Goal: Task Accomplishment & Management: Manage account settings

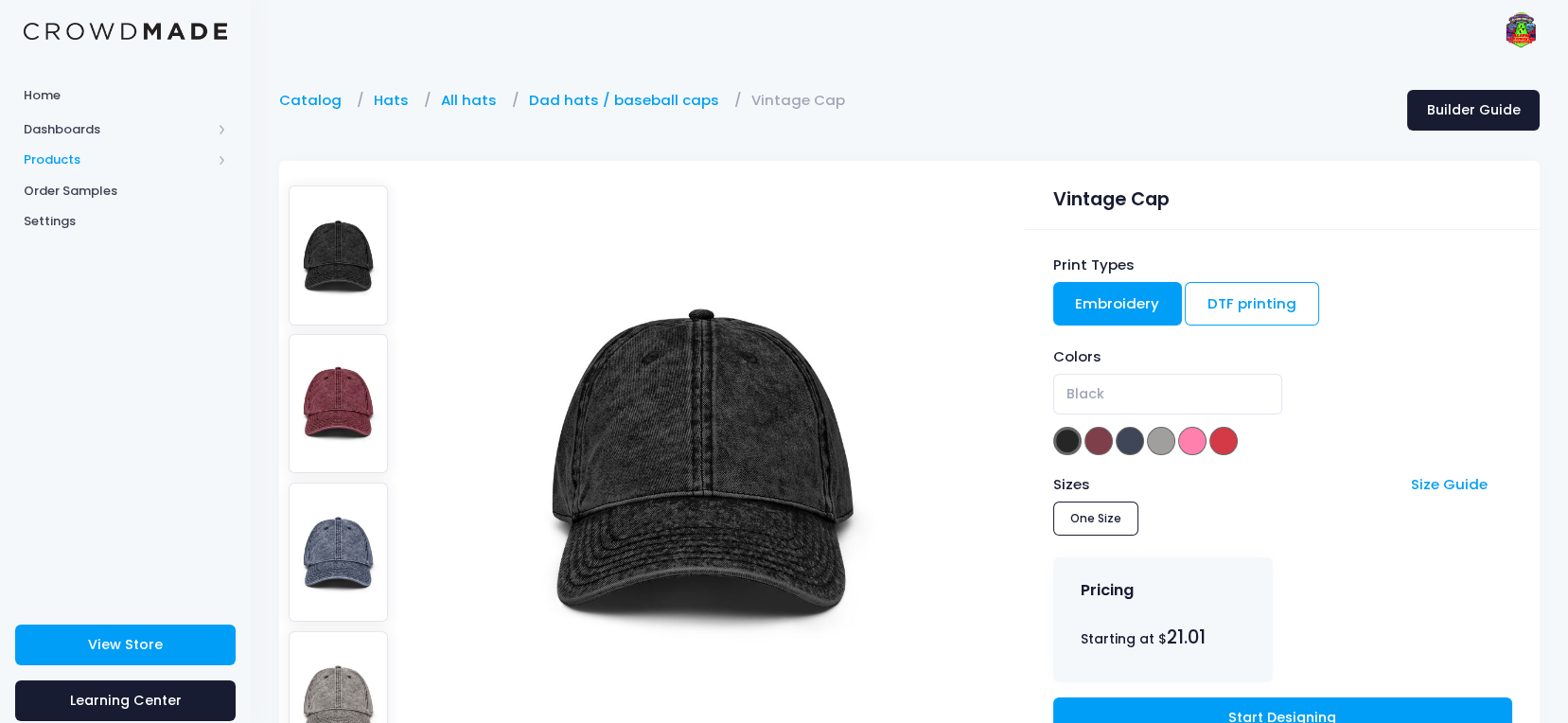
click at [68, 150] on span "Products" at bounding box center [118, 160] width 187 height 19
click at [88, 188] on span "Product Builder" at bounding box center [142, 191] width 174 height 19
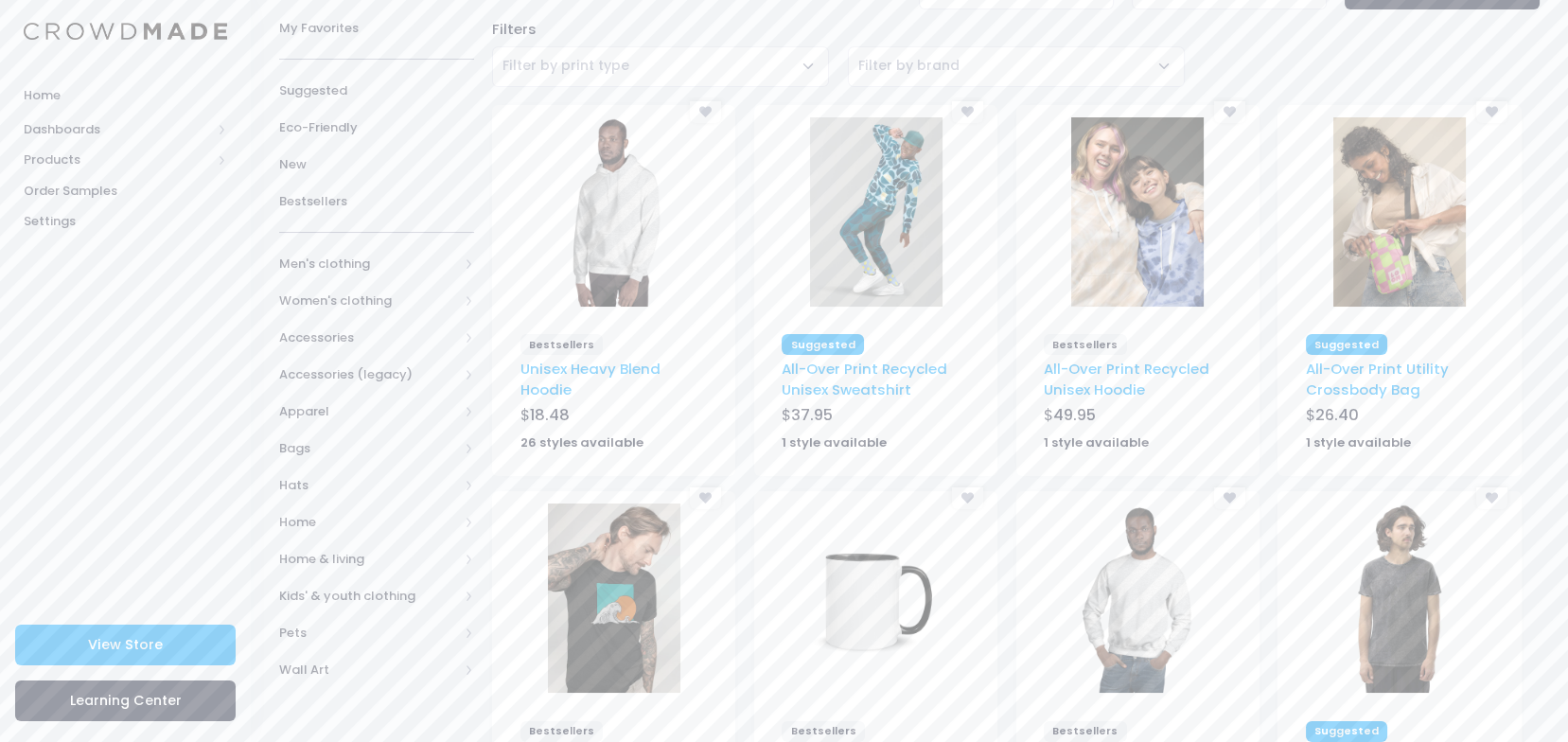
scroll to position [3, 0]
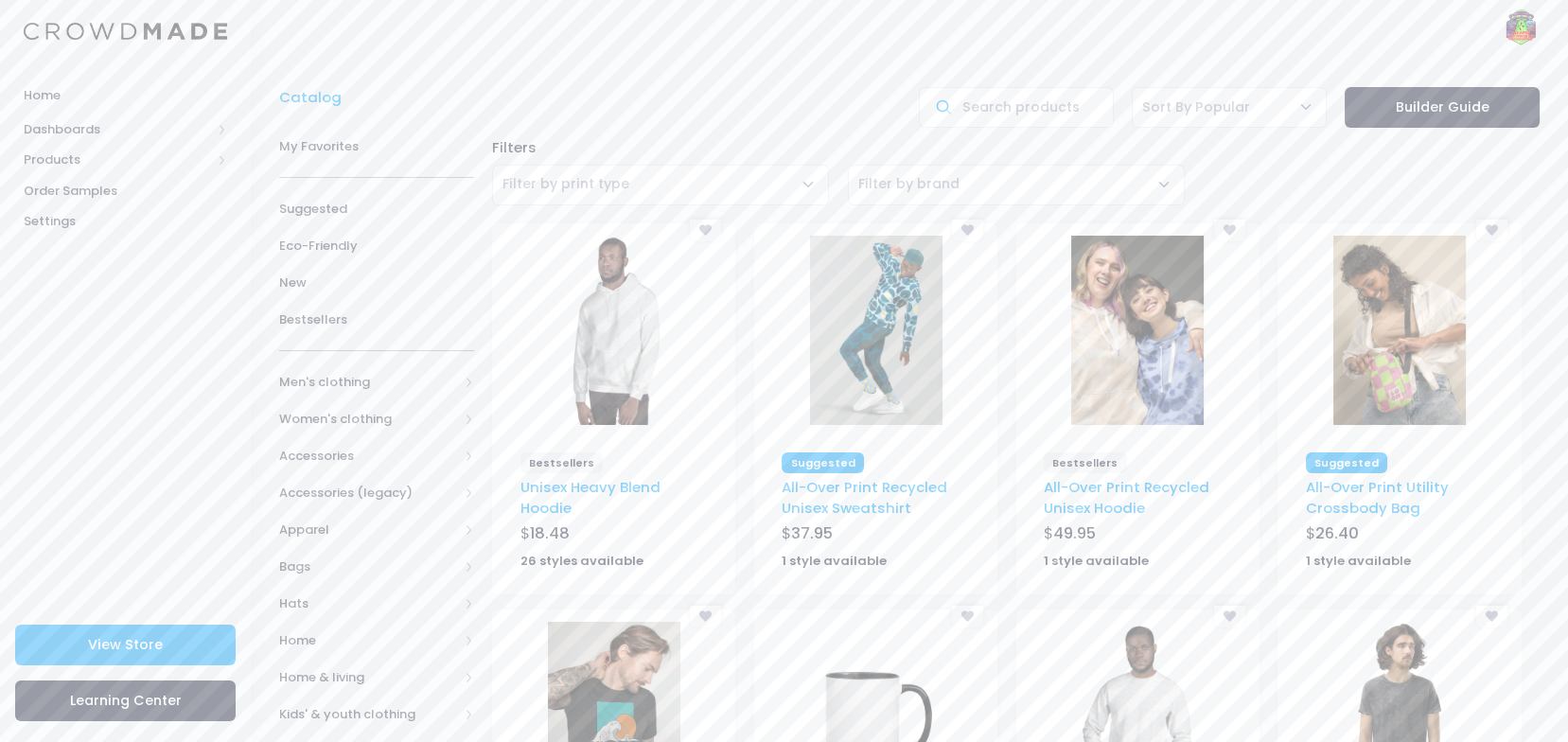
click at [613, 333] on img at bounding box center [613, 330] width 132 height 189
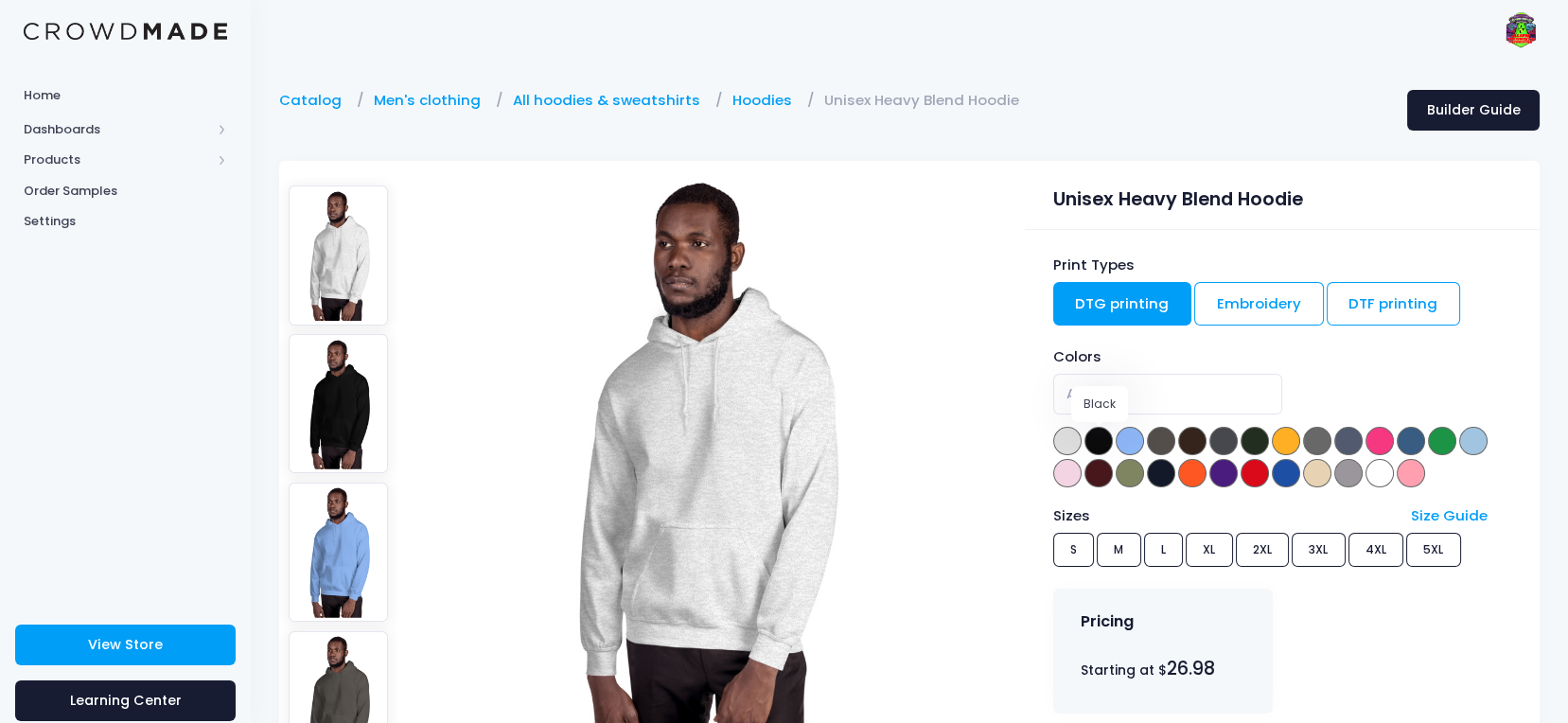
click at [1104, 441] on span at bounding box center [1098, 441] width 28 height 28
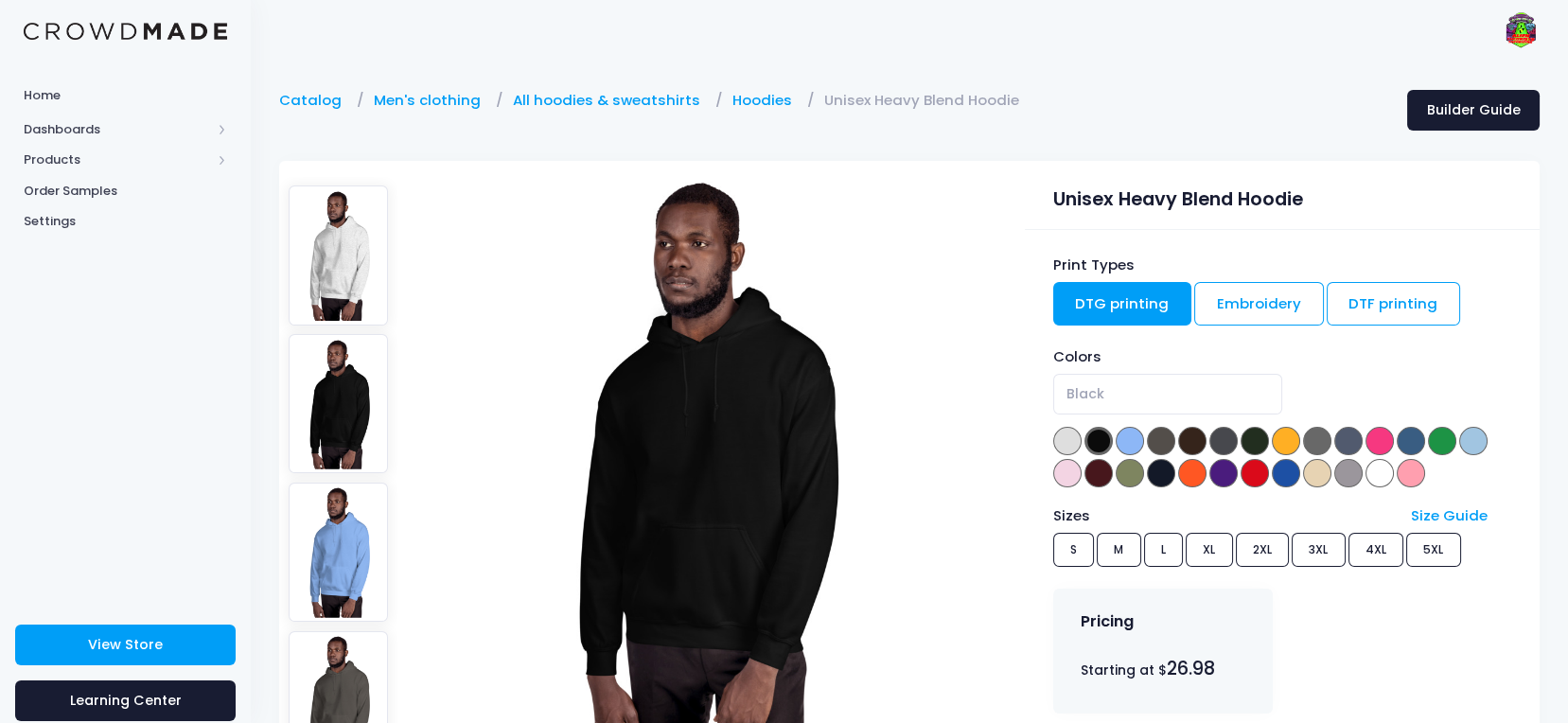
click at [1097, 442] on span at bounding box center [1098, 441] width 28 height 28
click at [1143, 435] on span at bounding box center [1129, 441] width 28 height 28
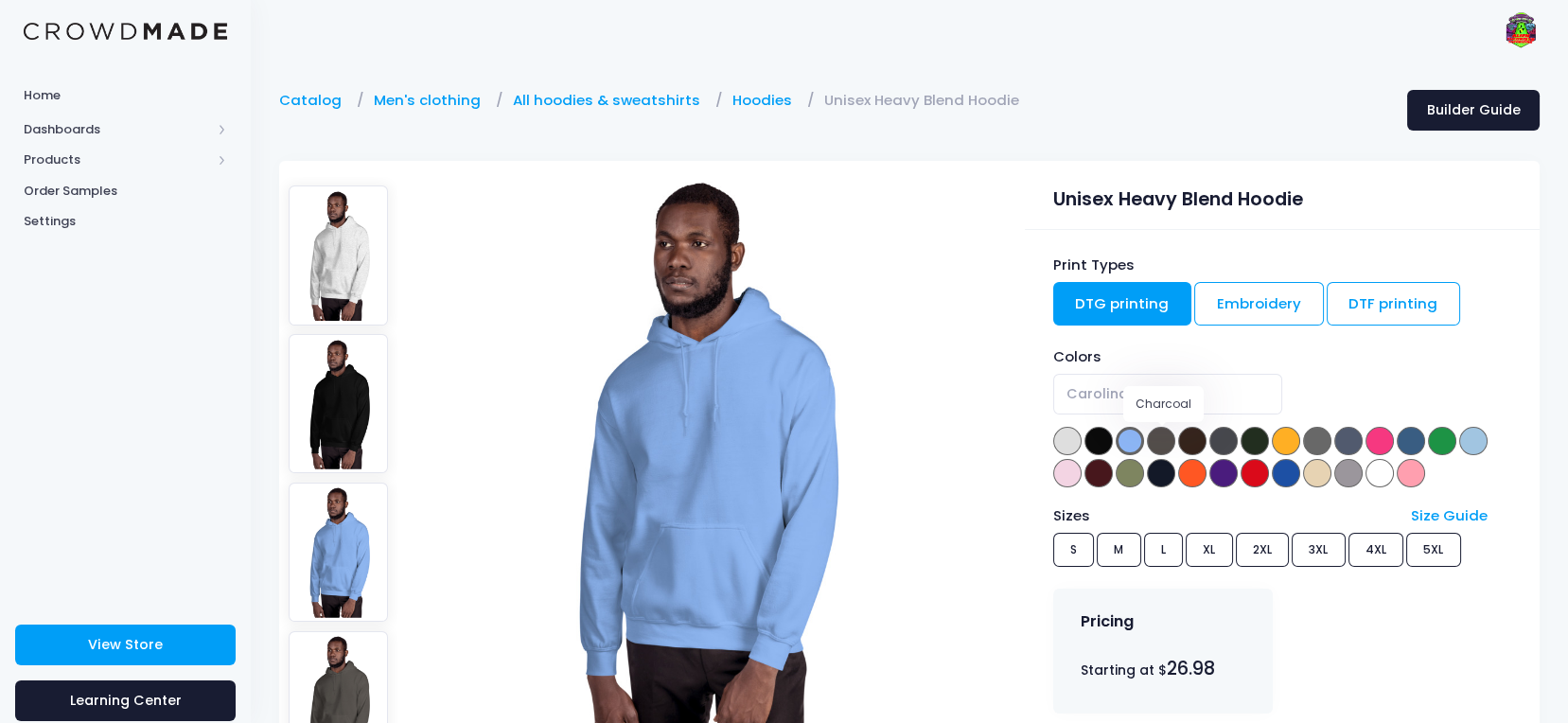
click at [1167, 435] on span at bounding box center [1161, 441] width 28 height 28
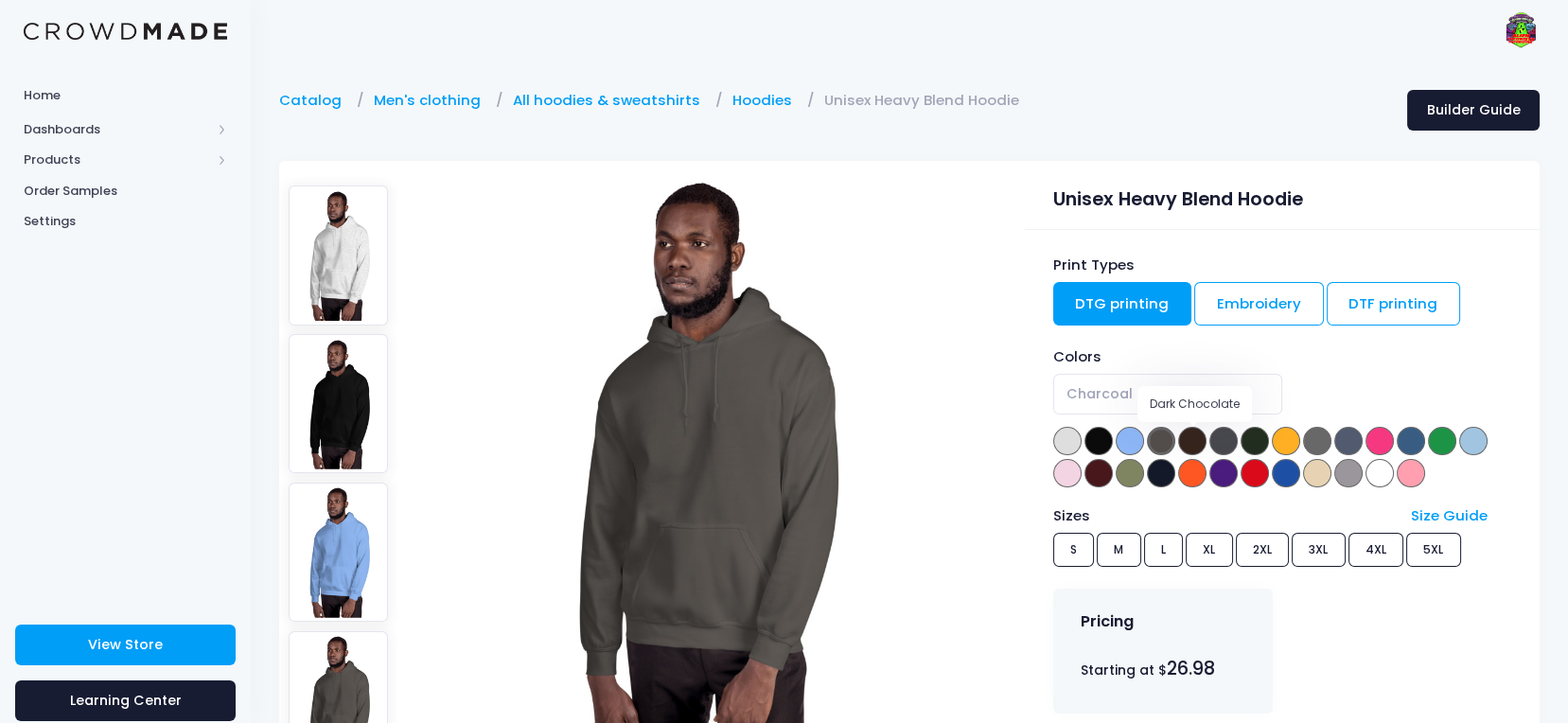
click at [1200, 435] on span at bounding box center [1192, 441] width 28 height 28
select select "Dark Chocolate"
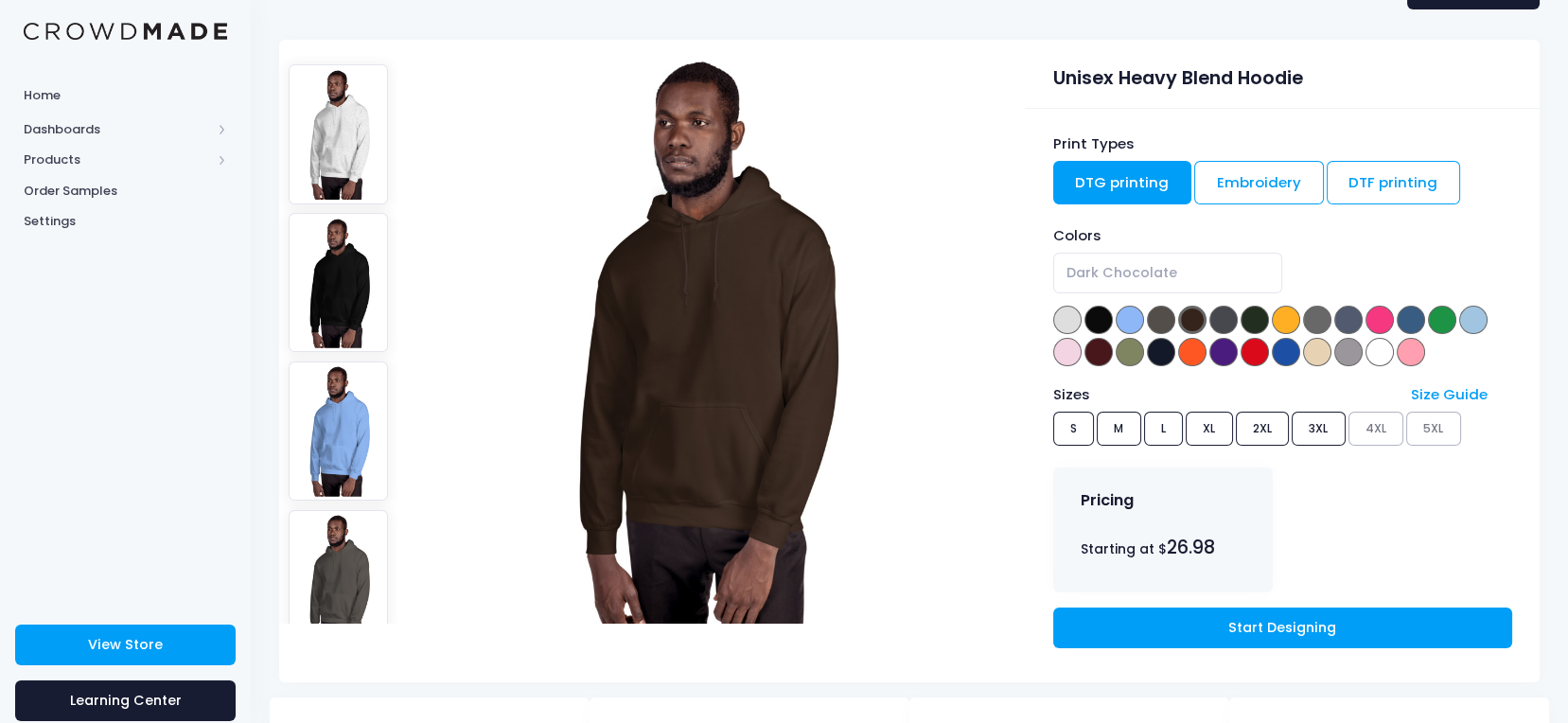
scroll to position [126, 0]
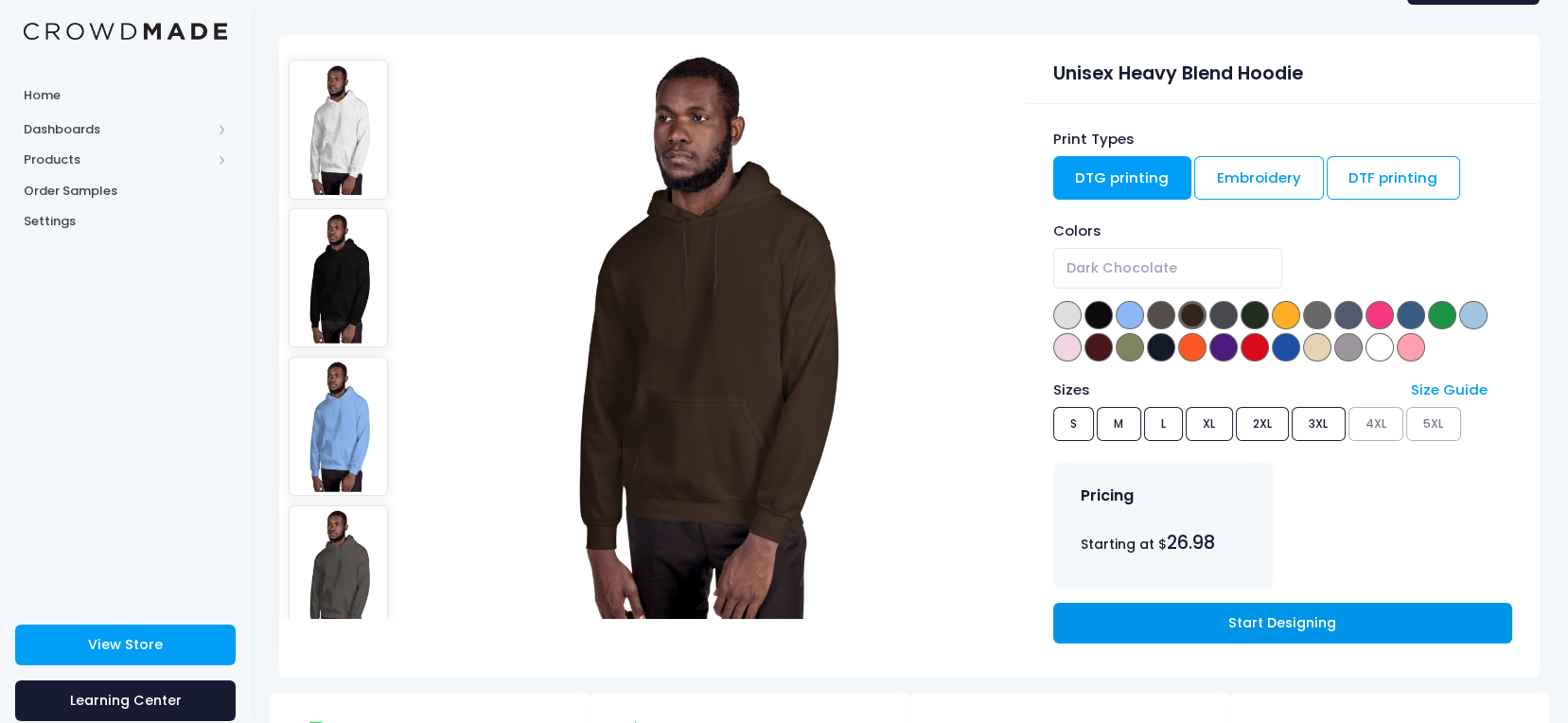
click at [1264, 616] on link "Start Designing" at bounding box center [1283, 623] width 459 height 40
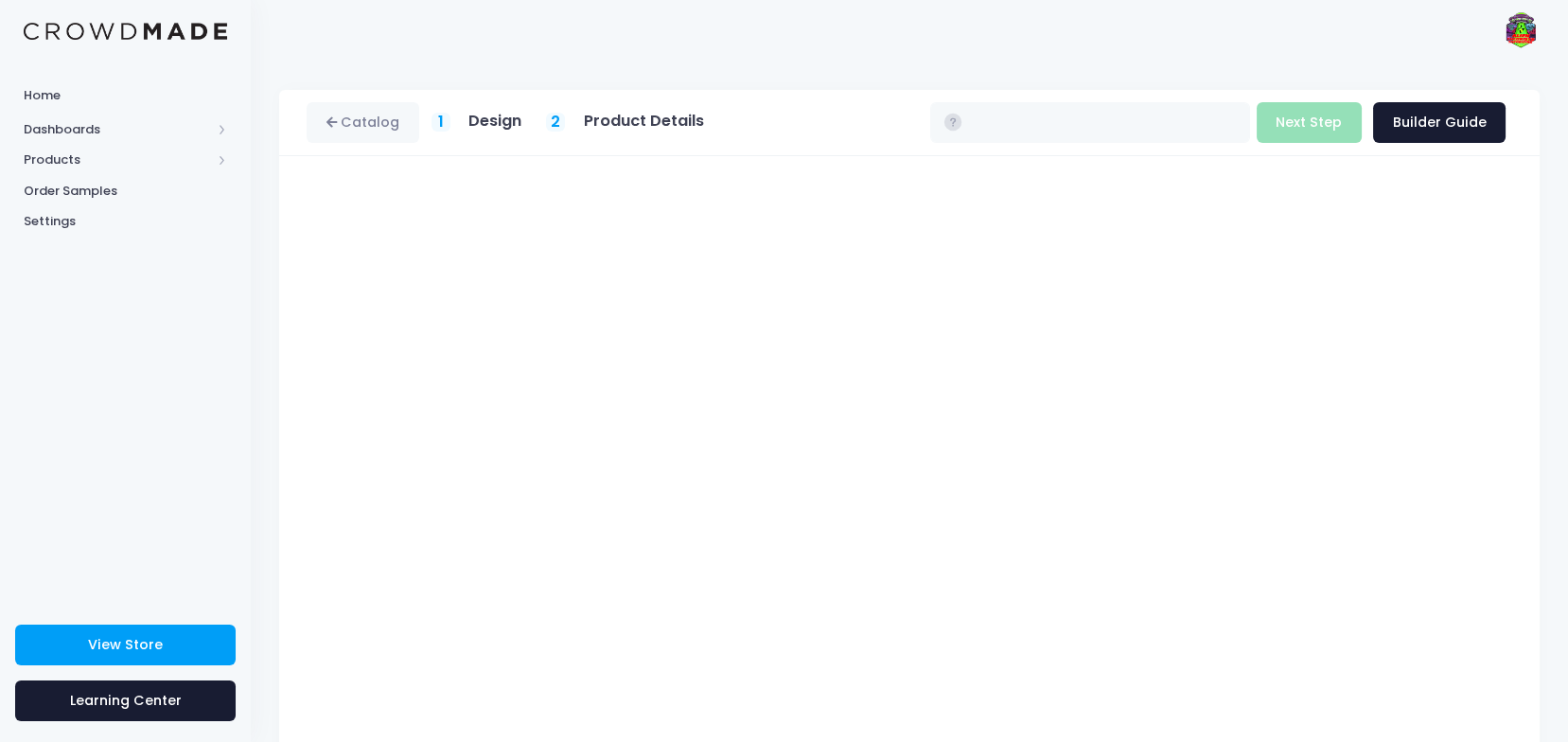
type input "$26.98 - $32.78"
click at [1341, 136] on button "Next Step" at bounding box center [1309, 123] width 105 height 41
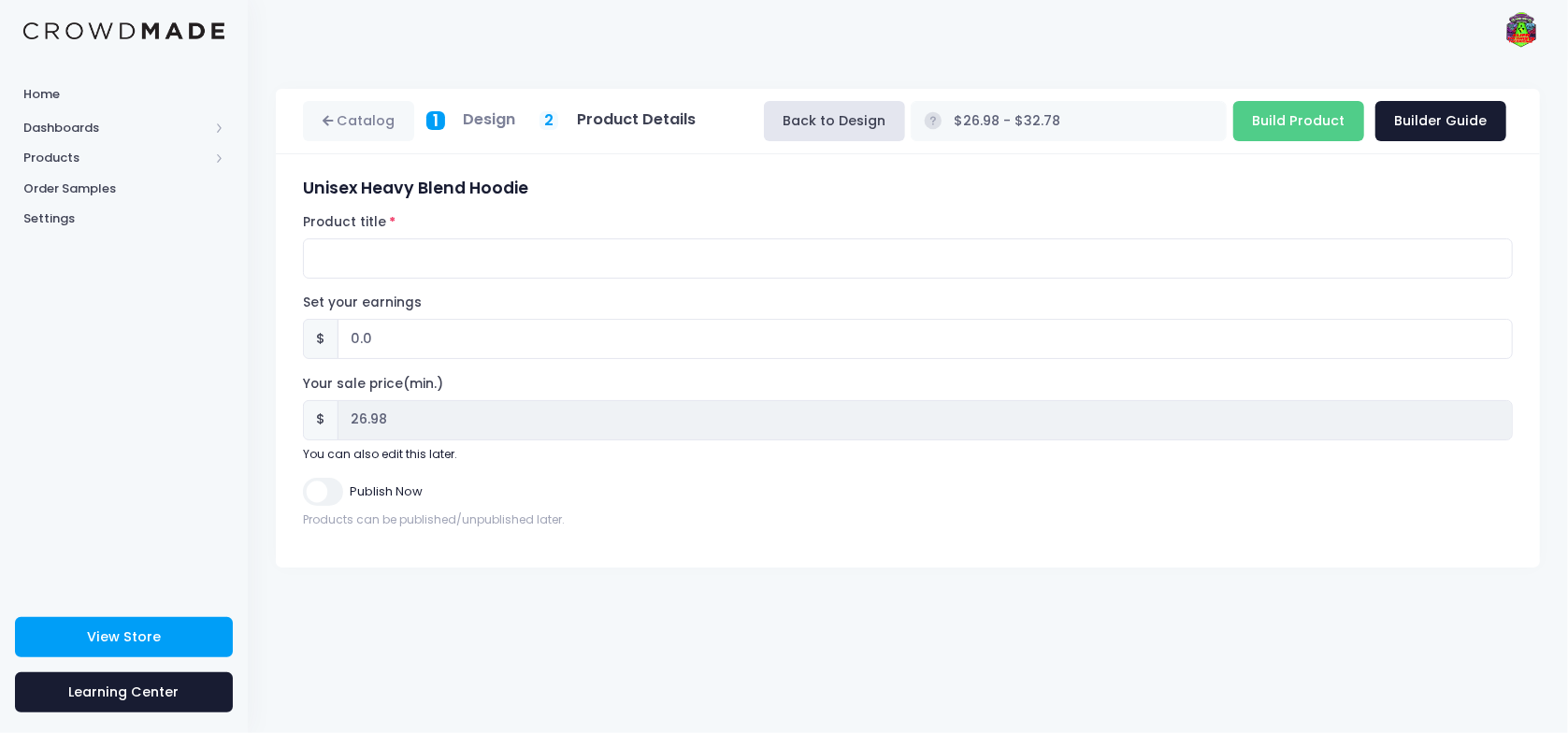
click at [467, 118] on h5 "Design" at bounding box center [489, 120] width 52 height 19
click at [370, 116] on link "Catalog" at bounding box center [358, 121] width 111 height 40
click at [493, 116] on h5 "Design" at bounding box center [489, 120] width 52 height 19
click at [432, 116] on span "1" at bounding box center [435, 121] width 6 height 25
click at [905, 121] on button "Back to Design" at bounding box center [834, 121] width 141 height 40
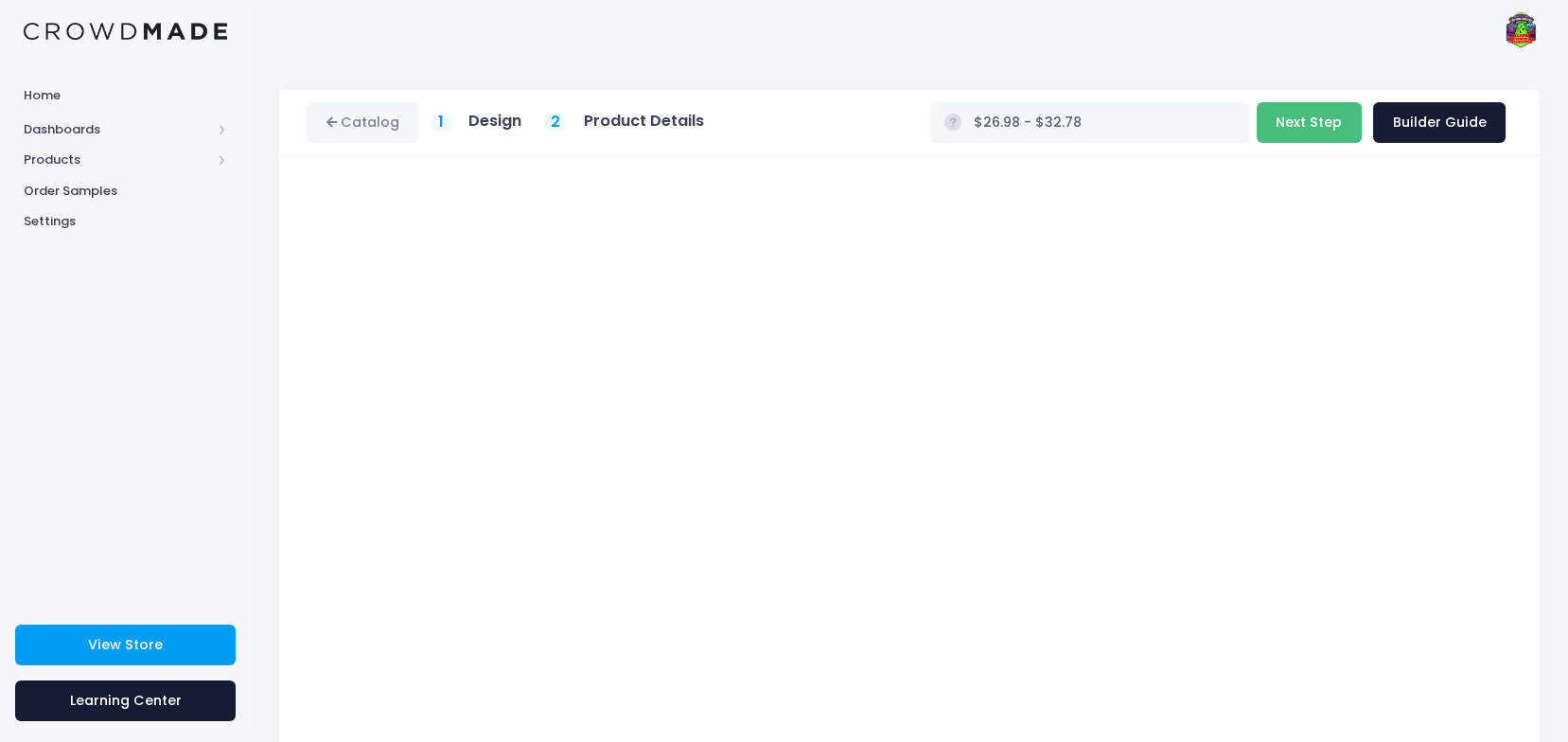
click at [1315, 123] on button "Next Step" at bounding box center [1309, 123] width 105 height 41
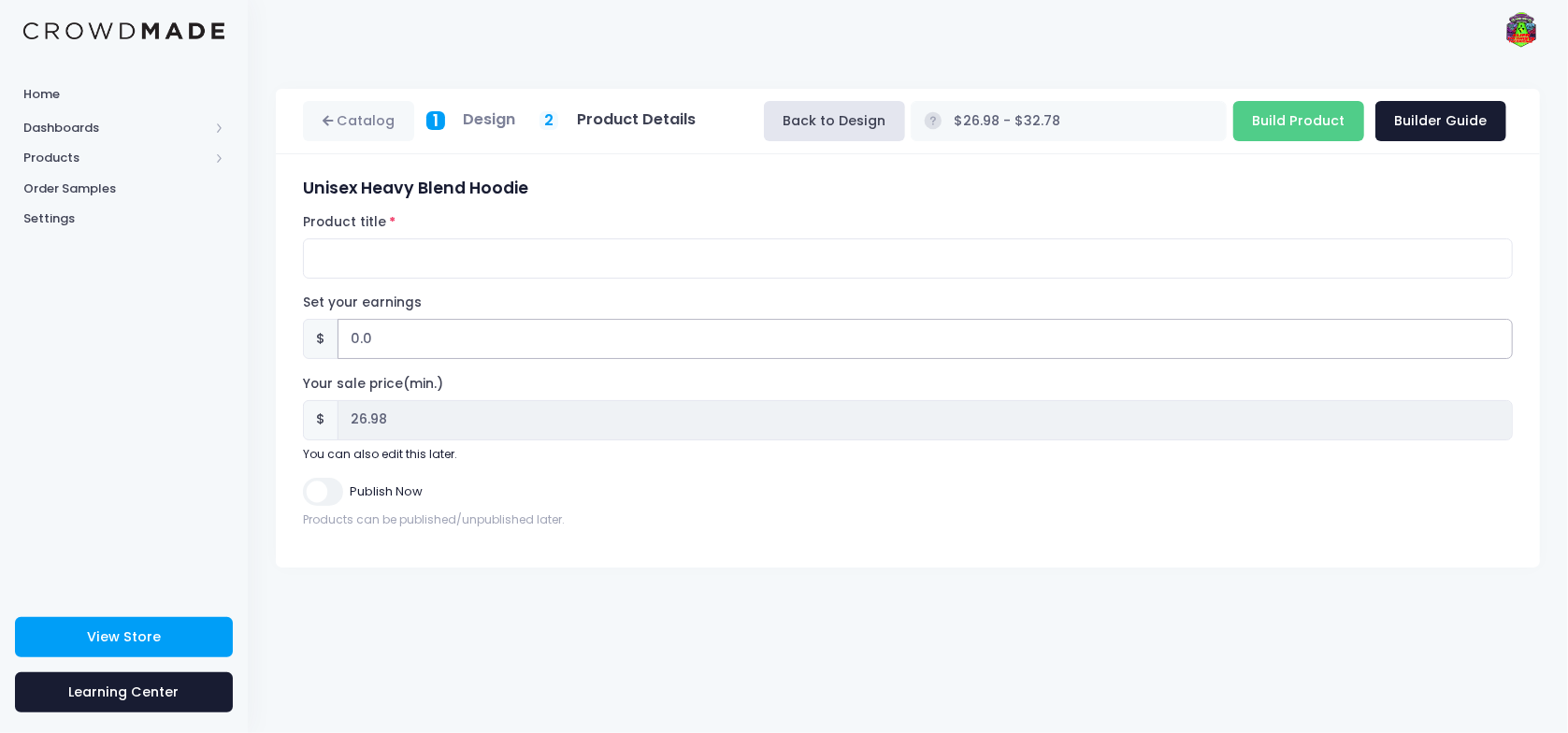
click at [396, 335] on input "0.0" at bounding box center [925, 339] width 1176 height 40
click at [412, 243] on input "Product title" at bounding box center [908, 258] width 1210 height 40
type input "Theorists Theorizing Logo"
click at [377, 341] on input "0.0" at bounding box center [925, 339] width 1176 height 40
drag, startPoint x: 383, startPoint y: 340, endPoint x: 329, endPoint y: 348, distance: 54.6
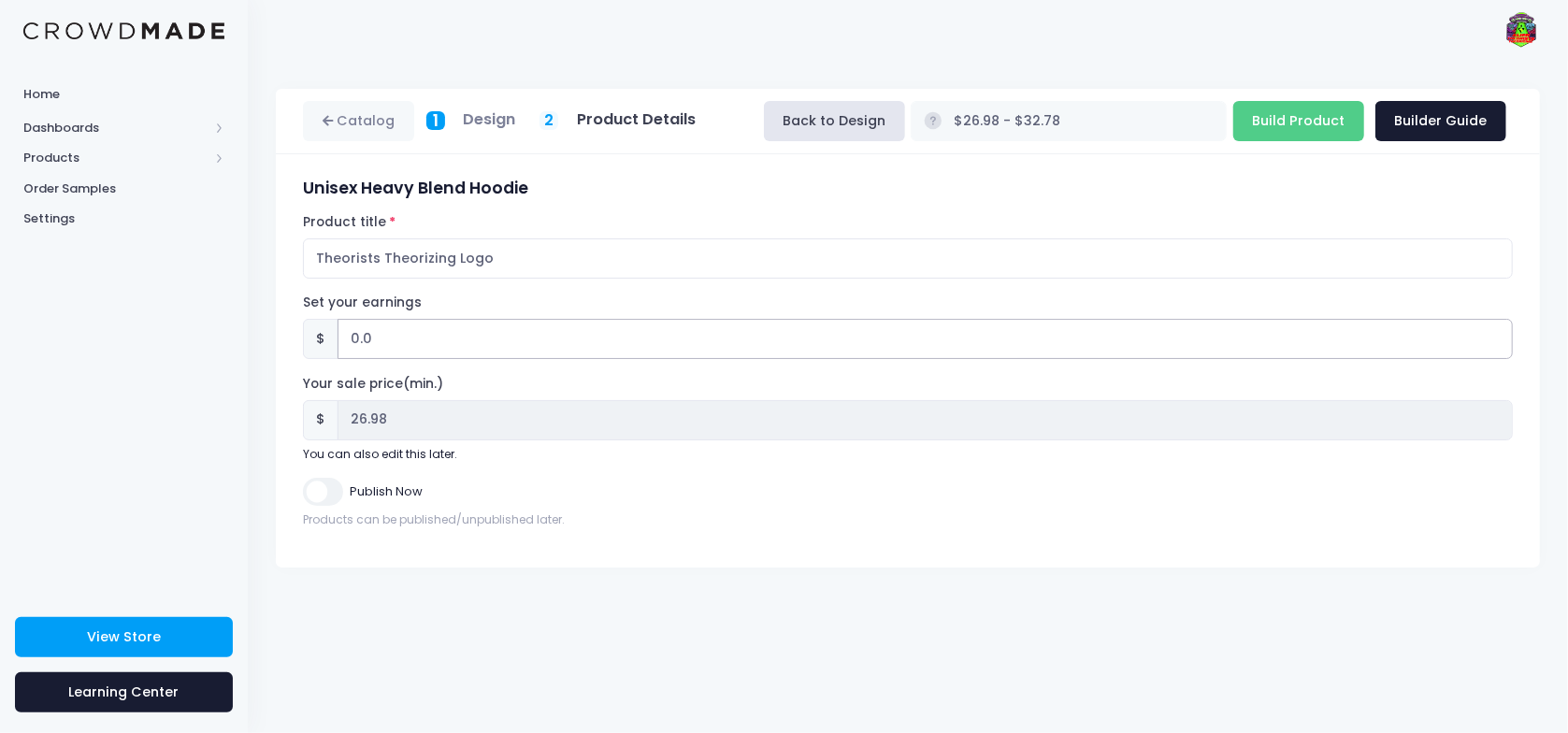
click at [329, 348] on div "$ 0.0" at bounding box center [908, 339] width 1210 height 40
type input "1"
type input "$27.98 - $33.78"
type input "27.98"
type input "10"
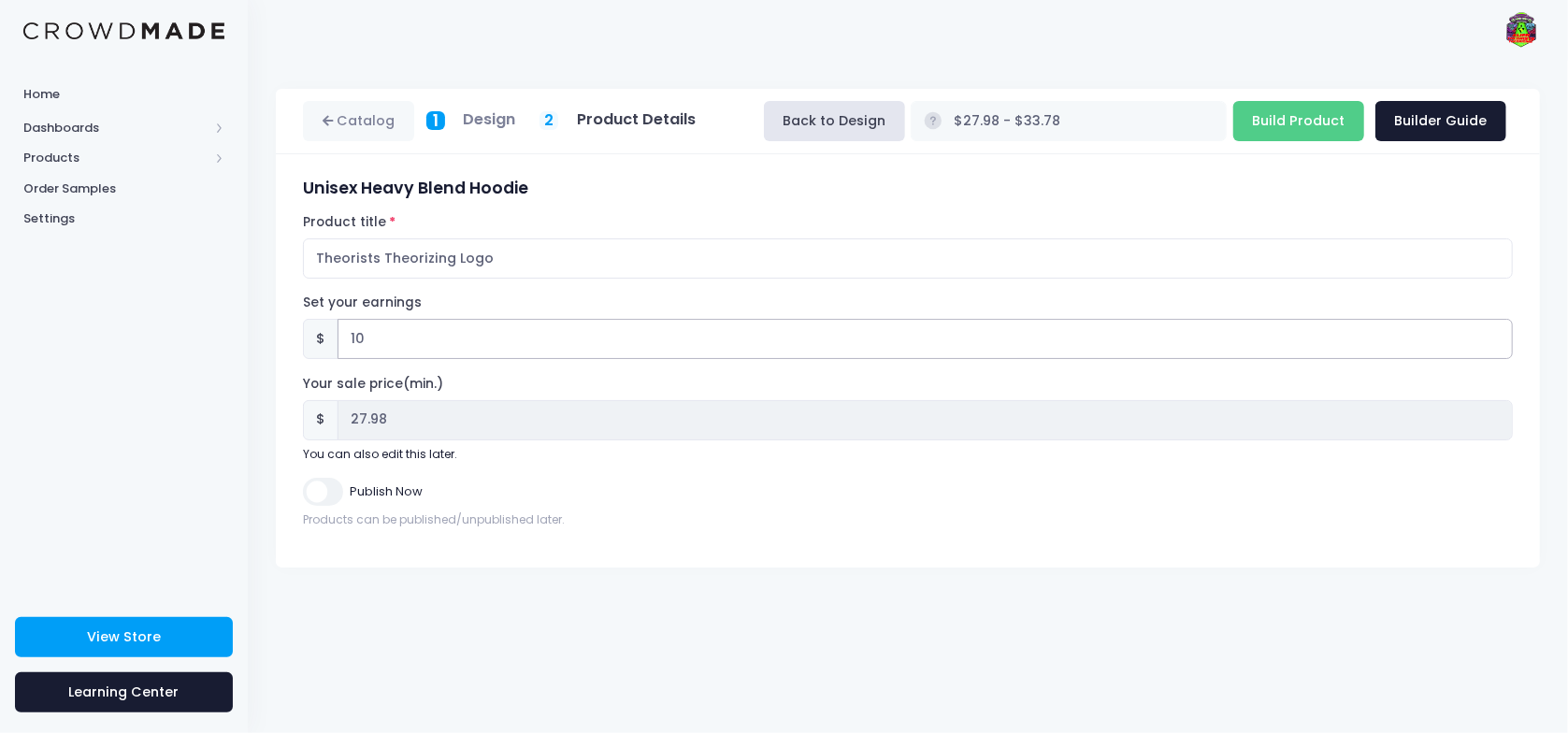
type input "$36.98 - $42.78"
type input "36.98"
click at [404, 366] on div "Set your earnings $ 10 Earnings can't be less than 0. Your sale price(min.) $ 3…" at bounding box center [908, 378] width 1210 height 170
drag, startPoint x: 369, startPoint y: 333, endPoint x: 342, endPoint y: 336, distance: 27.2
click at [342, 336] on input "10" at bounding box center [925, 339] width 1176 height 40
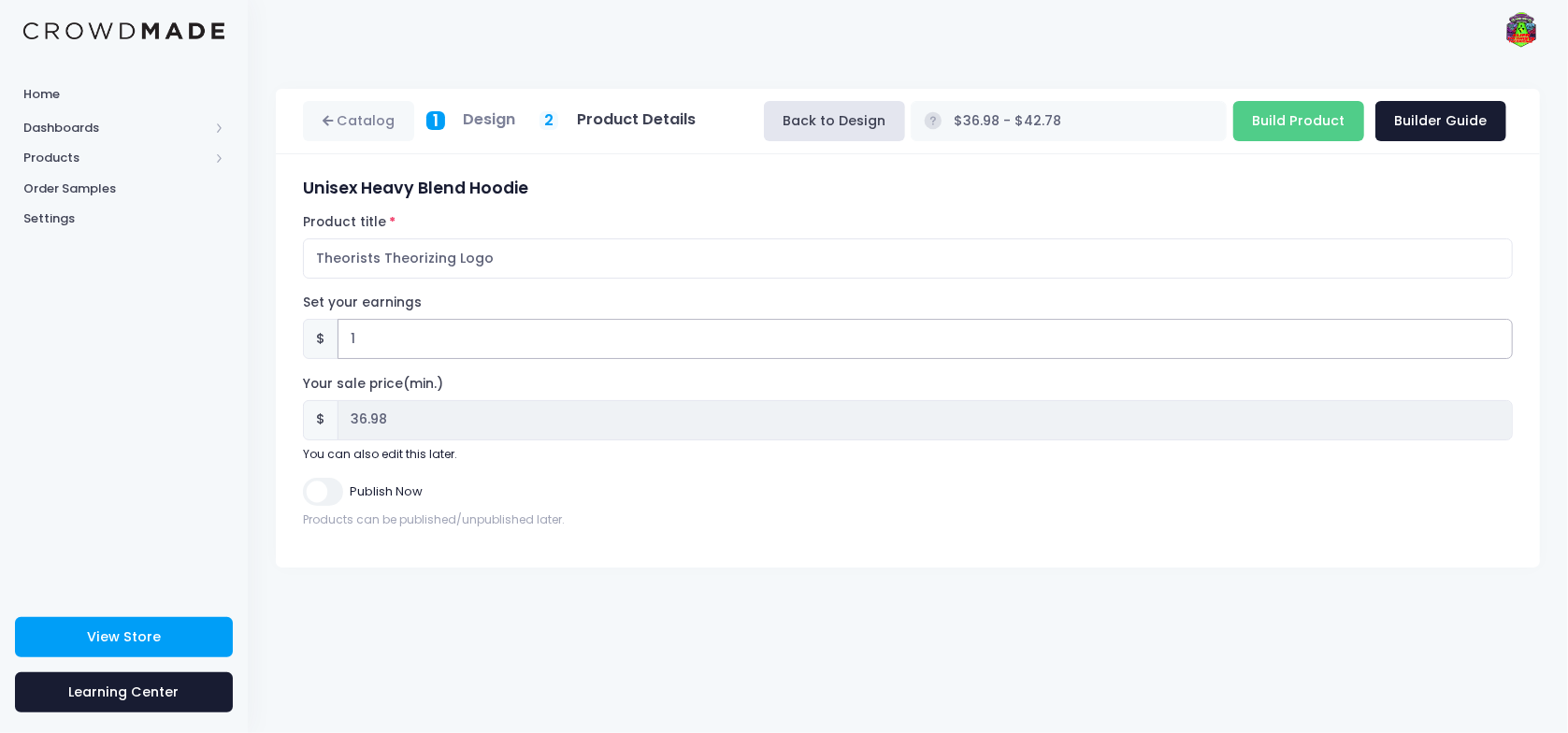
type input "12"
type input "$38.98 - $44.78"
type input "38.98"
type input "1"
type input "$27.98 - $33.78"
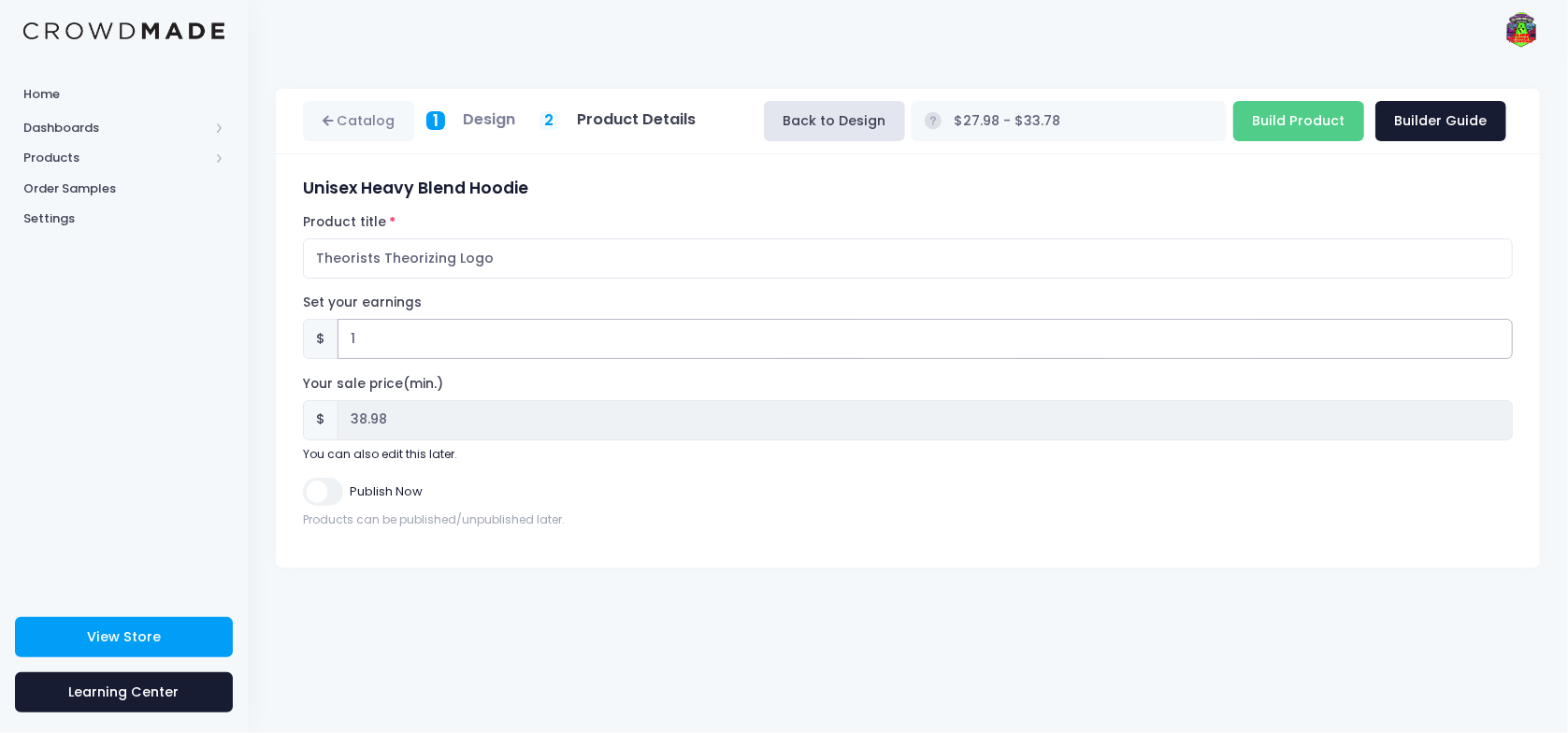
type input "27.98"
type input "13"
type input "$39.98 - $45.78"
type input "39.98"
type input "13.01"
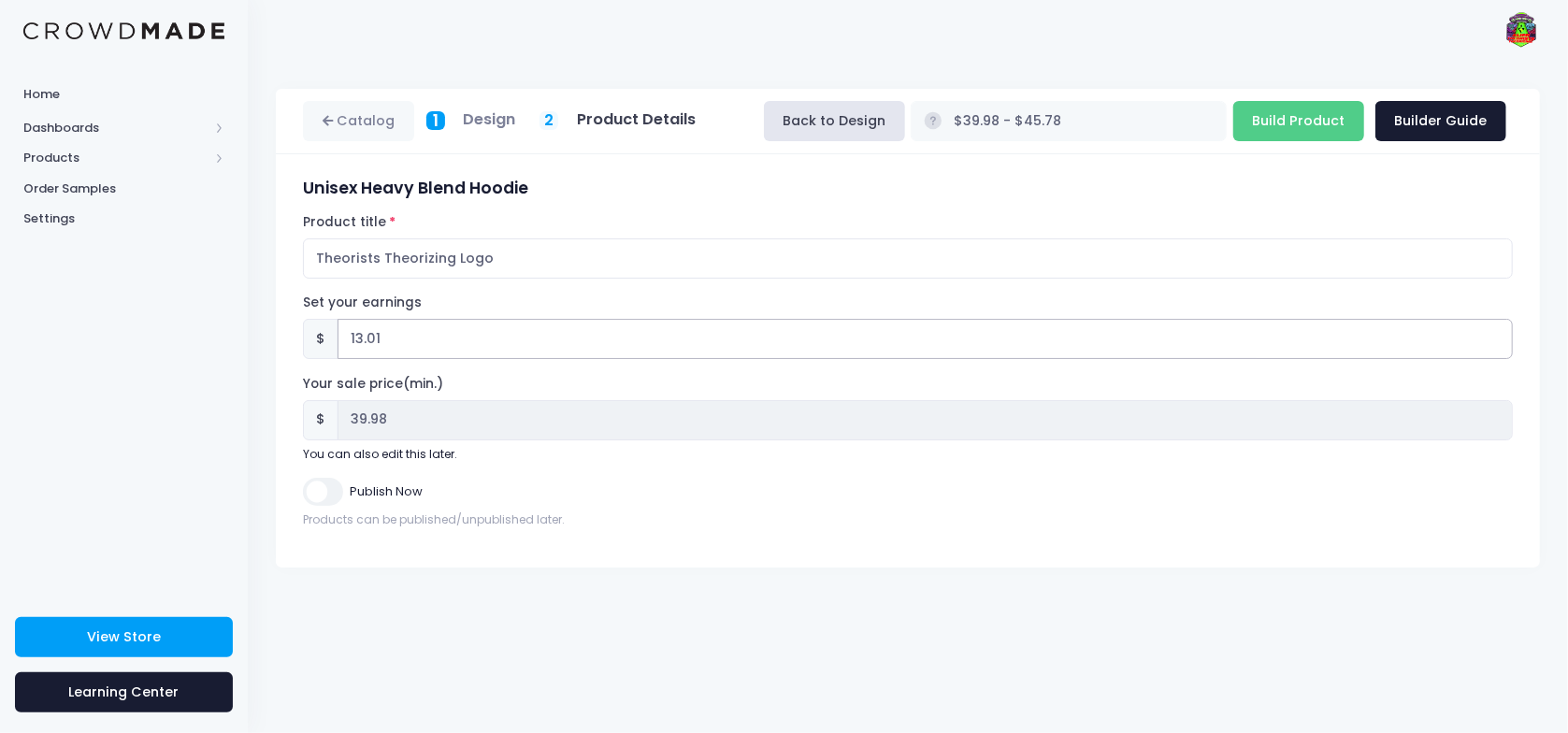
type input "$39.99 - $45.79"
type input "39.99"
type input "13.01"
click at [323, 486] on input "Publish Now" at bounding box center [322, 492] width 39 height 27
checkbox input "true"
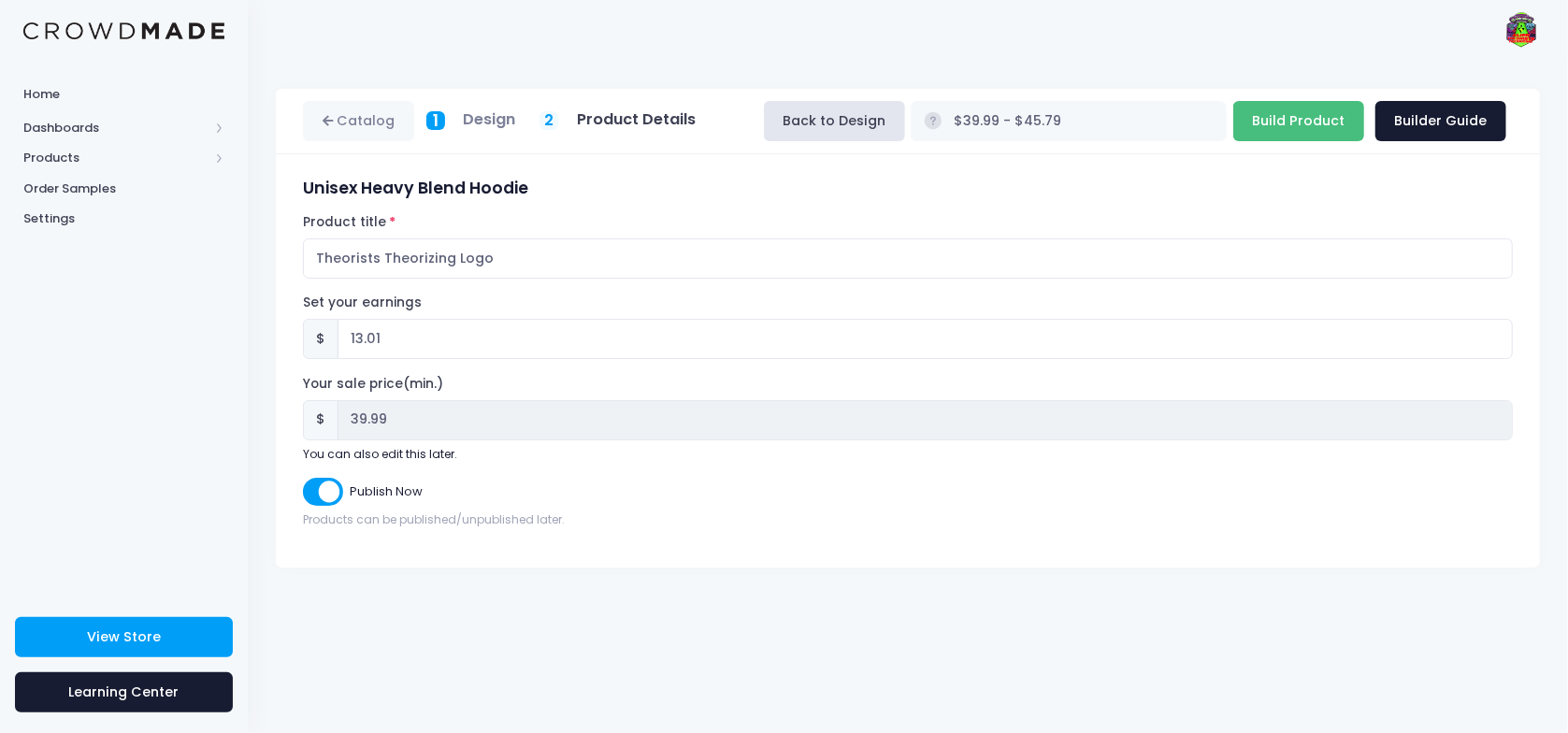
click at [1317, 119] on input "Build Product" at bounding box center [1298, 121] width 131 height 40
type input "Building product..."
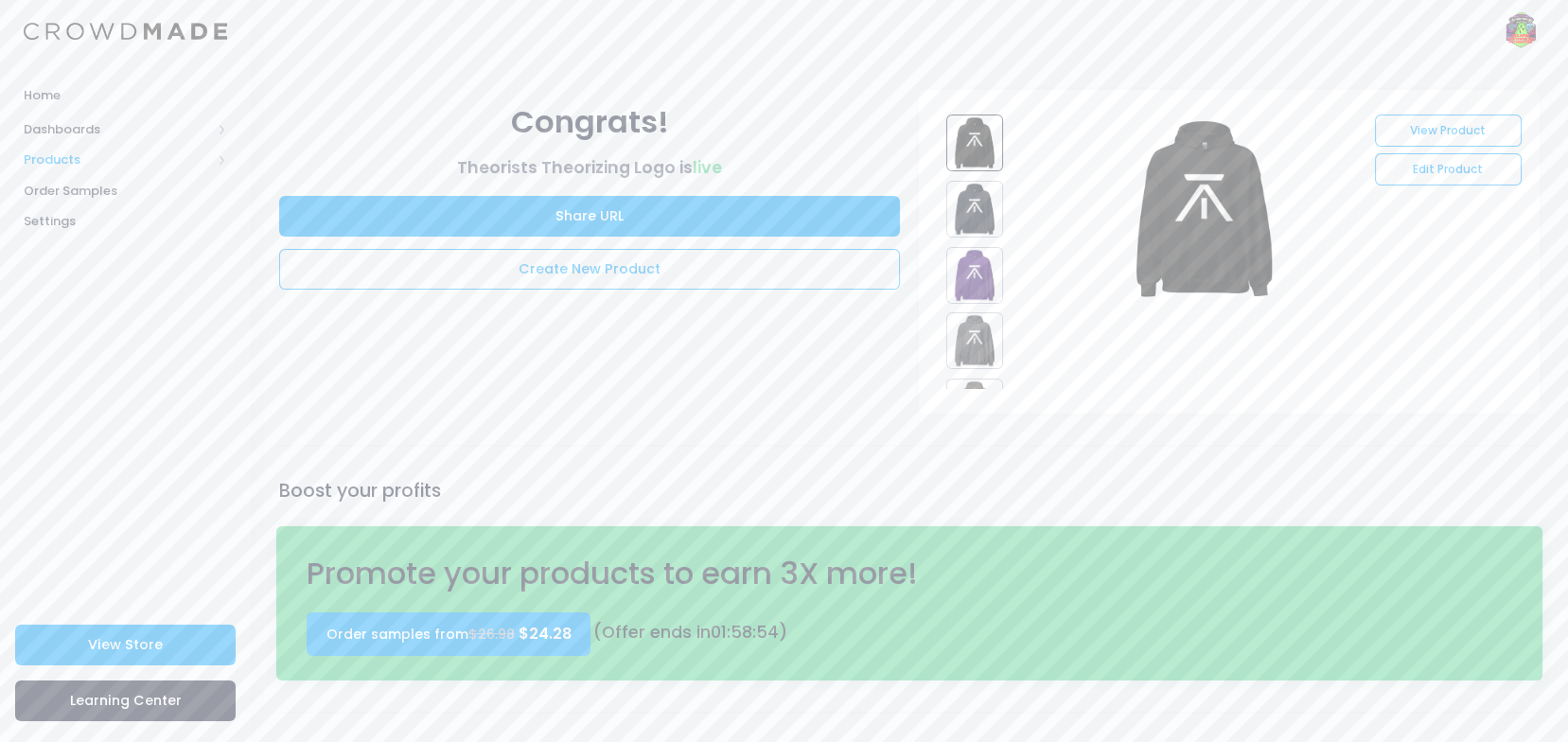
click at [67, 152] on span "Products" at bounding box center [118, 160] width 187 height 19
click at [122, 188] on span "Product Builder" at bounding box center [142, 191] width 174 height 19
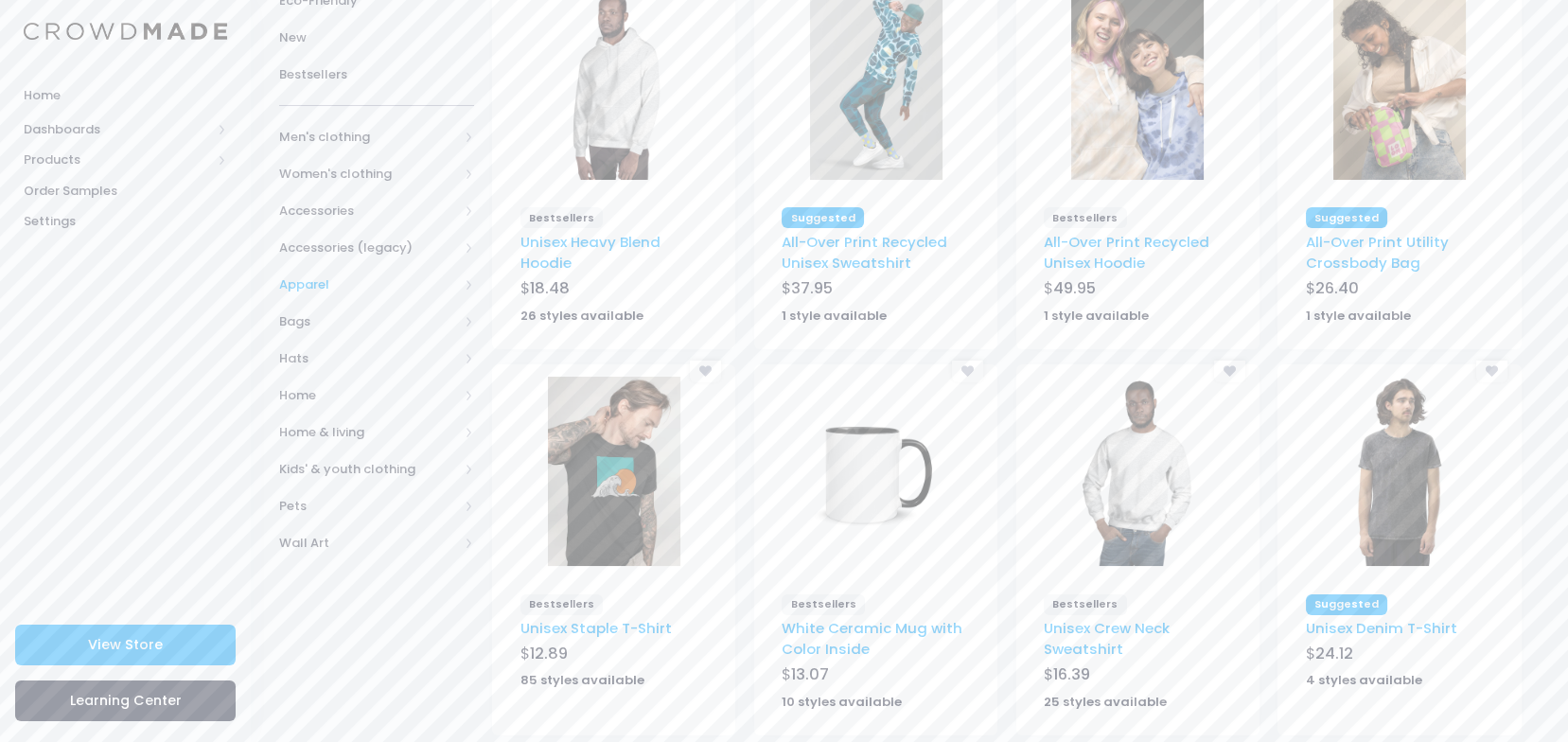
scroll to position [252, 0]
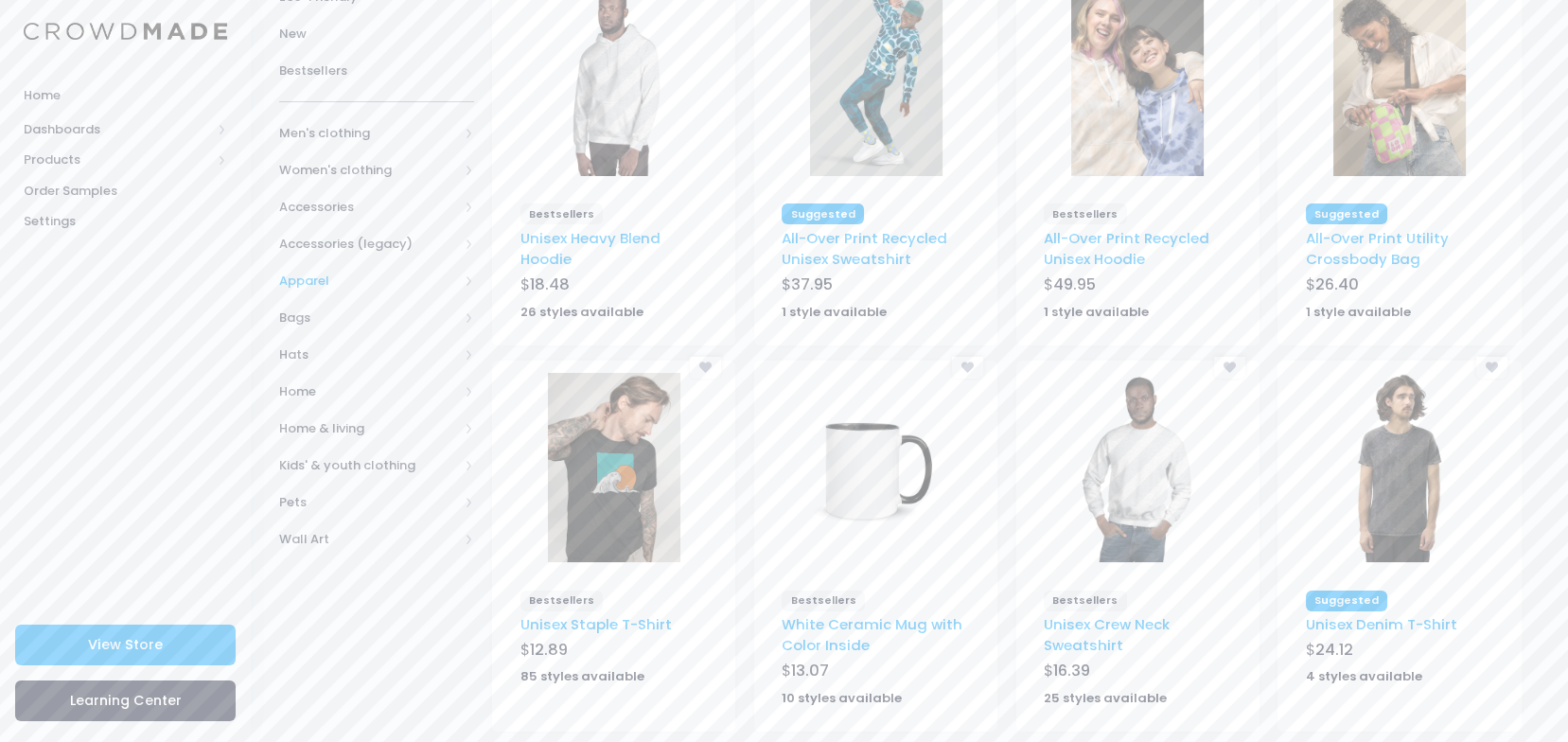
click at [356, 274] on span "Apparel" at bounding box center [369, 282] width 179 height 19
click at [352, 316] on span "All Apparel" at bounding box center [380, 318] width 141 height 19
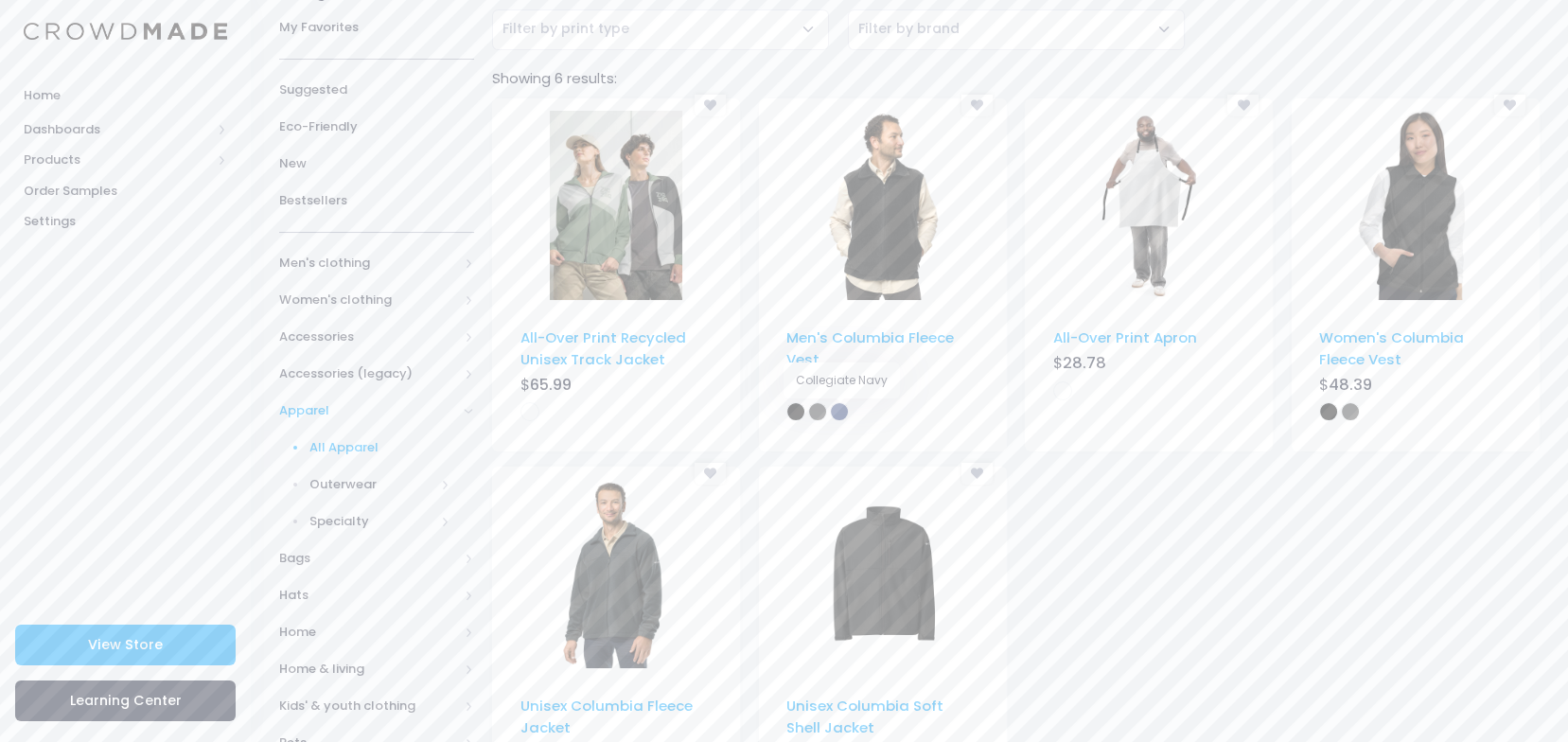
scroll to position [153, 0]
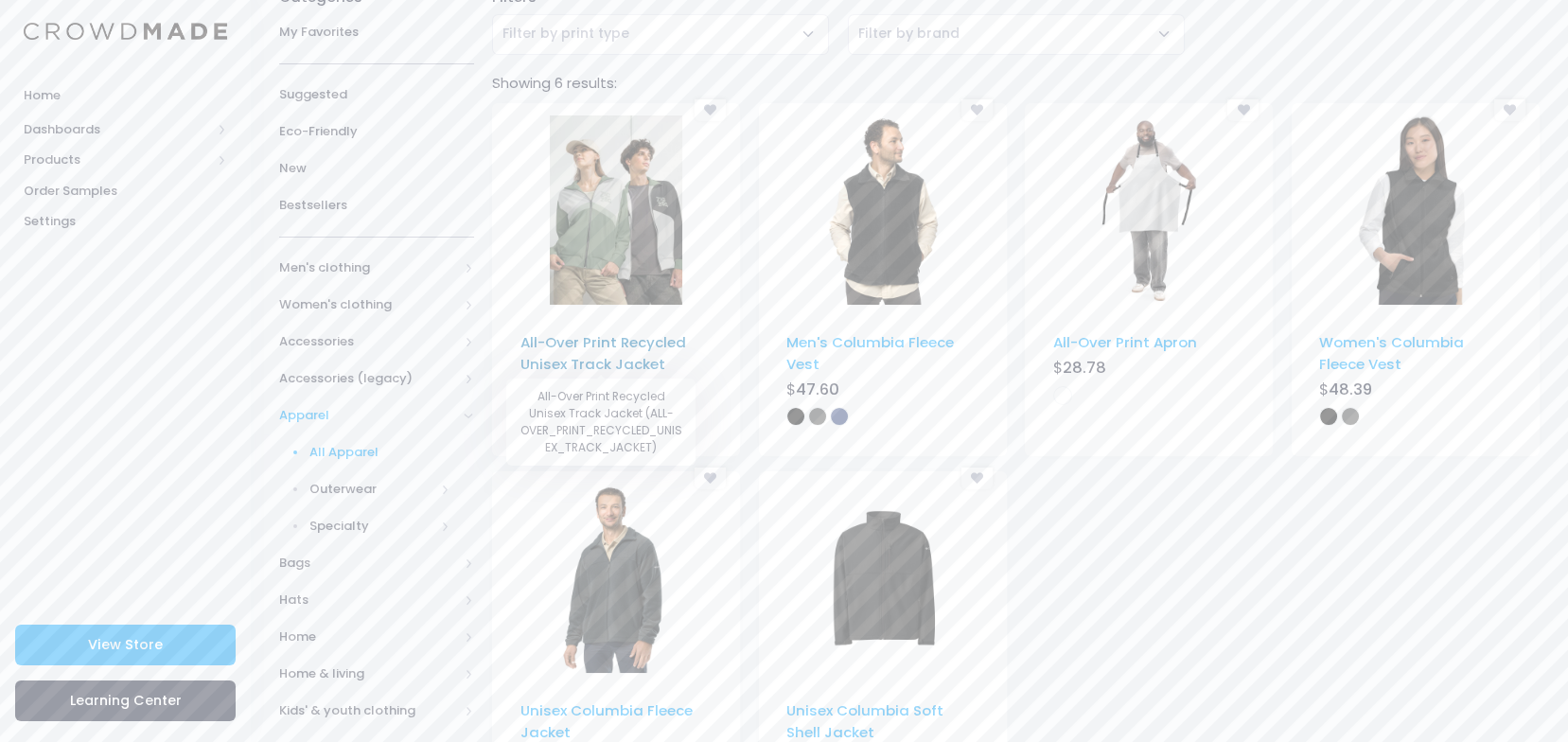
click at [635, 345] on link "All-Over Print Recycled Unisex Track Jacket" at bounding box center [604, 353] width 166 height 41
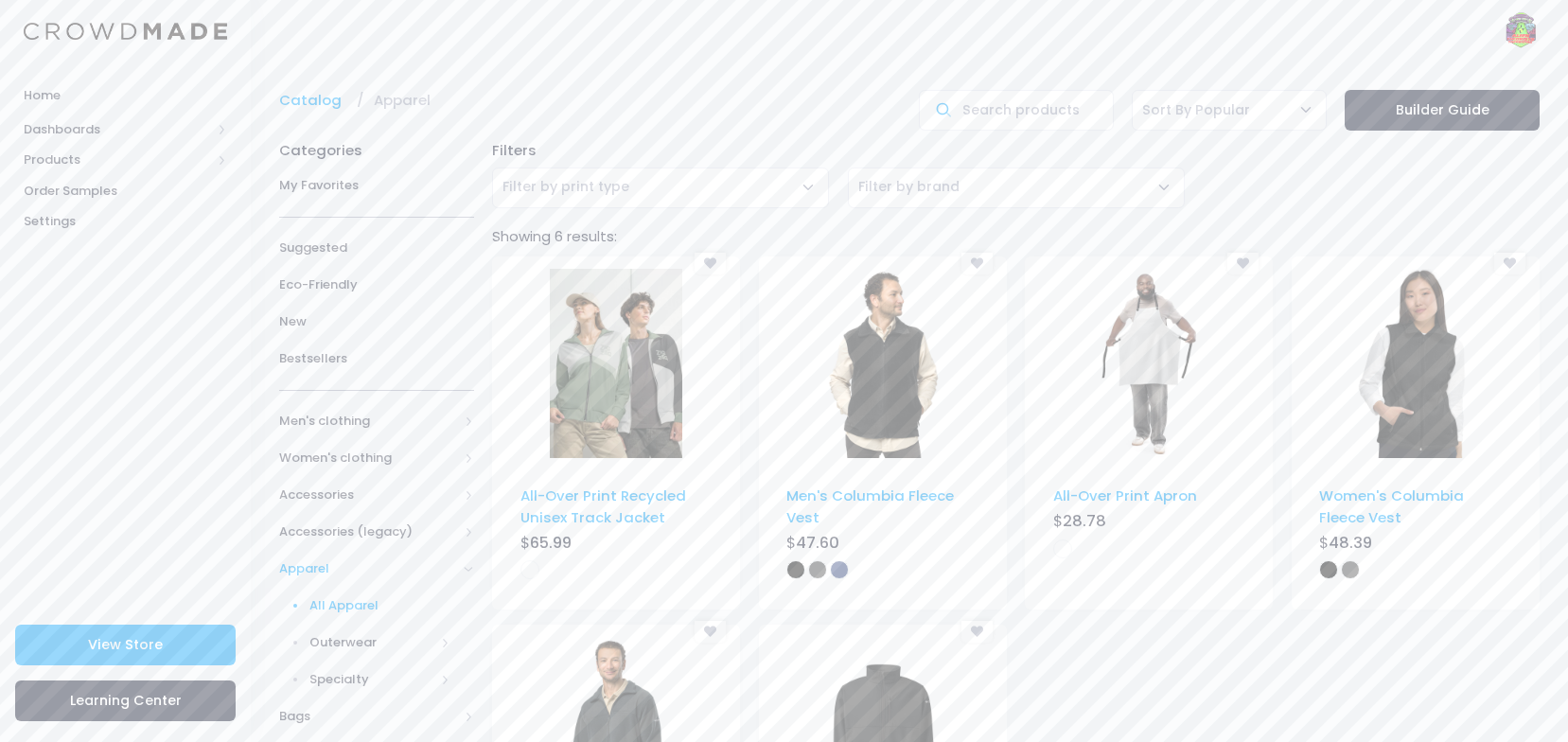
scroll to position [153, 0]
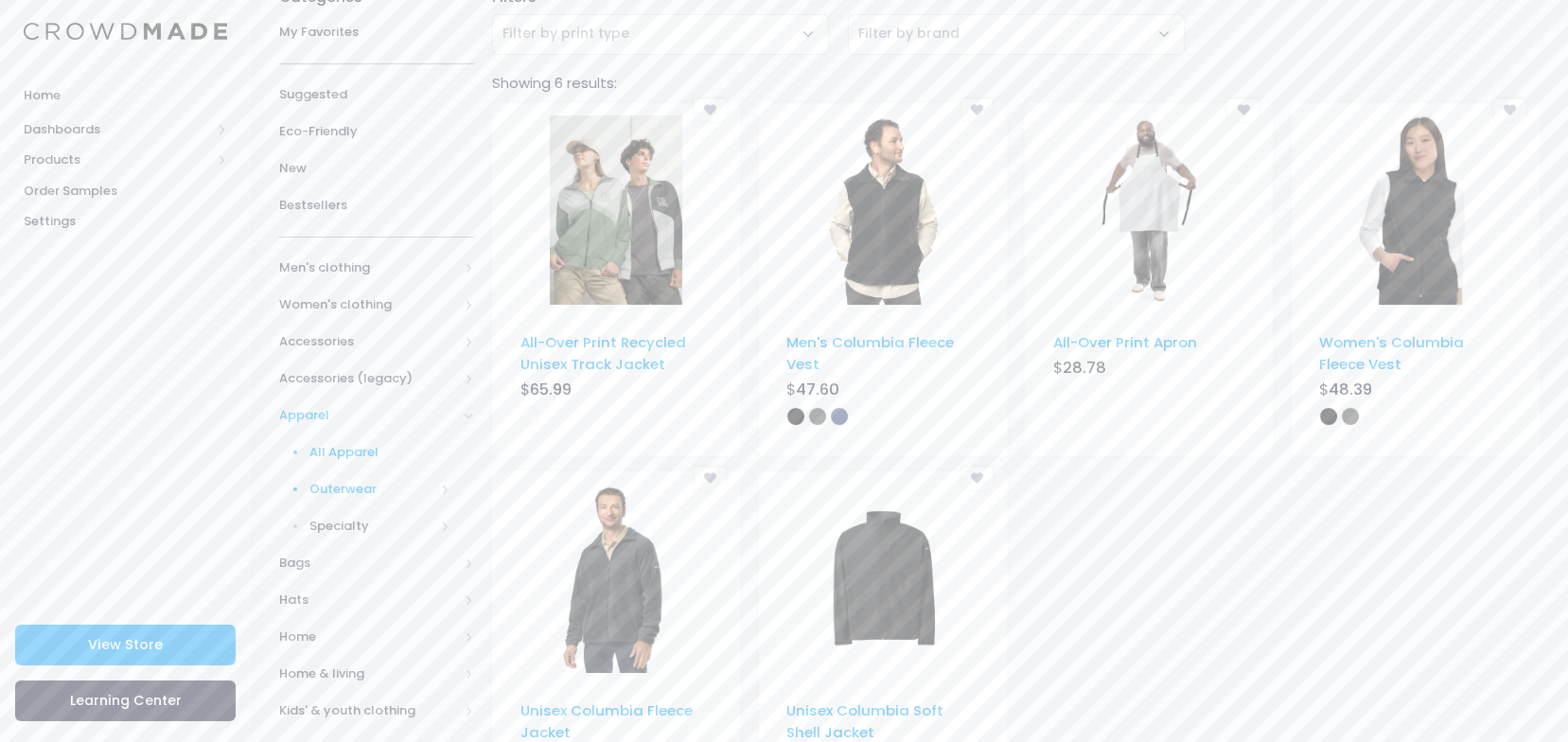
click at [352, 486] on span "Outerwear" at bounding box center [372, 490] width 125 height 19
click at [338, 452] on span "All Apparel" at bounding box center [380, 453] width 141 height 19
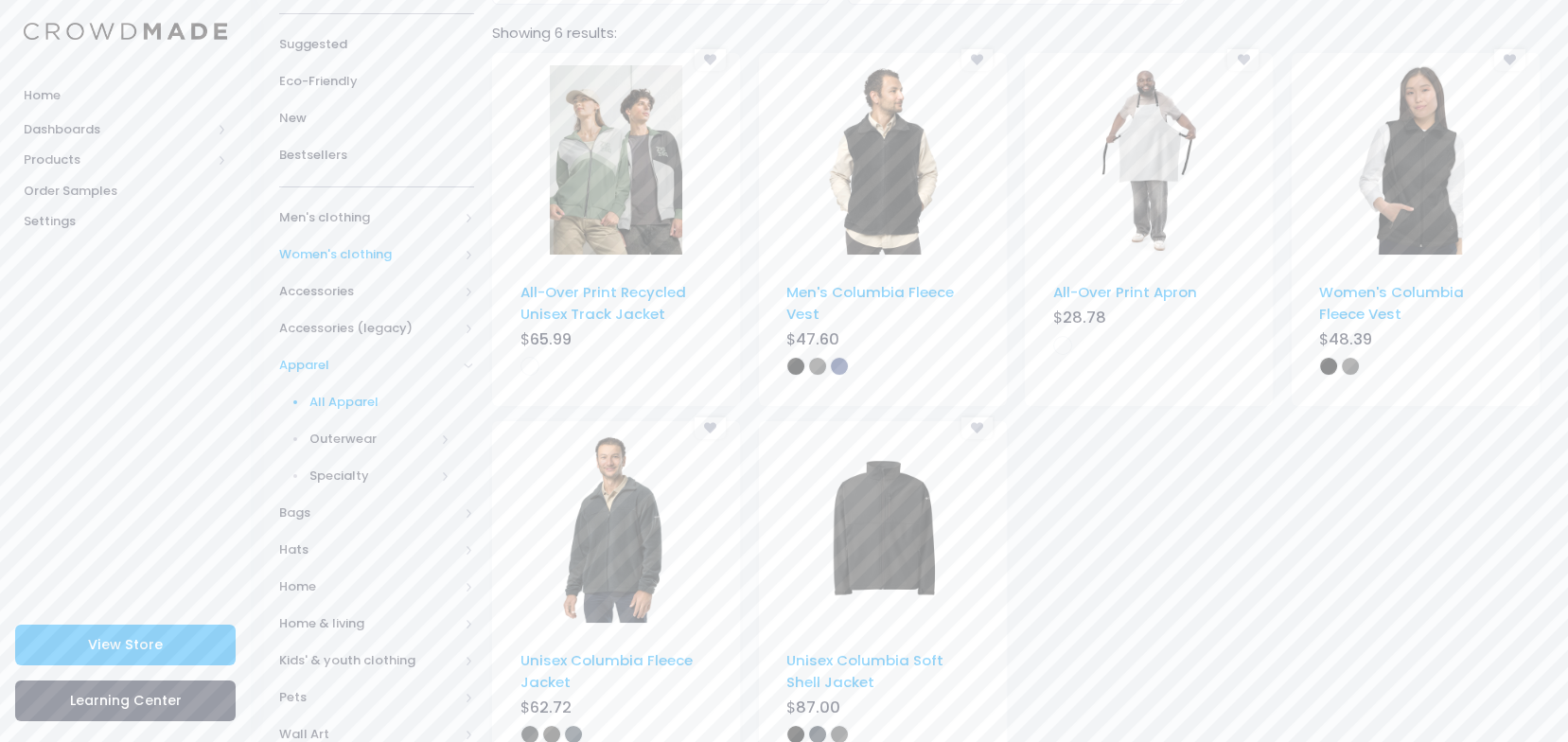
scroll to position [281, 0]
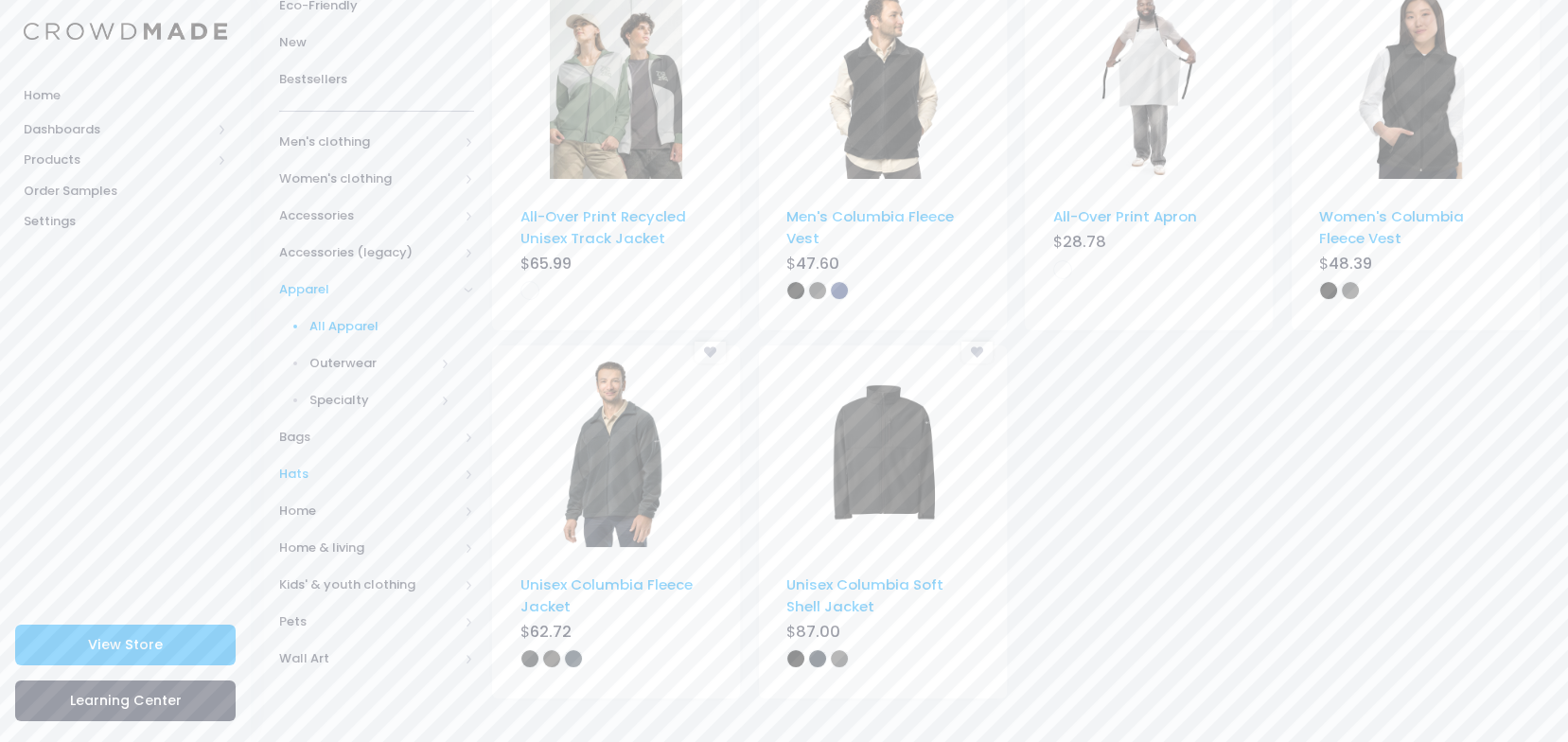
click at [318, 458] on span "Hats" at bounding box center [377, 475] width 195 height 37
click at [337, 397] on span "All Hats" at bounding box center [380, 400] width 141 height 19
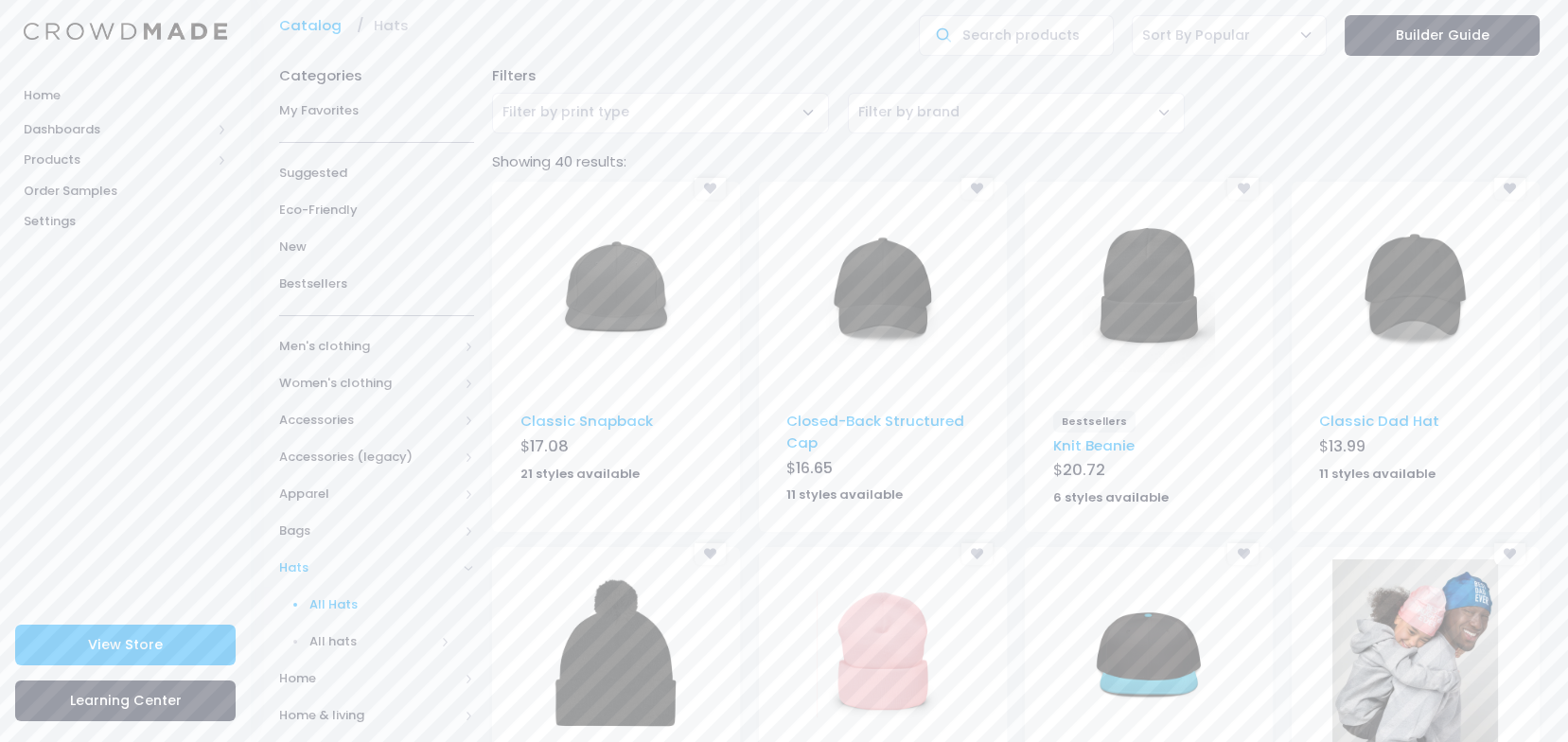
scroll to position [7, 0]
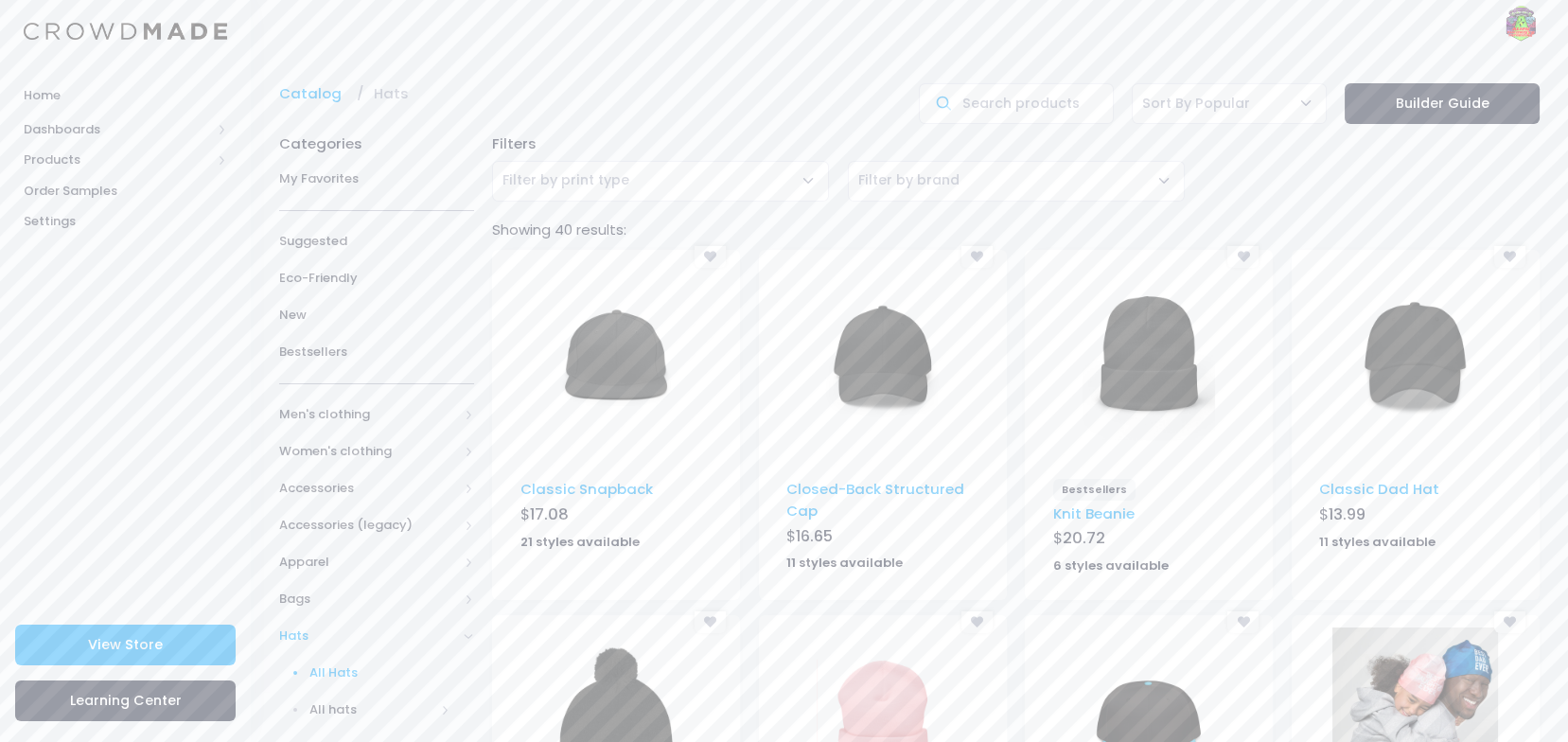
click at [1155, 375] on img at bounding box center [1149, 357] width 132 height 189
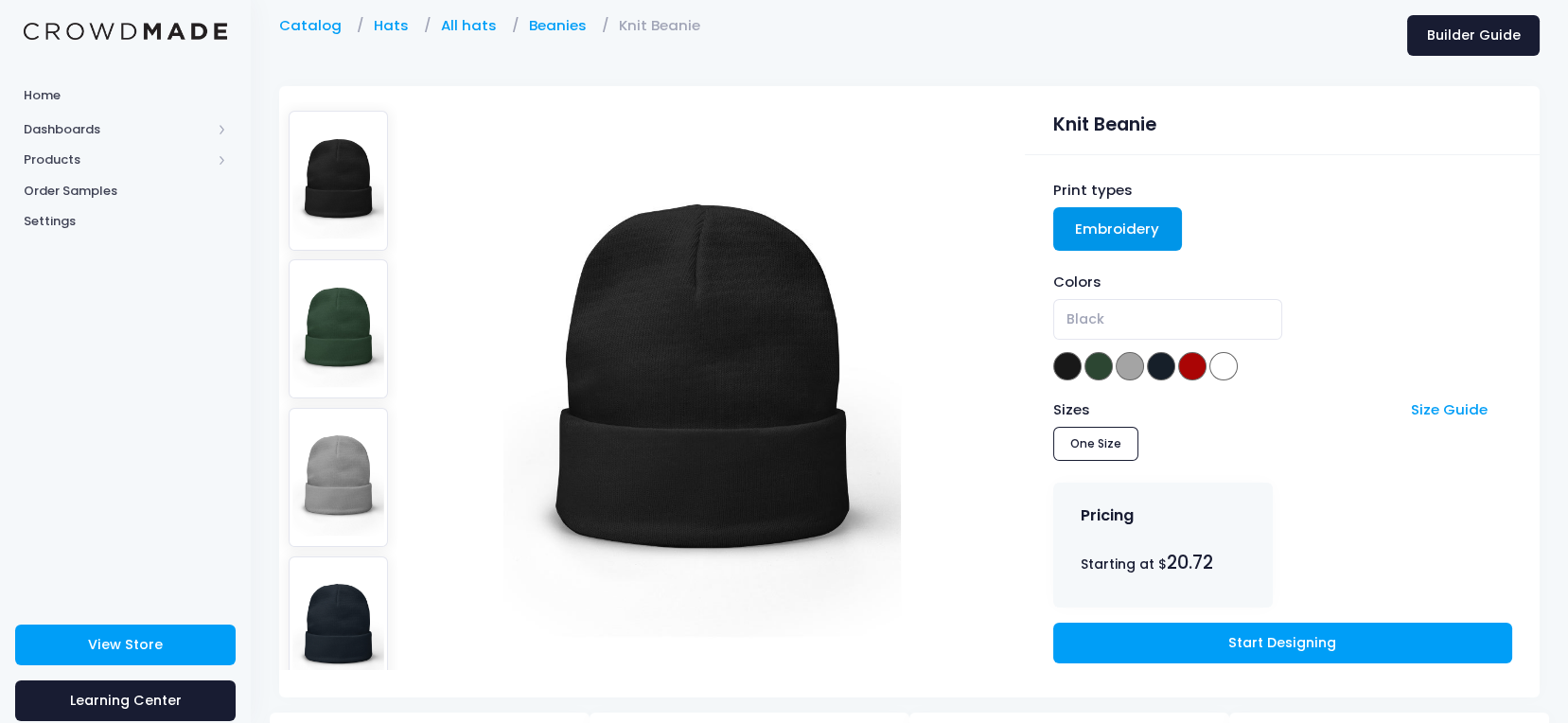
scroll to position [252, 0]
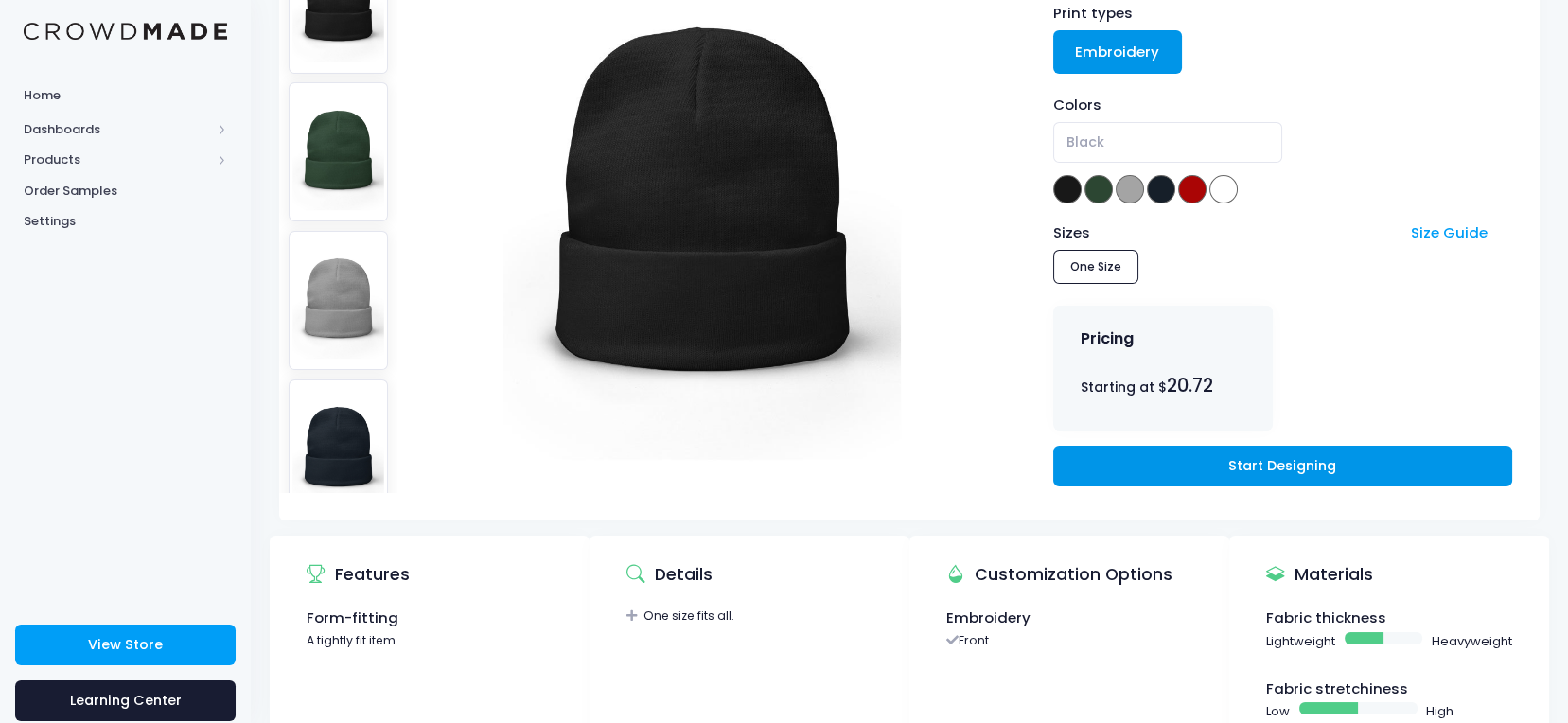
click at [1319, 466] on link "Start Designing" at bounding box center [1283, 466] width 459 height 40
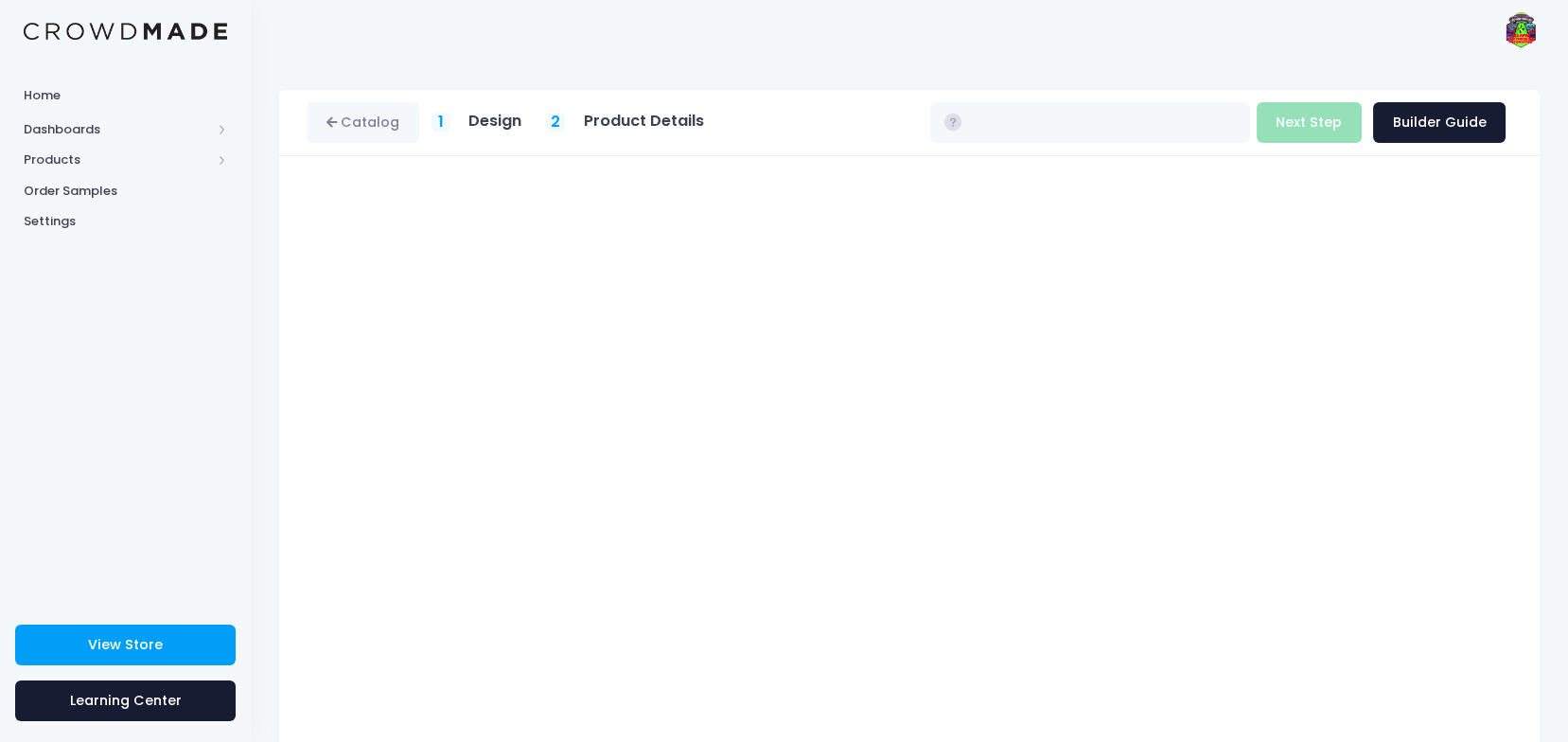
type input "$20.72"
click at [1323, 126] on button "Next Step" at bounding box center [1309, 123] width 105 height 41
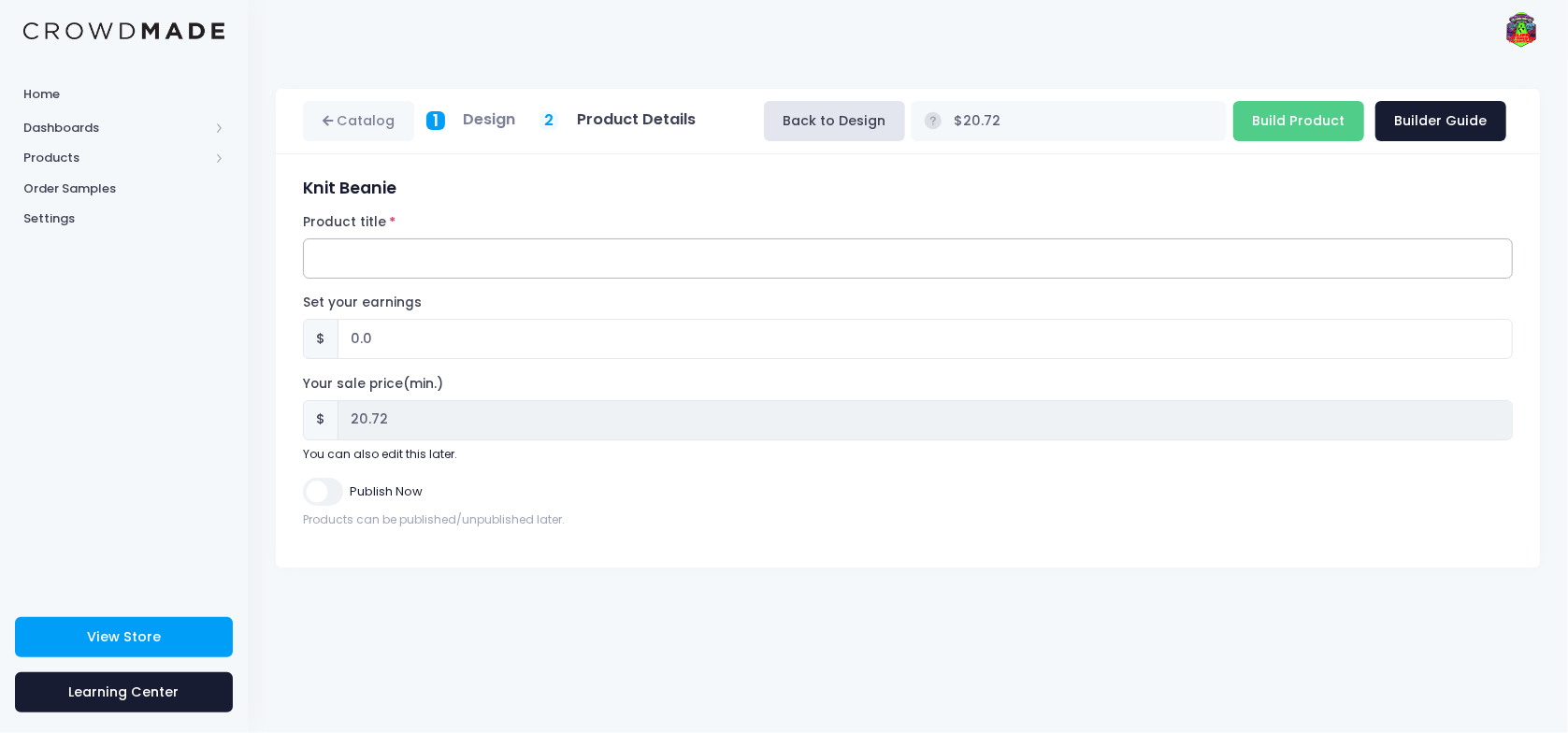
click at [342, 251] on input "Product title" at bounding box center [908, 258] width 1210 height 40
type input "Theorists Theorizing Beanie"
click at [370, 345] on input "0.0" at bounding box center [925, 339] width 1176 height 40
drag, startPoint x: 367, startPoint y: 346, endPoint x: 322, endPoint y: 348, distance: 45.0
click at [322, 348] on div "$ 0.0" at bounding box center [908, 339] width 1210 height 40
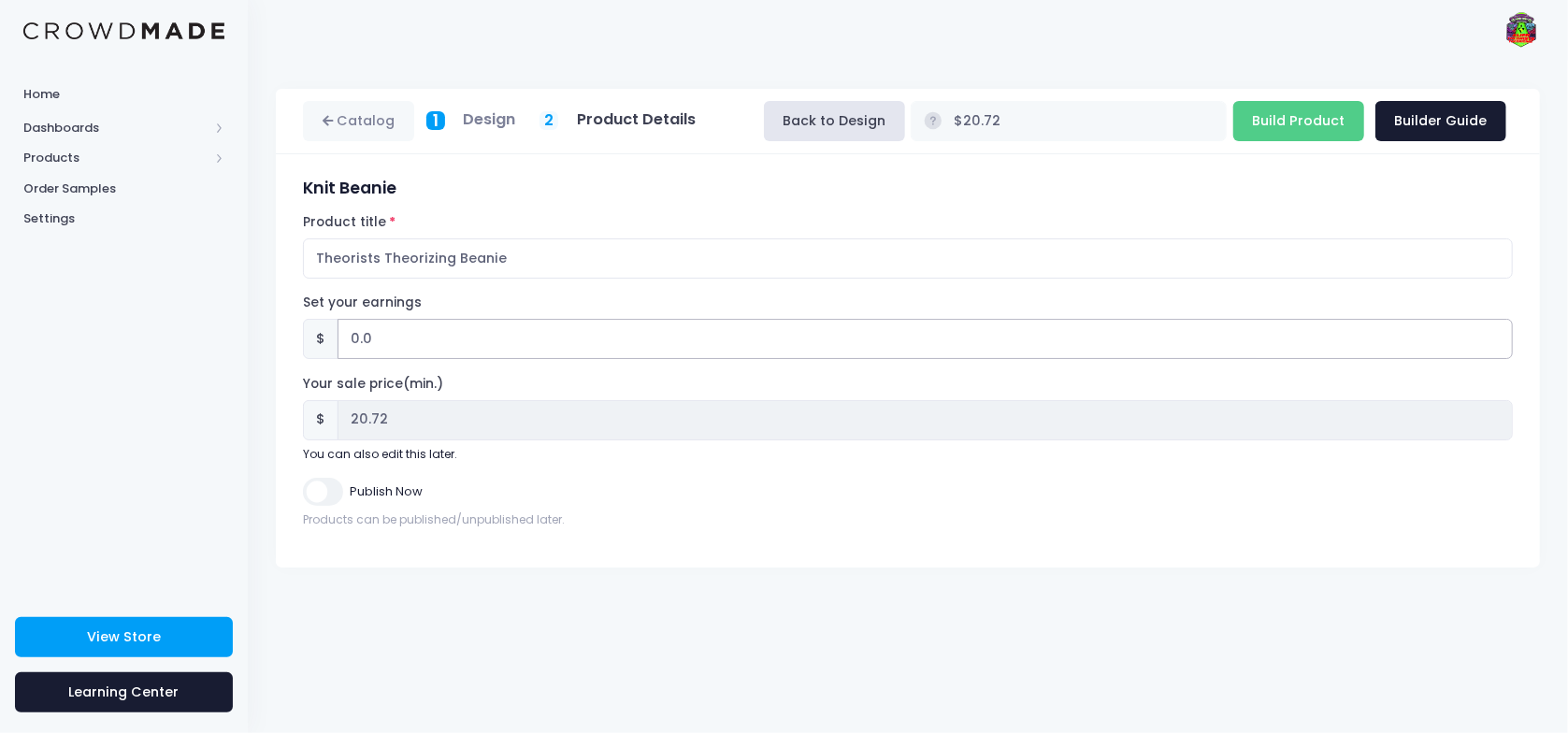
type input "1"
type input "$21.72"
type input "21.72"
type input "10"
type input "$30.72"
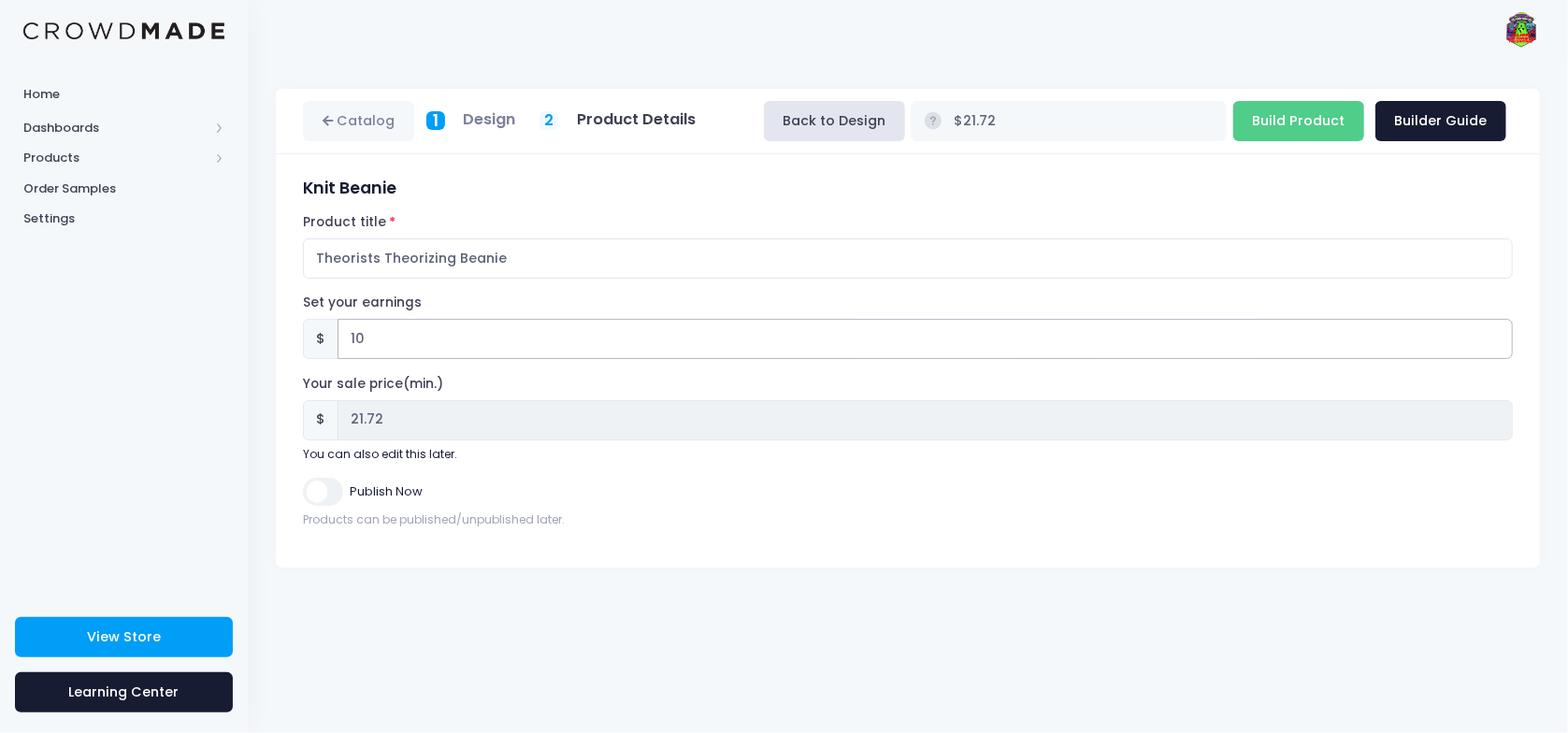
type input "30.72"
type input "1"
type input "$21.72"
type input "21.72"
type input "$20.72"
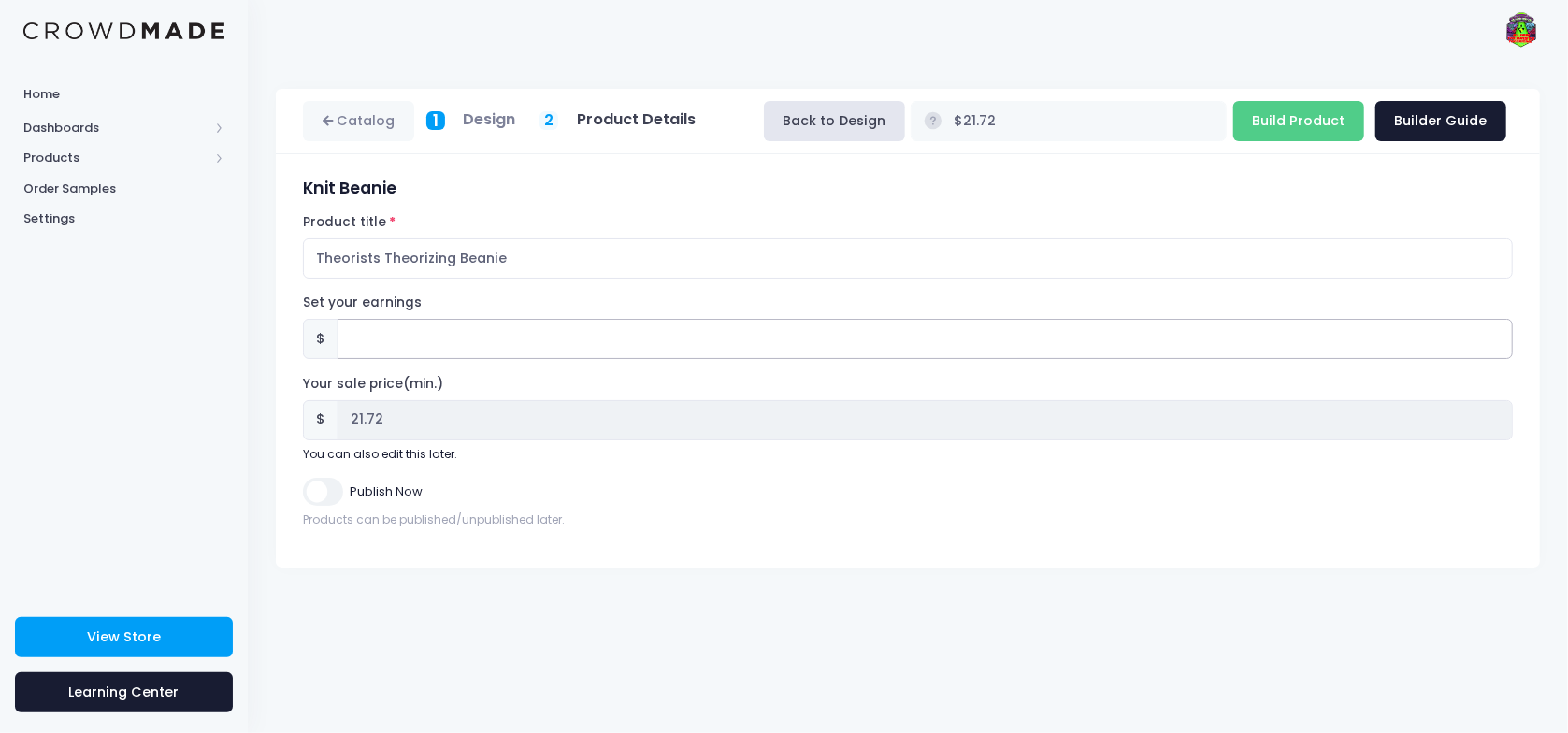
type input "20.72"
type input "9"
type input "$29.72"
type input "29.72"
type input "9.2"
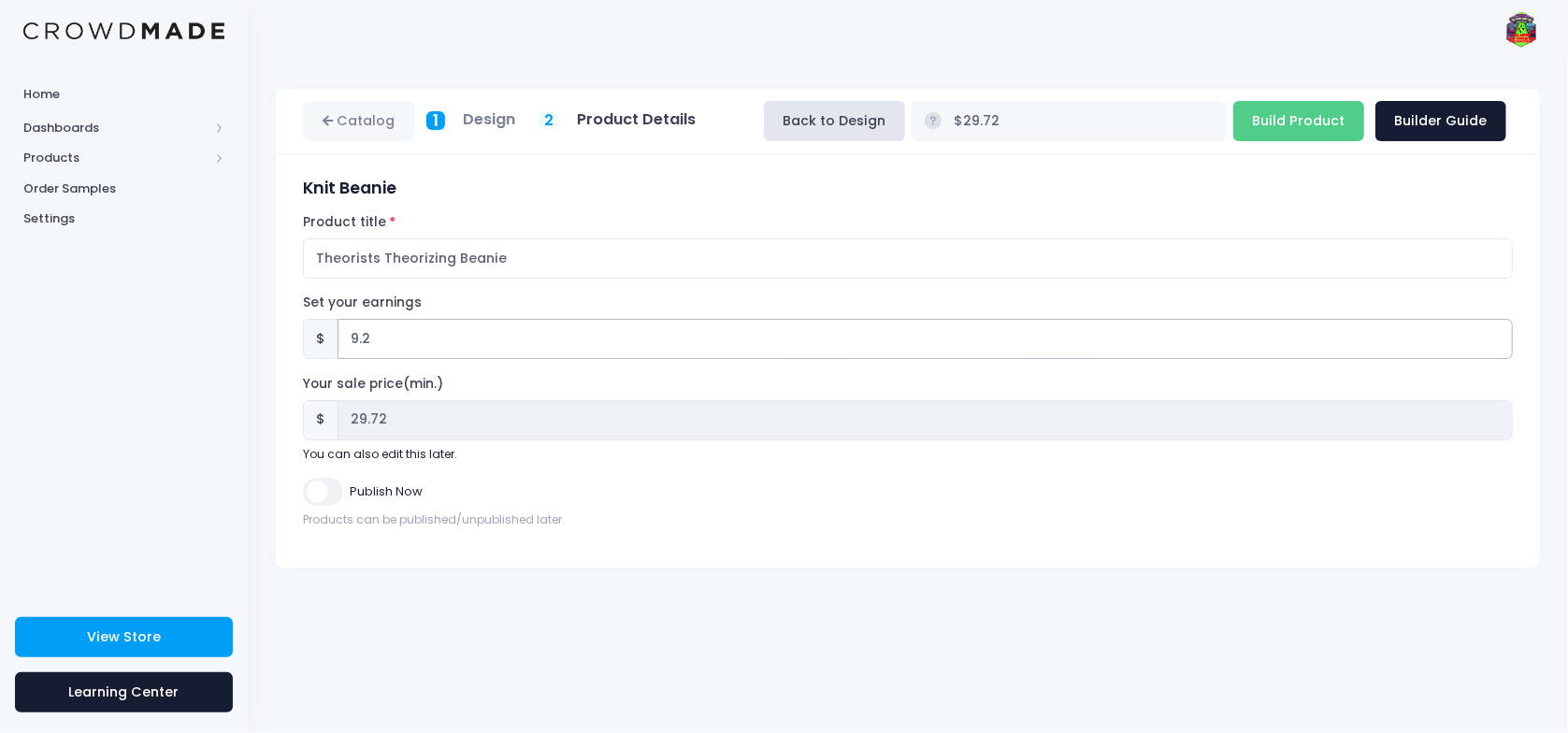
type input "$29.92"
type input "29.92"
type input "9.28"
type input "$30.00"
type input "30.00"
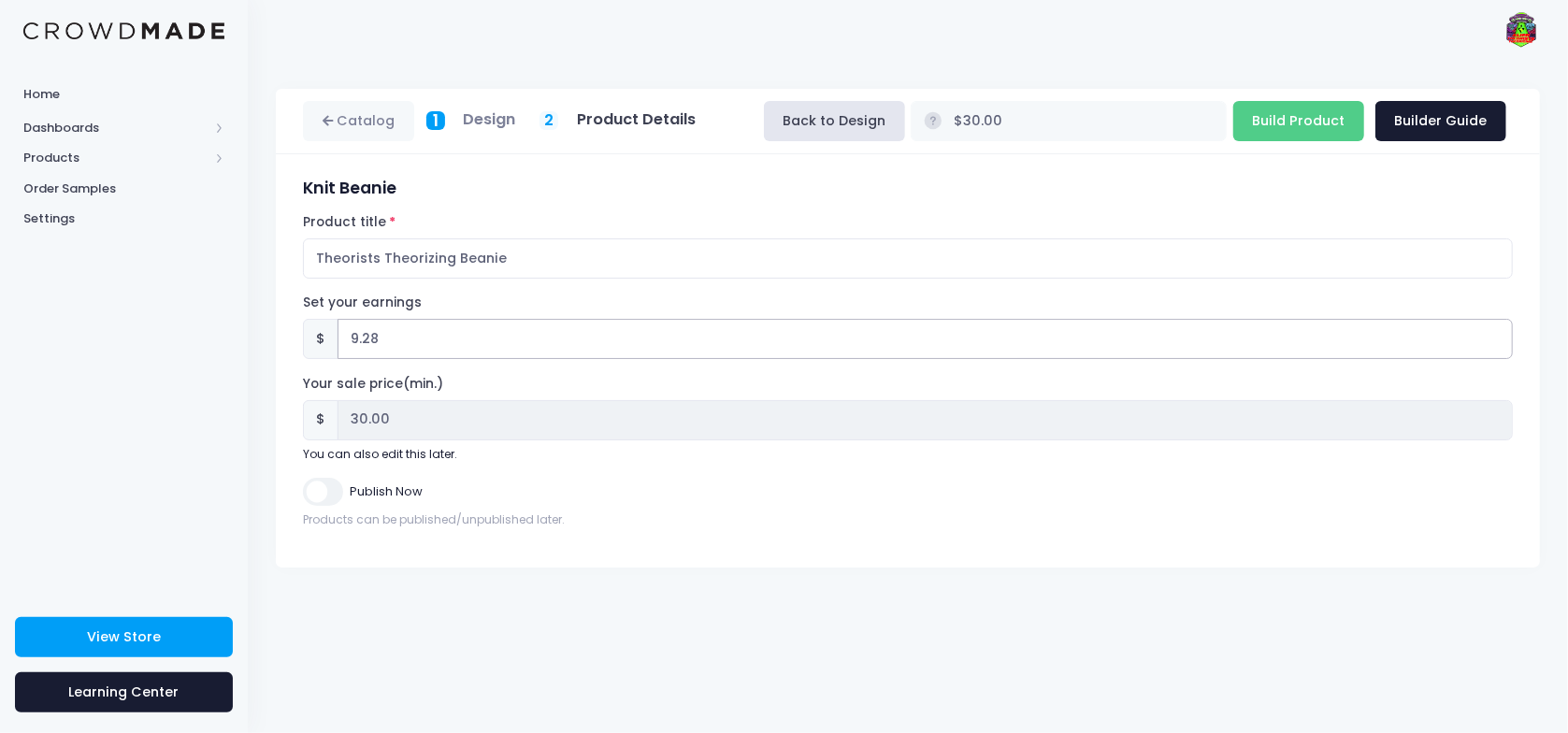
type input "9.2"
type input "$29.92"
type input "29.92"
type input "9.27"
type input "$29.99"
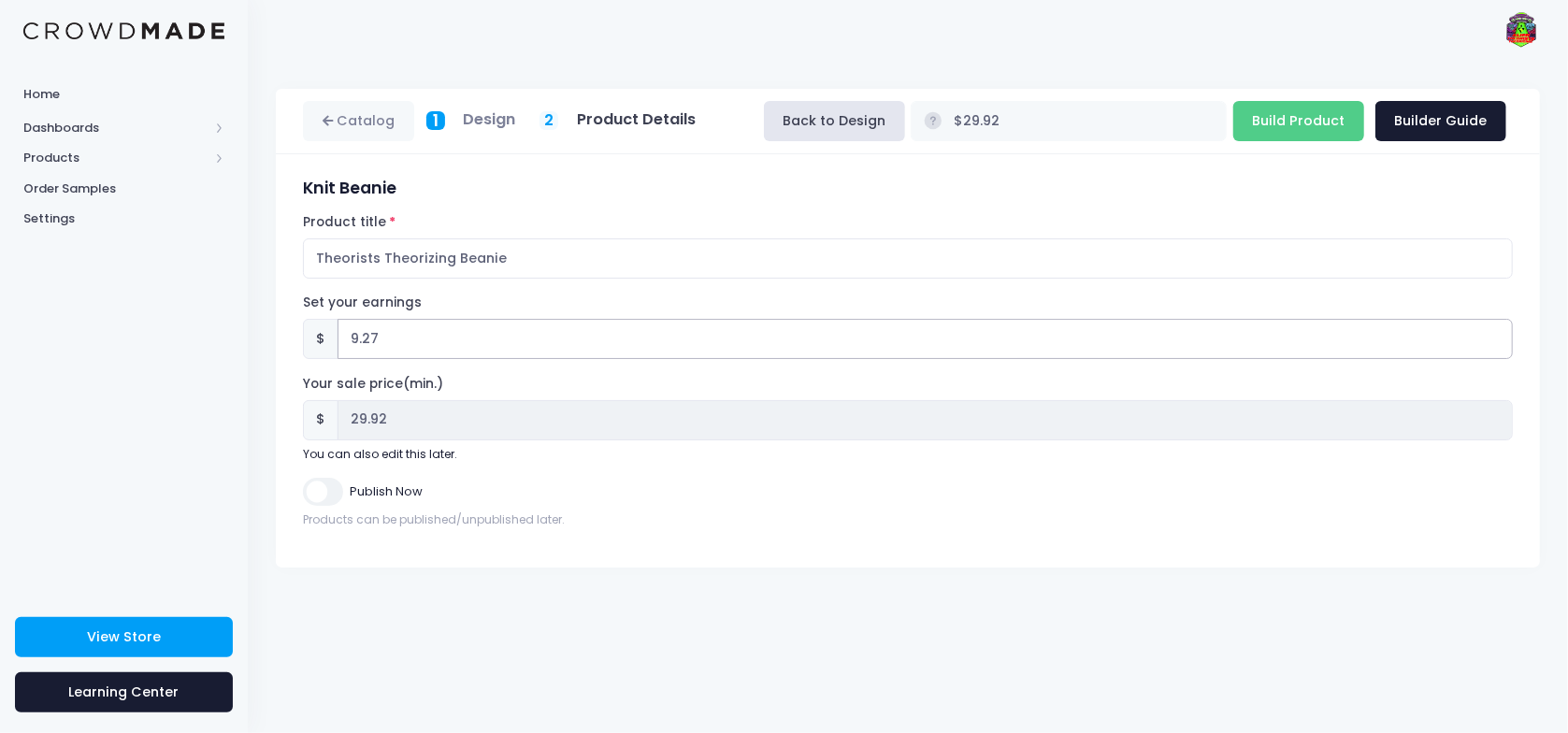
type input "29.99"
type input "9.27"
click at [322, 490] on input "Publish Now" at bounding box center [322, 492] width 39 height 27
checkbox input "true"
click at [1267, 117] on input "Build Product" at bounding box center [1298, 121] width 131 height 40
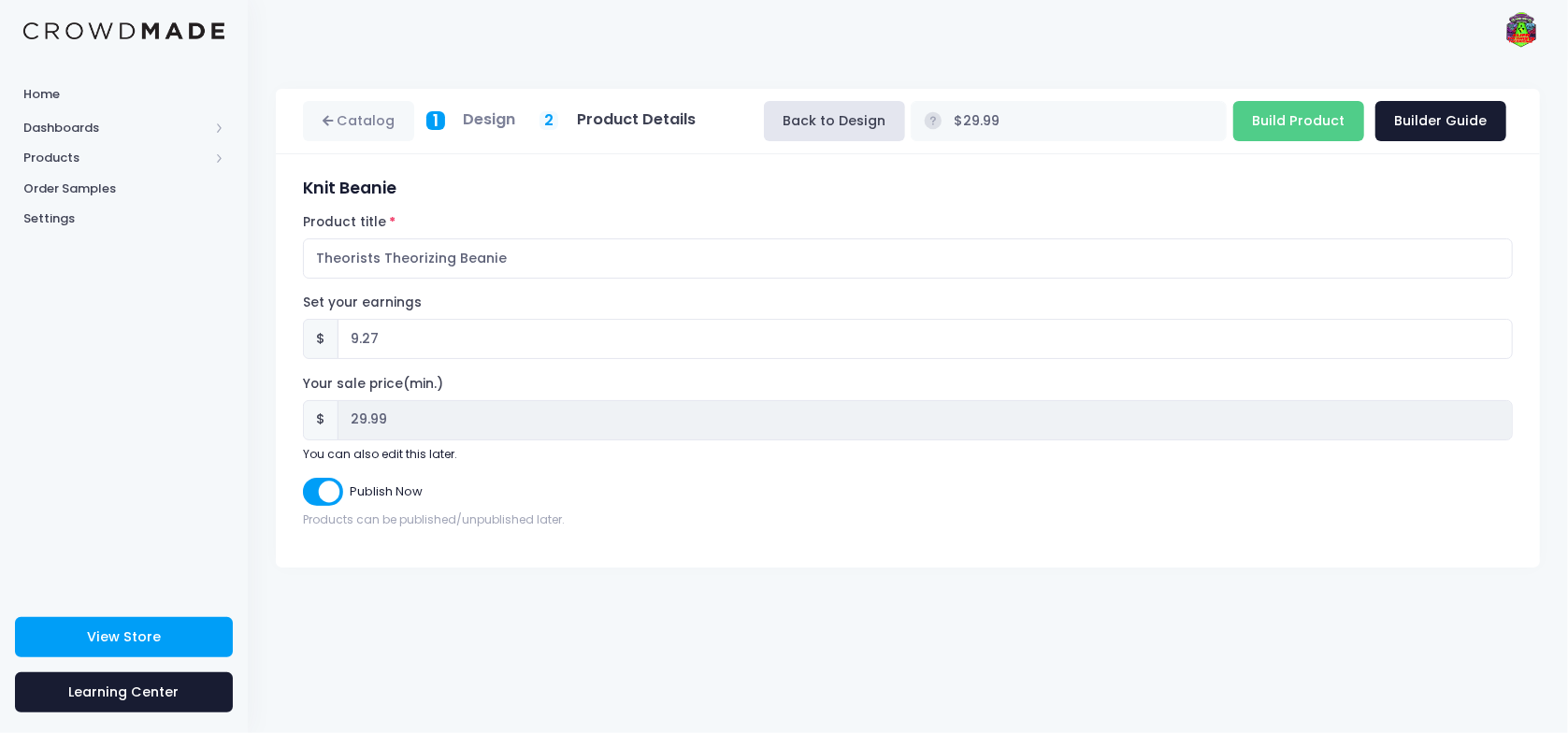
type input "Building product..."
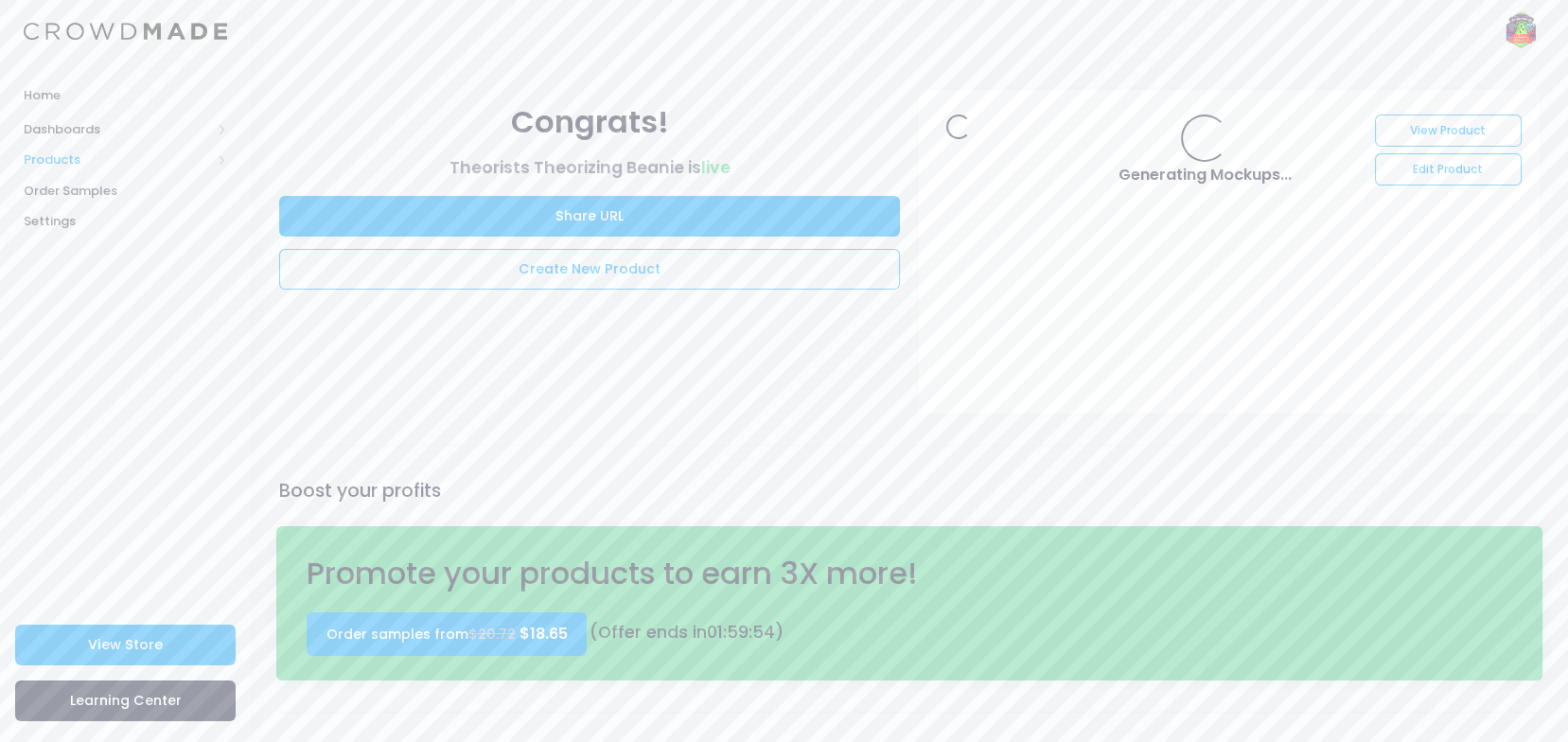
click at [106, 153] on span "Products" at bounding box center [118, 160] width 187 height 19
click at [134, 185] on span "Product Builder" at bounding box center [142, 191] width 174 height 19
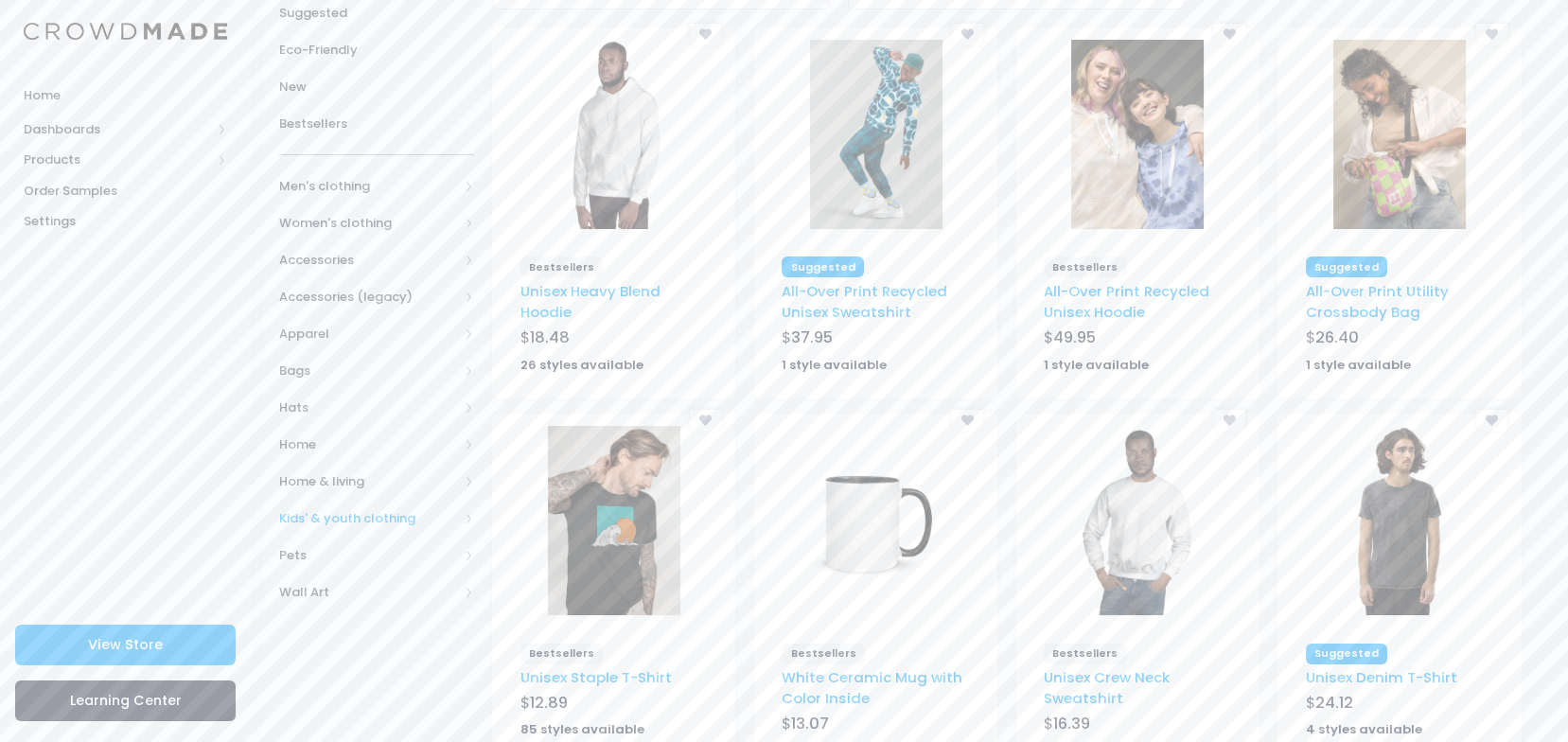
scroll to position [252, 0]
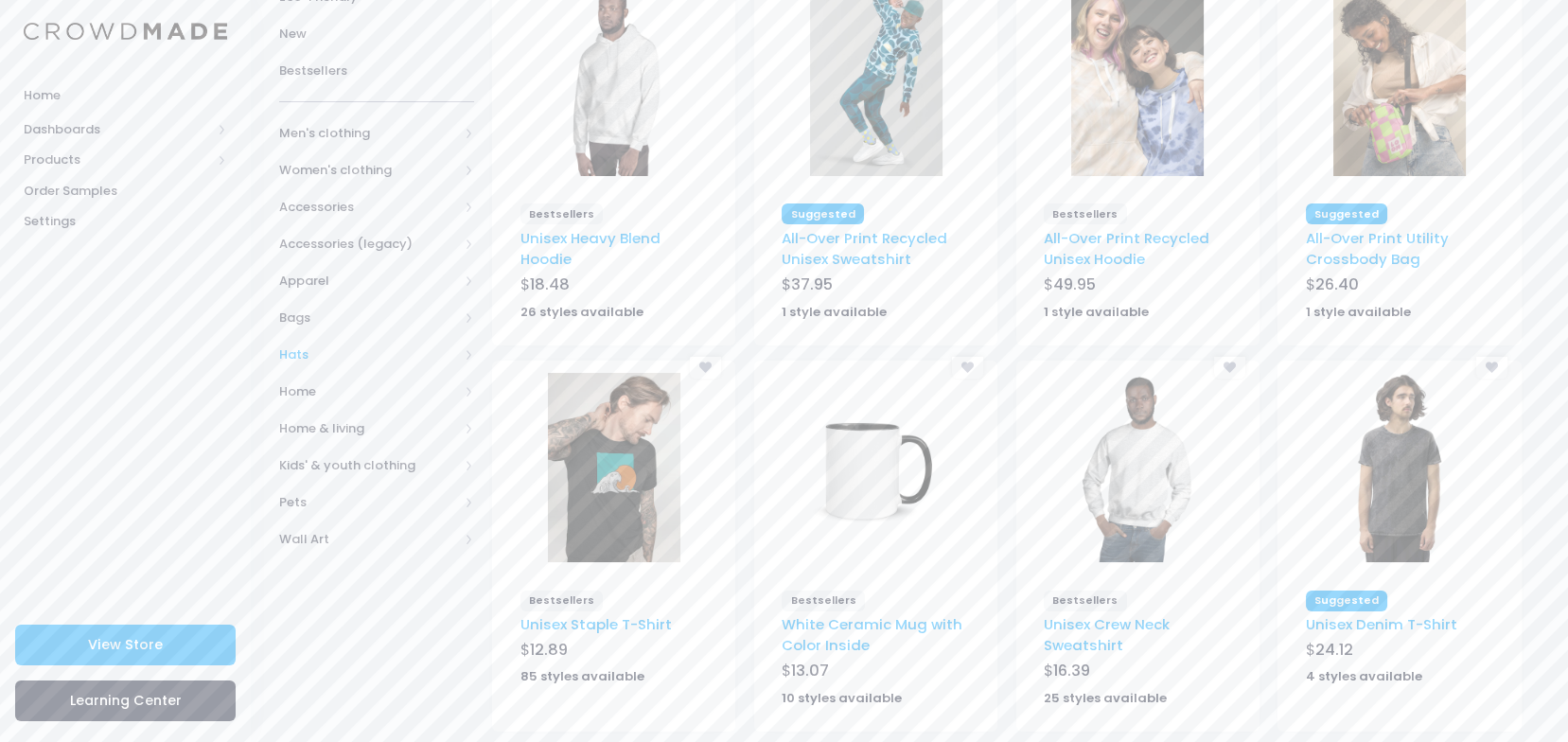
click at [303, 352] on span "Hats" at bounding box center [369, 355] width 179 height 19
click at [333, 388] on span "All Hats" at bounding box center [380, 393] width 141 height 19
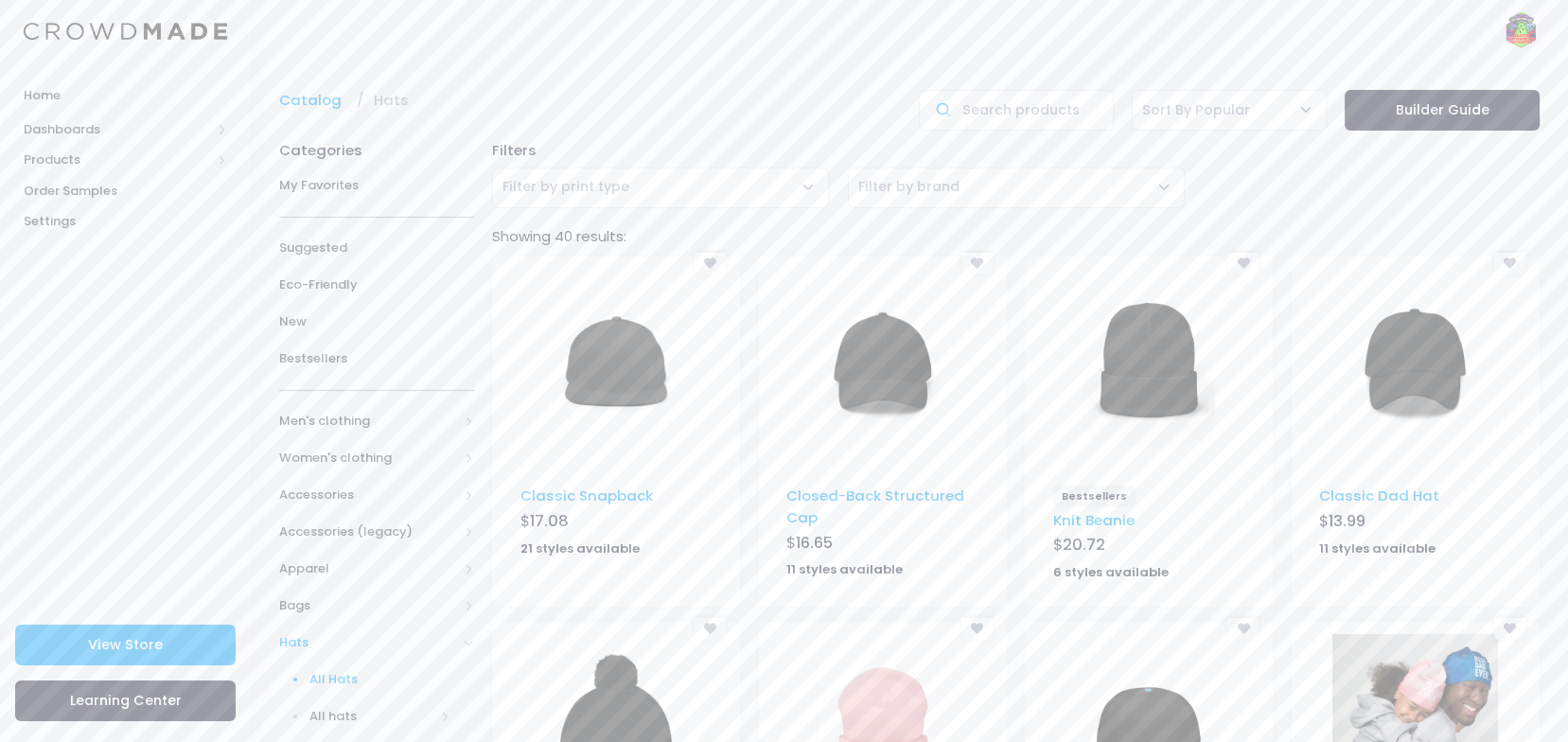
click at [596, 403] on img at bounding box center [615, 364] width 132 height 189
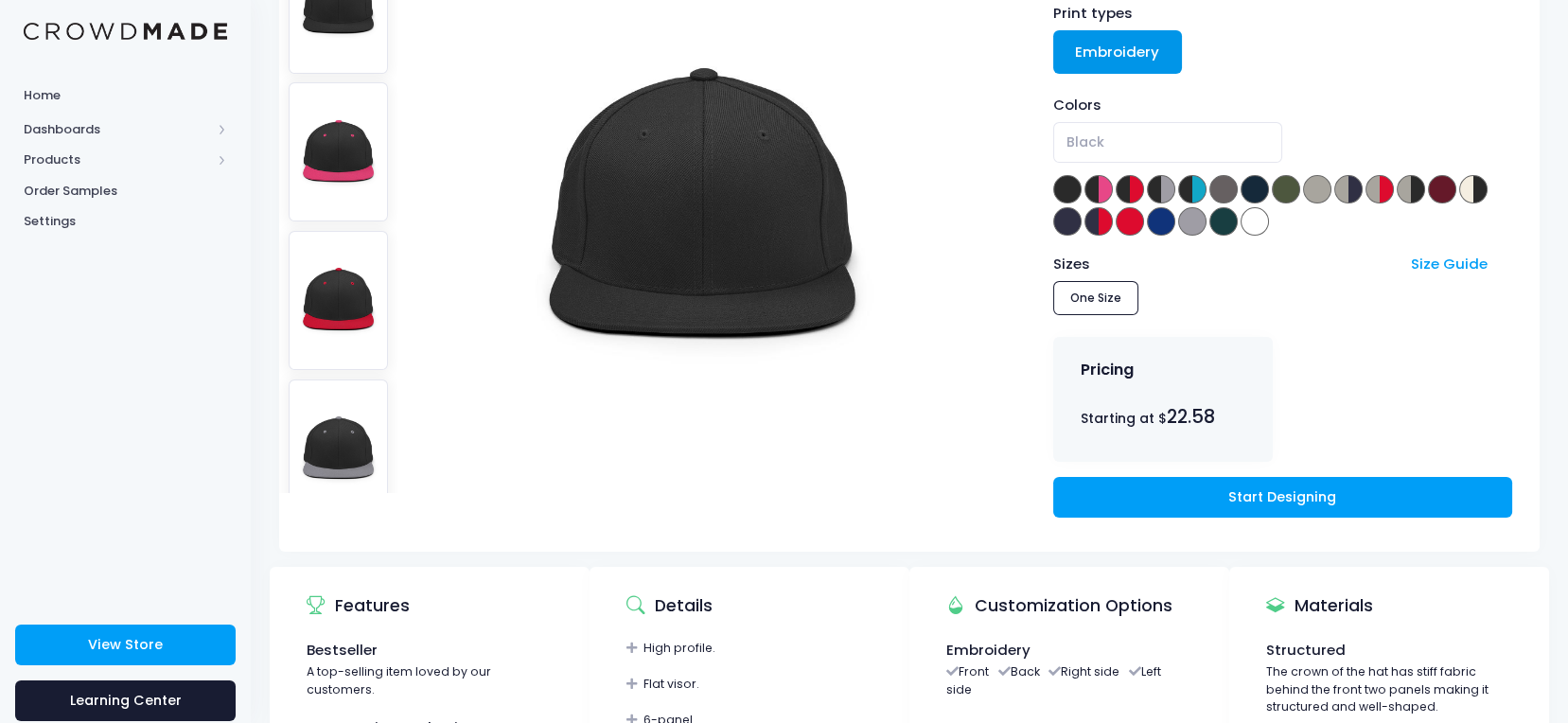
scroll to position [126, 0]
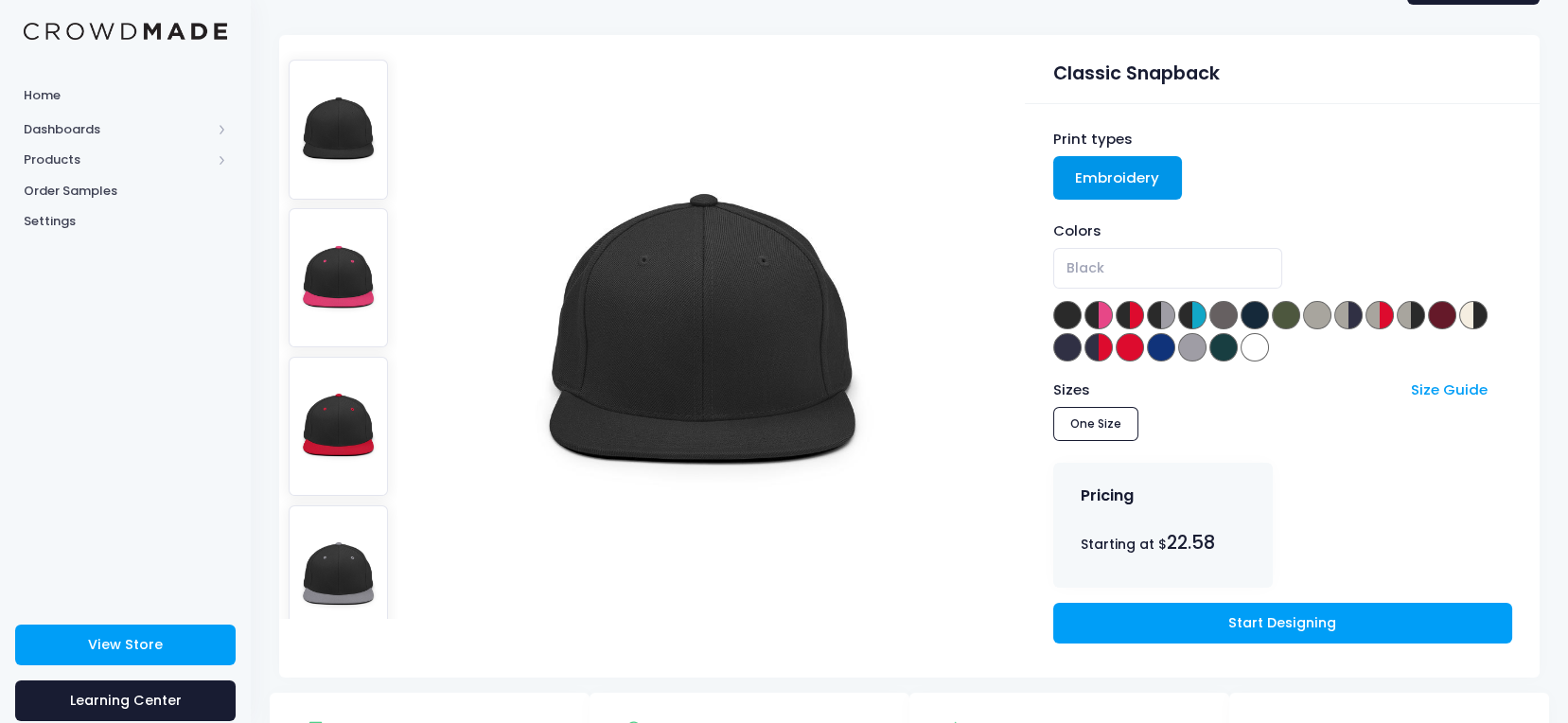
click at [333, 238] on img at bounding box center [338, 278] width 100 height 139
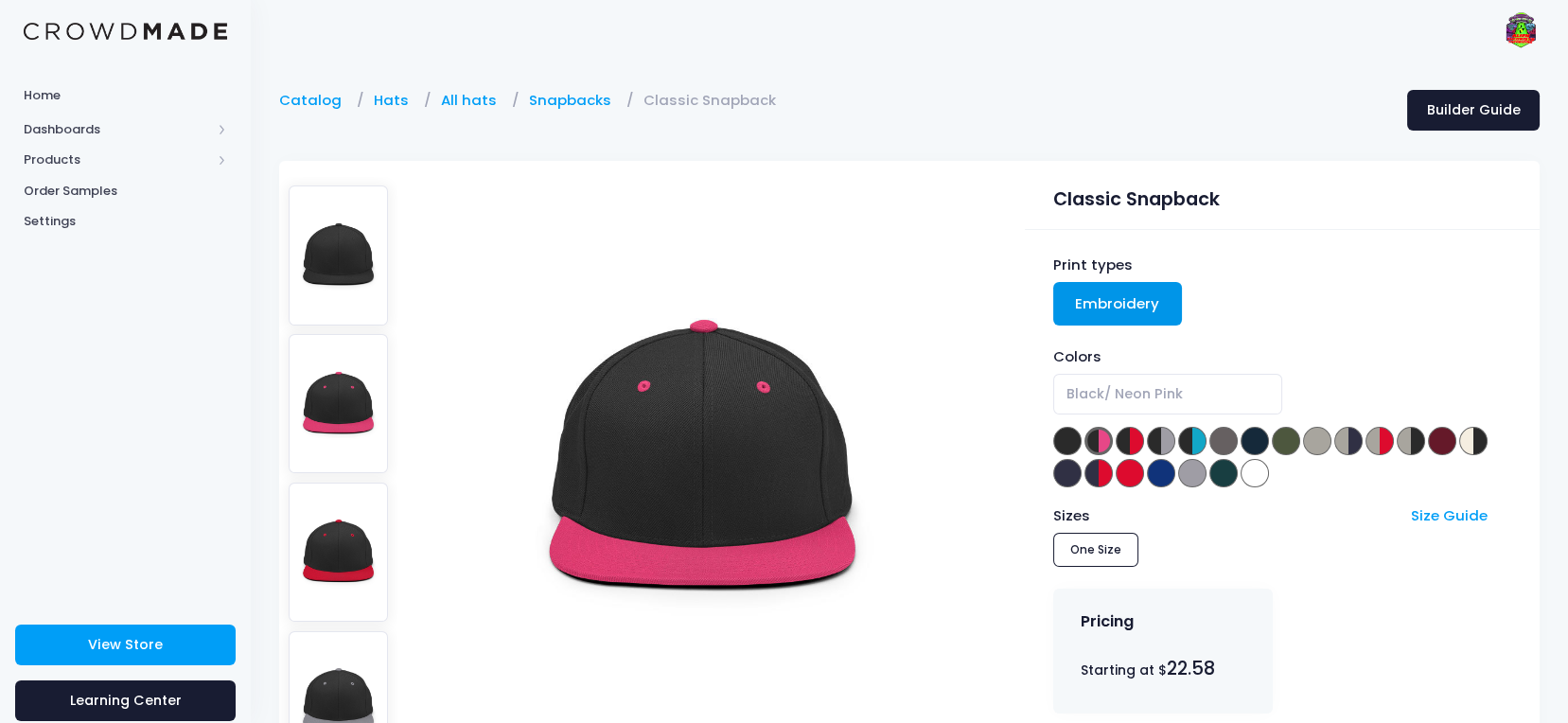
click at [351, 230] on img at bounding box center [338, 254] width 100 height 139
select select "Black"
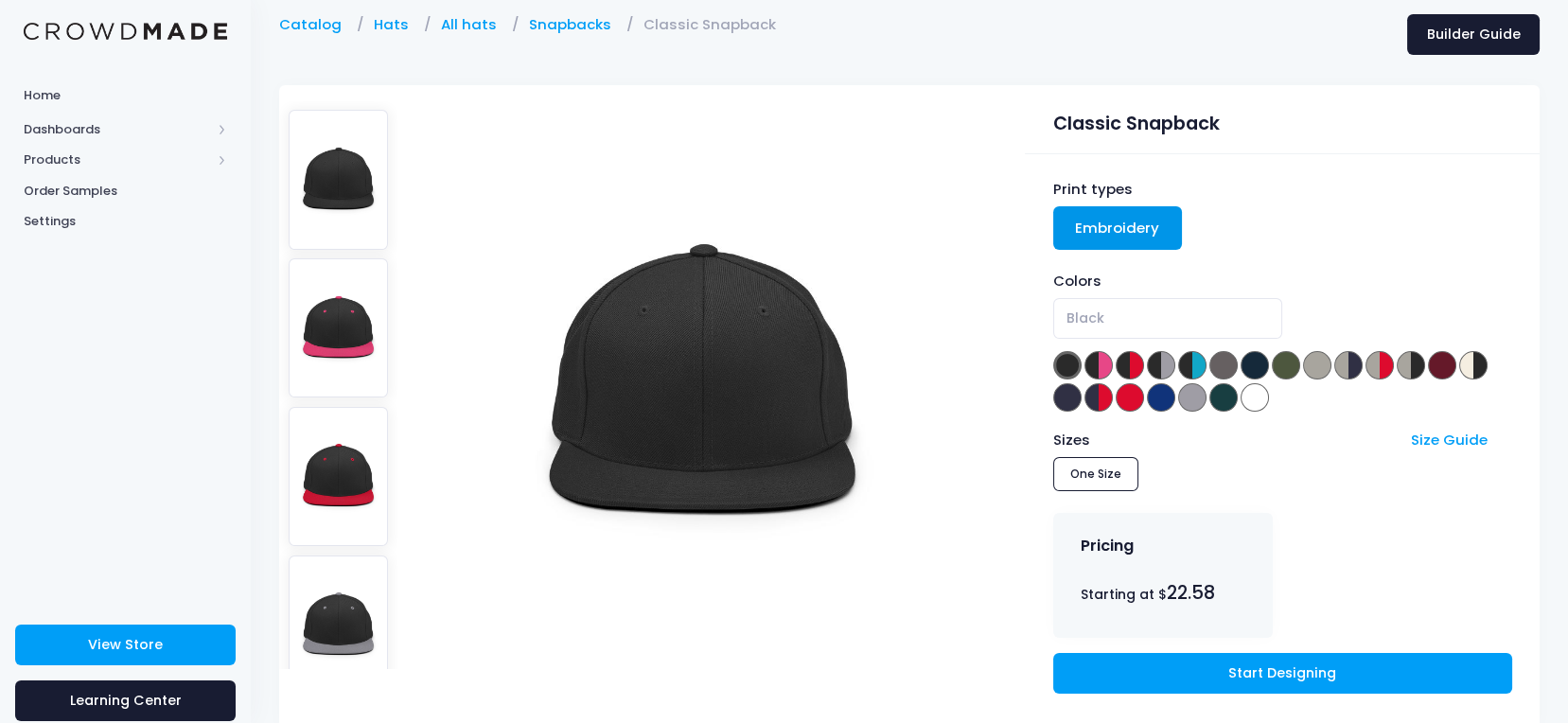
scroll to position [252, 0]
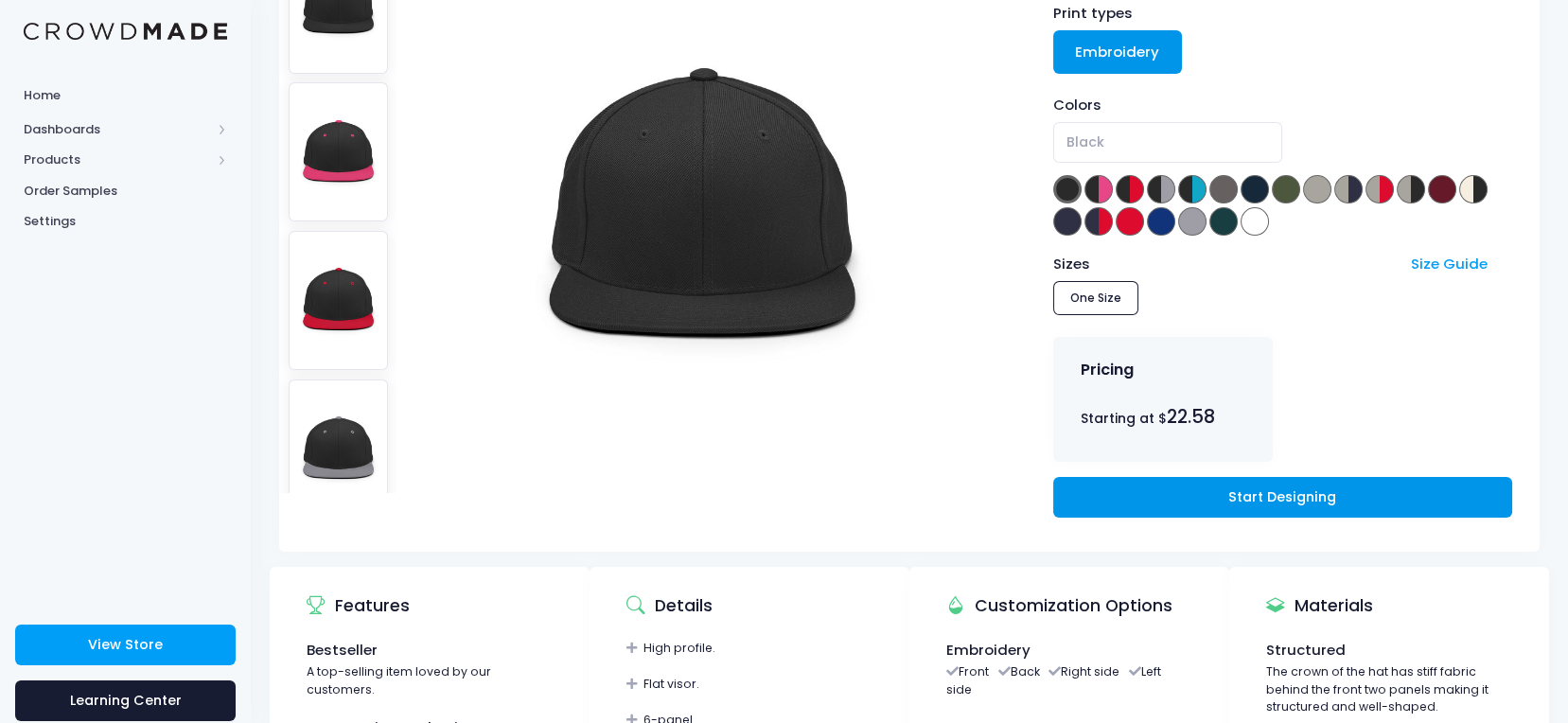
click at [1239, 488] on link "Start Designing" at bounding box center [1283, 497] width 459 height 40
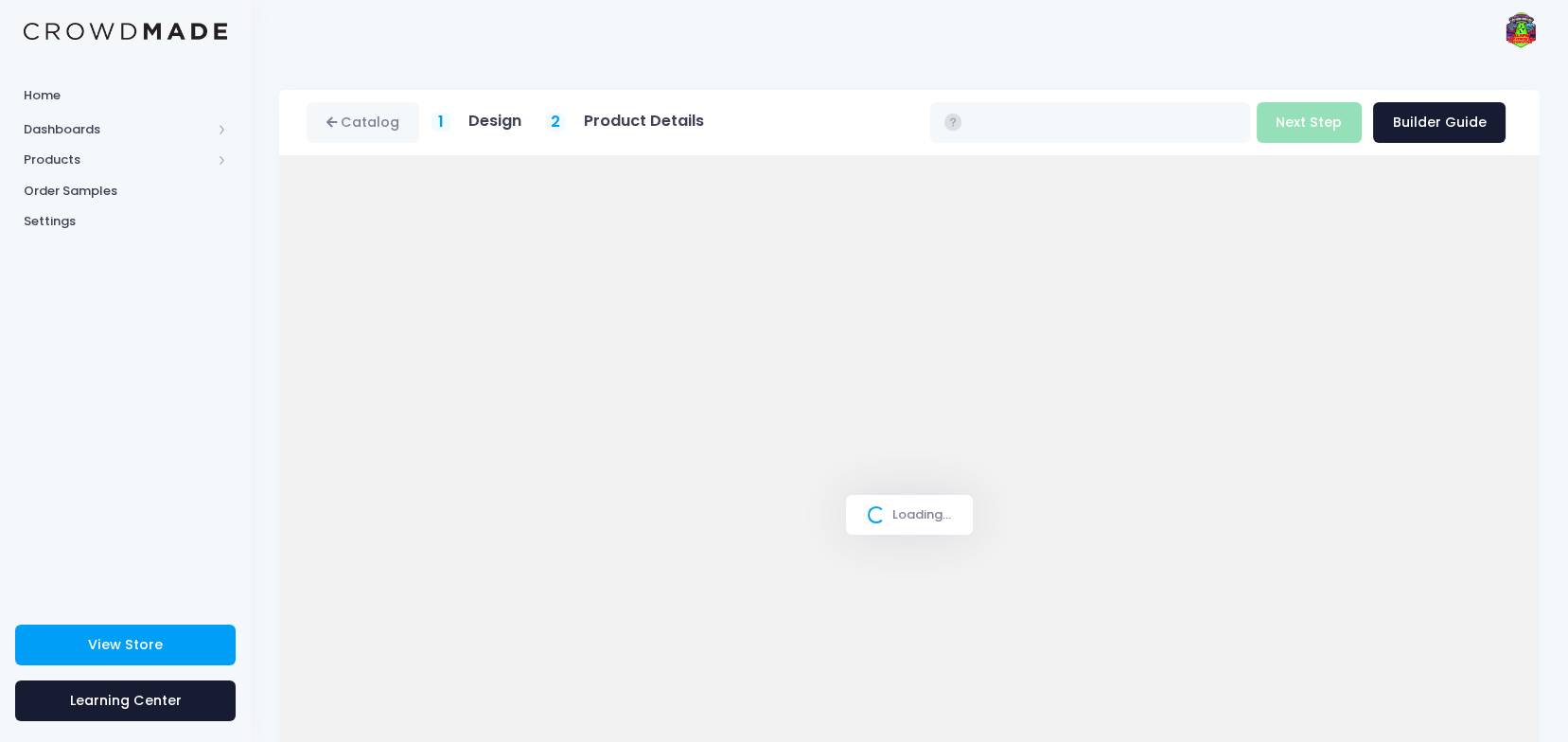
type input "$22.58"
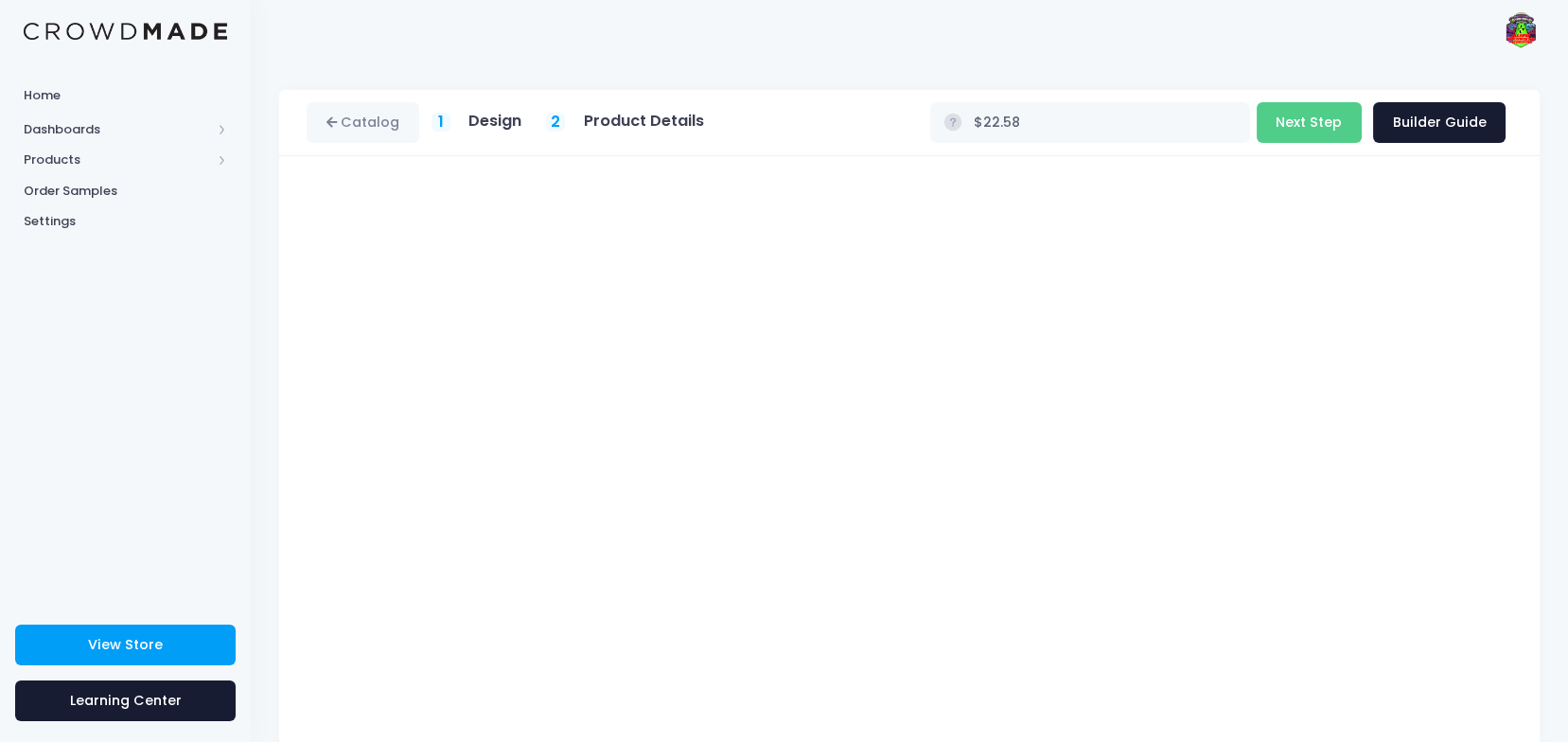
scroll to position [101, 0]
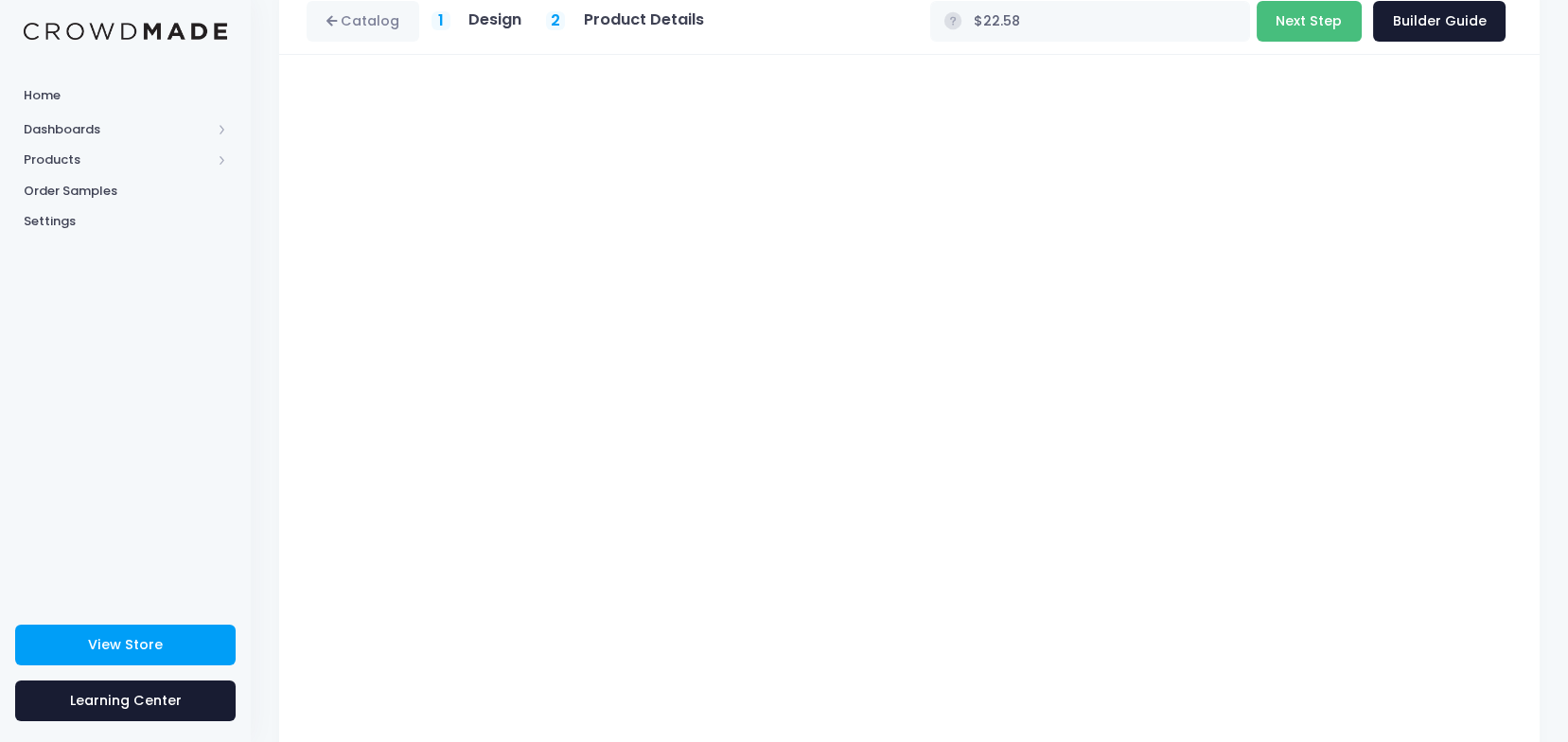
click at [1306, 22] on button "Next Step" at bounding box center [1309, 21] width 105 height 41
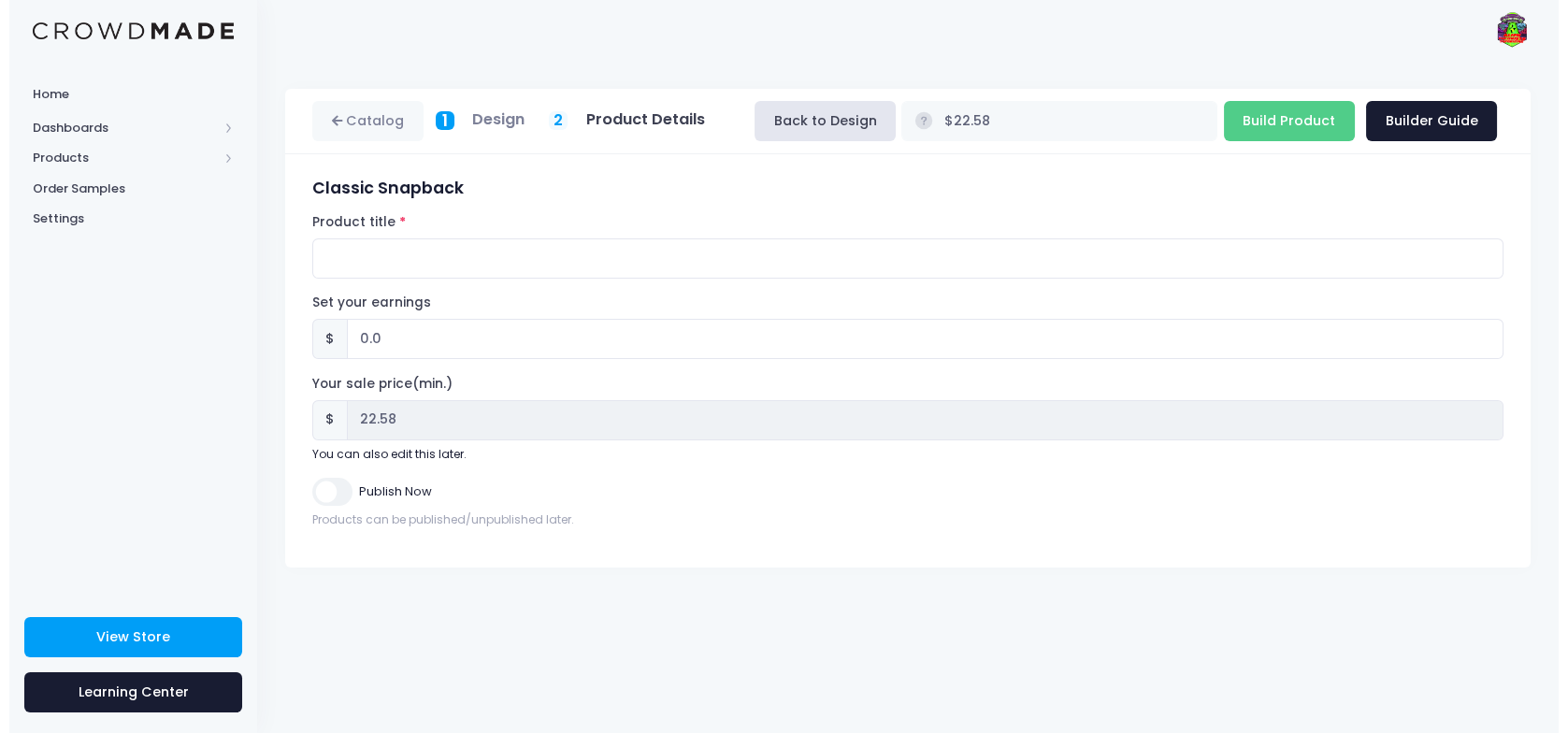
scroll to position [0, 0]
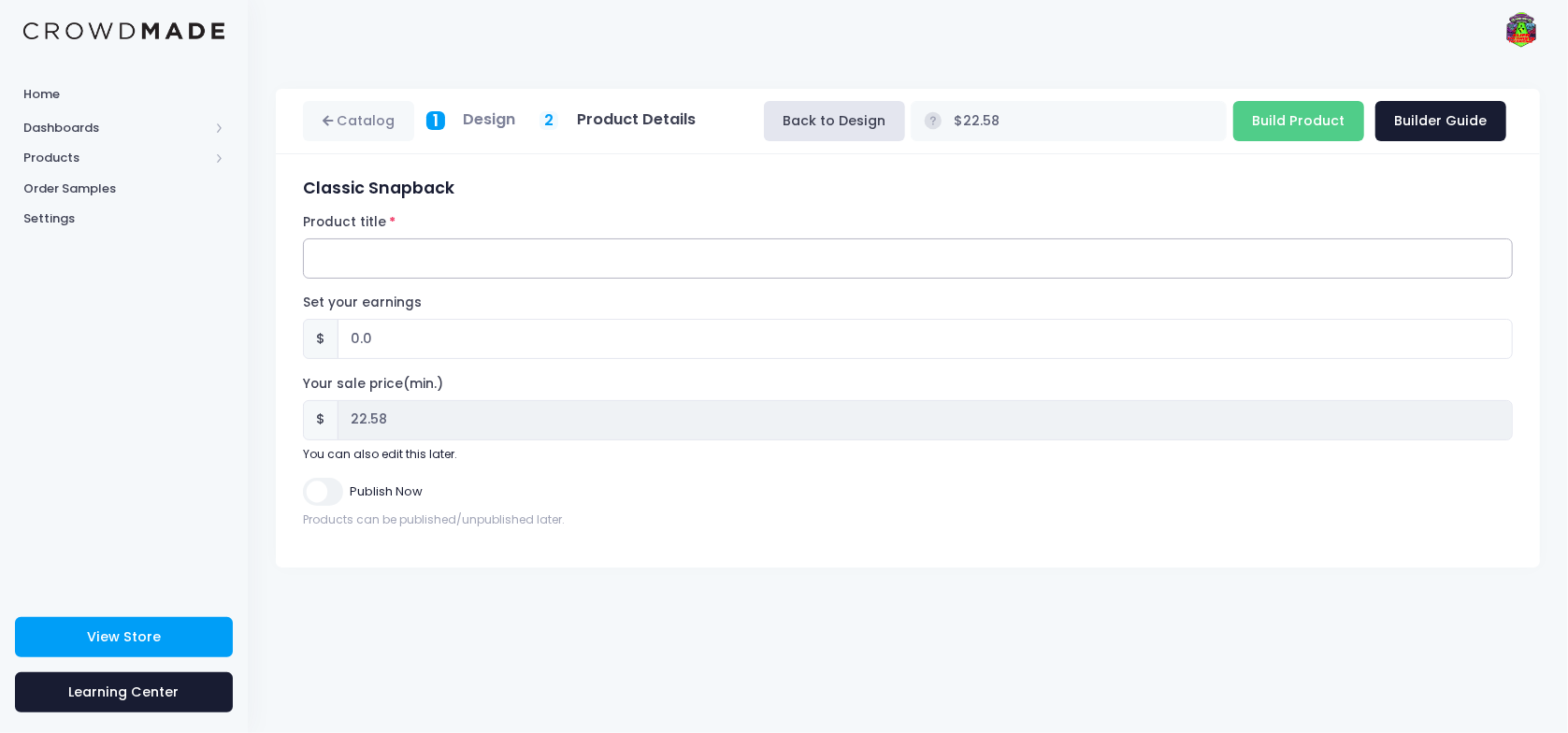
click at [489, 241] on input "Product title" at bounding box center [908, 258] width 1210 height 40
type input "Theorist Snap Back"
drag, startPoint x: 378, startPoint y: 338, endPoint x: 344, endPoint y: 348, distance: 35.4
click at [344, 348] on input "0.0" at bounding box center [925, 339] width 1176 height 40
type input "12"
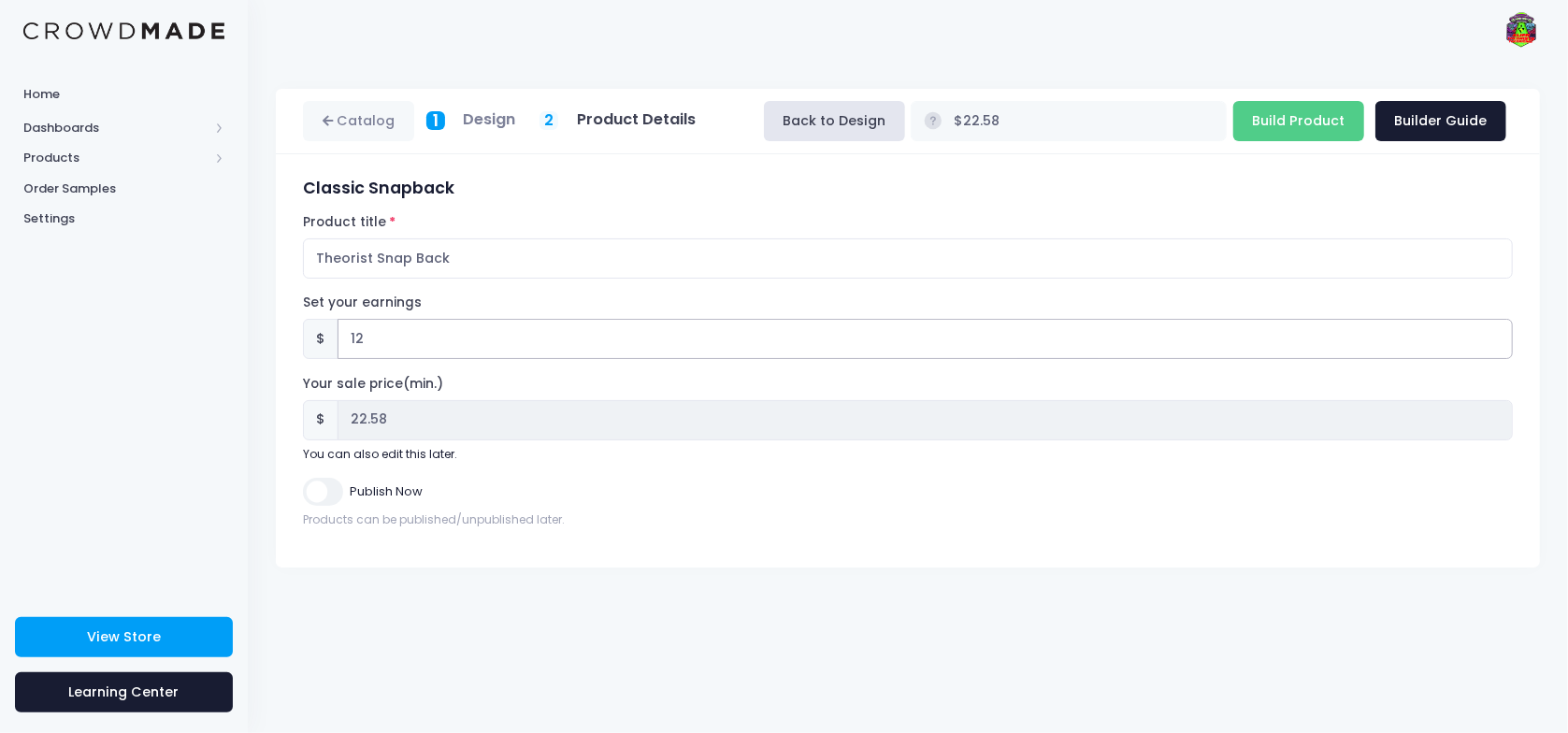
type input "$34.58"
type input "34.58"
type input "12.4"
type input "$34.98"
type input "34.98"
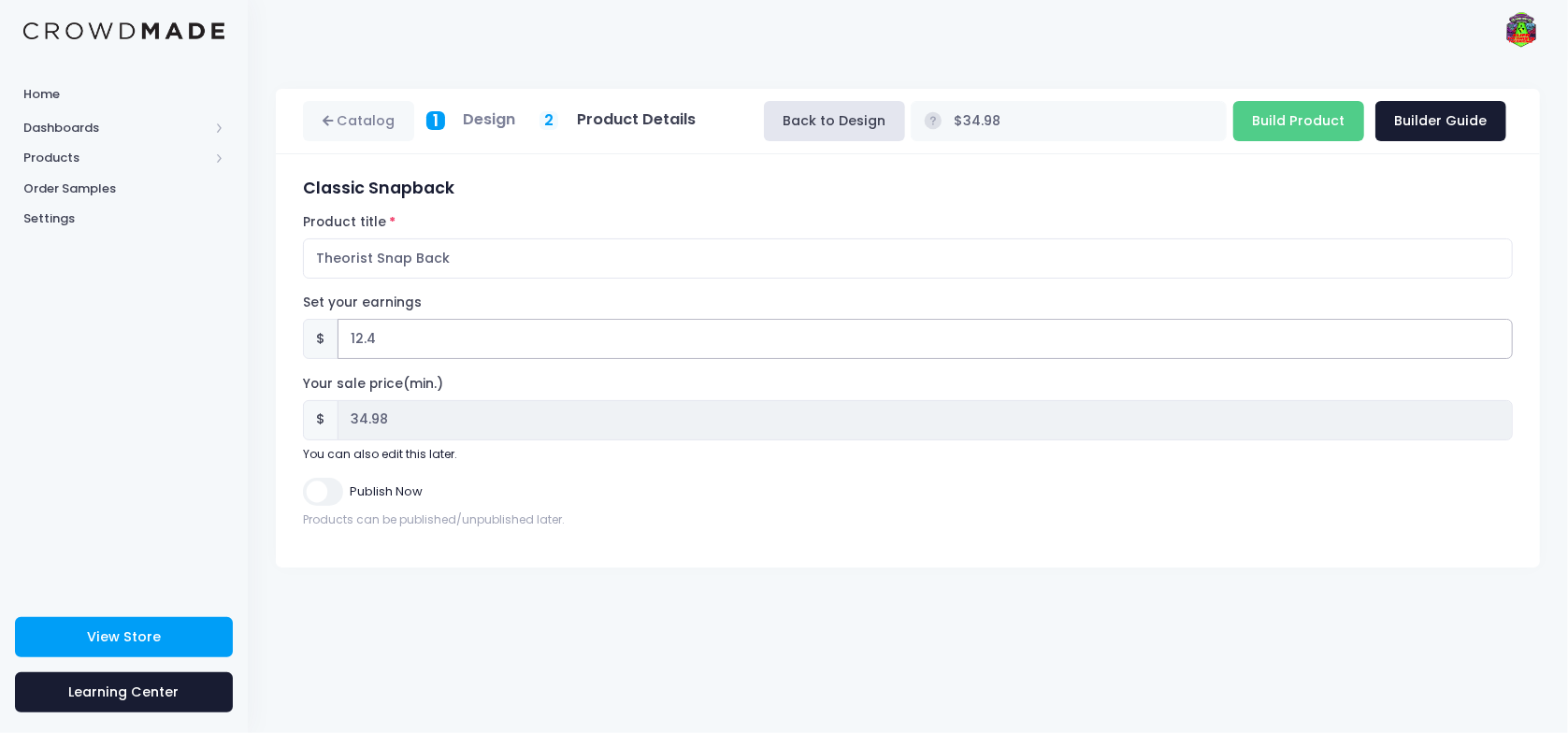
type input "12.43"
type input "$35.01"
type input "35.01"
type input "12.4"
type input "$34.98"
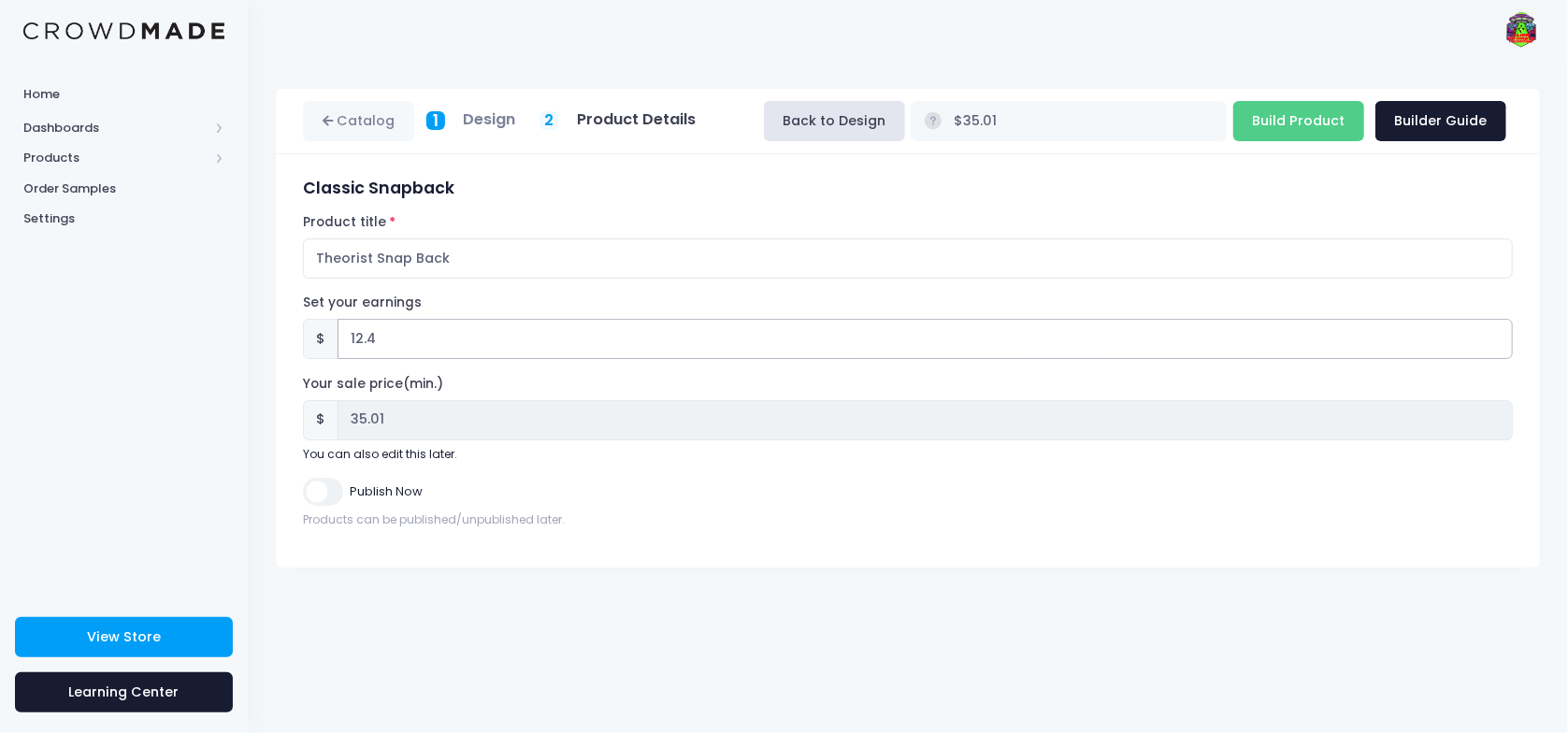
type input "34.98"
type input "12.42"
type input "$35.00"
type input "35.00"
type input "12.4"
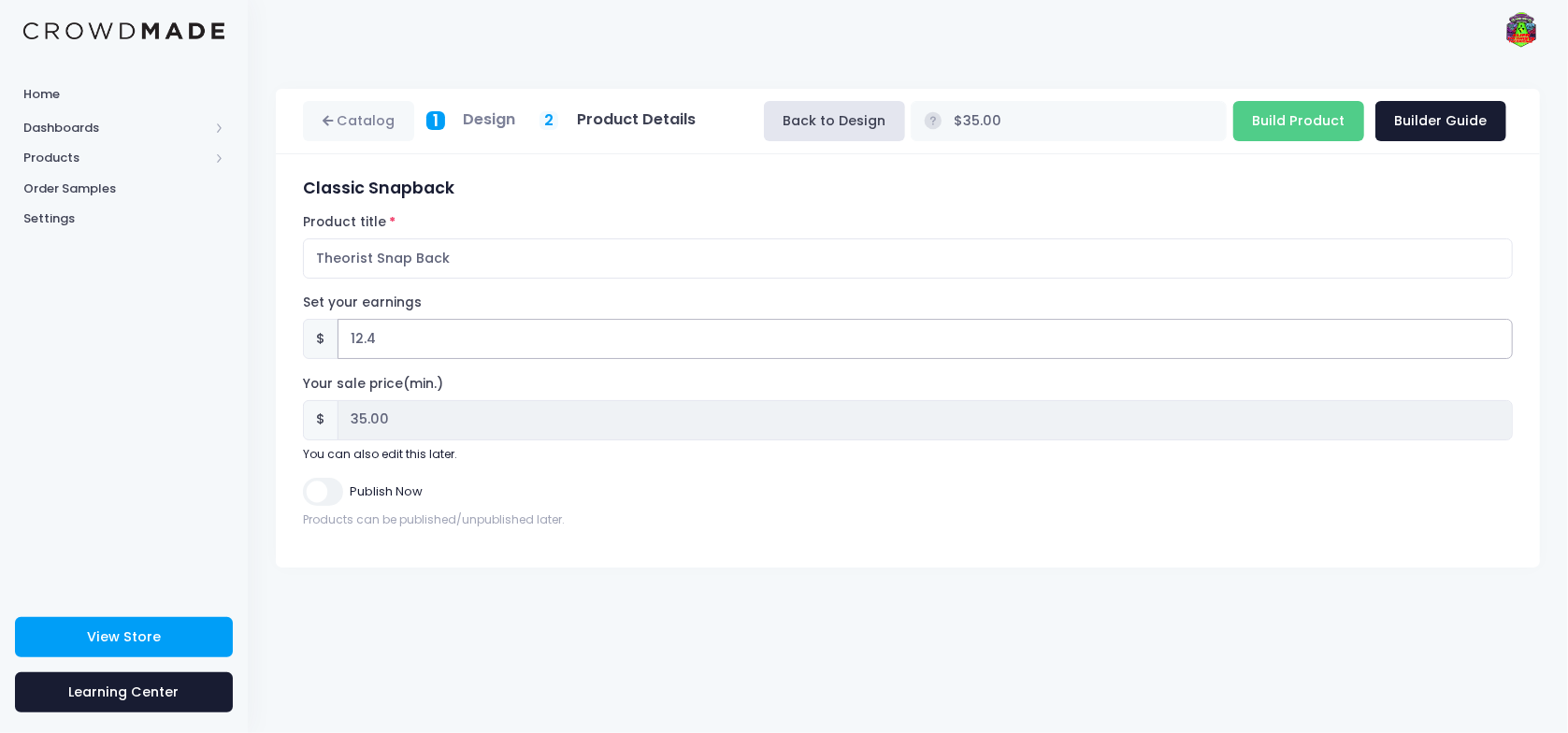
type input "$34.98"
type input "34.98"
type input "12.41"
type input "$34.99"
type input "34.99"
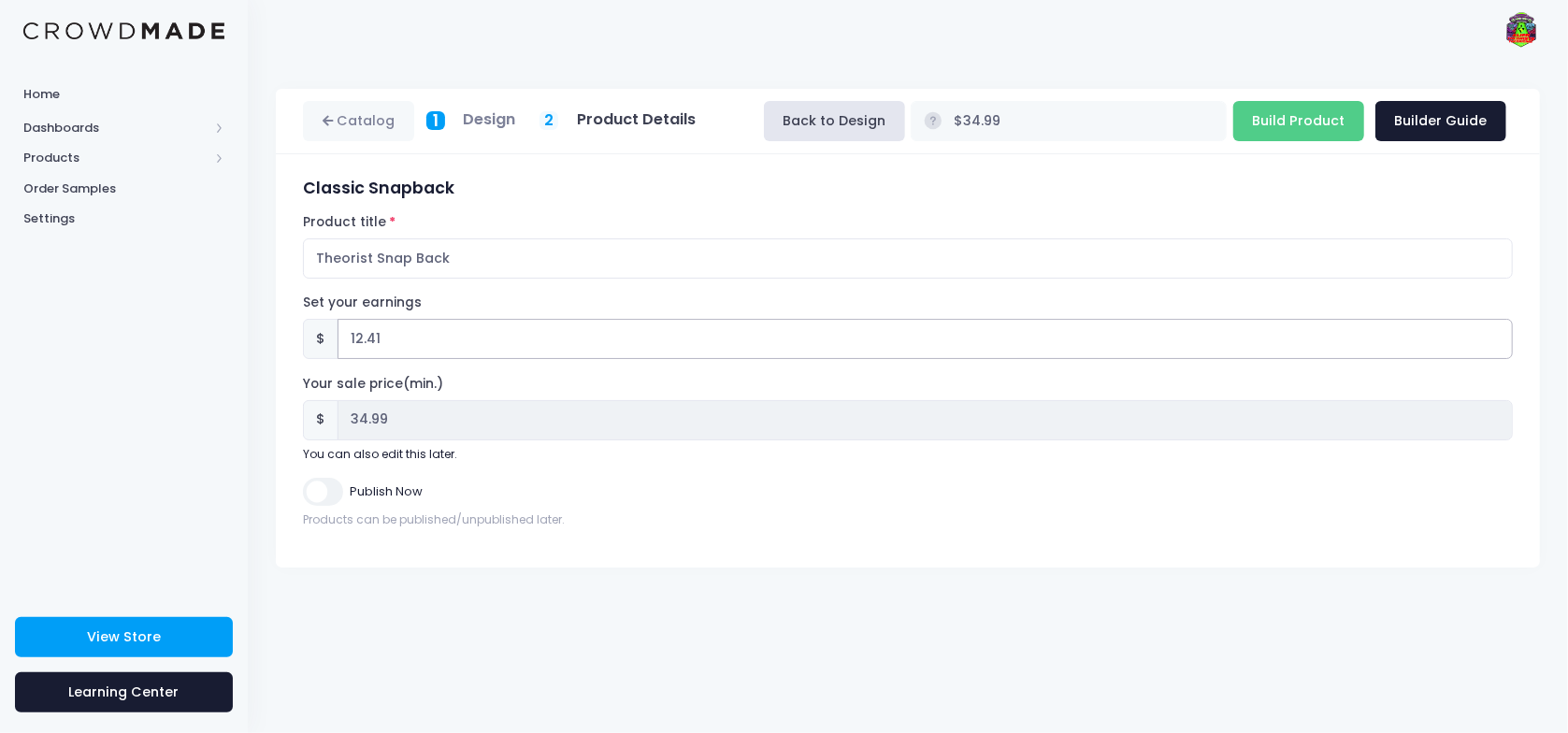
type input "12.41"
click at [324, 499] on input "Publish Now" at bounding box center [322, 492] width 39 height 27
checkbox input "true"
click at [1313, 119] on input "Build Product" at bounding box center [1298, 121] width 131 height 40
type input "Building product..."
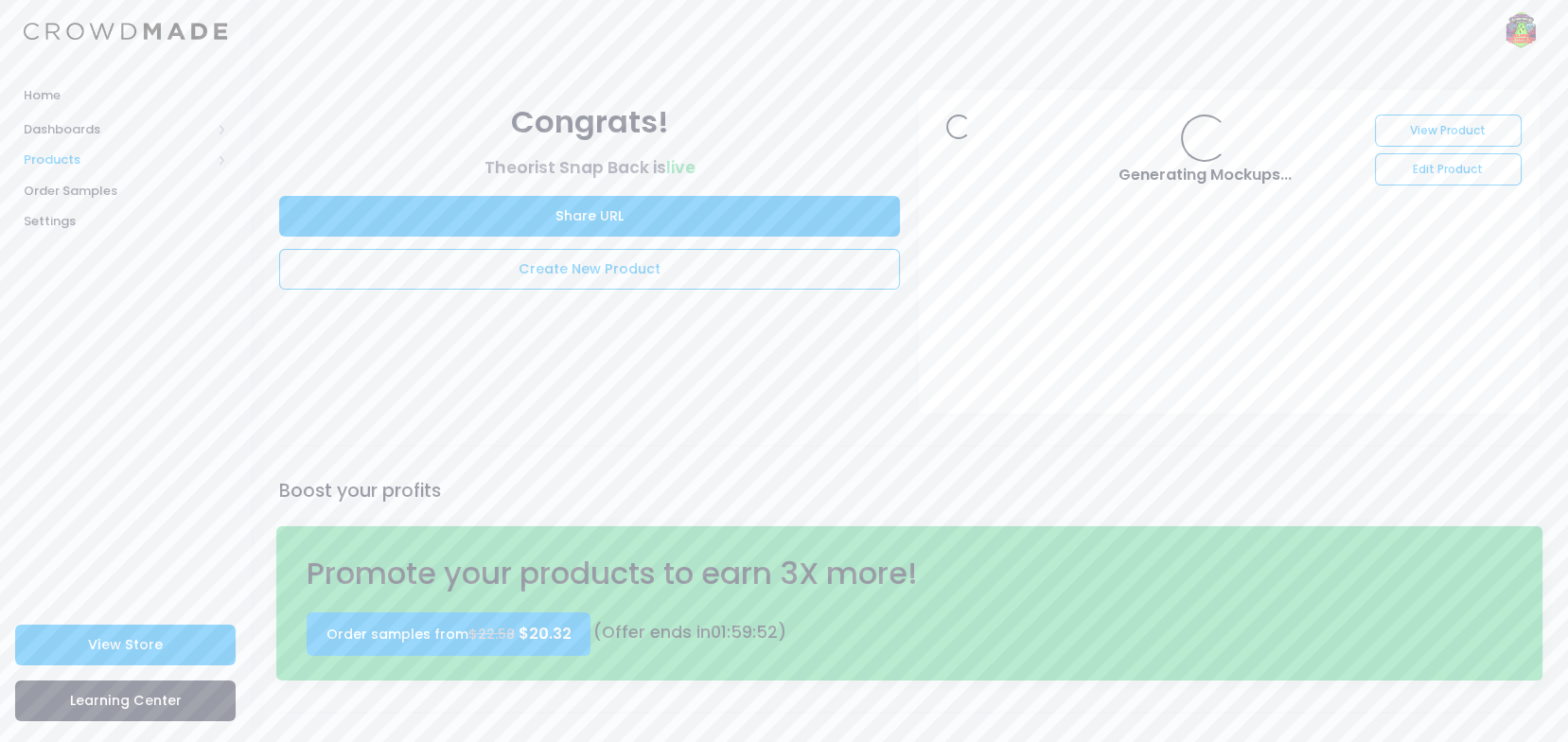
click at [127, 152] on span "Products" at bounding box center [118, 160] width 187 height 19
click at [115, 189] on span "Product Builder" at bounding box center [142, 191] width 174 height 19
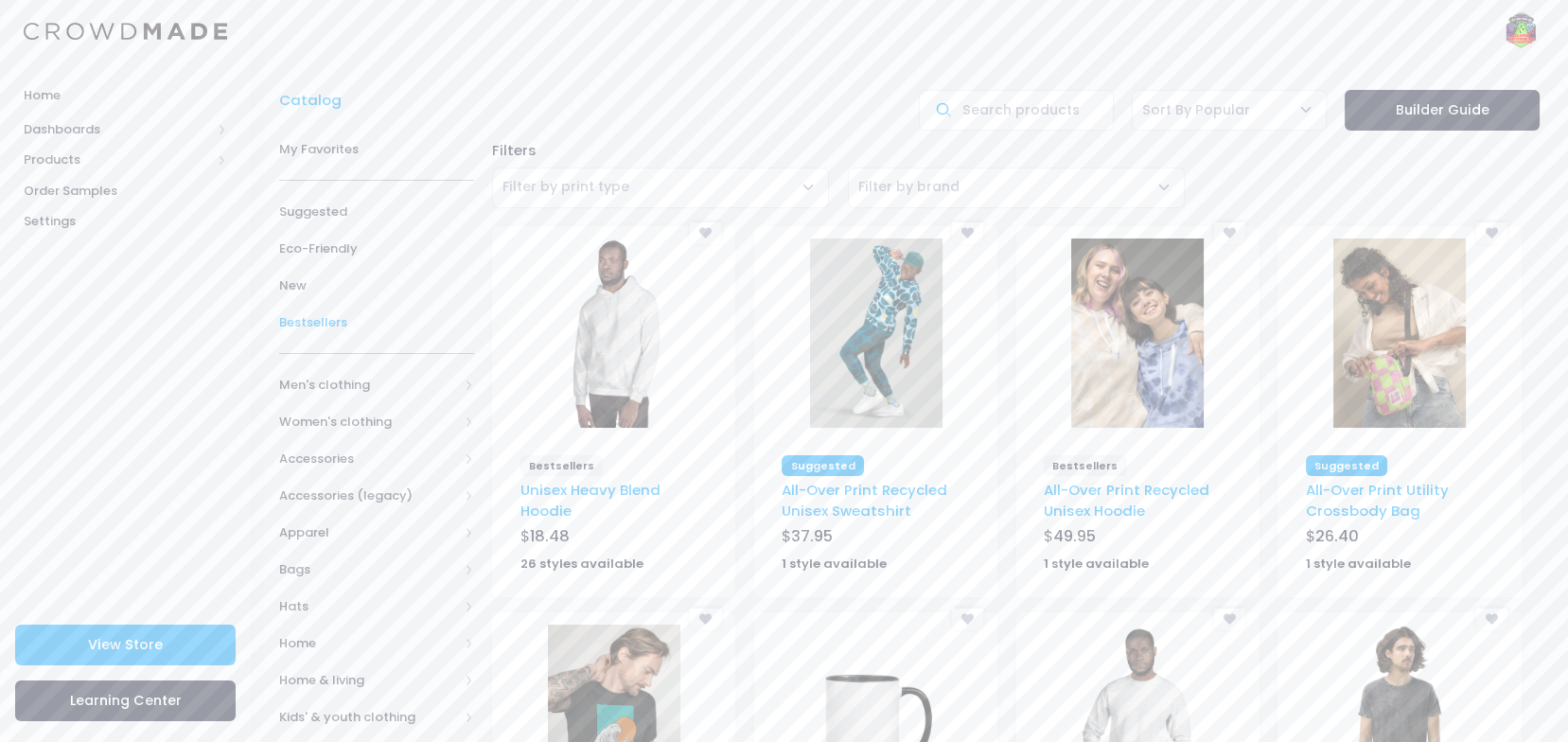
click at [303, 316] on span "Bestsellers" at bounding box center [377, 323] width 195 height 19
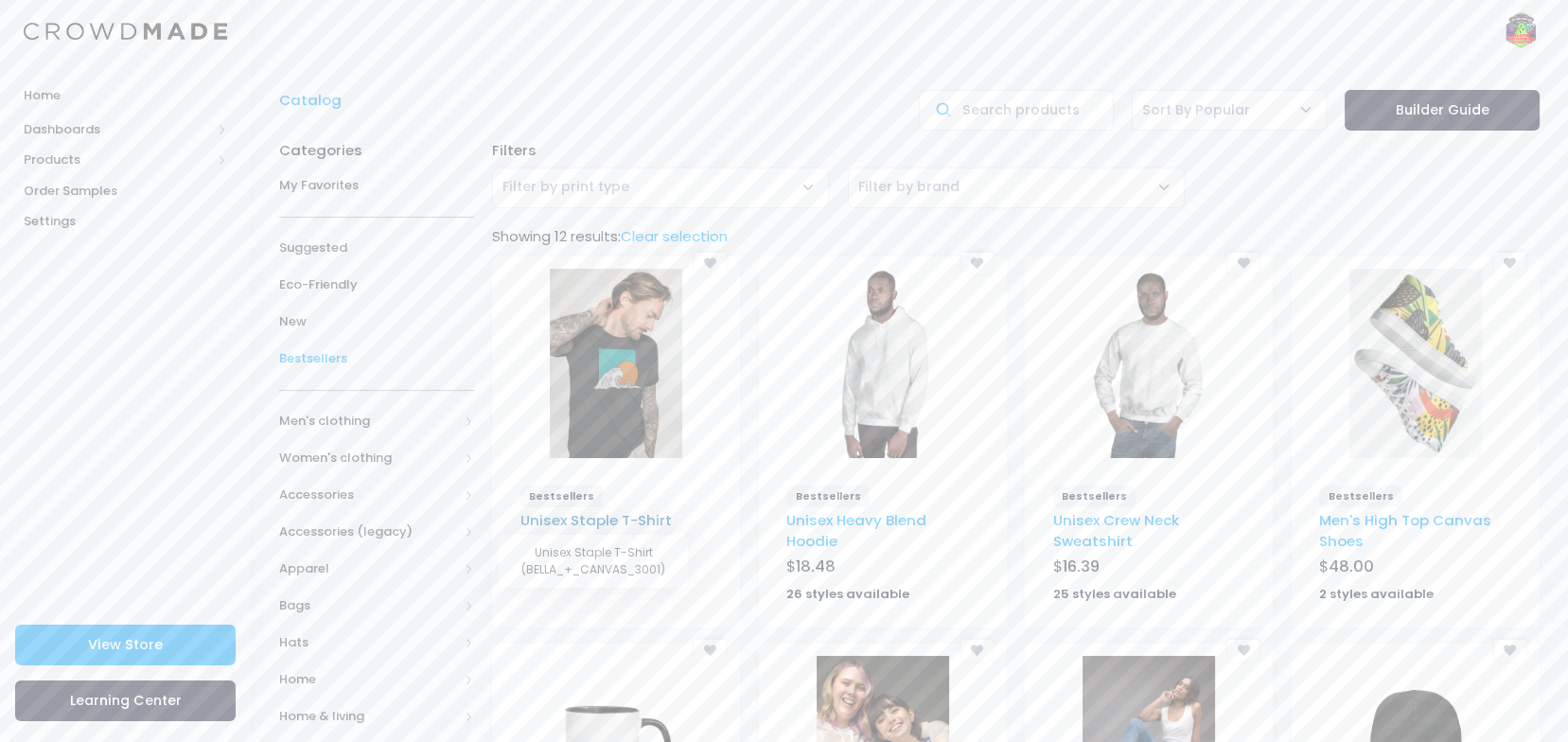
click at [611, 517] on link "Unisex Staple T-Shirt" at bounding box center [596, 520] width 151 height 20
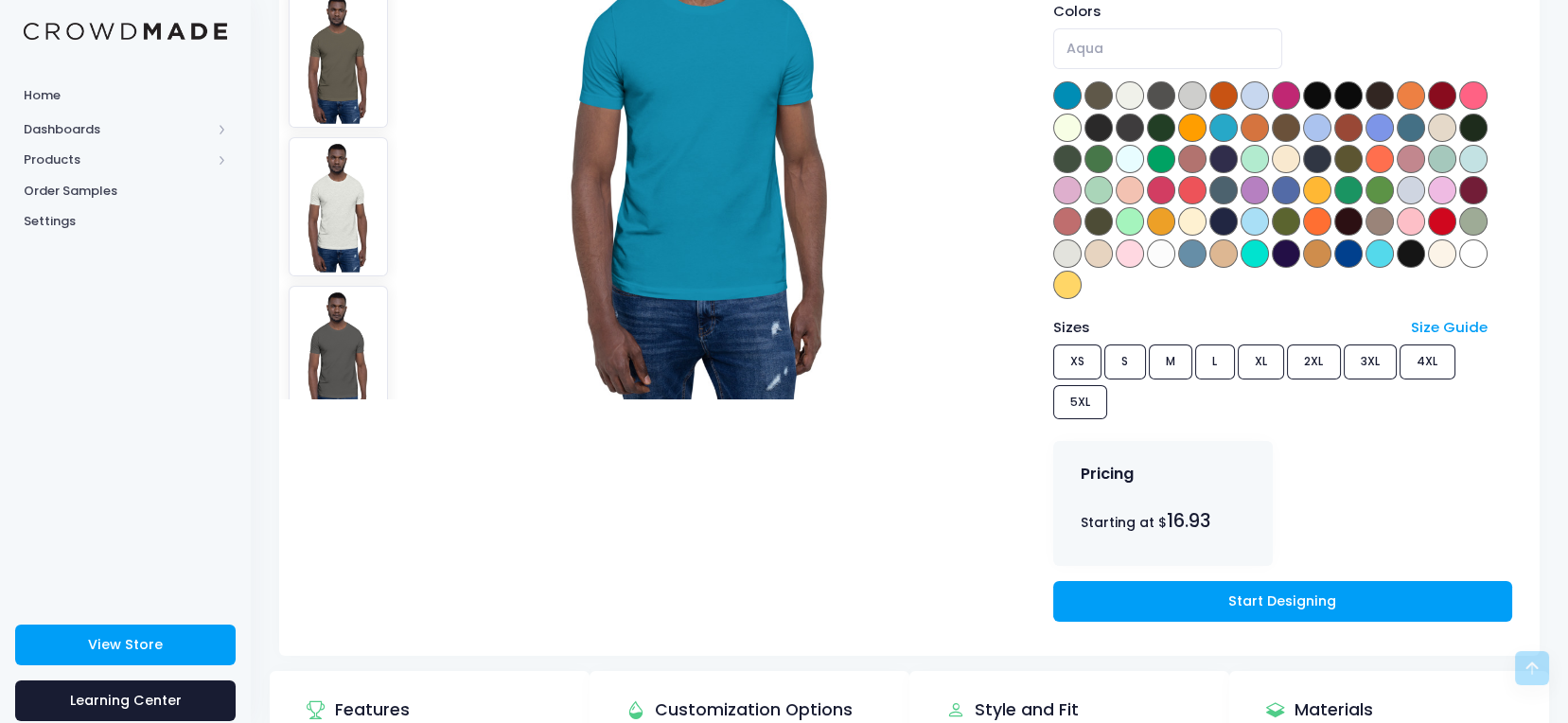
scroll to position [379, 0]
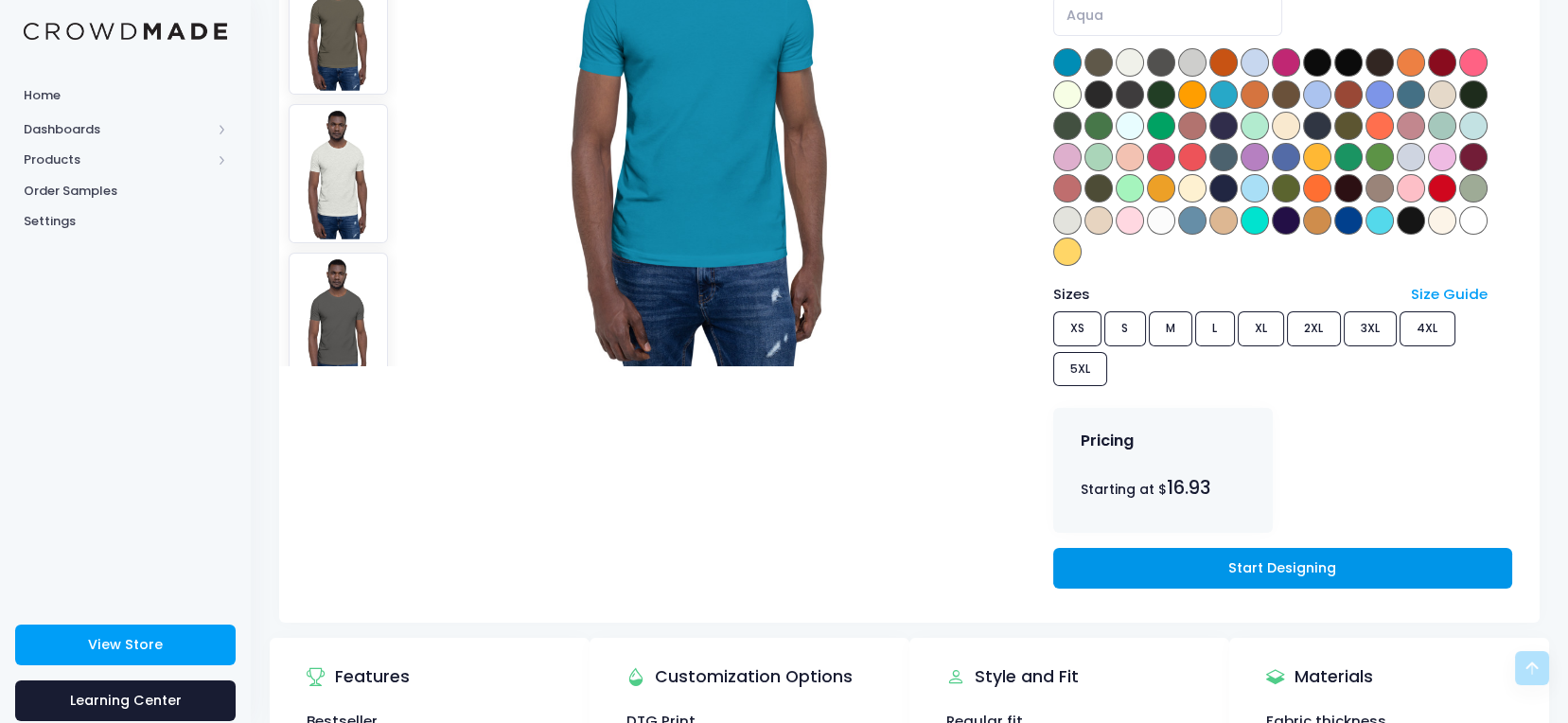
click at [1321, 562] on link "Start Designing" at bounding box center [1283, 568] width 459 height 40
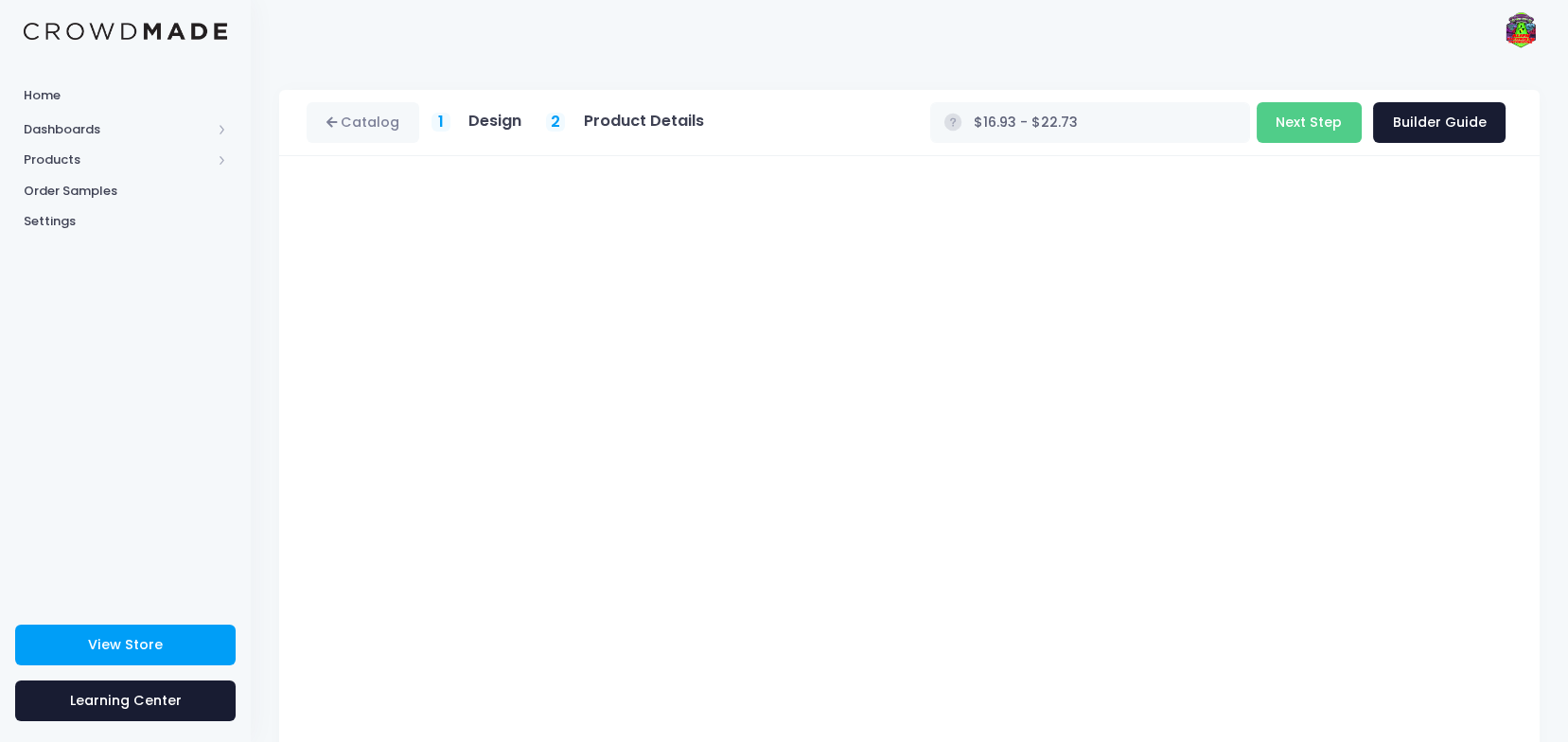
type input "$21.93 - $27.73"
click at [1330, 125] on button "Next Step" at bounding box center [1309, 123] width 105 height 41
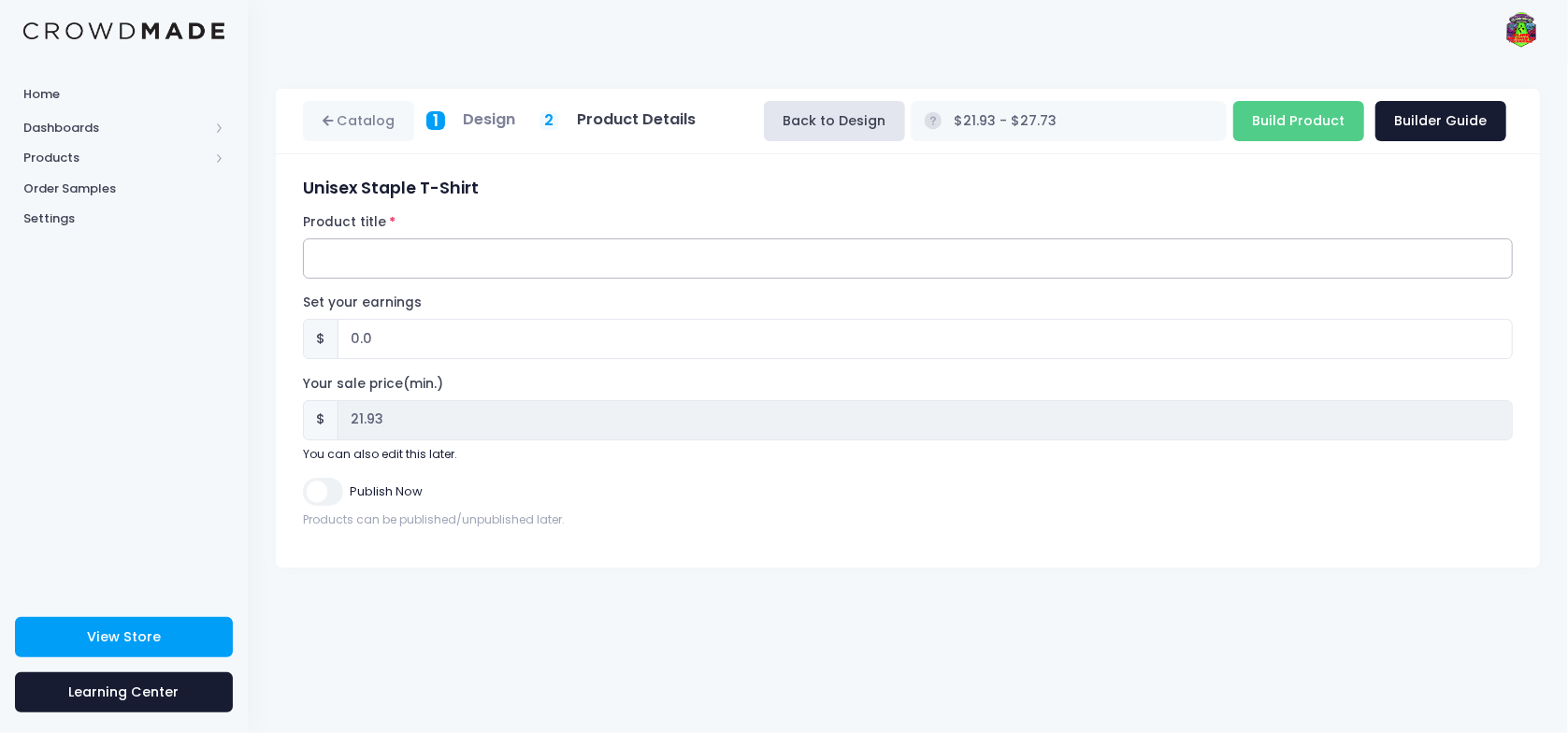
click at [516, 260] on input "Product title" at bounding box center [908, 258] width 1210 height 40
type input "Theorists Shirt"
click at [383, 331] on input "0.0" at bounding box center [925, 339] width 1176 height 40
drag, startPoint x: 397, startPoint y: 340, endPoint x: 322, endPoint y: 333, distance: 75.3
click at [322, 333] on div "$ 0.0" at bounding box center [908, 339] width 1210 height 40
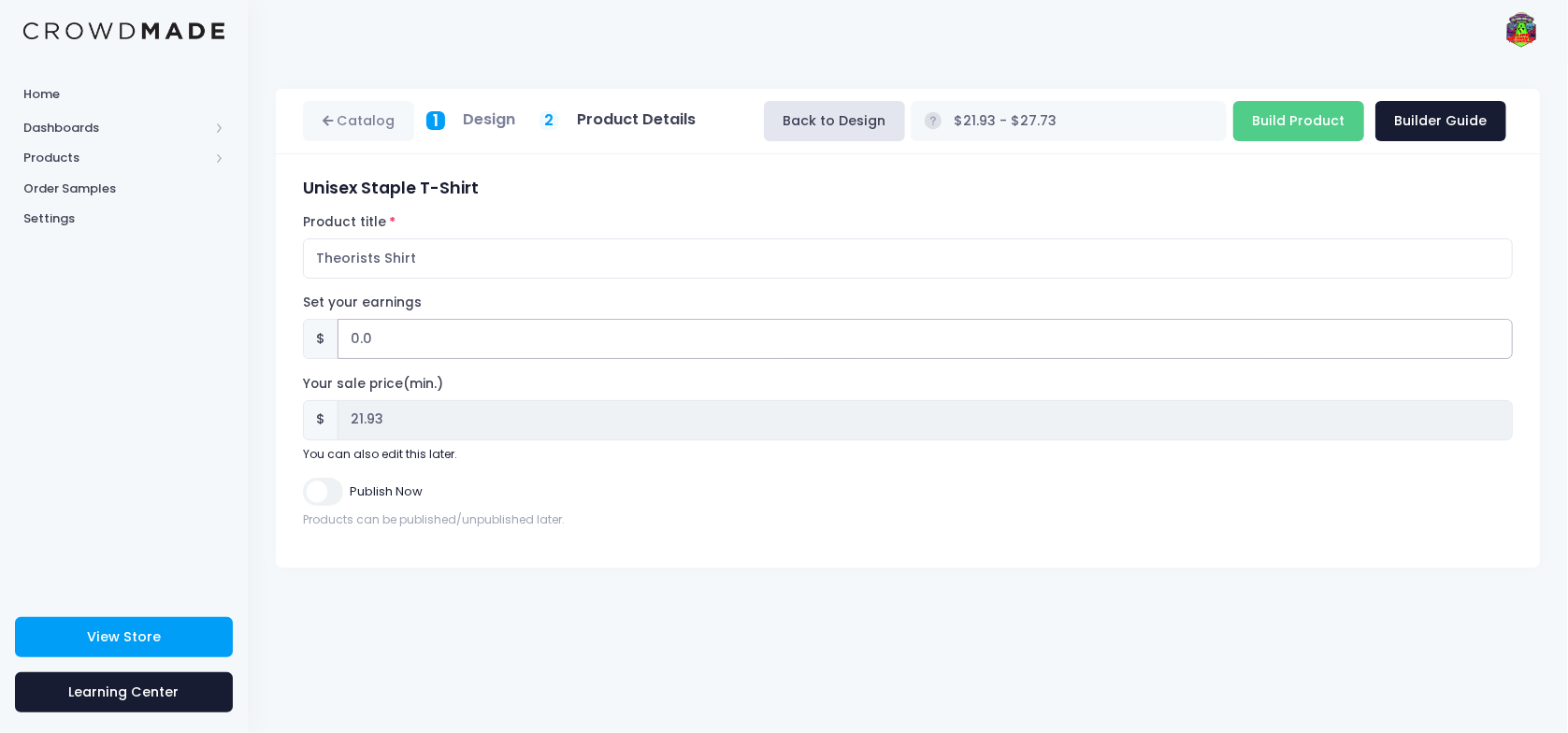
type input "5"
type input "$26.93 - $32.73"
type input "26.93"
type input "$21.93 - $27.73"
type input "21.93"
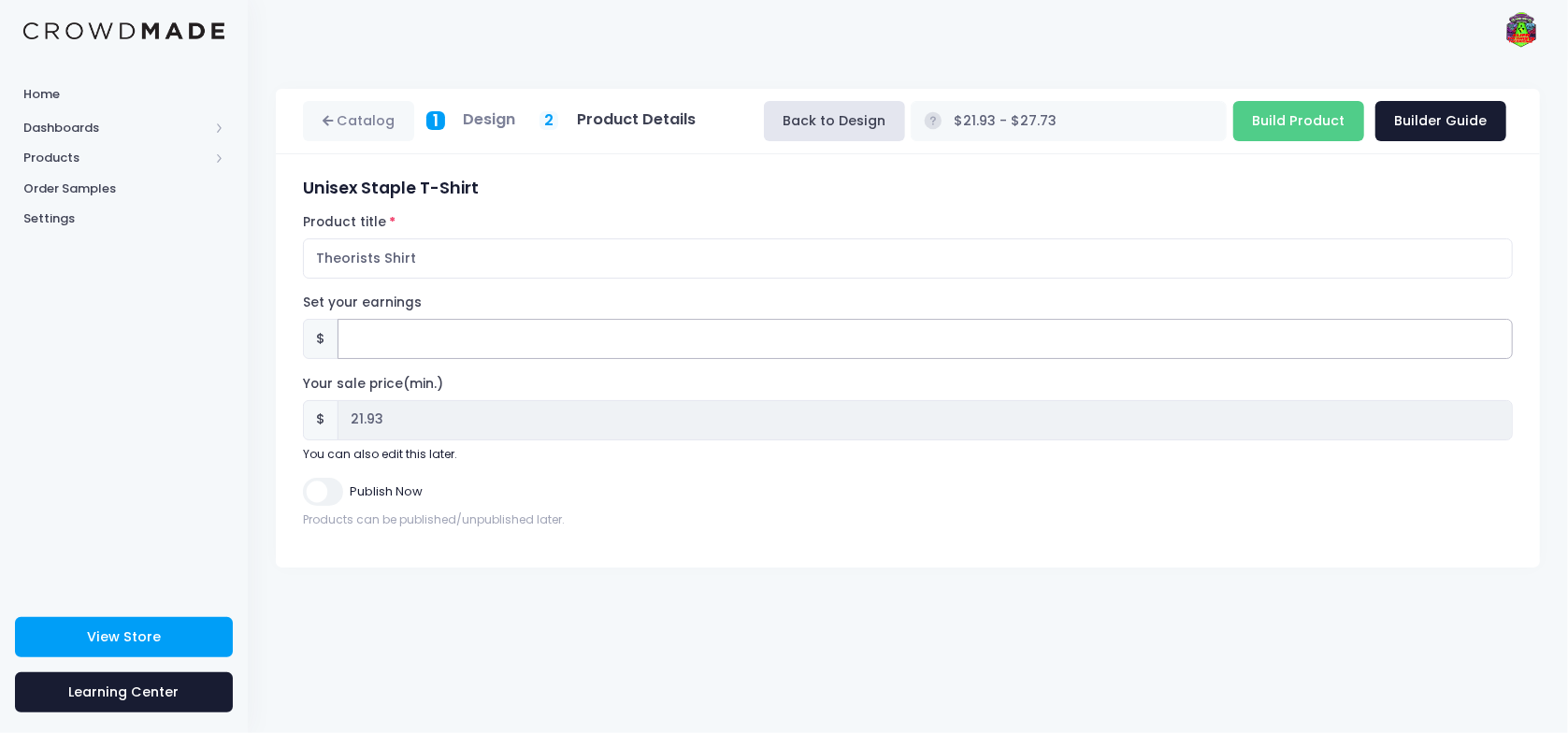
type input "4"
type input "$25.93 - $31.73"
type input "25.93"
type input "$21.93 - $27.73"
type input "21.93"
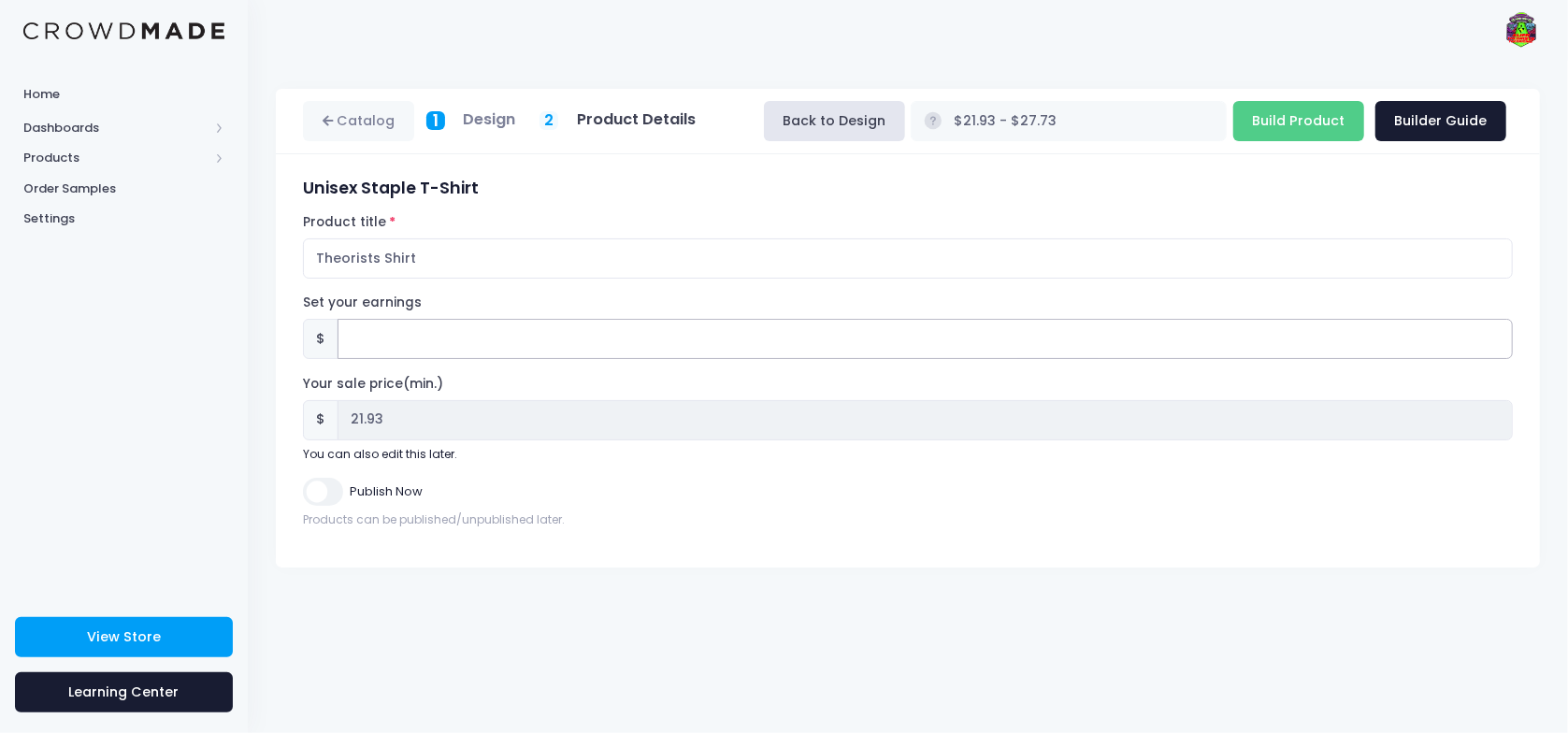
type input "3"
type input "$24.93 - $30.73"
type input "24.93"
type input "3.6"
type input "$25.53 - $31.33"
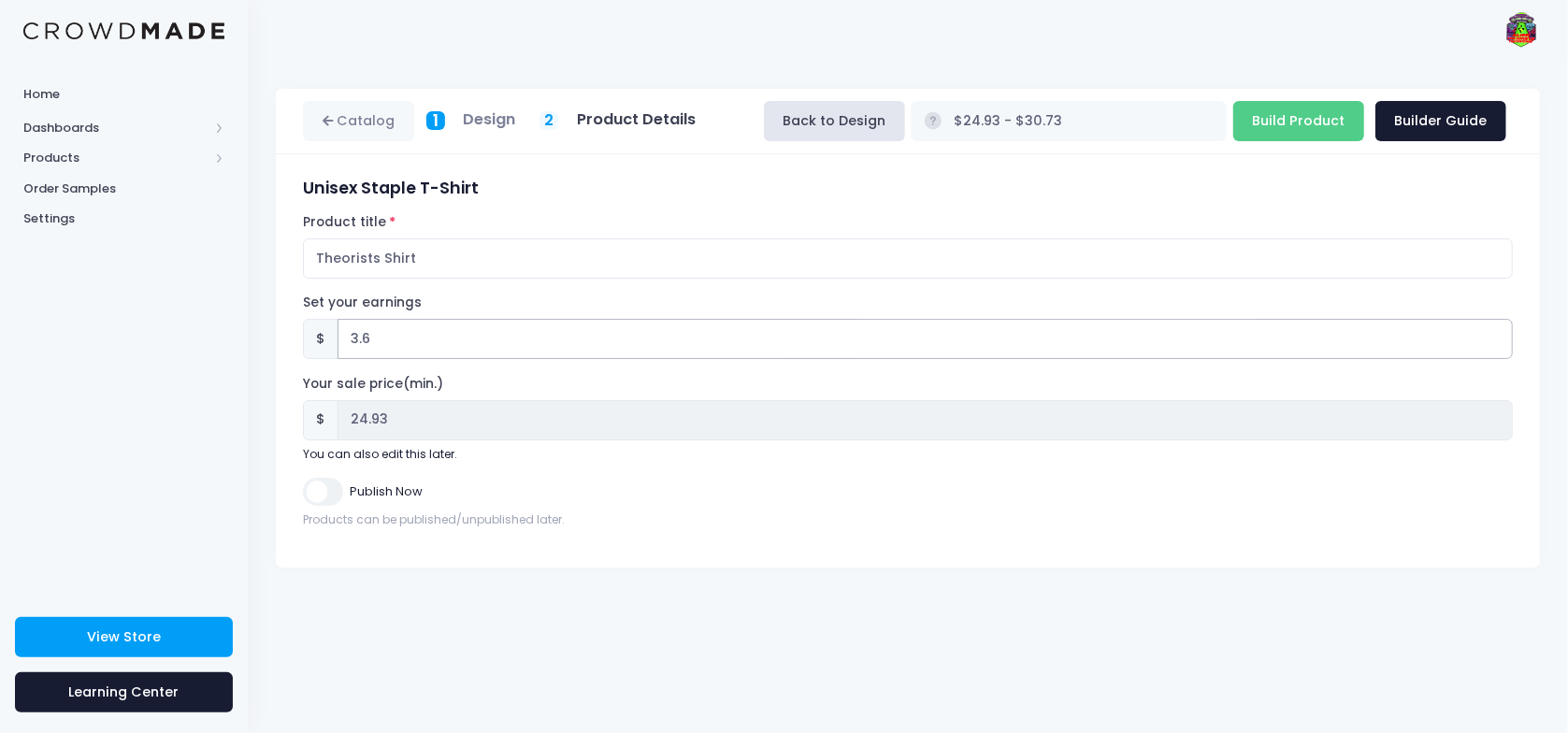
type input "25.53"
type input "3"
type input "$24.93 - $30.73"
type input "24.93"
type input "3.4"
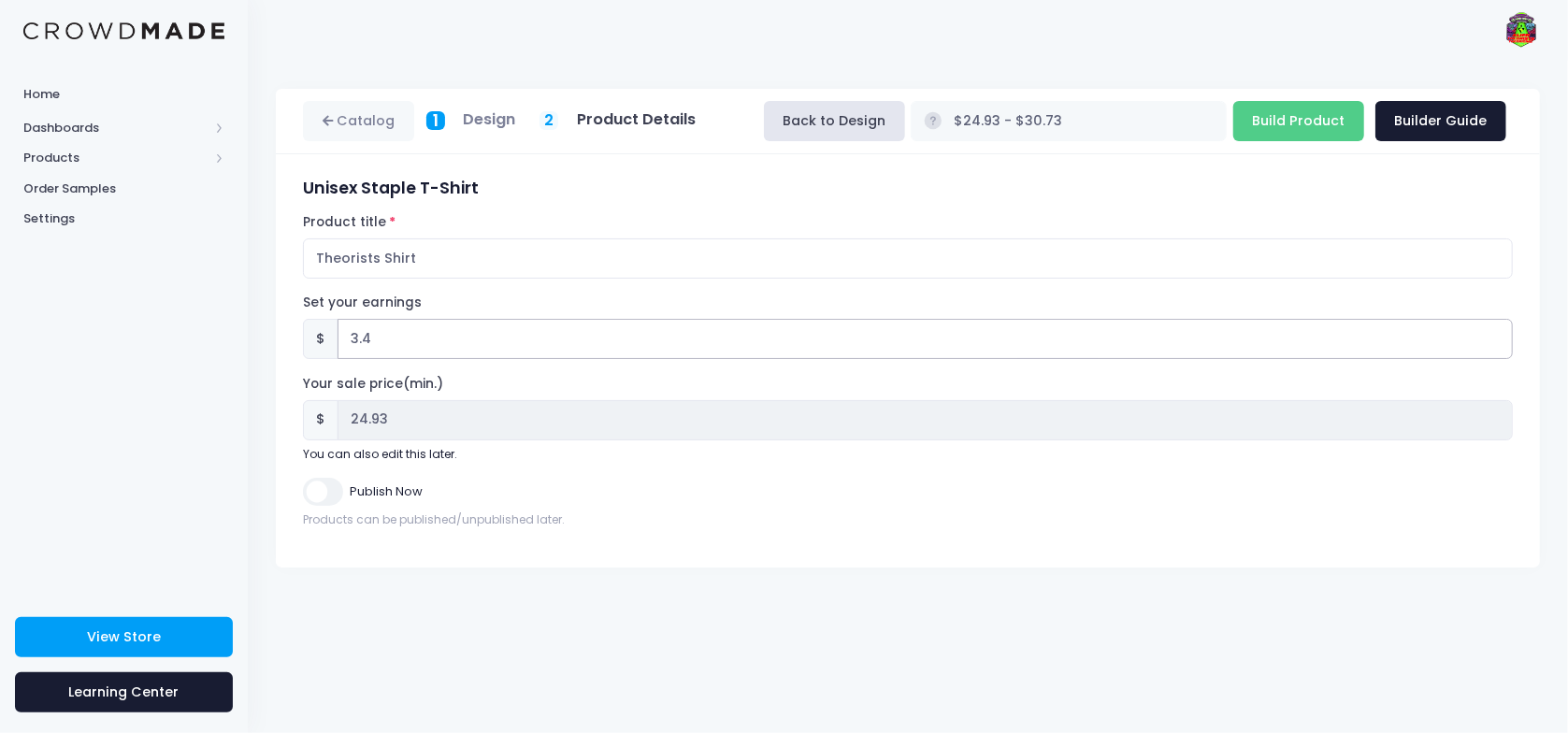
type input "$25.33 - $31.13"
type input "25.33"
type input "3"
type input "$24.93 - $30.73"
type input "24.93"
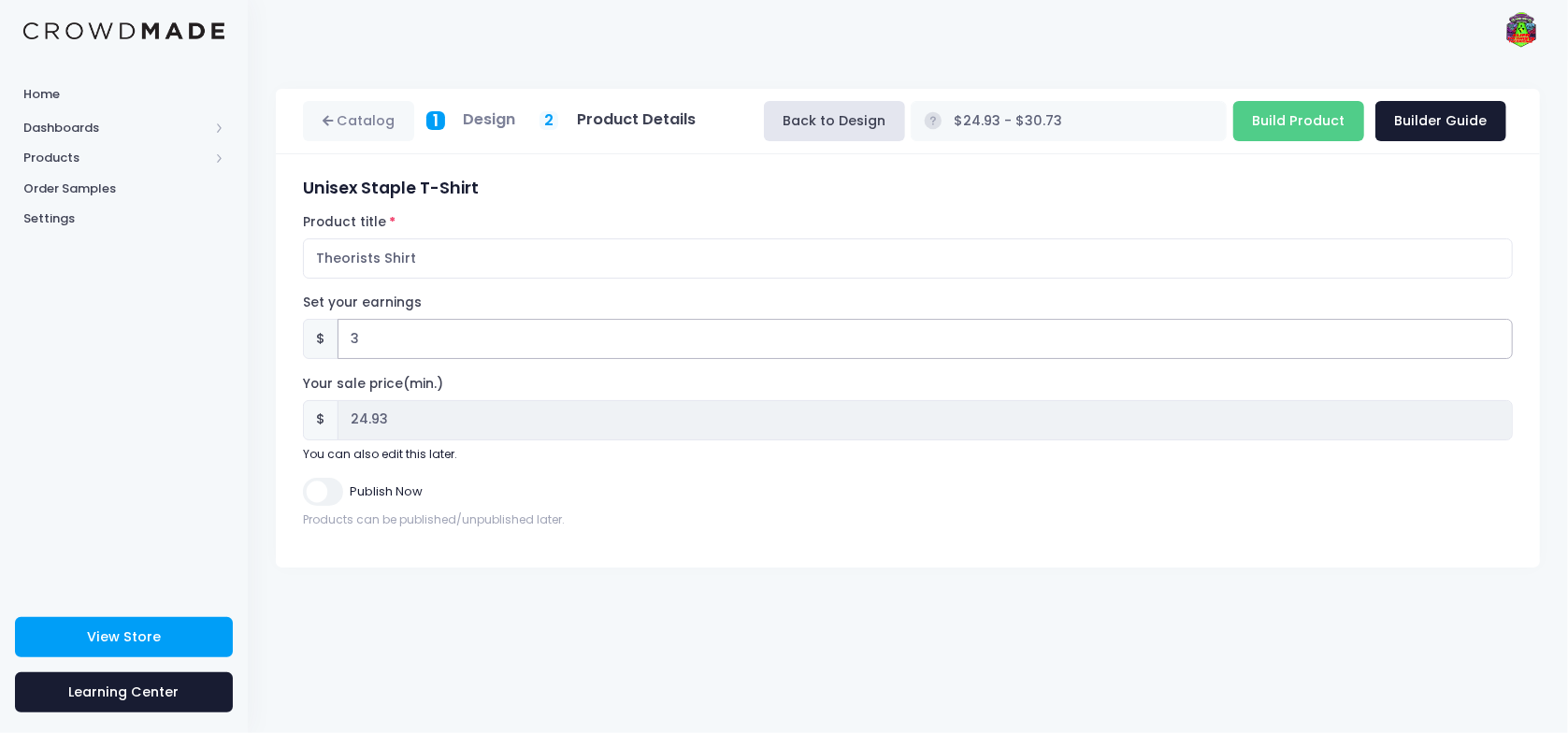
type input "3.5"
type input "$25.43 - $31.23"
type input "25.43"
type input "3"
type input "$24.93 - $30.73"
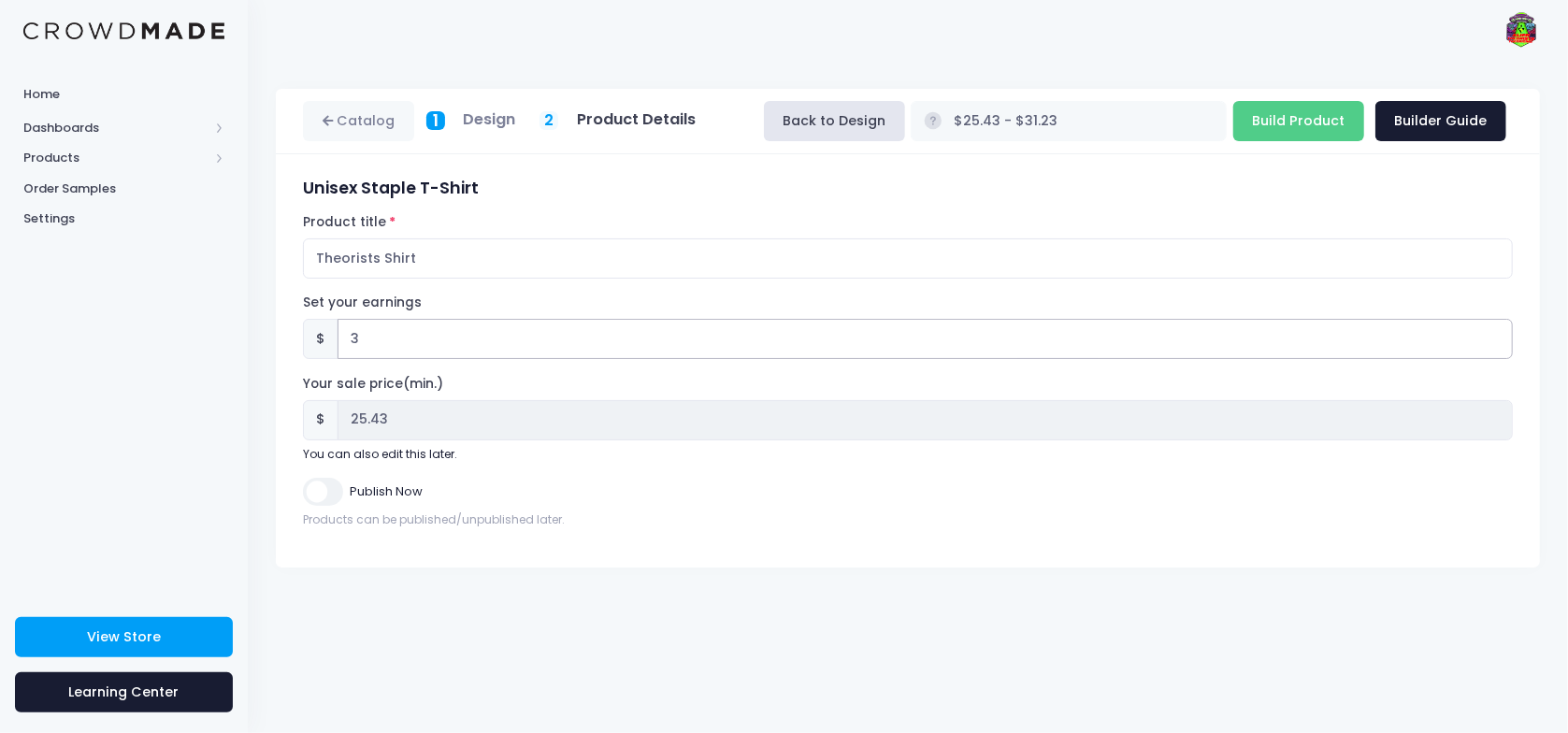
type input "24.93"
type input "3.08"
type input "$25.01 - $30.81"
type input "25.01"
type input "3.0"
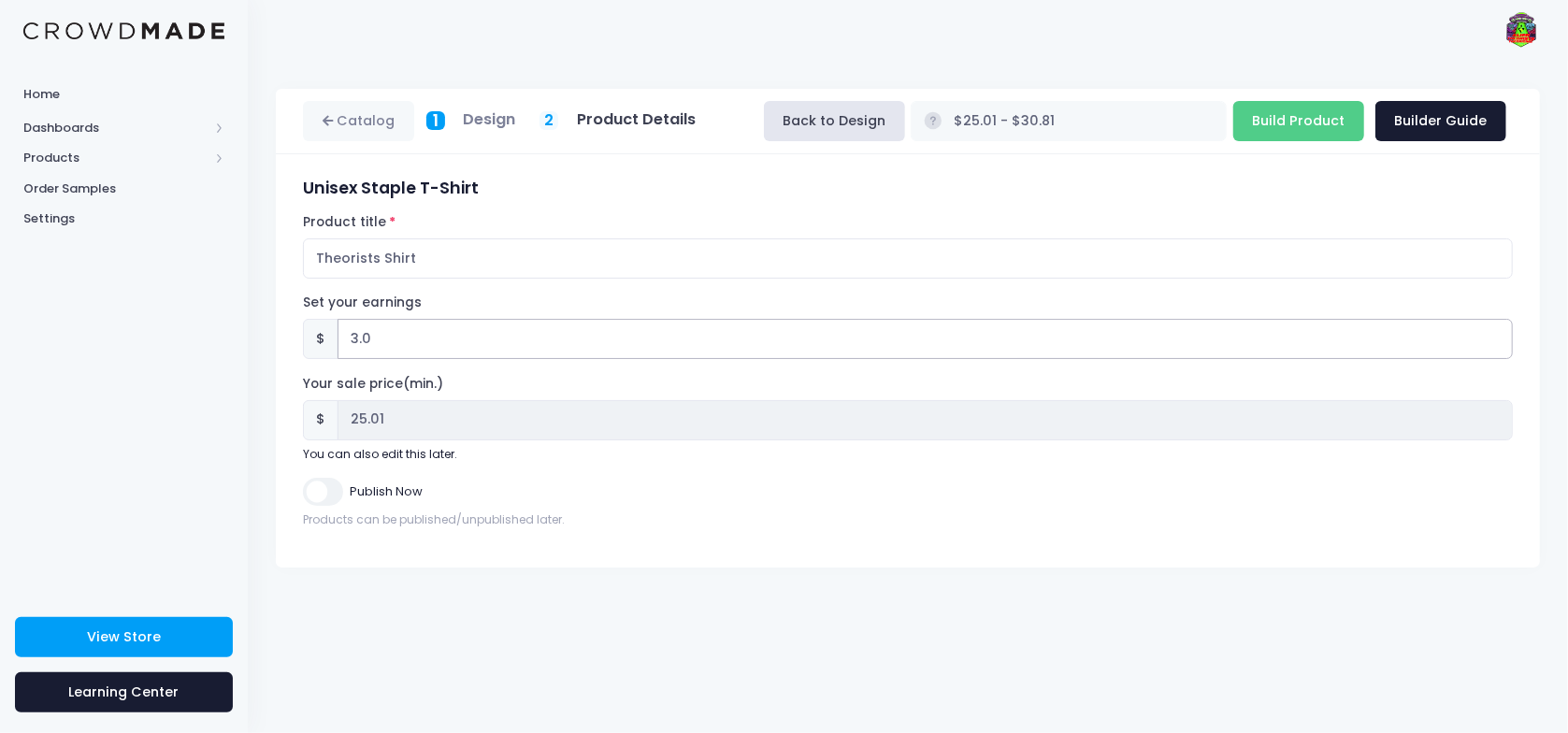
type input "$24.93 - $30.73"
type input "24.93"
type input "3.07"
type input "$25.00 - $30.80"
type input "25.00"
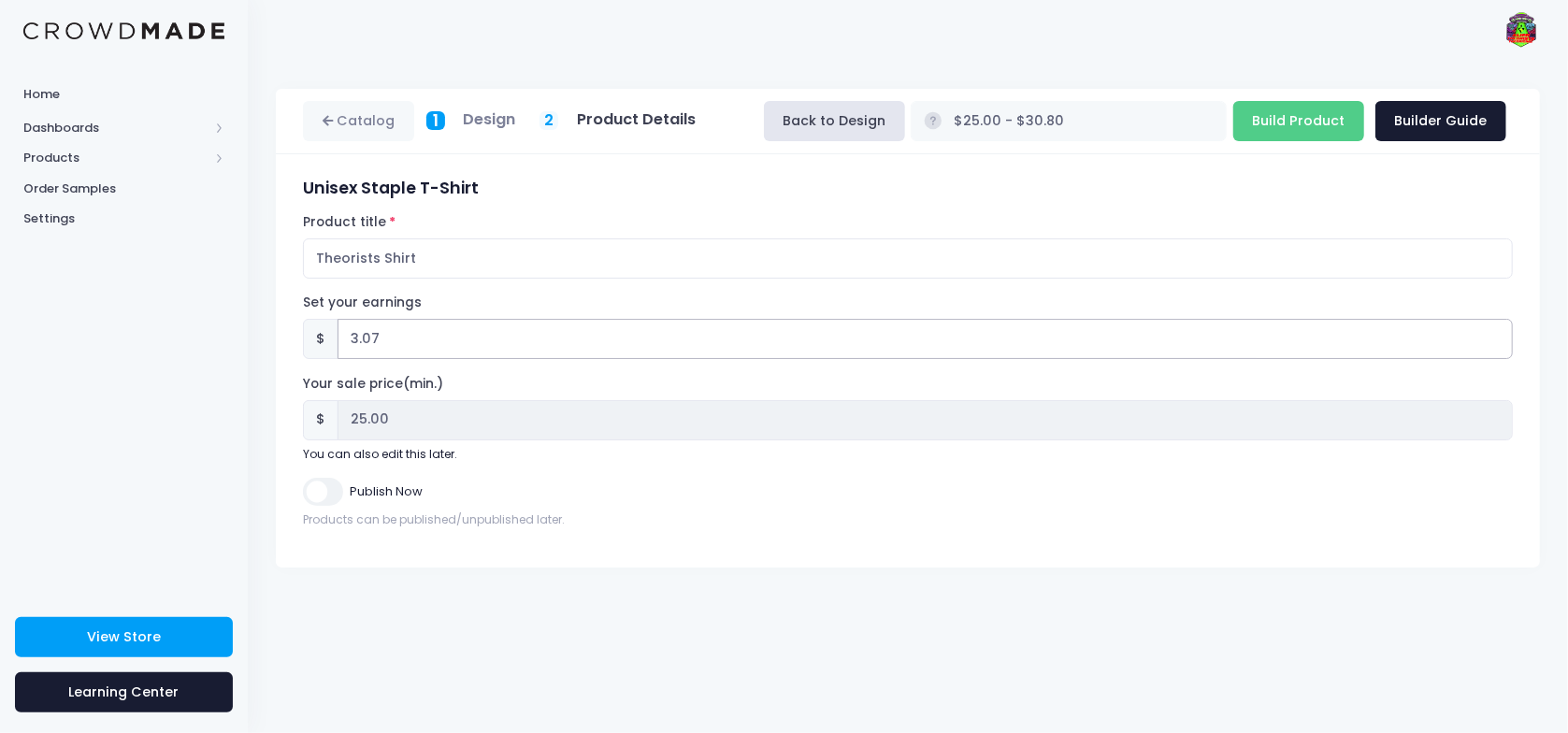
type input "3.0"
type input "$24.93 - $30.73"
type input "24.93"
type input "3.06"
type input "$24.99 - $30.79"
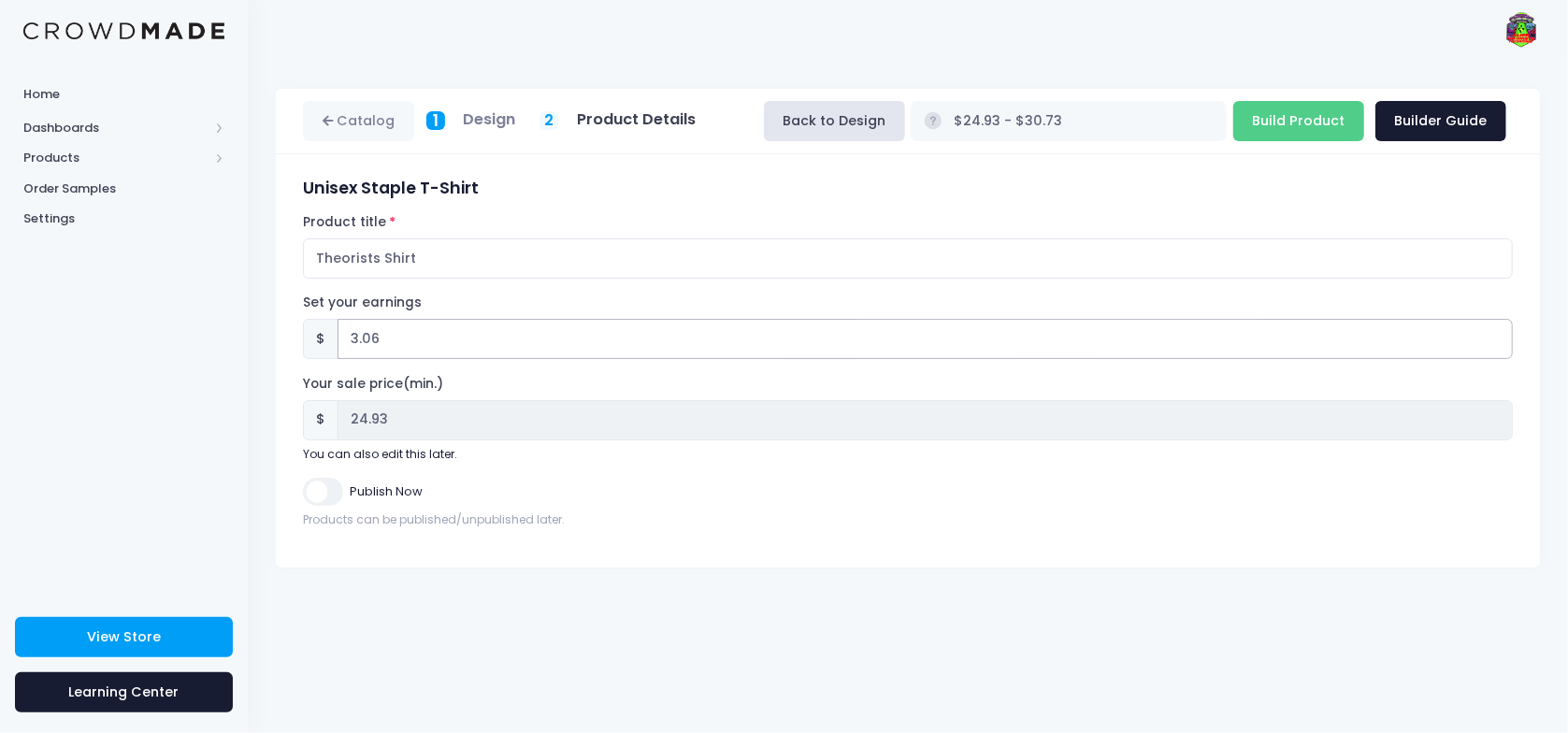
type input "24.99"
type input "3.06"
click at [337, 491] on input "Publish Now" at bounding box center [322, 492] width 39 height 27
checkbox input "true"
click at [1323, 112] on input "Build Product" at bounding box center [1298, 121] width 131 height 40
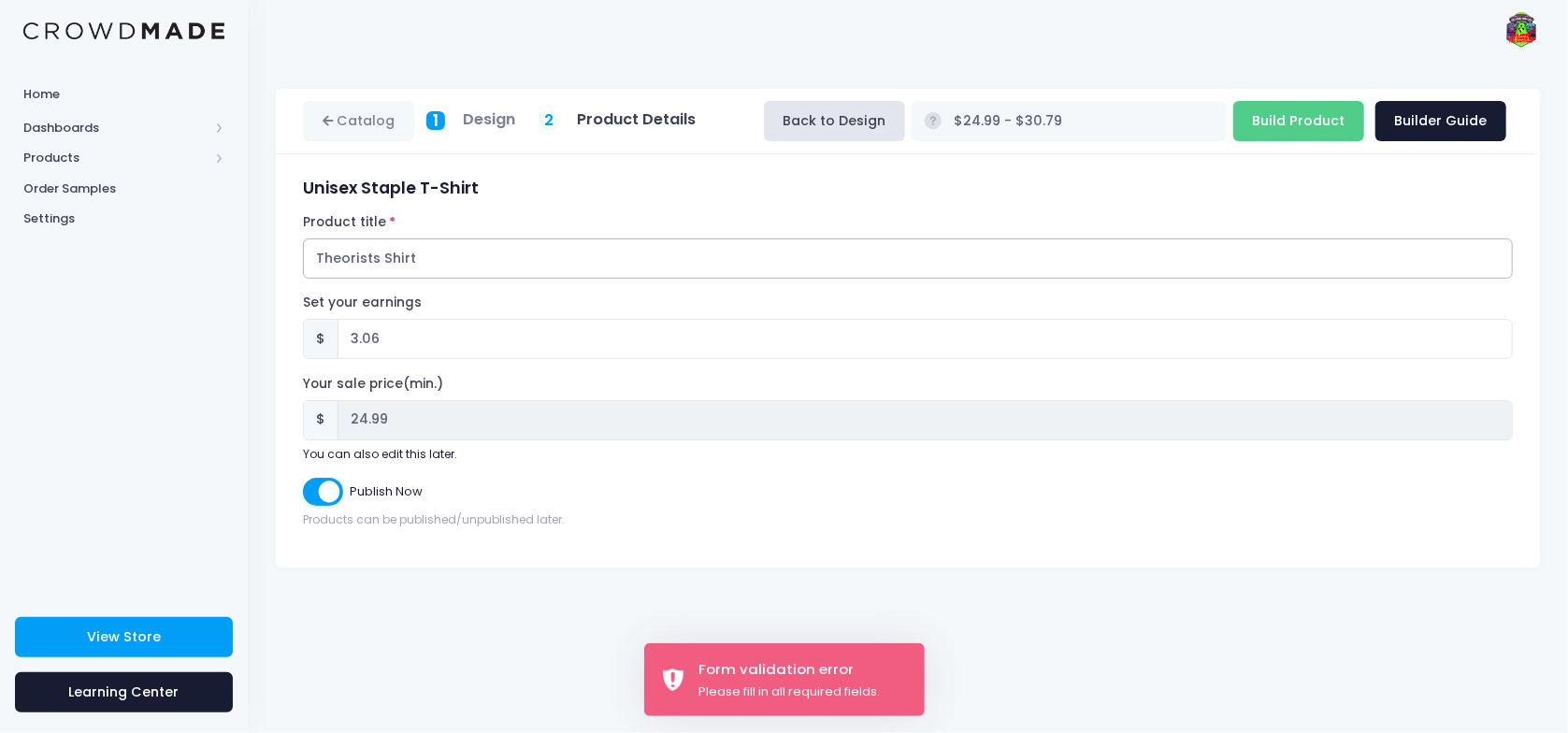
click at [465, 269] on input "Theorists Shirt" at bounding box center [908, 258] width 1210 height 40
click at [1265, 127] on input "Build Product" at bounding box center [1298, 121] width 131 height 40
click at [905, 127] on button "Back to Design" at bounding box center [834, 121] width 141 height 40
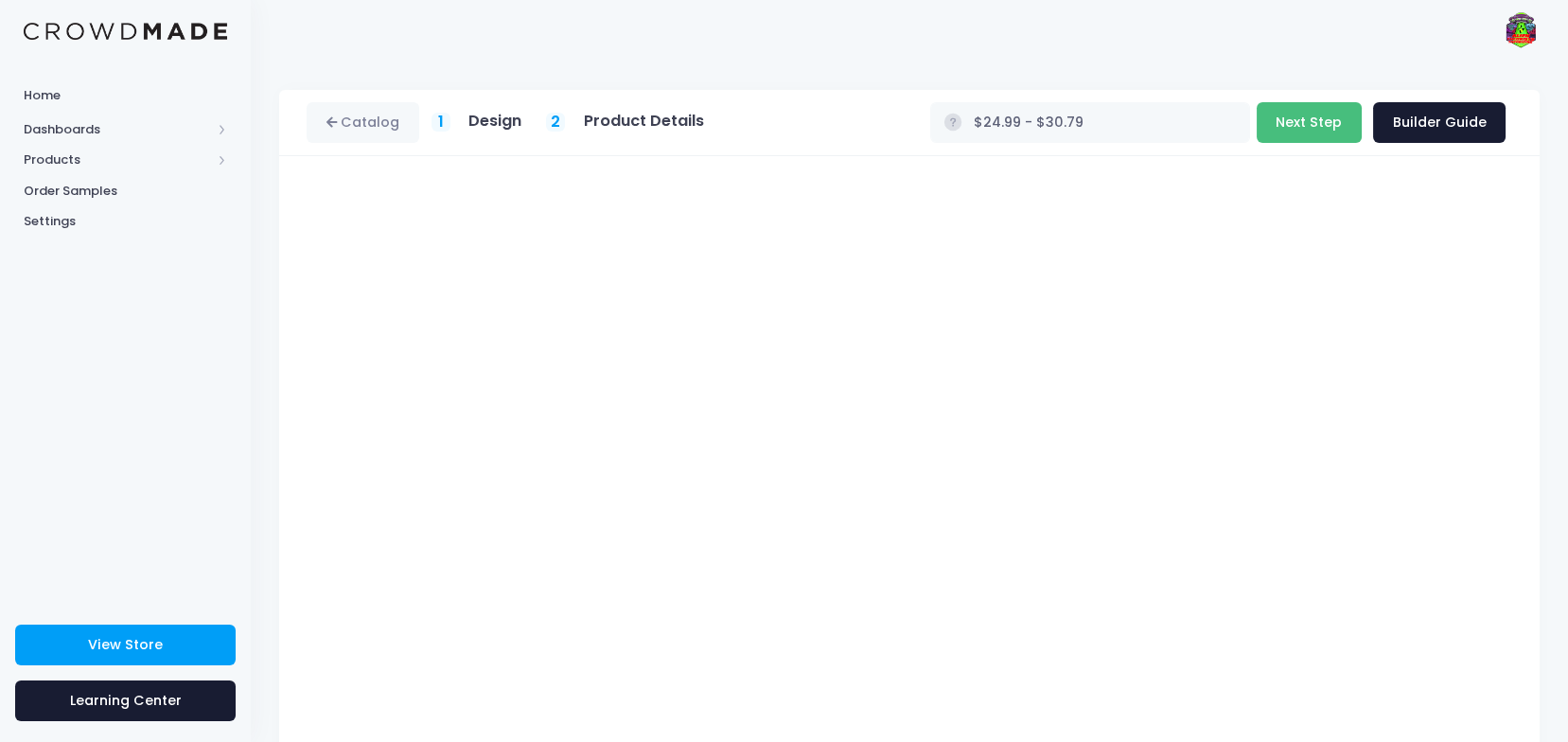
click at [1315, 114] on button "Next Step" at bounding box center [1309, 123] width 105 height 41
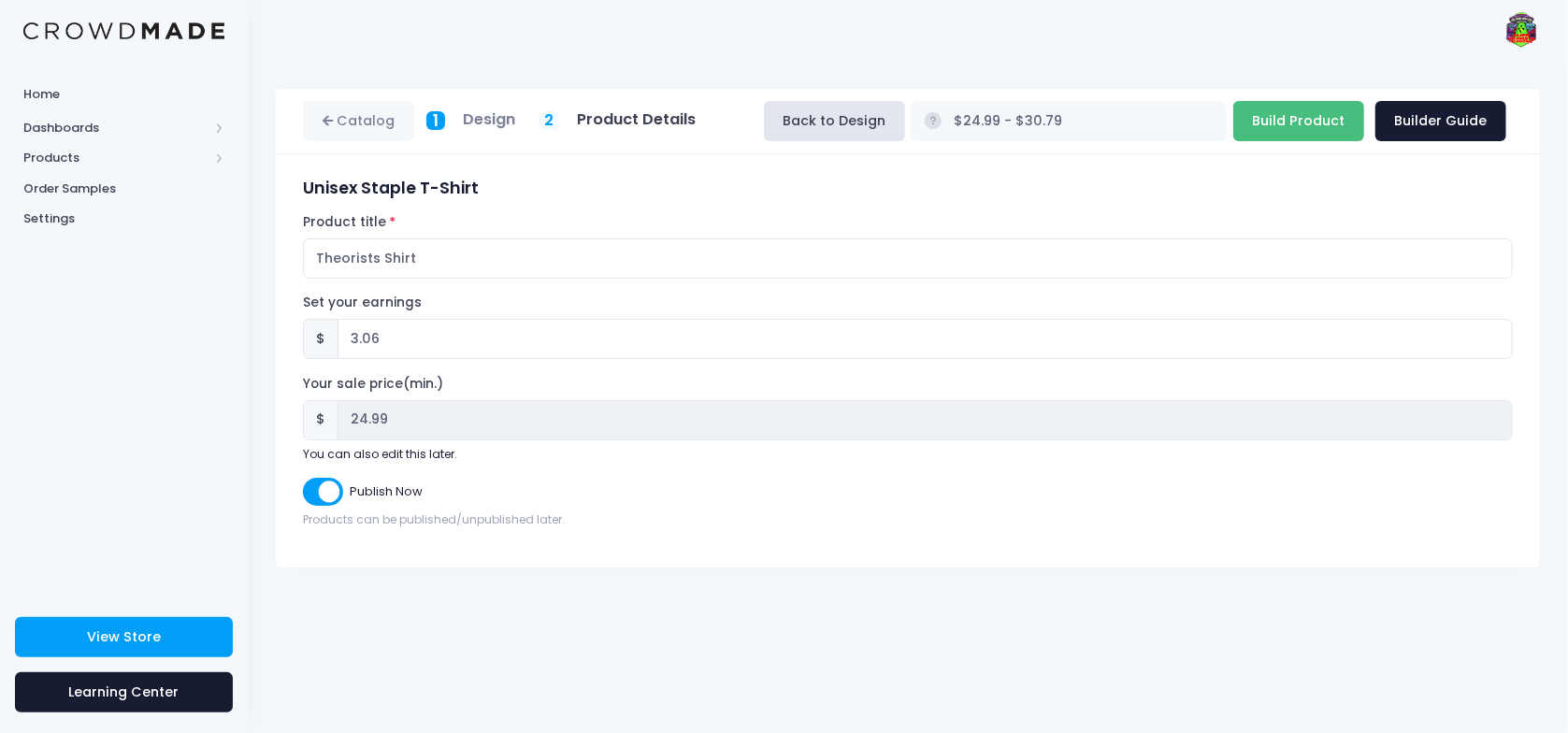
click at [1288, 113] on input "Build Product" at bounding box center [1298, 121] width 131 height 40
type input "Building product..."
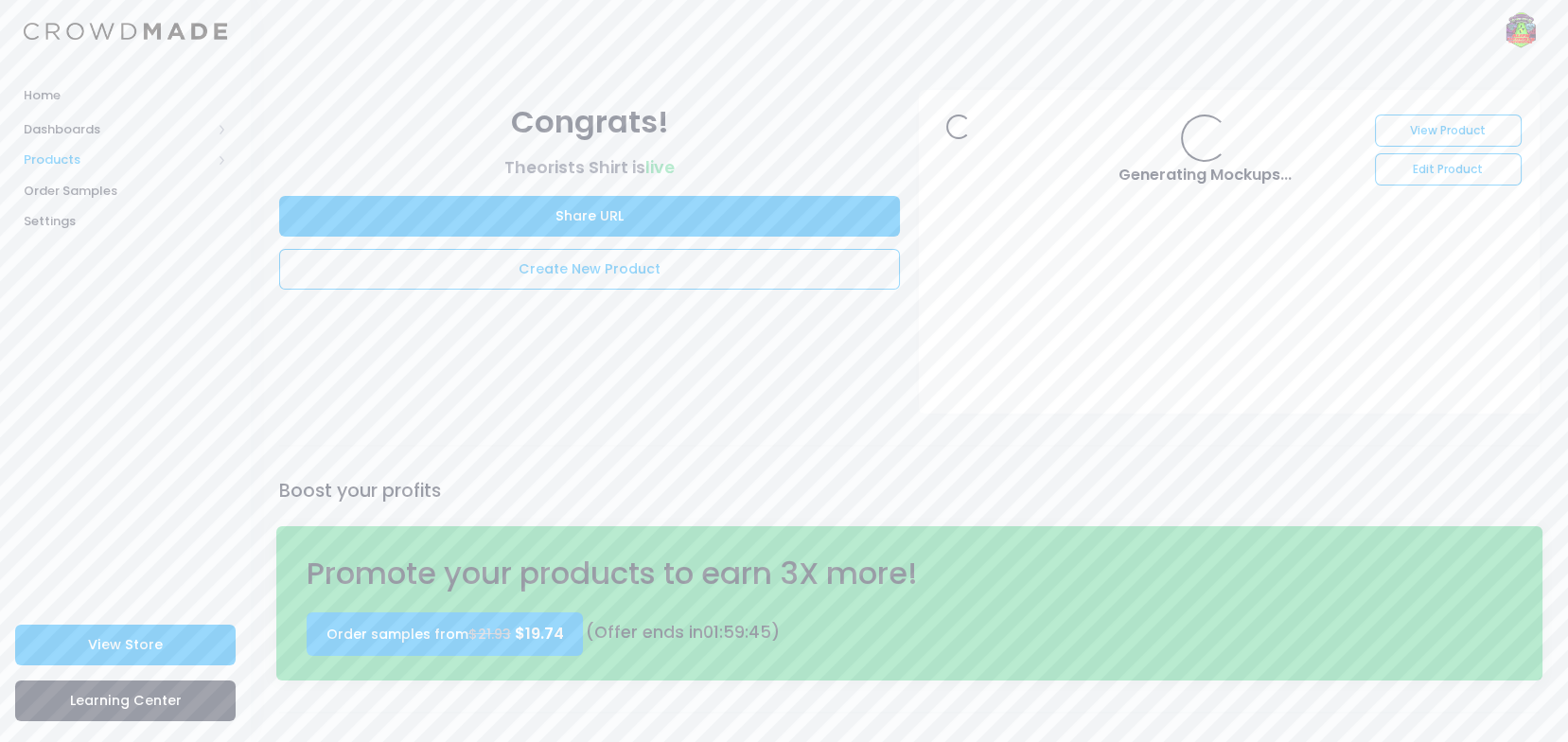
click at [138, 148] on span "Products" at bounding box center [125, 160] width 251 height 31
click at [125, 184] on span "Product Builder" at bounding box center [142, 191] width 174 height 19
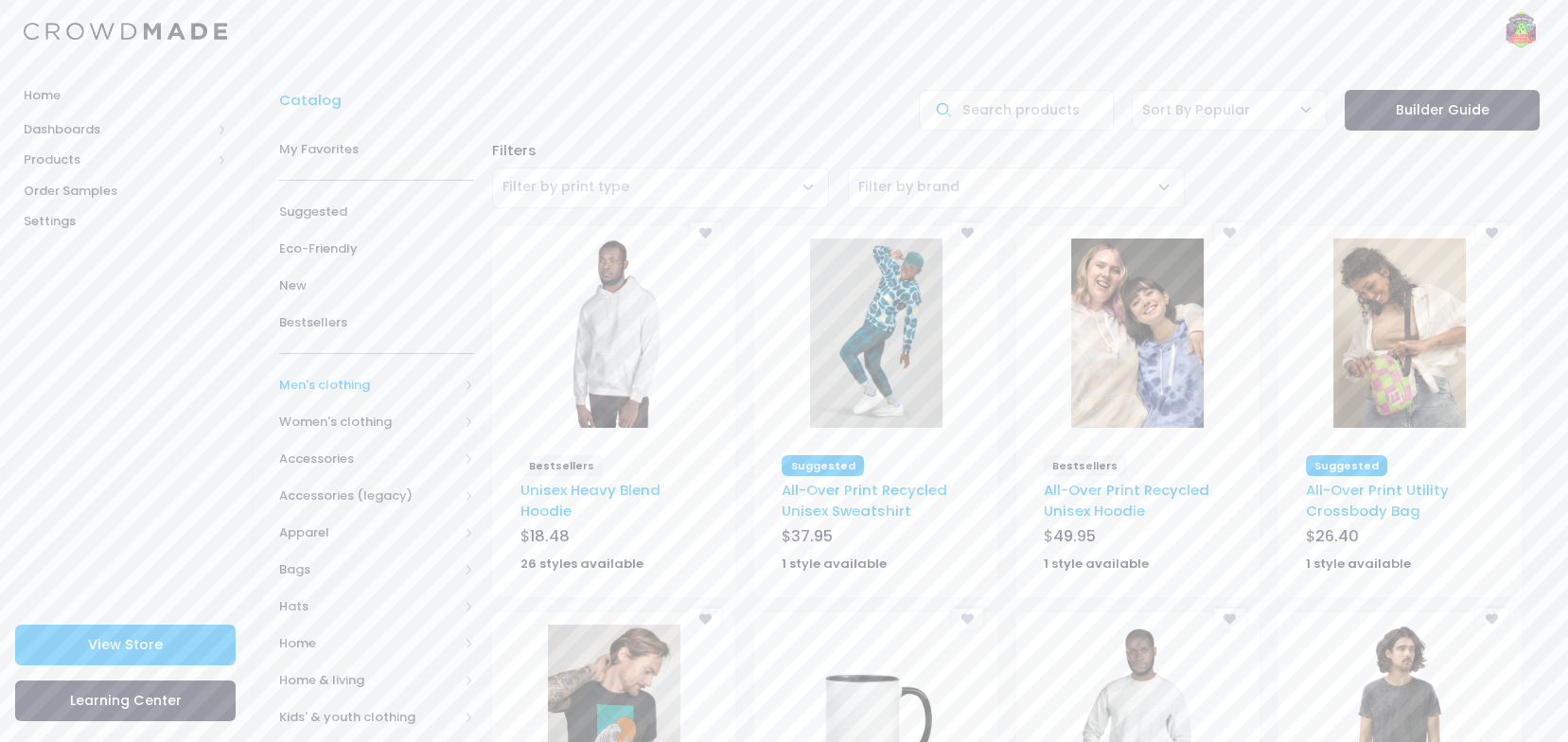
click at [354, 384] on span "Men's clothing" at bounding box center [369, 386] width 179 height 19
click at [365, 550] on span "All shirts" at bounding box center [372, 551] width 125 height 19
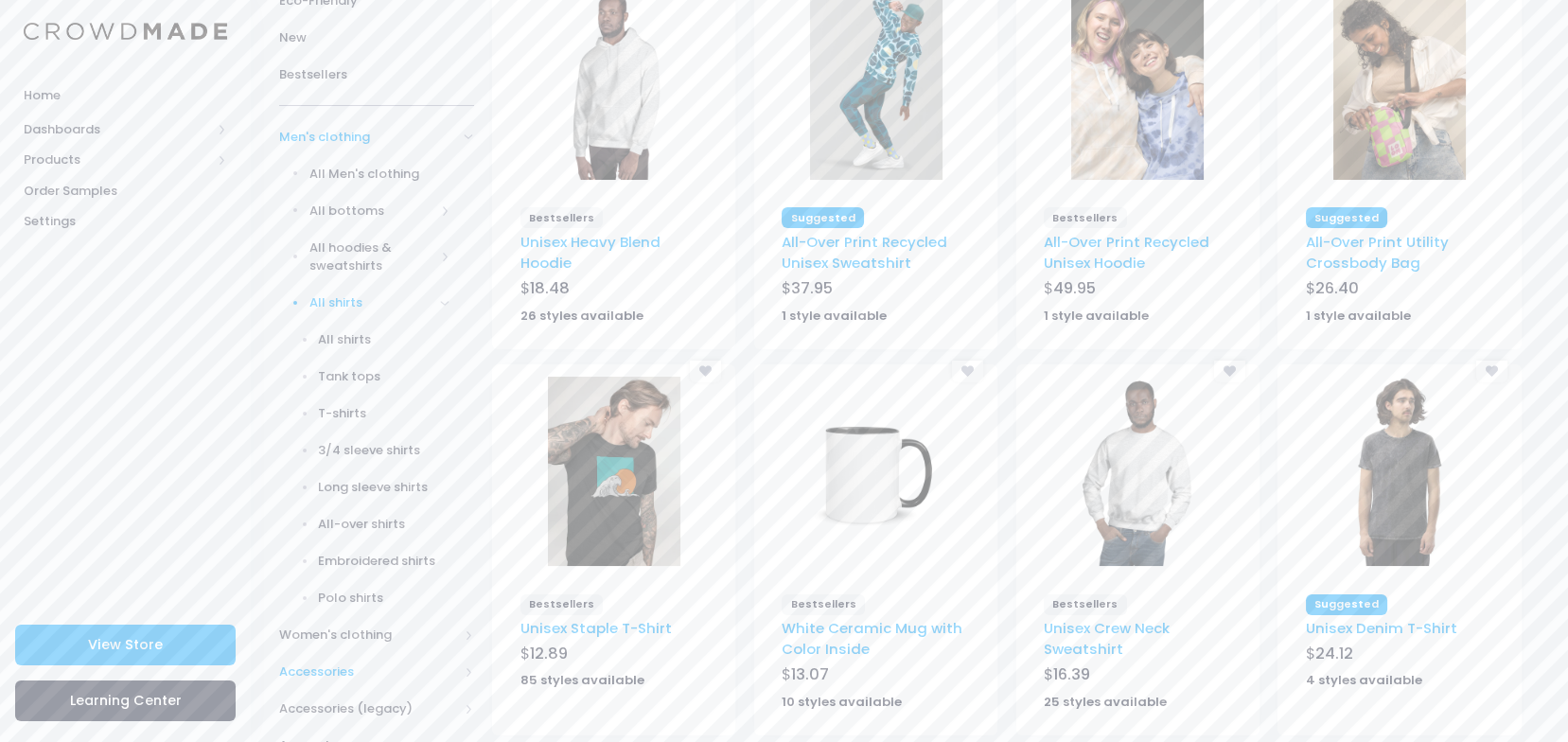
scroll to position [379, 0]
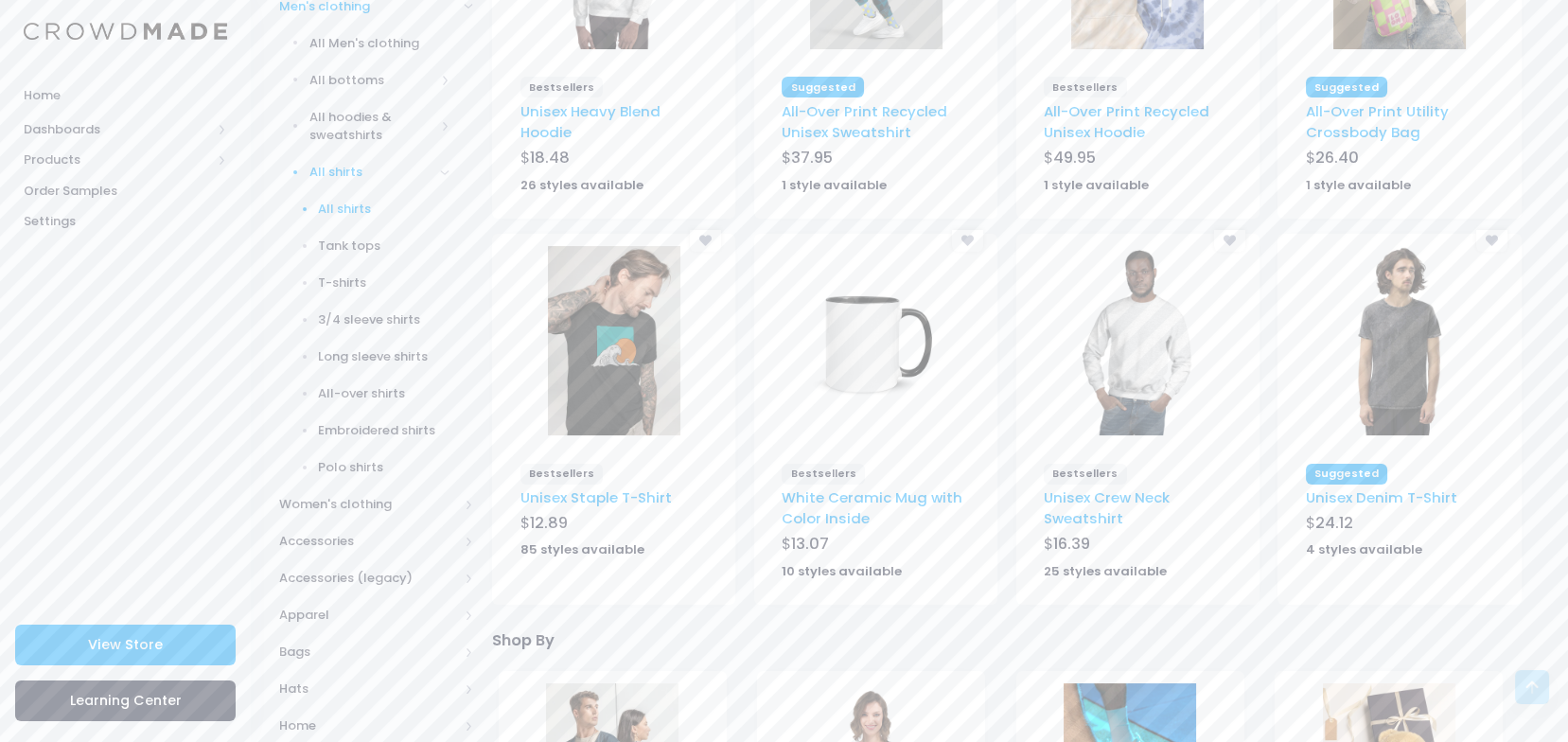
click at [348, 200] on span "All shirts" at bounding box center [384, 209] width 132 height 19
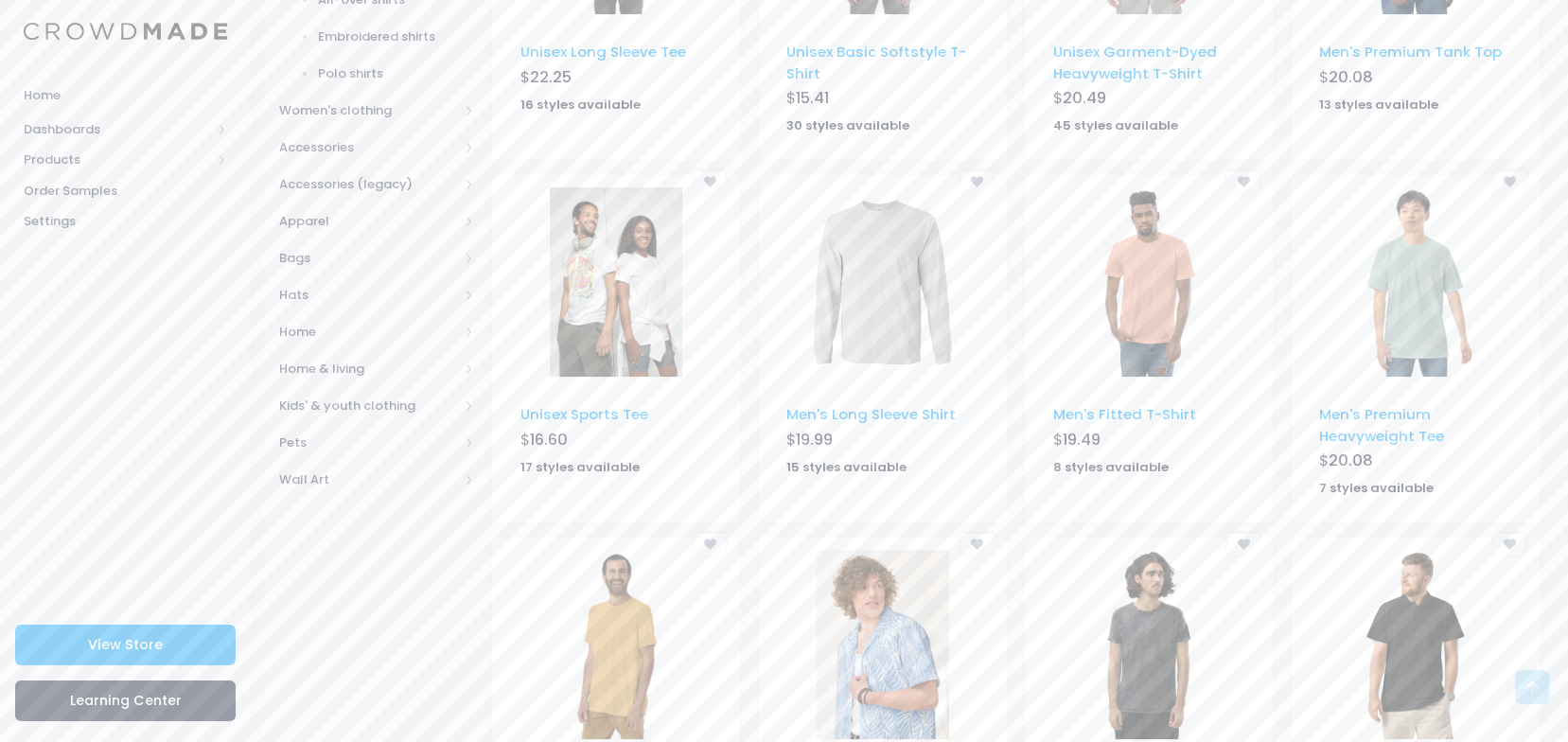
scroll to position [1035, 0]
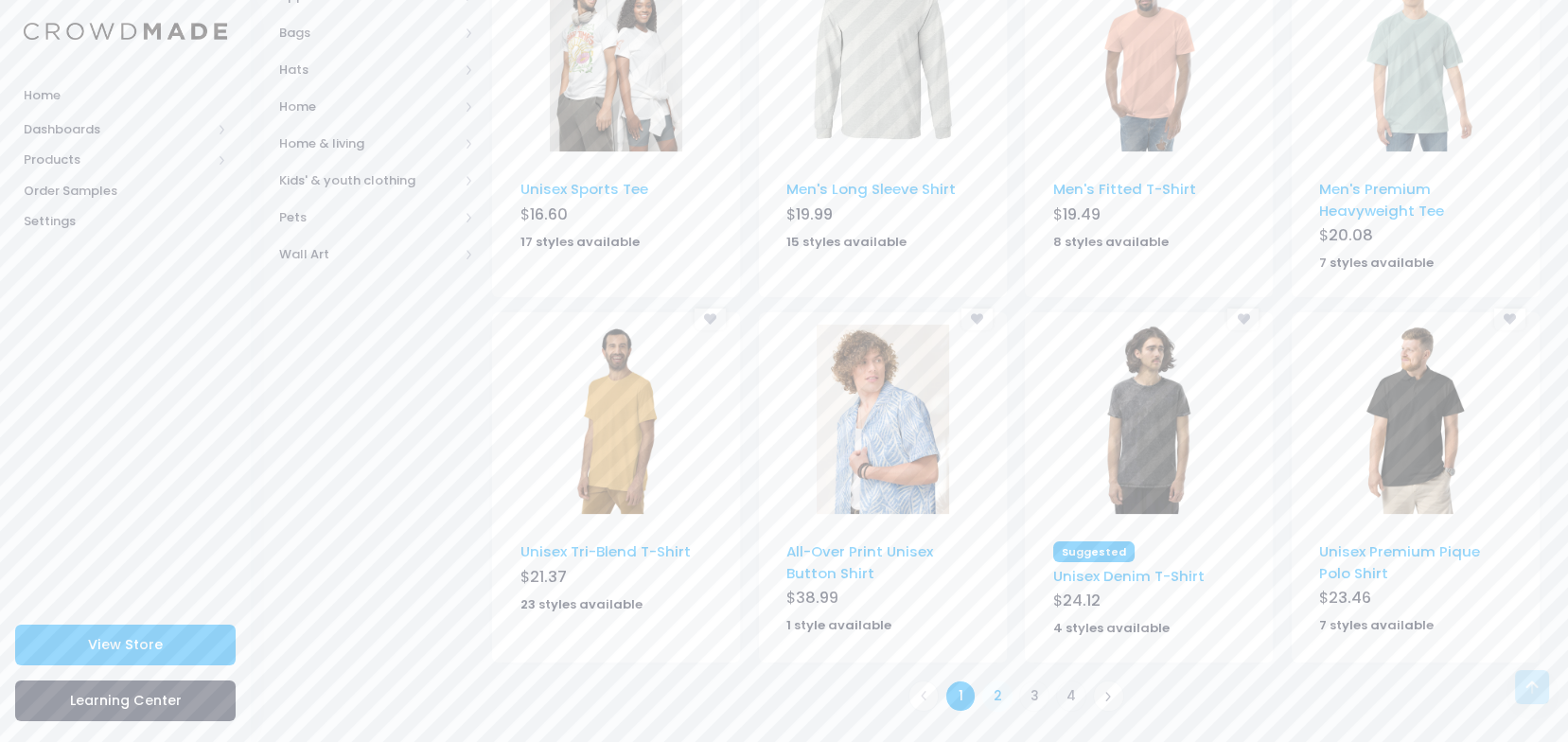
click at [999, 695] on link "2" at bounding box center [998, 697] width 31 height 31
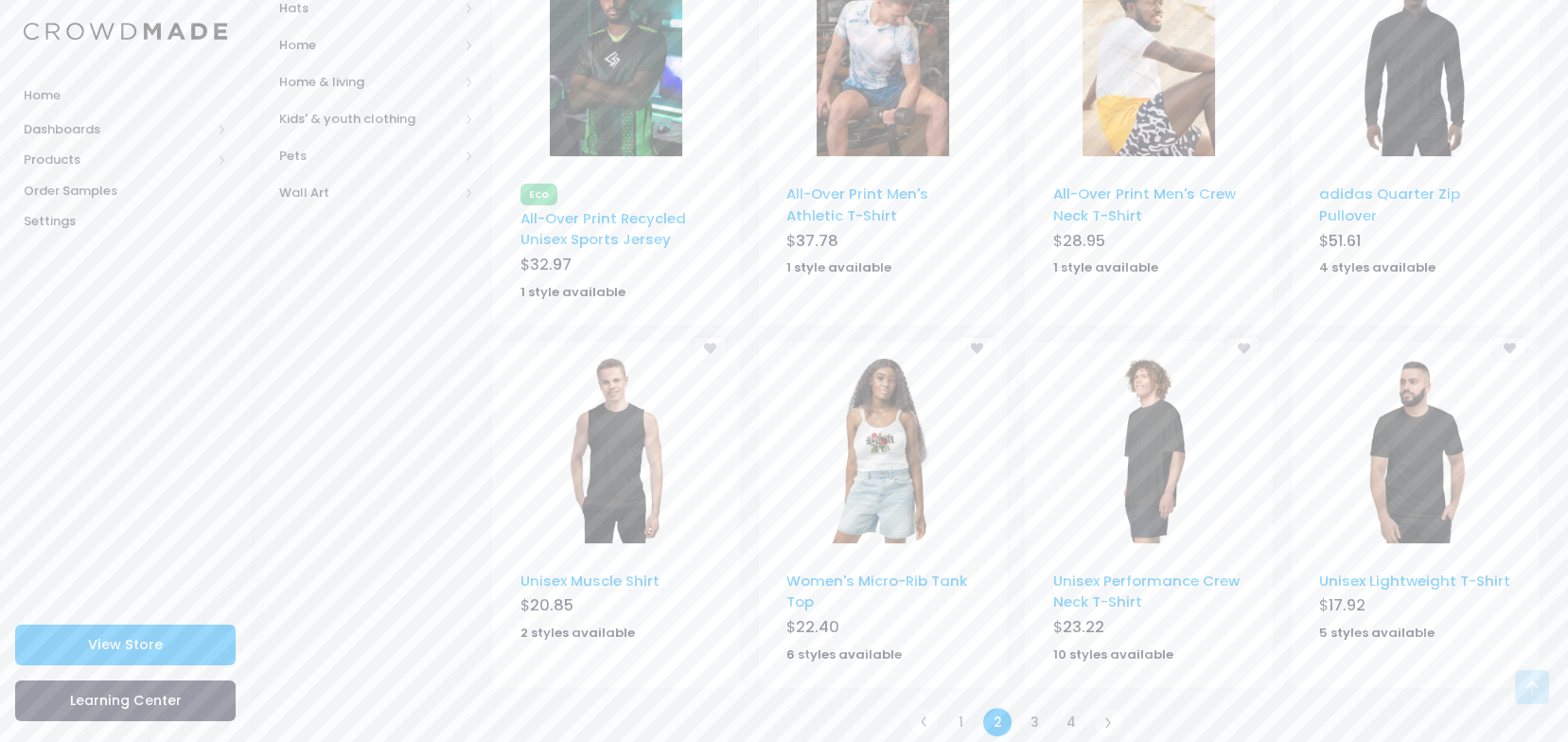
scroll to position [1101, 0]
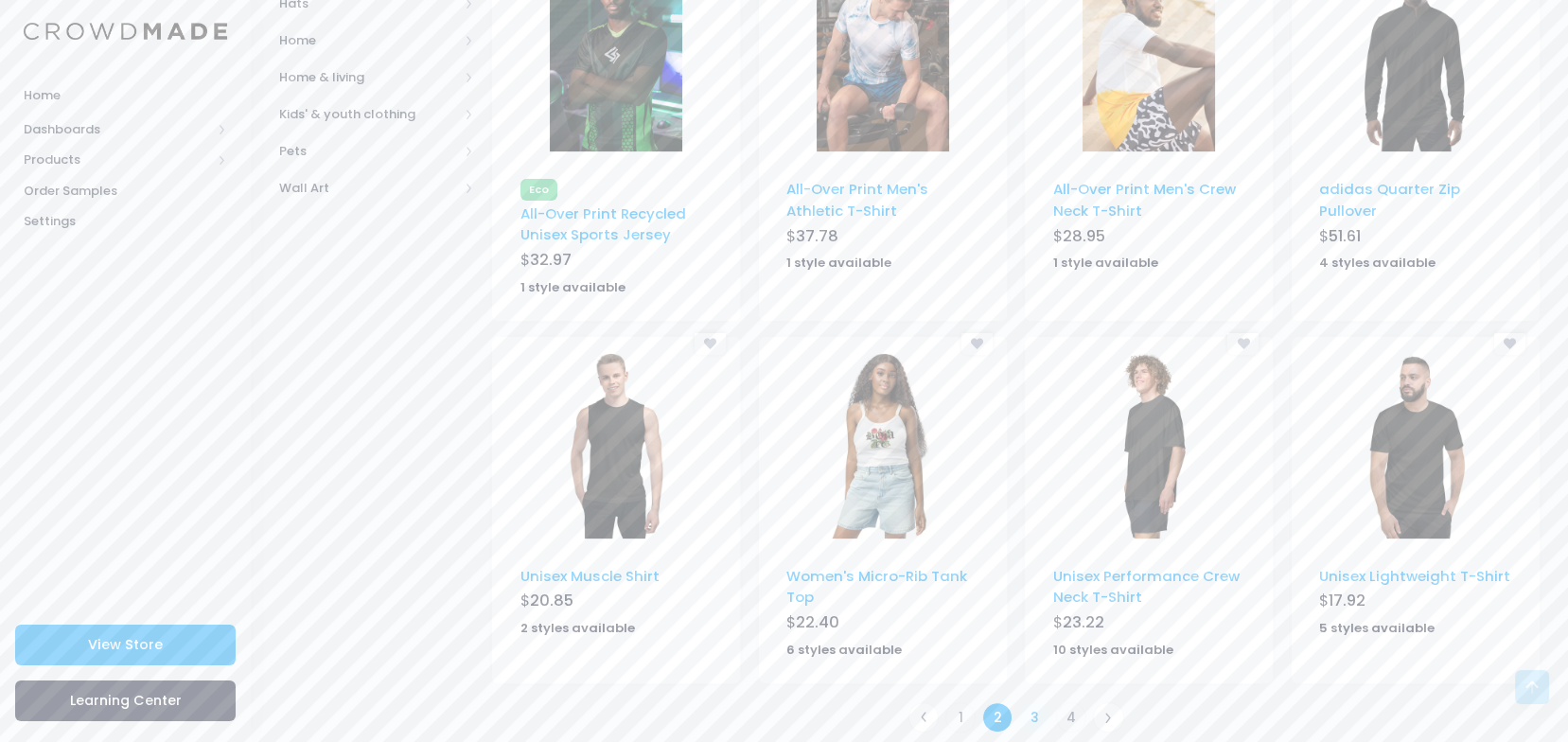
click at [1031, 702] on link "3" at bounding box center [1035, 718] width 31 height 31
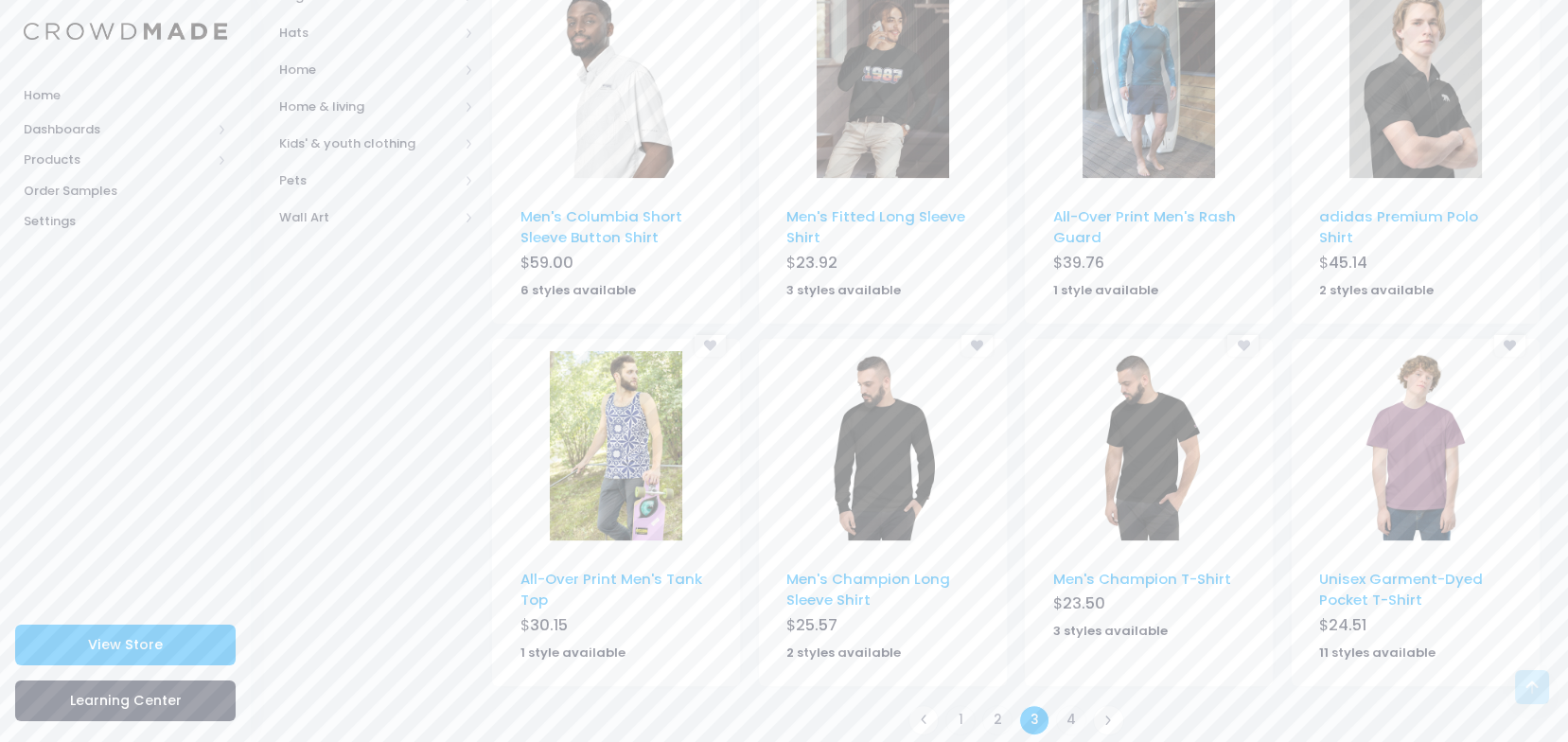
scroll to position [1076, 0]
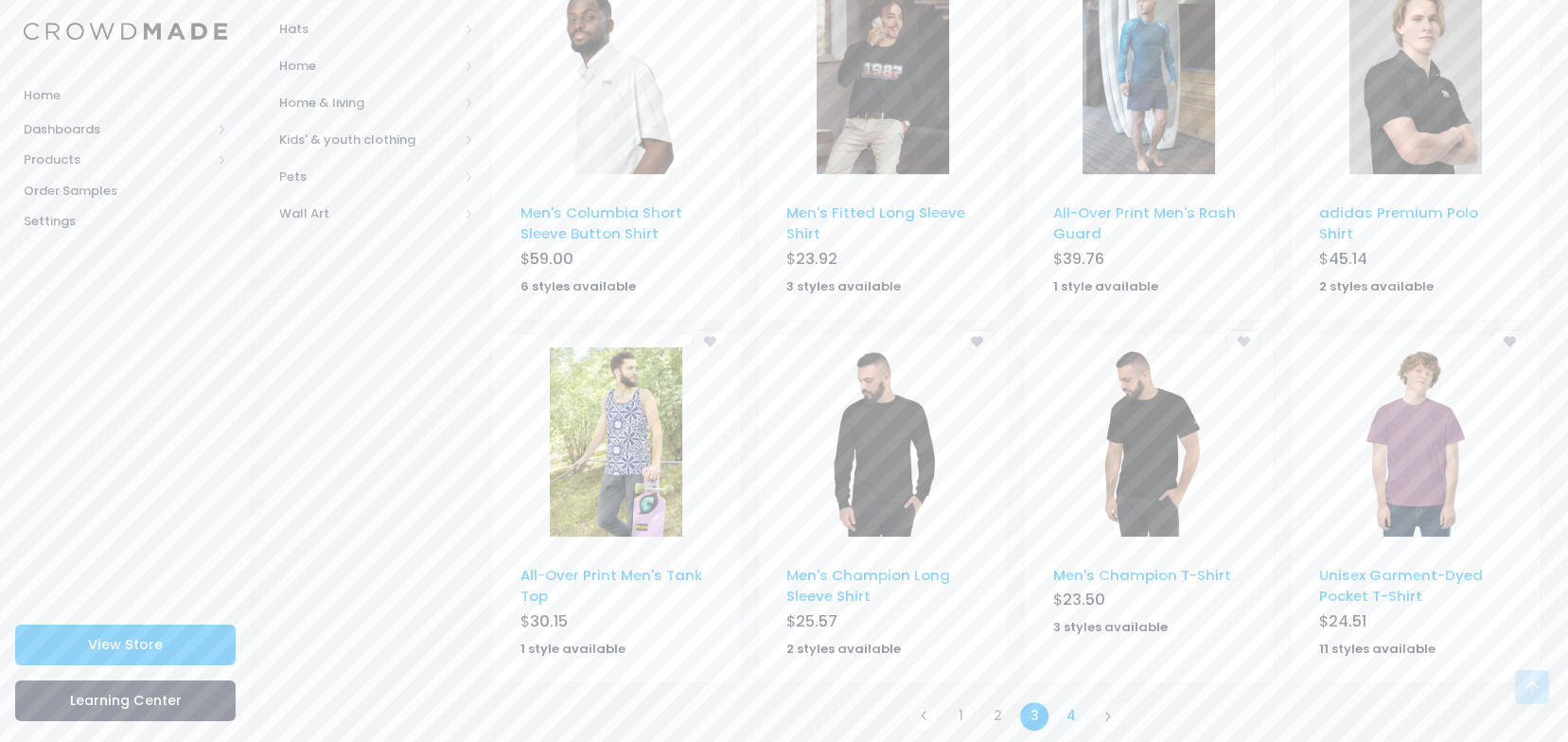
click at [1074, 701] on link "4" at bounding box center [1071, 717] width 31 height 31
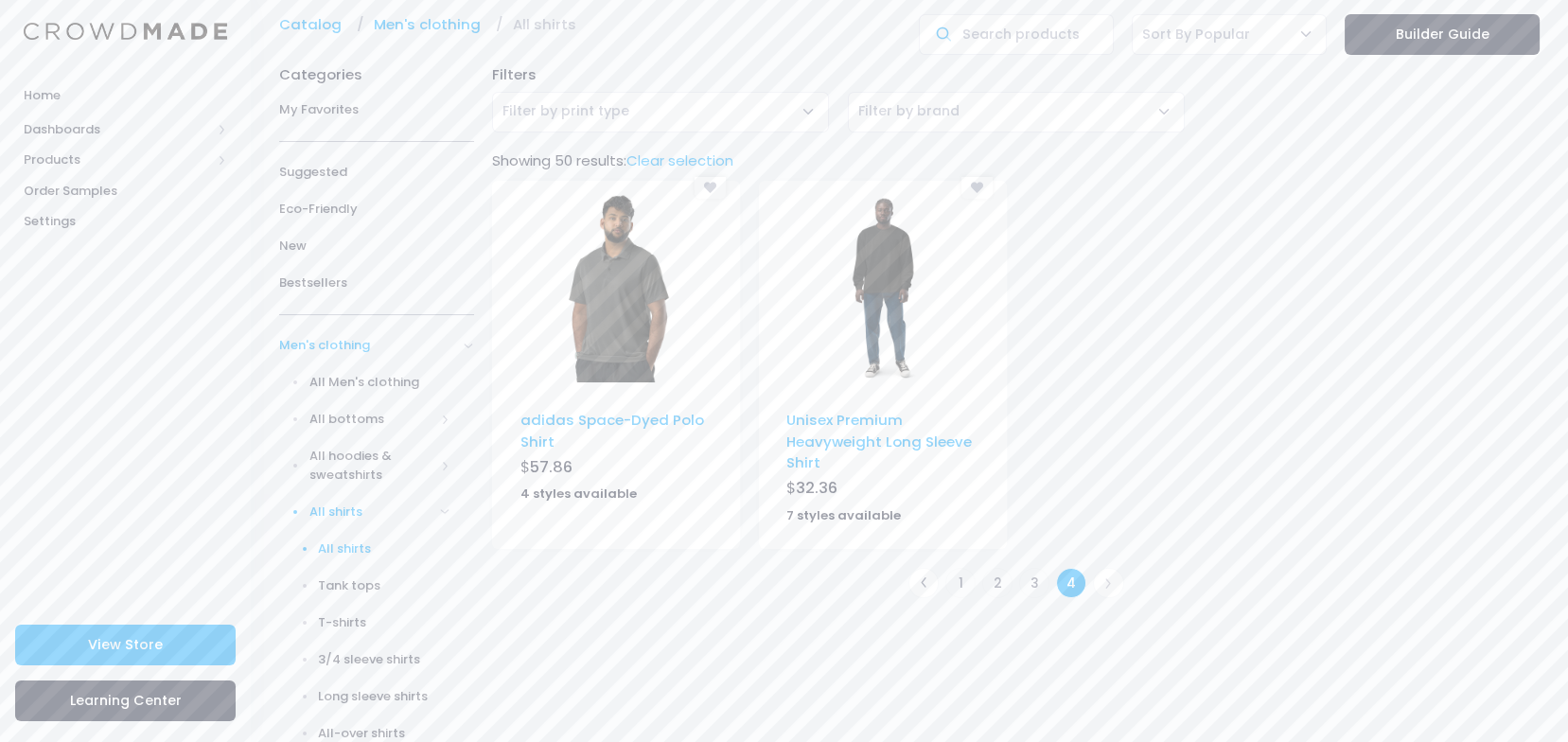
scroll to position [252, 0]
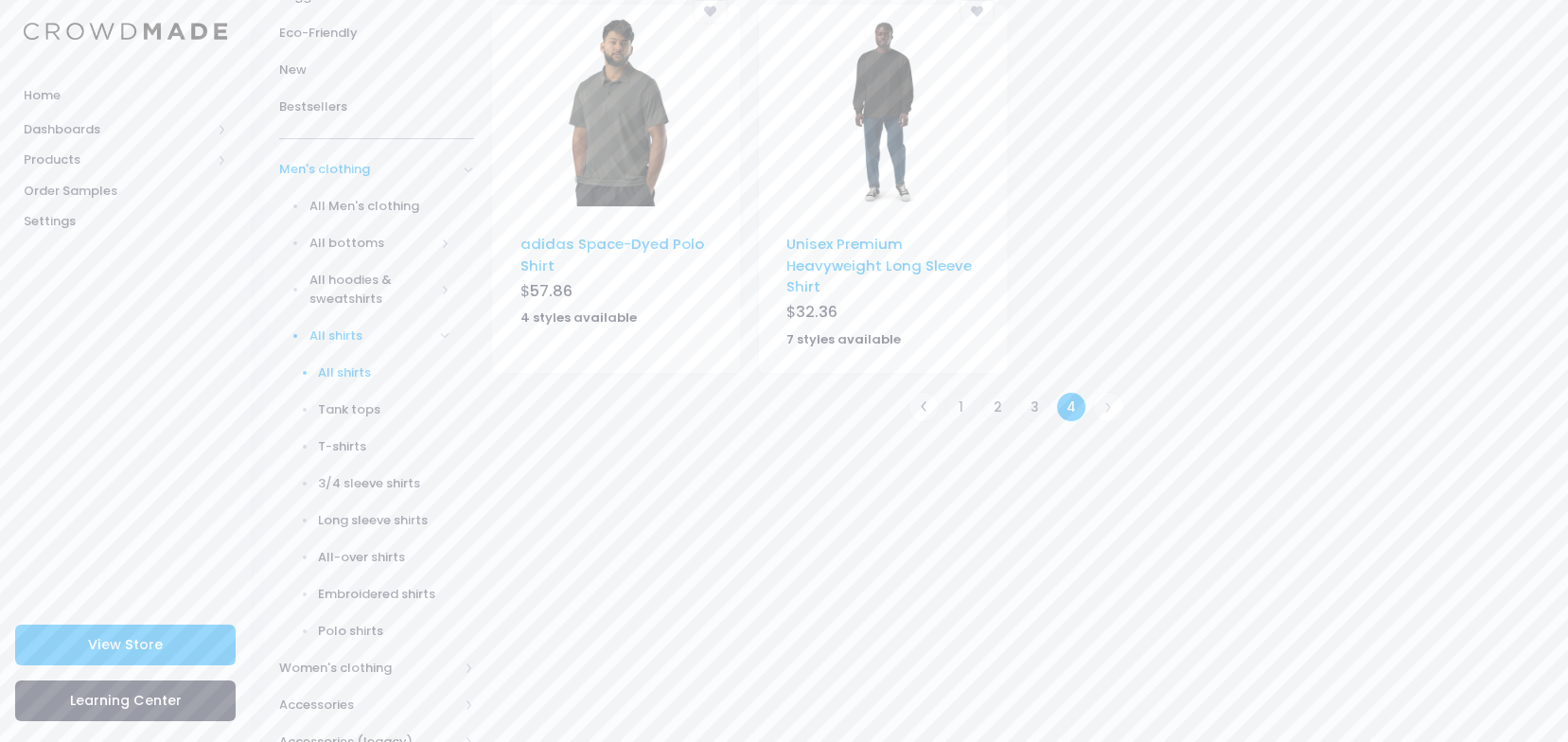
click at [1076, 409] on link "4" at bounding box center [1071, 407] width 31 height 31
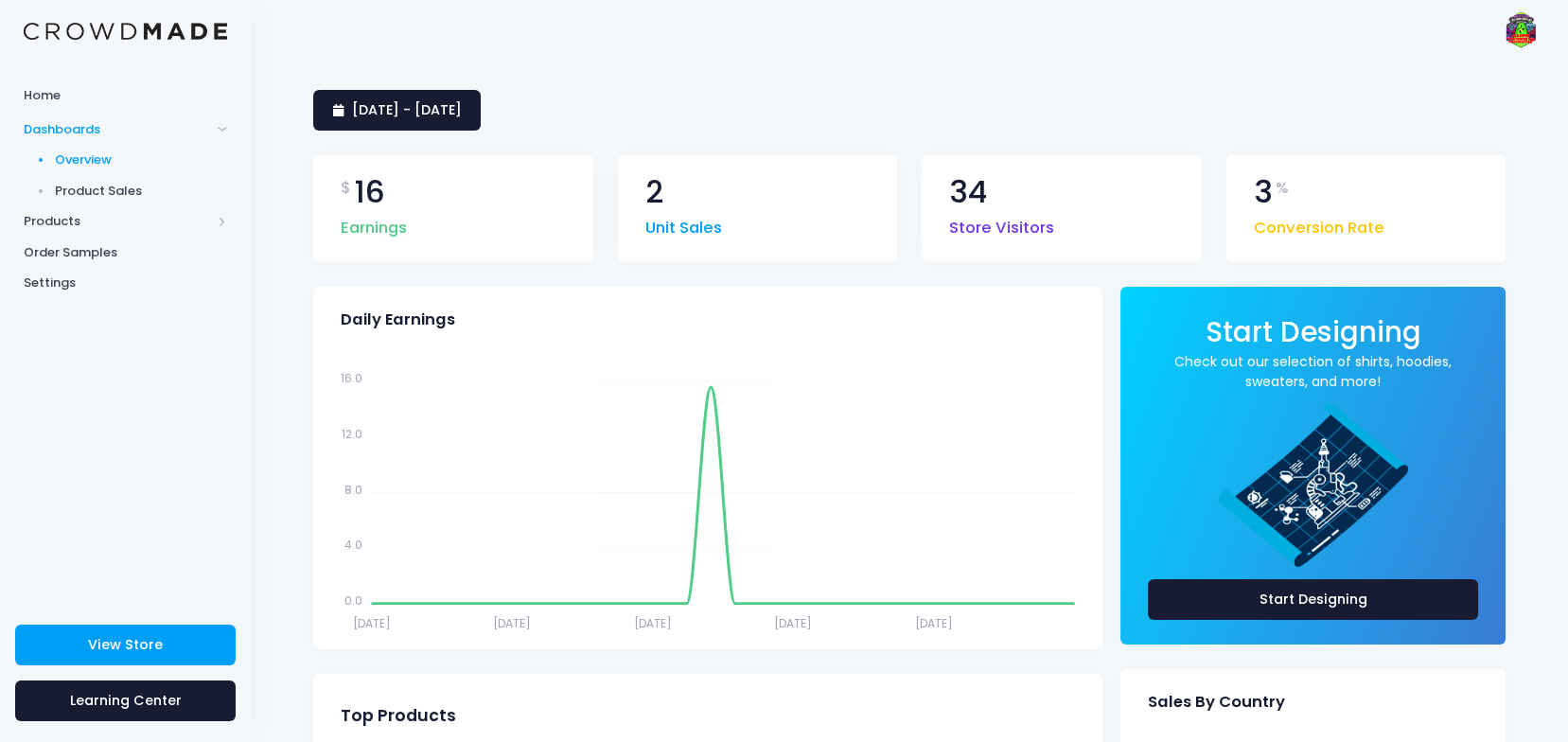
click at [1522, 33] on img at bounding box center [1521, 31] width 38 height 38
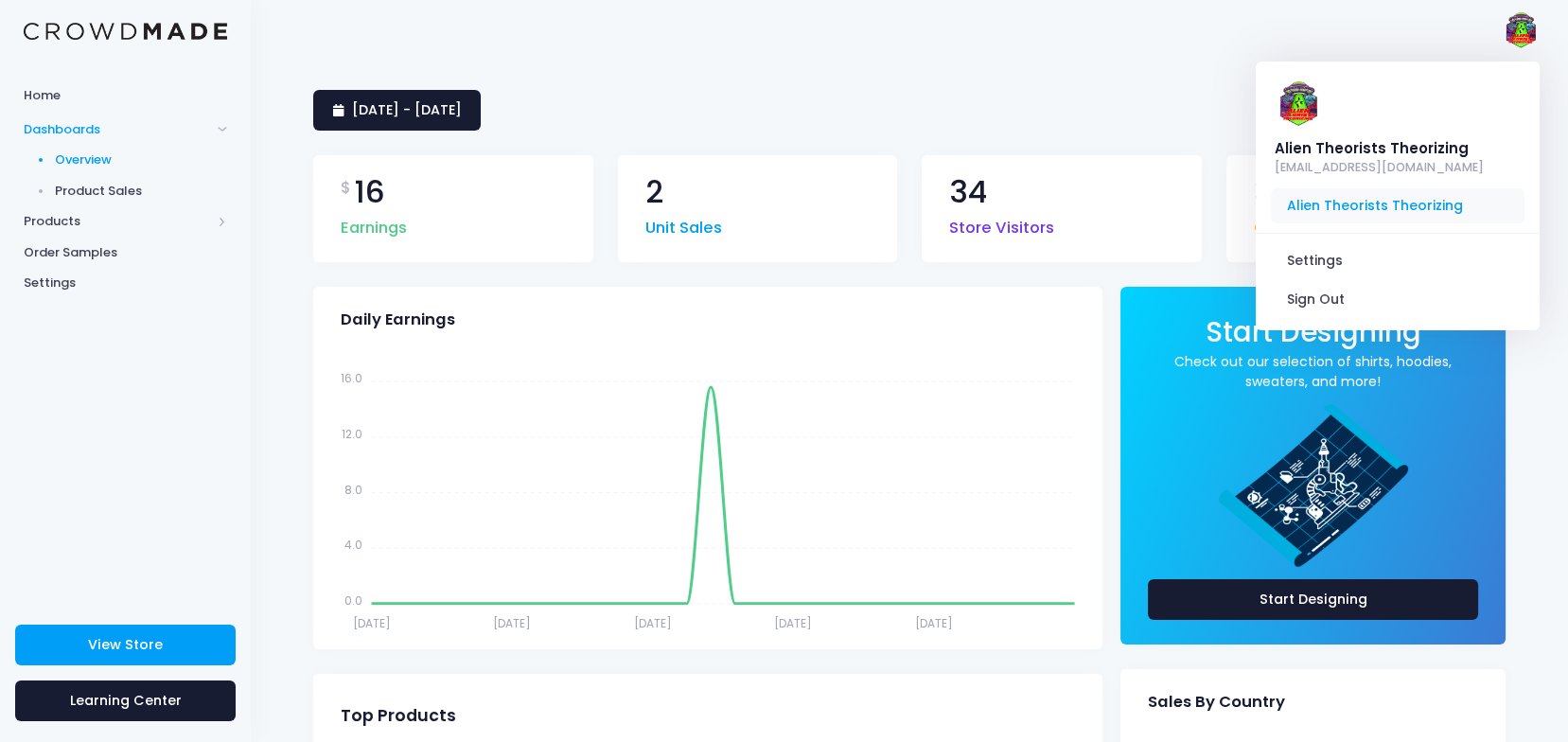
click at [1421, 188] on span "Alien Theorists Theorizing" at bounding box center [1397, 206] width 254 height 36
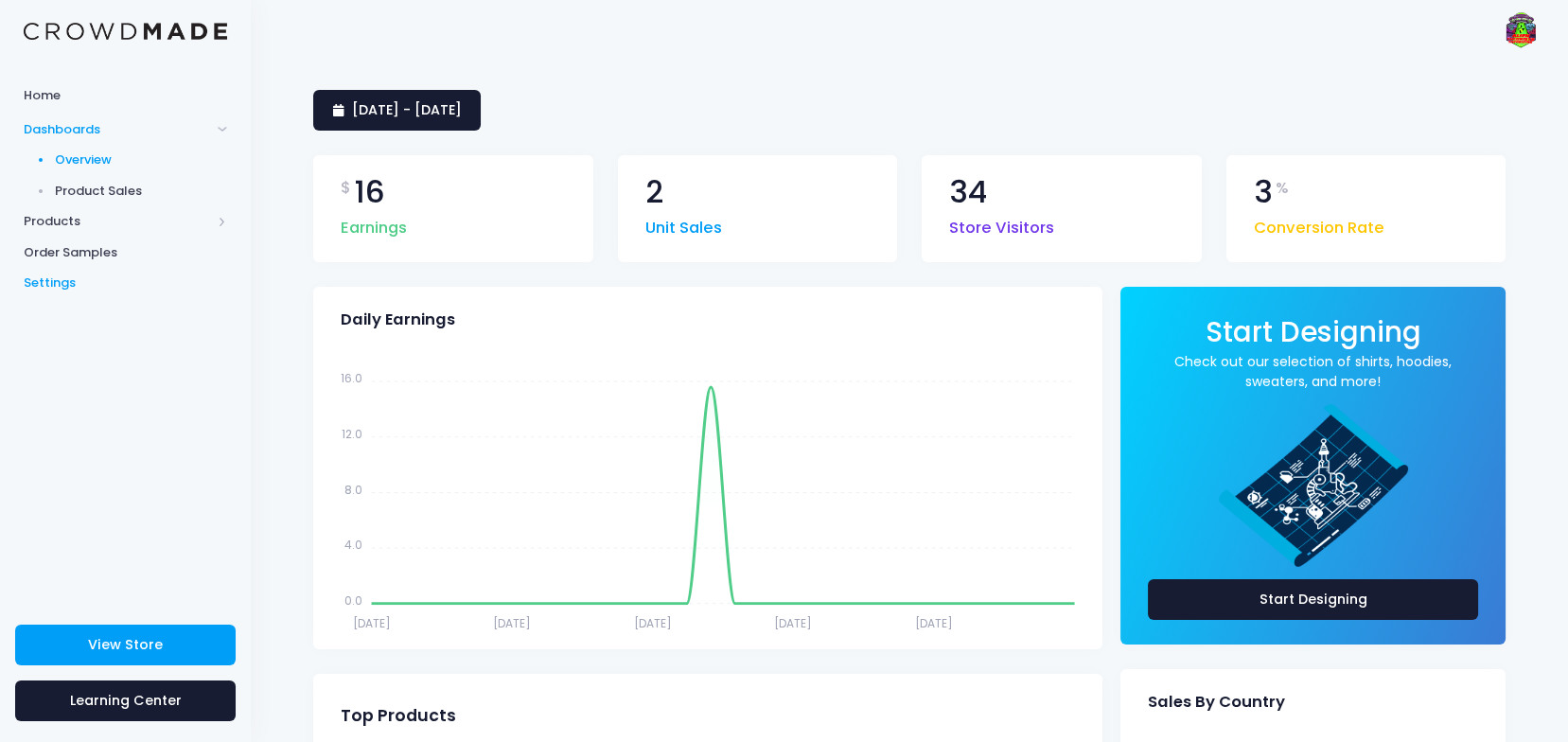
click at [44, 282] on span "Settings" at bounding box center [125, 284] width 203 height 19
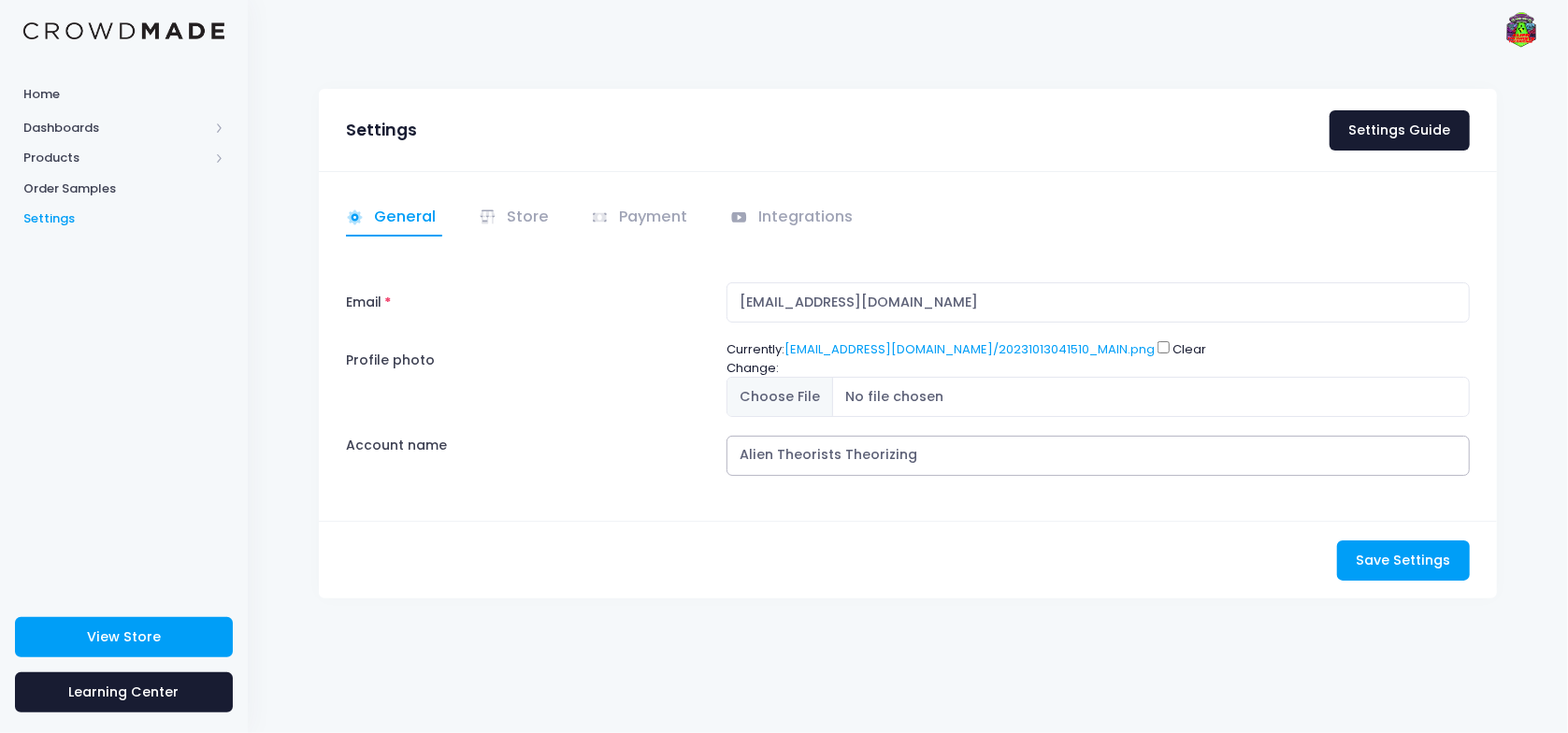
drag, startPoint x: 777, startPoint y: 457, endPoint x: 717, endPoint y: 459, distance: 60.0
click at [718, 459] on div "Alien Theorists Theorizing" at bounding box center [1098, 456] width 761 height 40
drag, startPoint x: 744, startPoint y: 453, endPoint x: 734, endPoint y: 457, distance: 10.8
click at [734, 457] on input "theorists Theorizing" at bounding box center [1098, 456] width 743 height 40
type input "Theorists Theorizing"
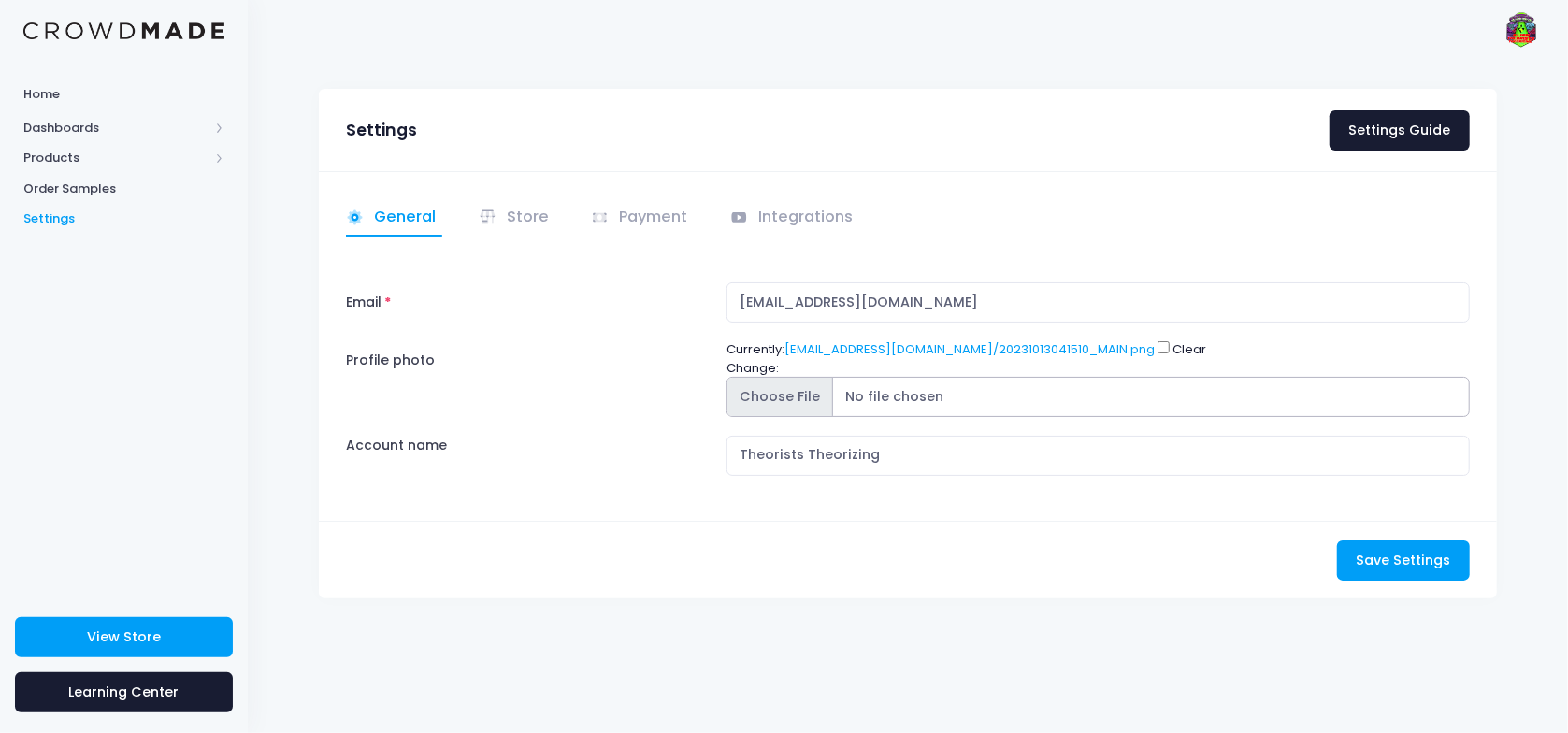
click at [818, 393] on input "Profile photo" at bounding box center [1098, 397] width 743 height 40
type input "C:\fakepath\cleanblack (3000 x 3000 px).png"
click at [1384, 563] on span "Save Settings" at bounding box center [1402, 560] width 94 height 19
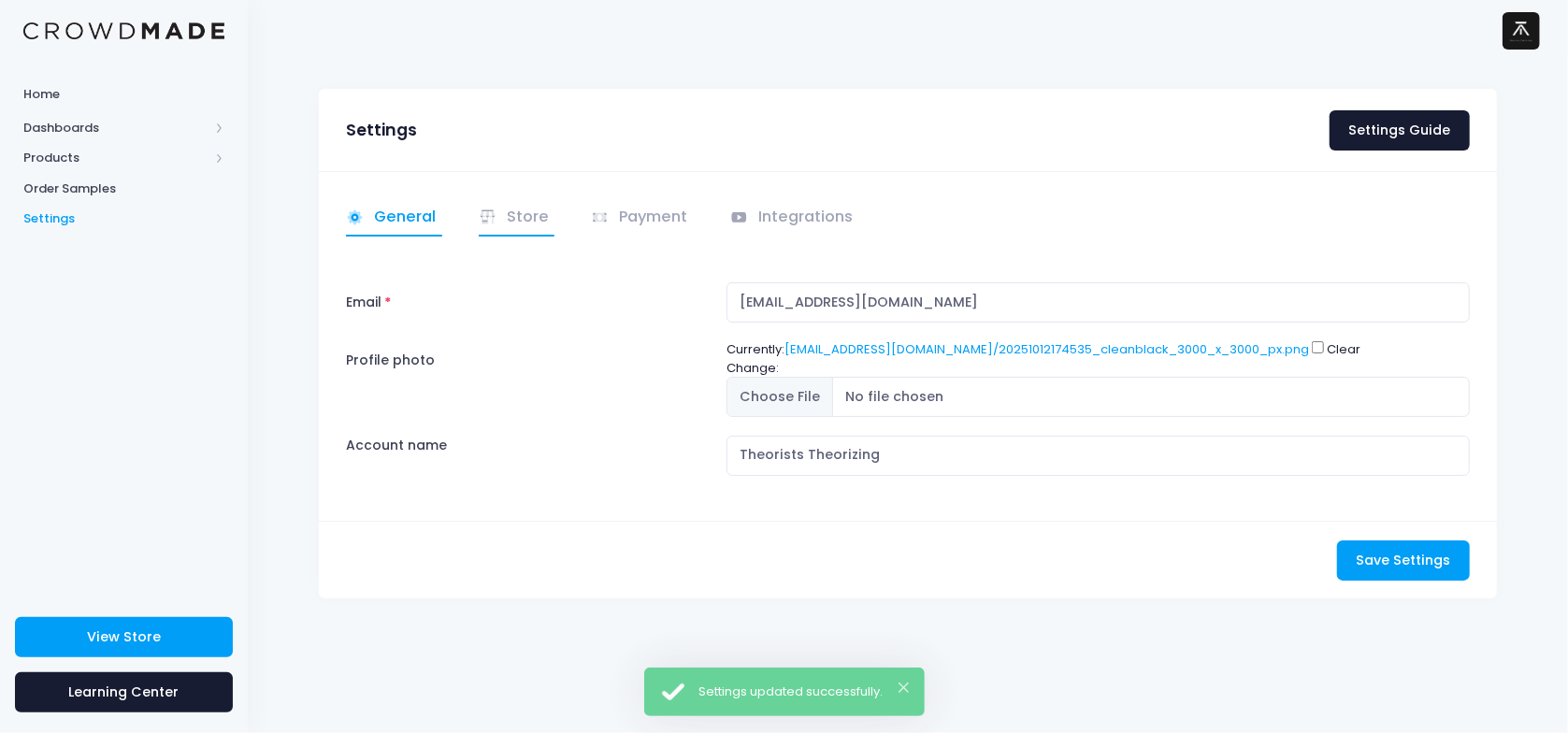
click at [510, 217] on link "Store" at bounding box center [517, 218] width 76 height 36
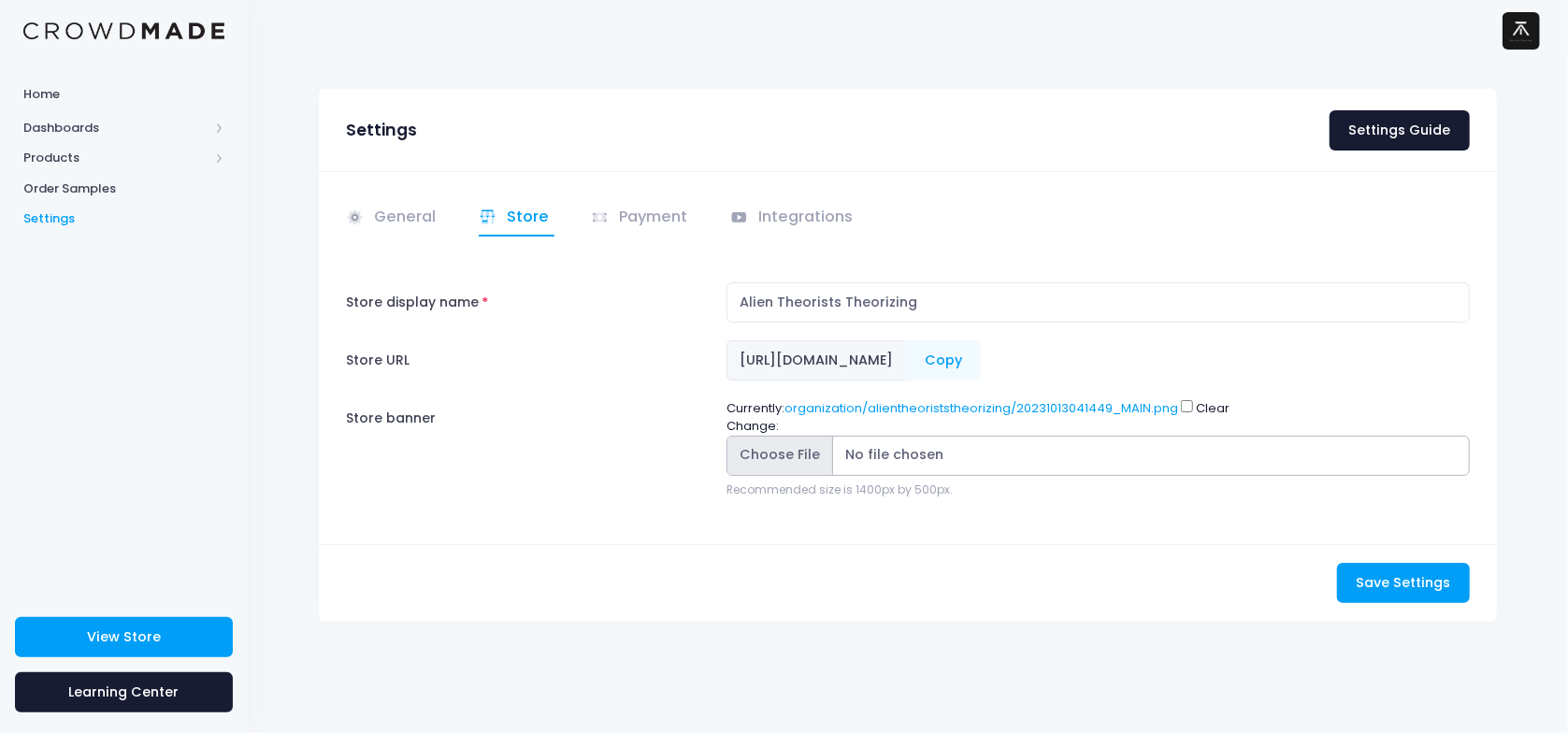
click at [783, 443] on input "Store banner" at bounding box center [1098, 456] width 743 height 40
click at [1187, 400] on input "Clear" at bounding box center [1187, 406] width 12 height 12
checkbox input "true"
click at [1381, 577] on span "Save Settings" at bounding box center [1402, 583] width 94 height 19
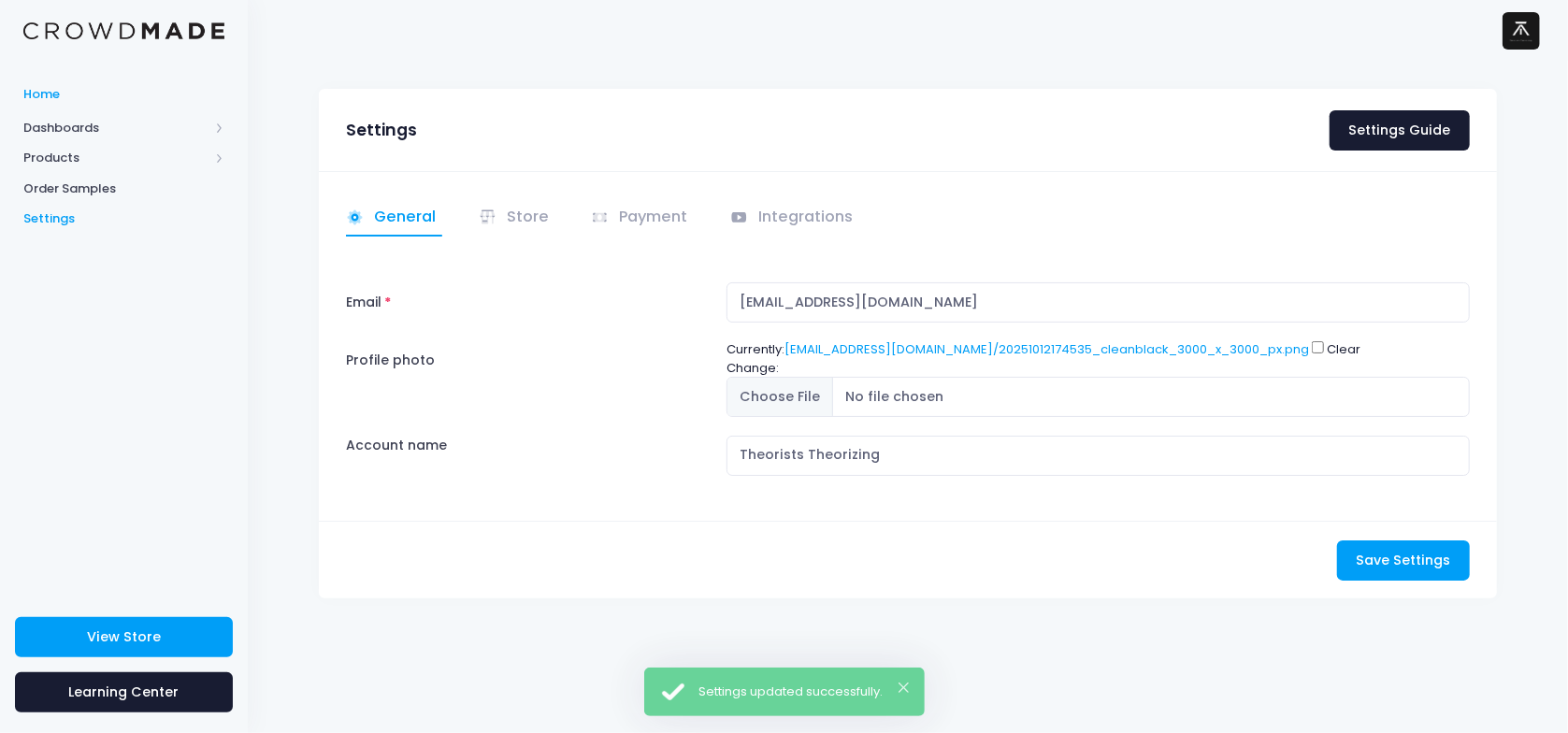
click at [62, 88] on span "Home" at bounding box center [124, 94] width 201 height 19
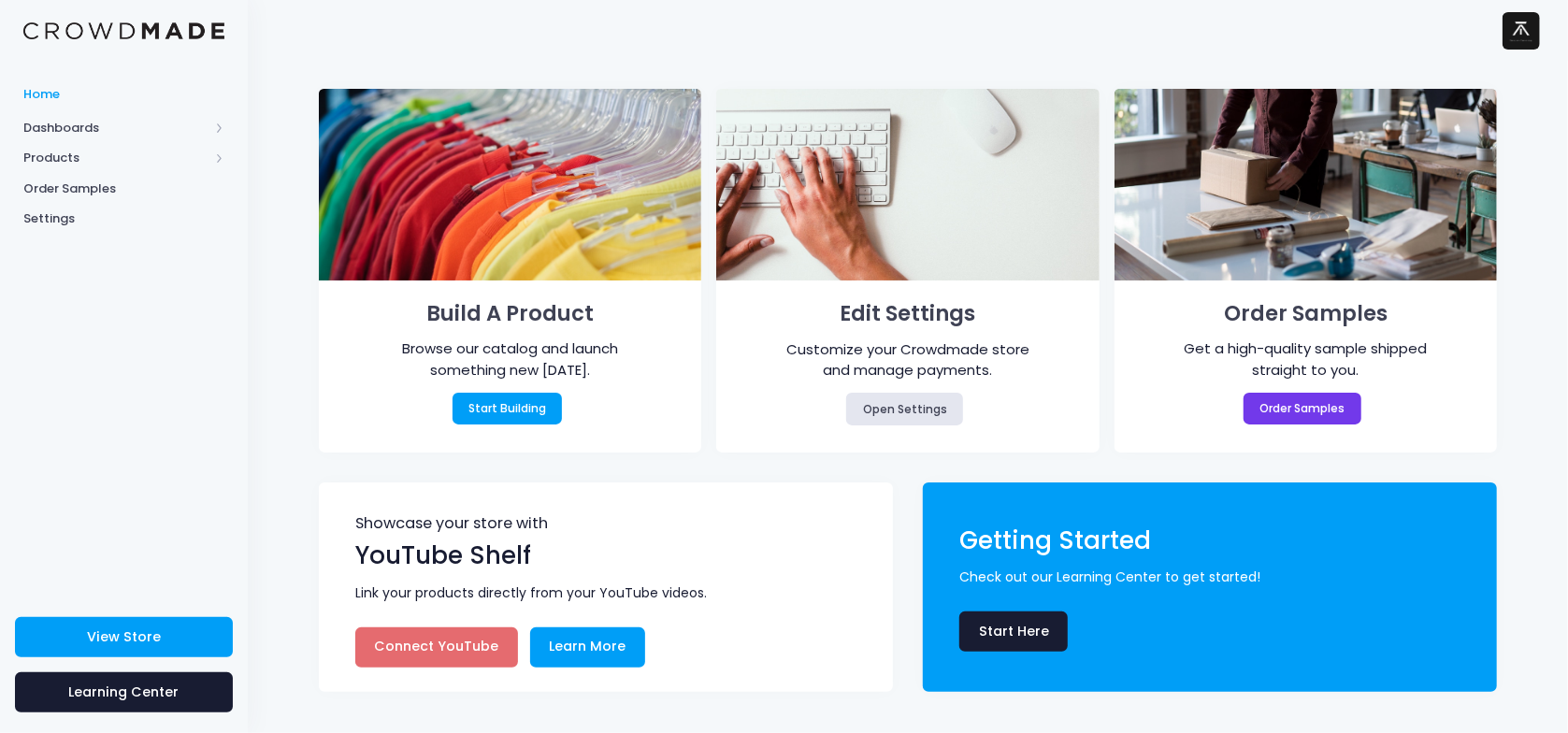
click at [1525, 13] on img at bounding box center [1520, 31] width 37 height 37
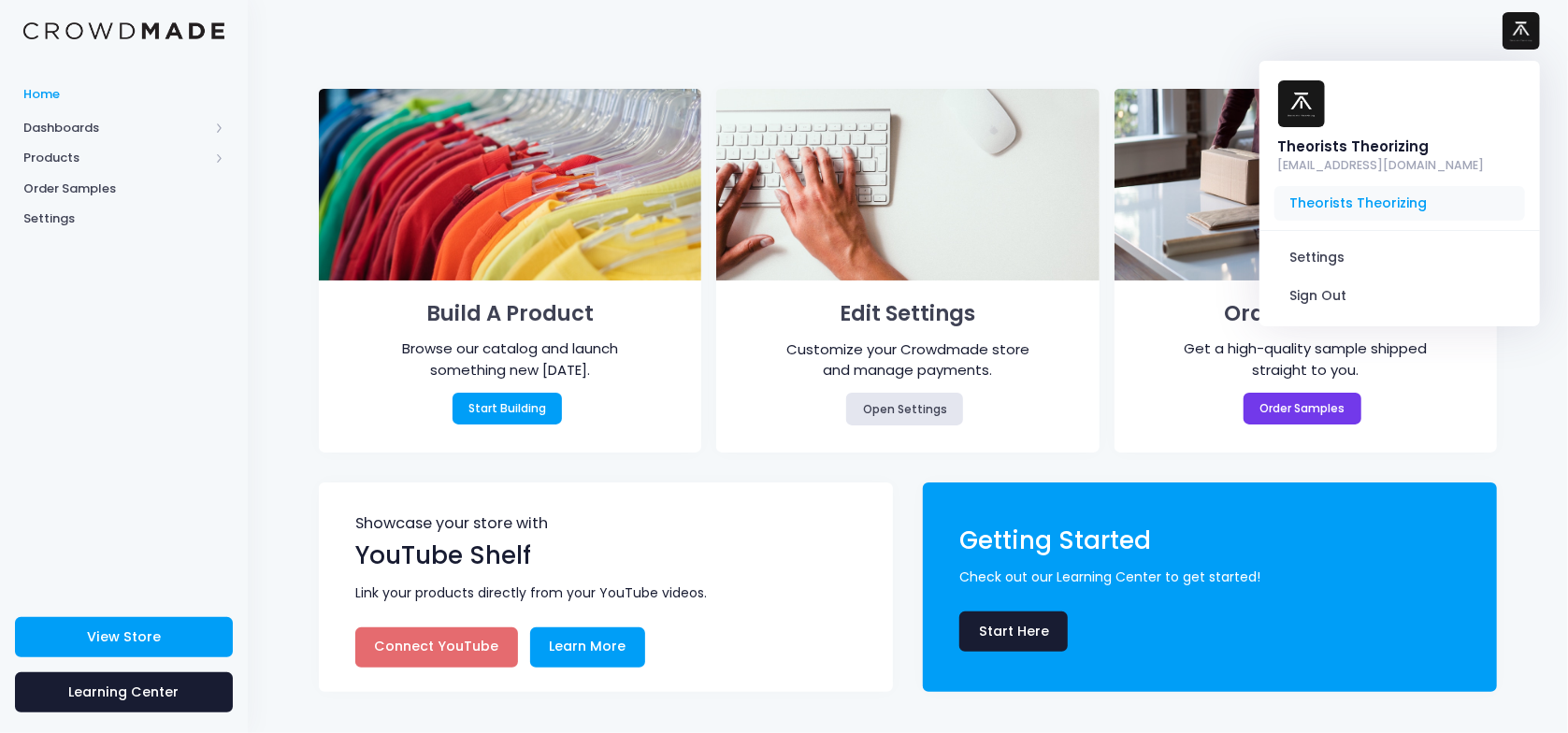
click at [1341, 186] on span "Theorists Theorizing" at bounding box center [1399, 203] width 251 height 35
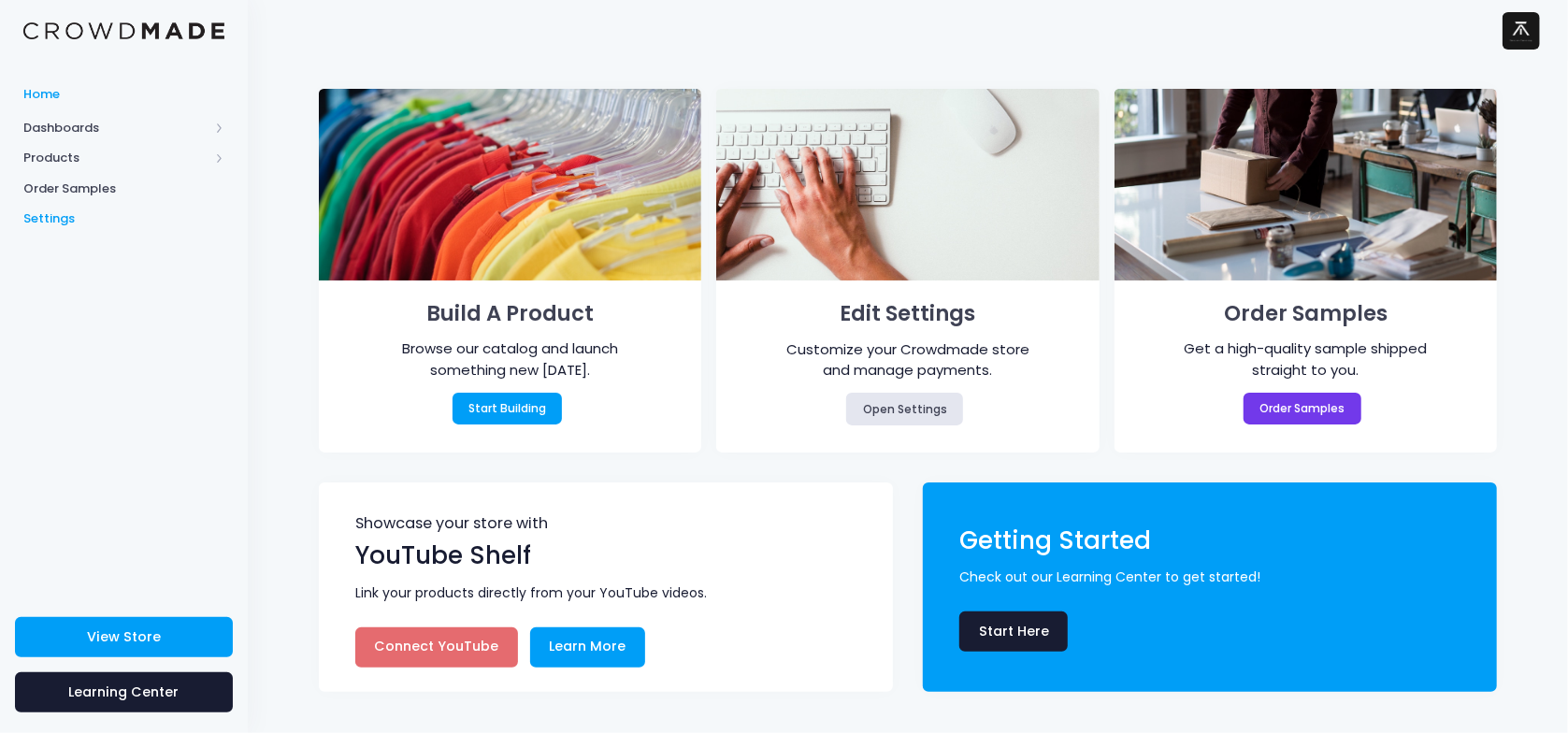
click at [62, 214] on span "Settings" at bounding box center [124, 219] width 201 height 19
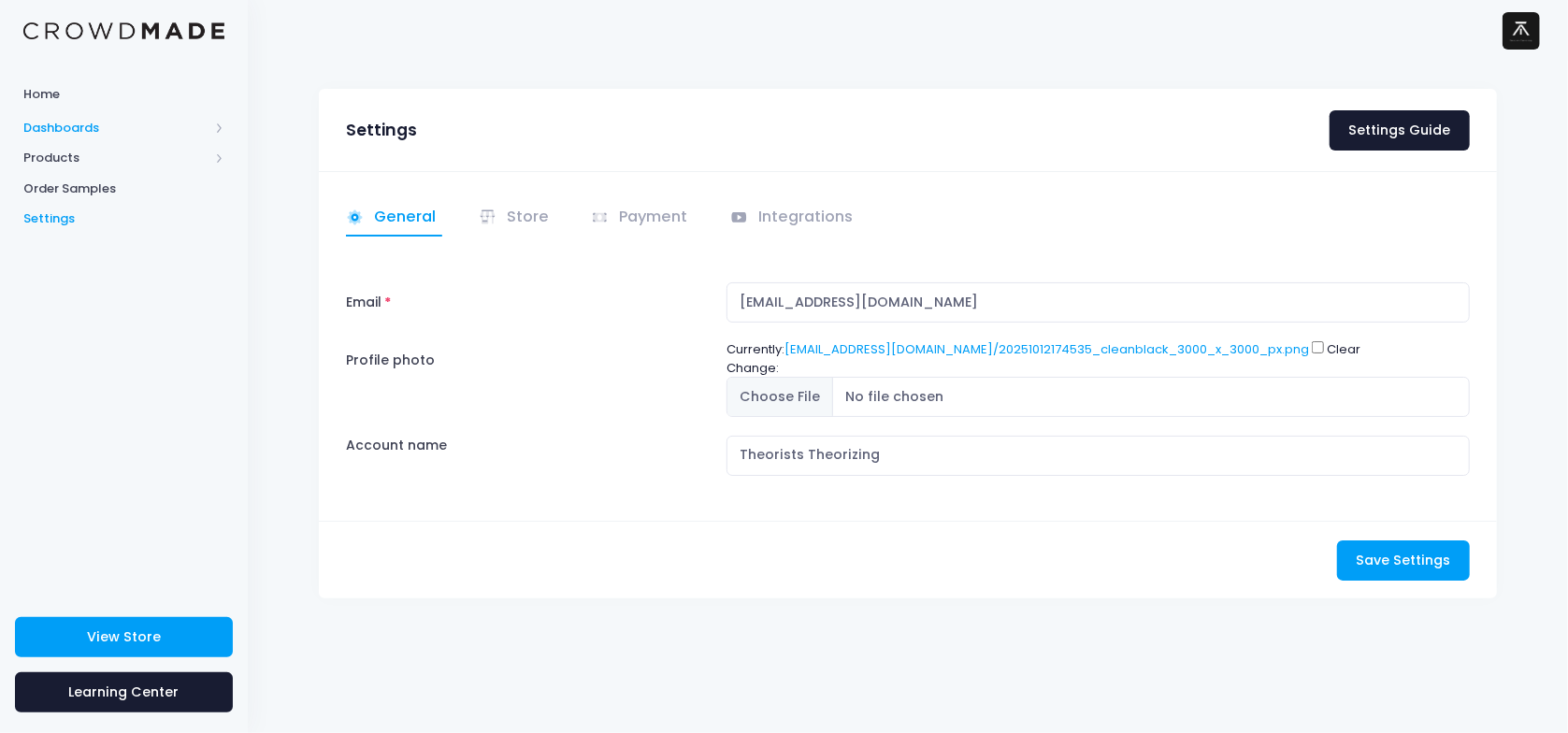
click at [95, 128] on span "Dashboards" at bounding box center [116, 129] width 185 height 19
click at [83, 216] on span "Products" at bounding box center [116, 219] width 185 height 19
click at [105, 276] on span "Storefront" at bounding box center [140, 280] width 171 height 19
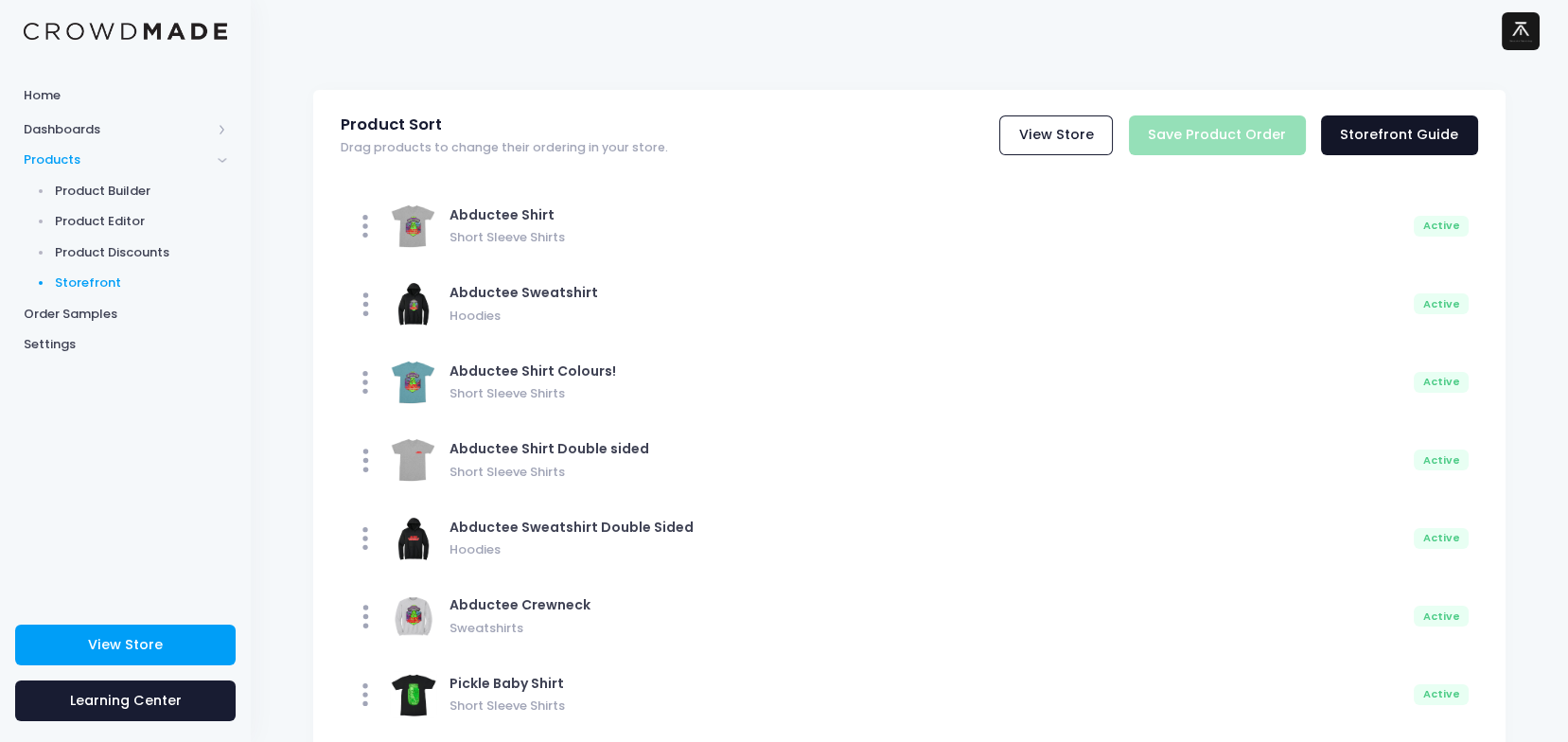
click at [1373, 129] on link "Storefront Guide" at bounding box center [1399, 136] width 157 height 41
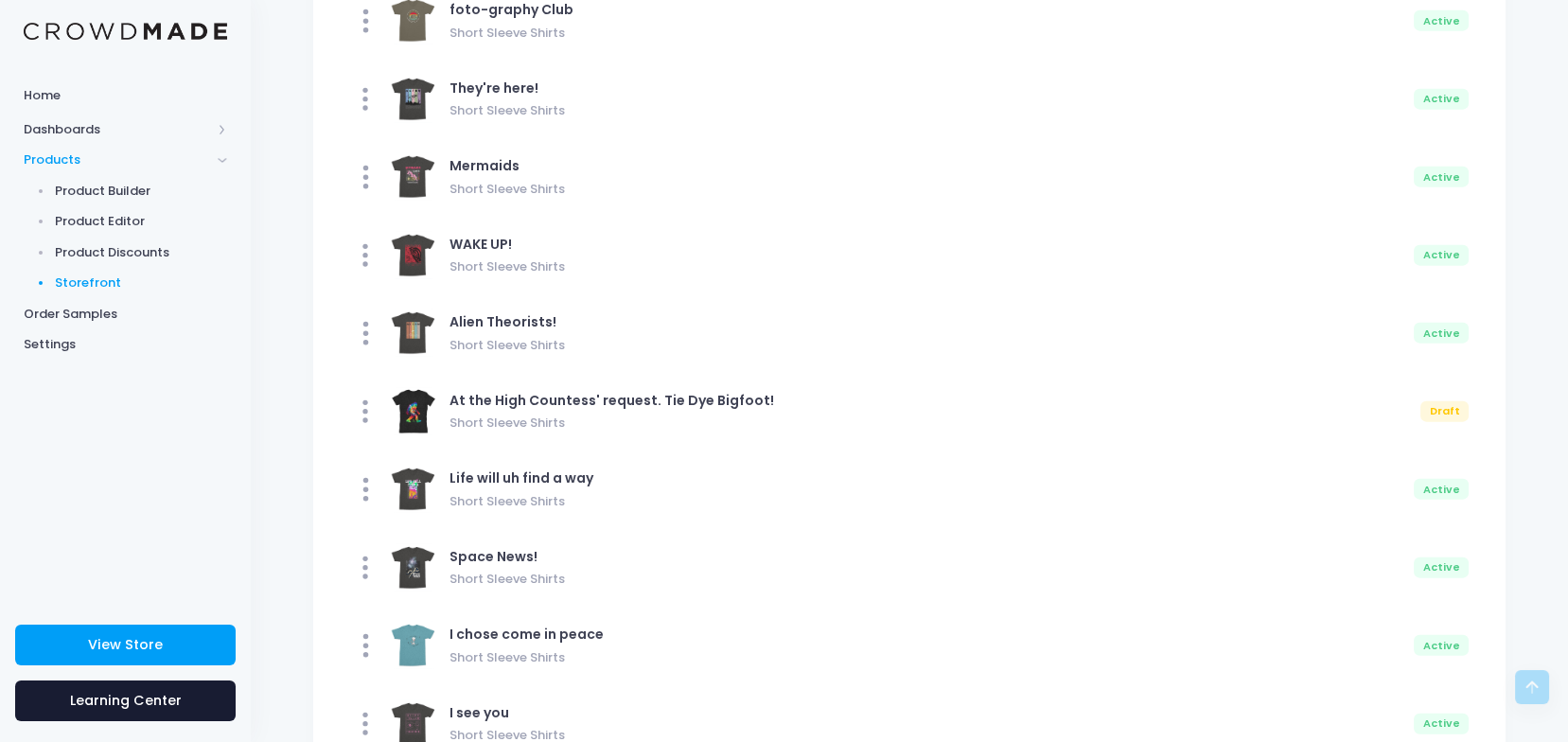
scroll to position [11091, 0]
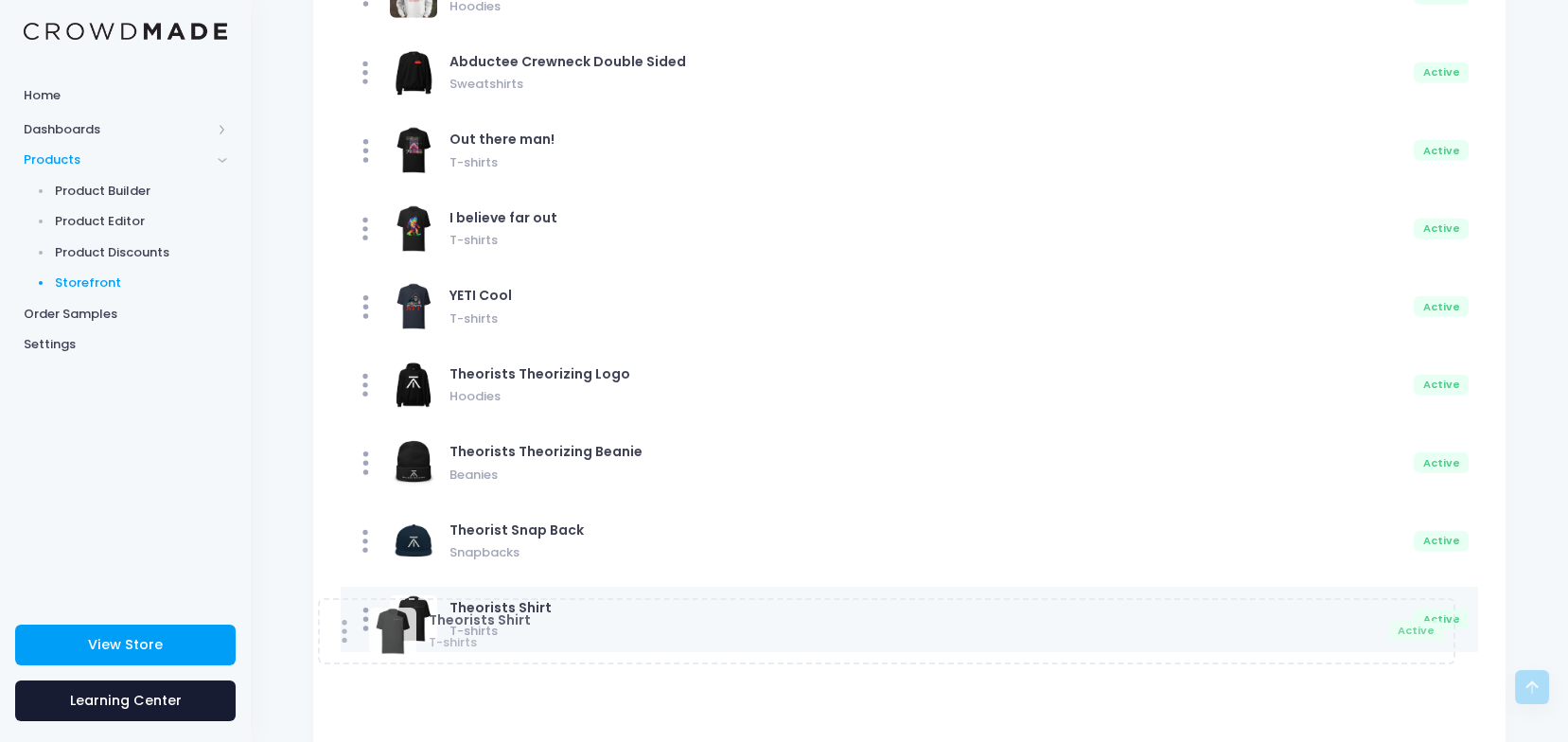
drag, startPoint x: 523, startPoint y: 613, endPoint x: 496, endPoint y: 644, distance: 41.1
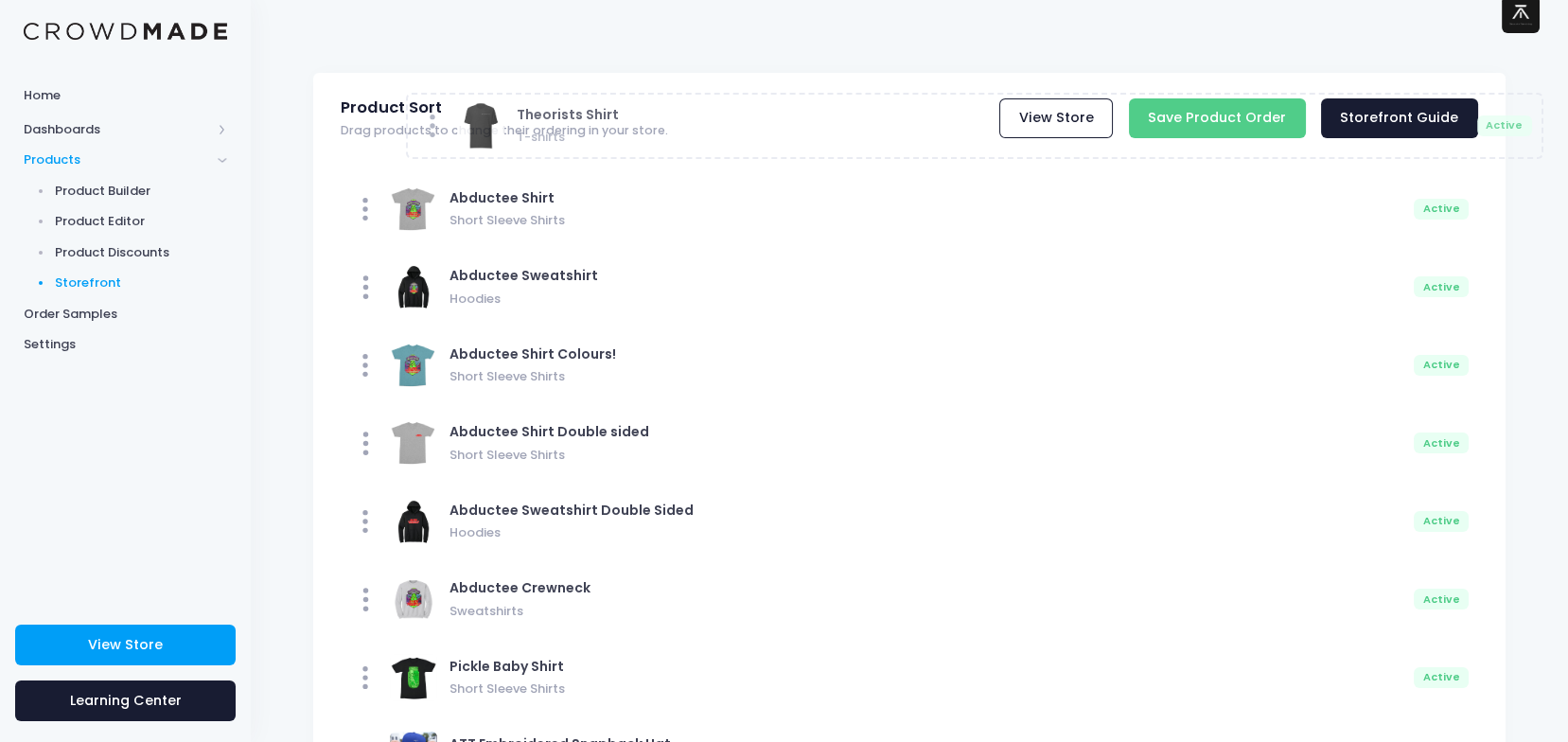
scroll to position [0, 0]
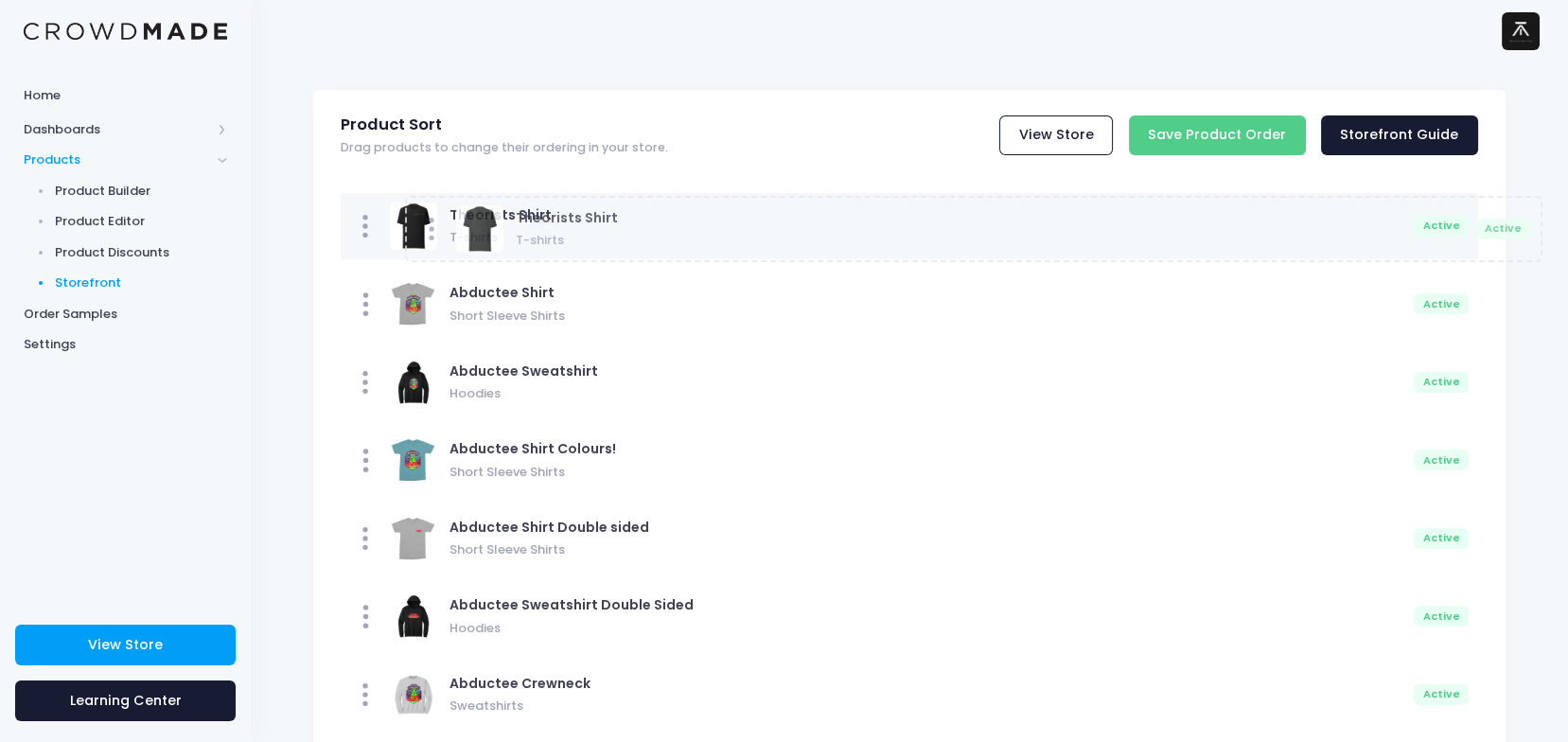
drag, startPoint x: 371, startPoint y: 626, endPoint x: 435, endPoint y: 234, distance: 397.2
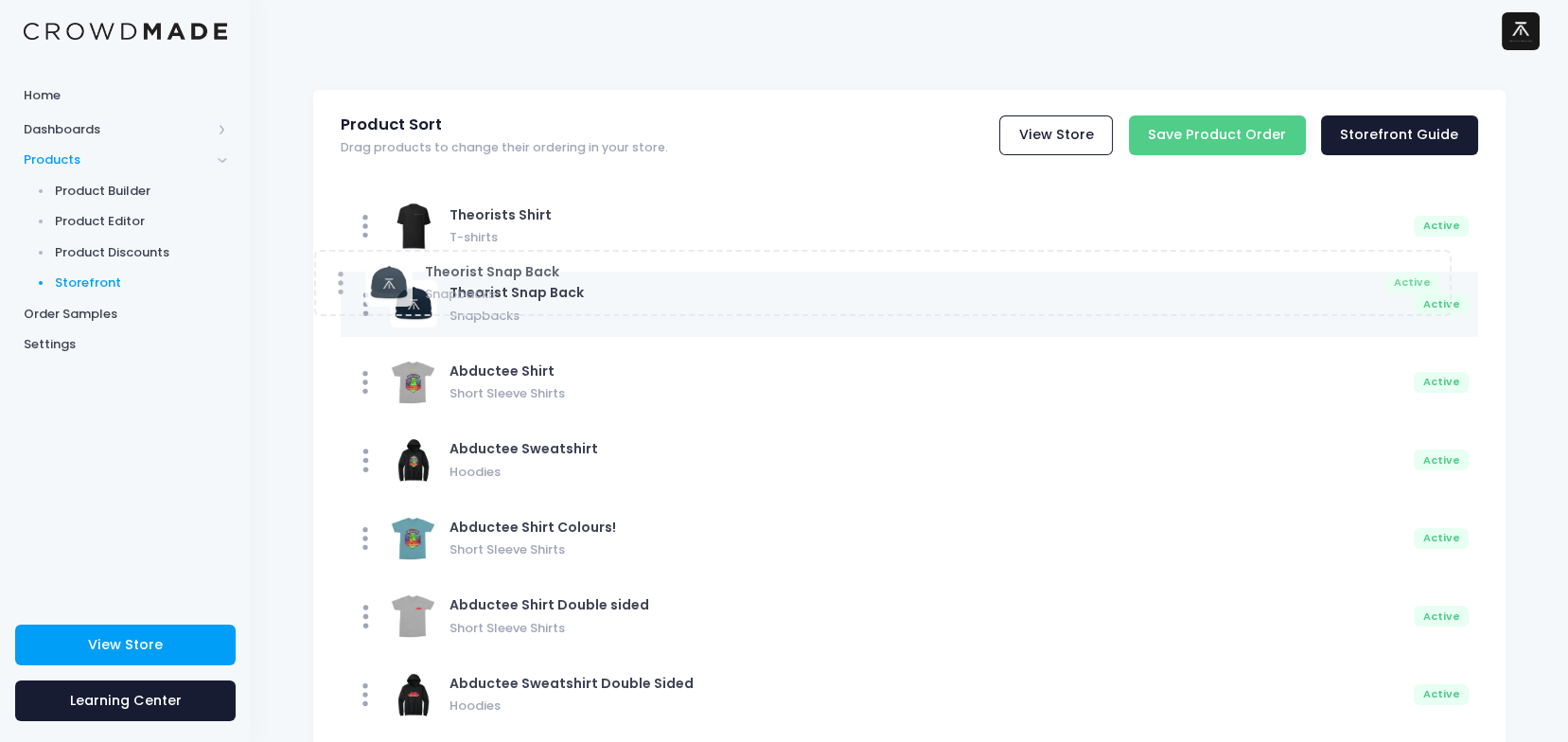
drag, startPoint x: 549, startPoint y: 622, endPoint x: 523, endPoint y: 285, distance: 338.0
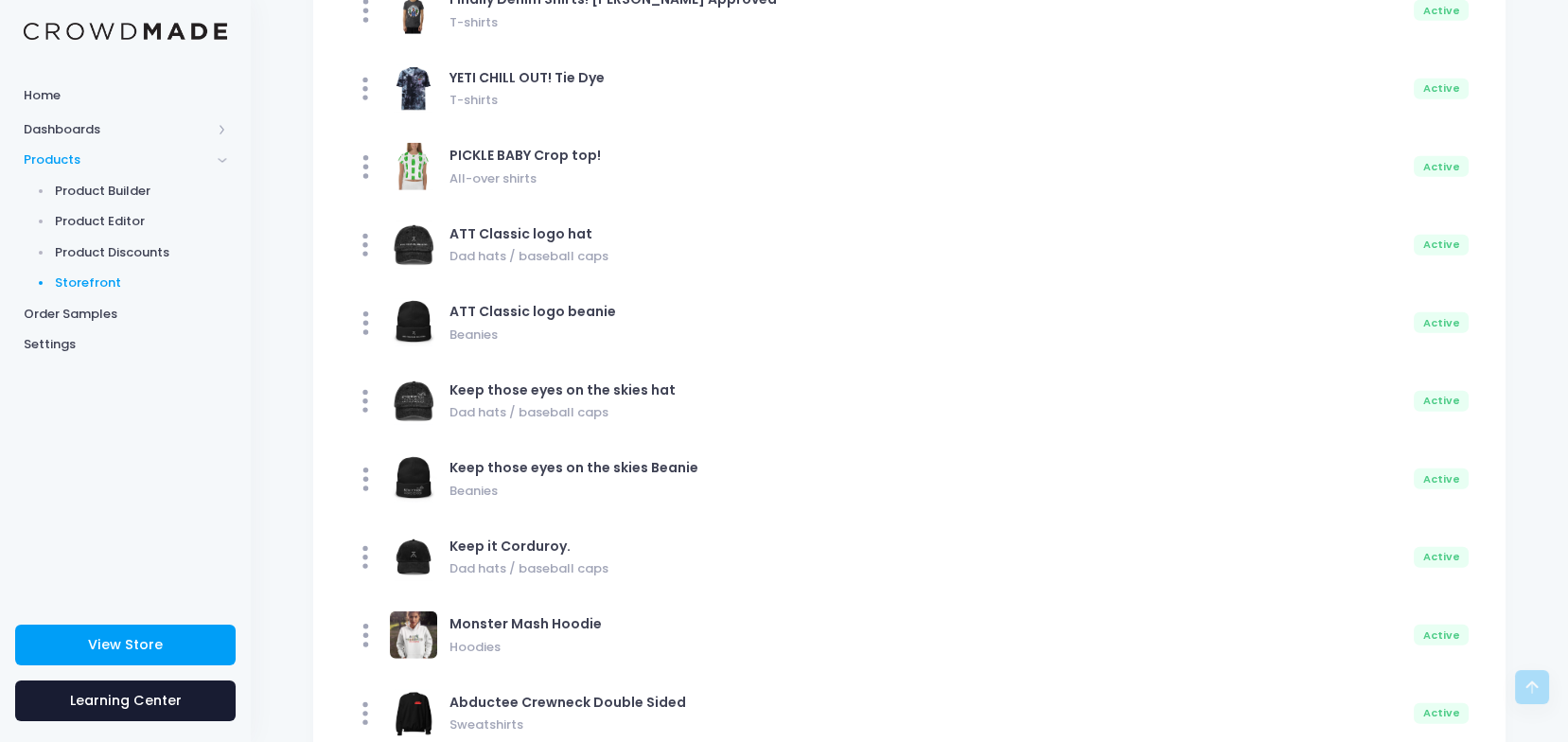
scroll to position [11091, 0]
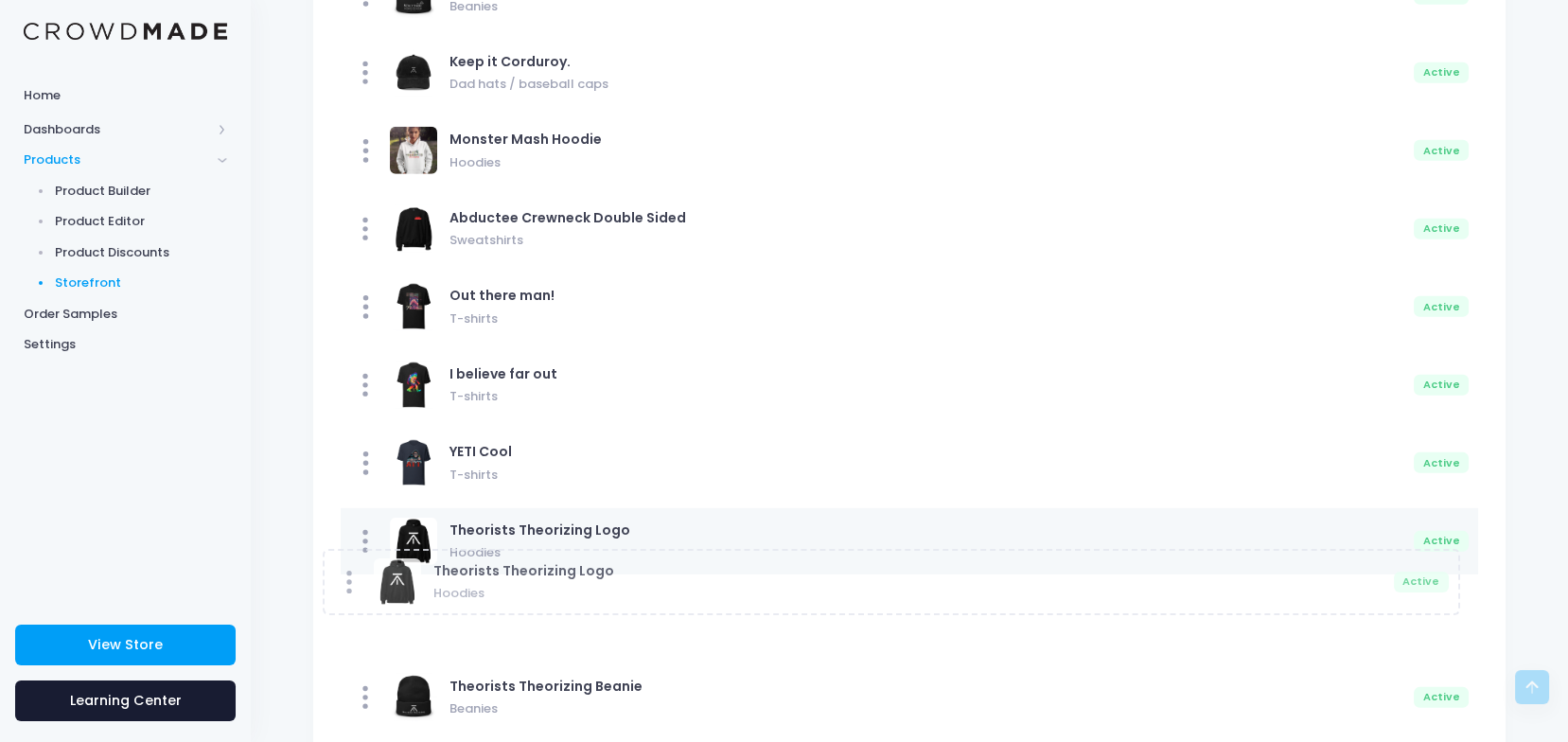
drag, startPoint x: 534, startPoint y: 510, endPoint x: 524, endPoint y: 545, distance: 36.4
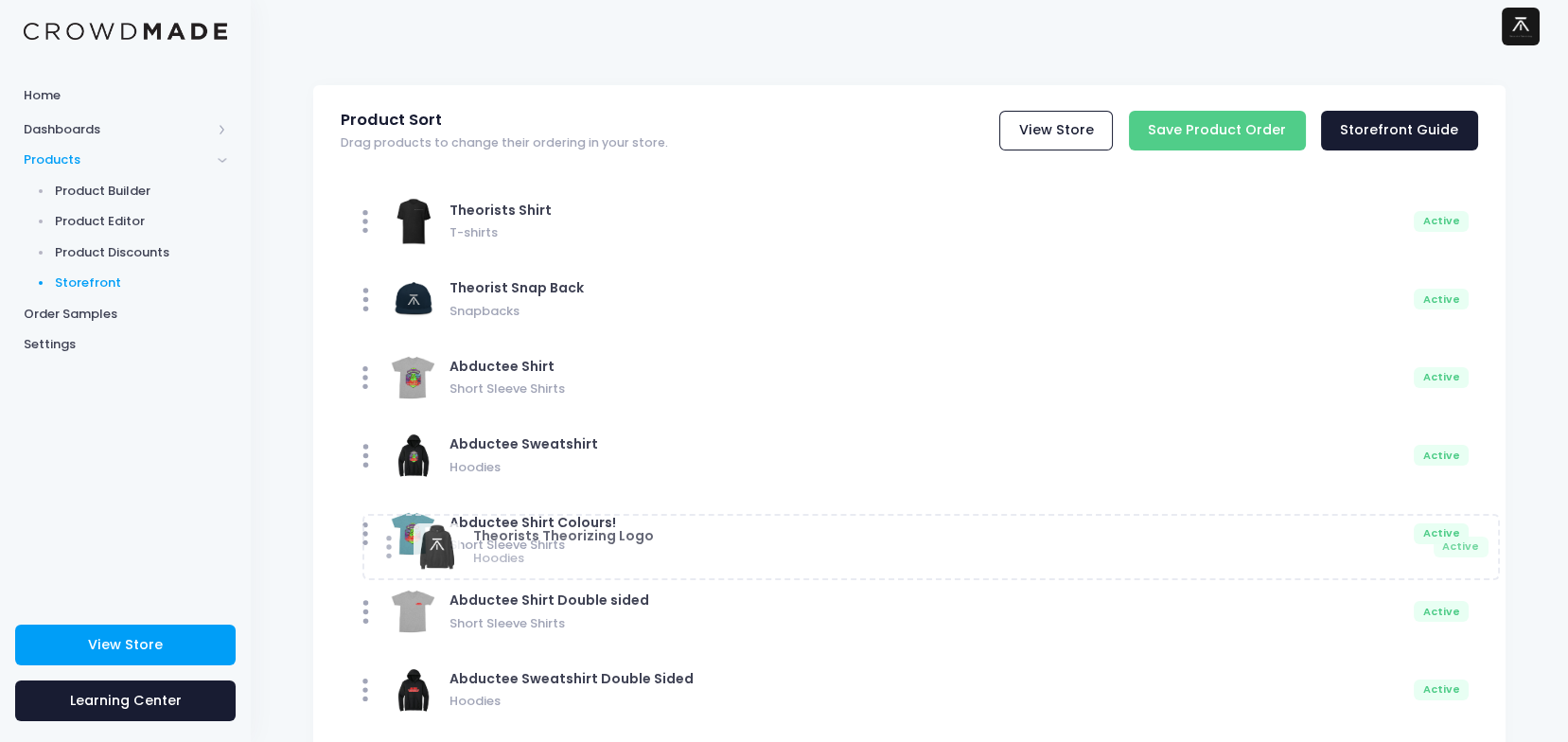
scroll to position [0, 0]
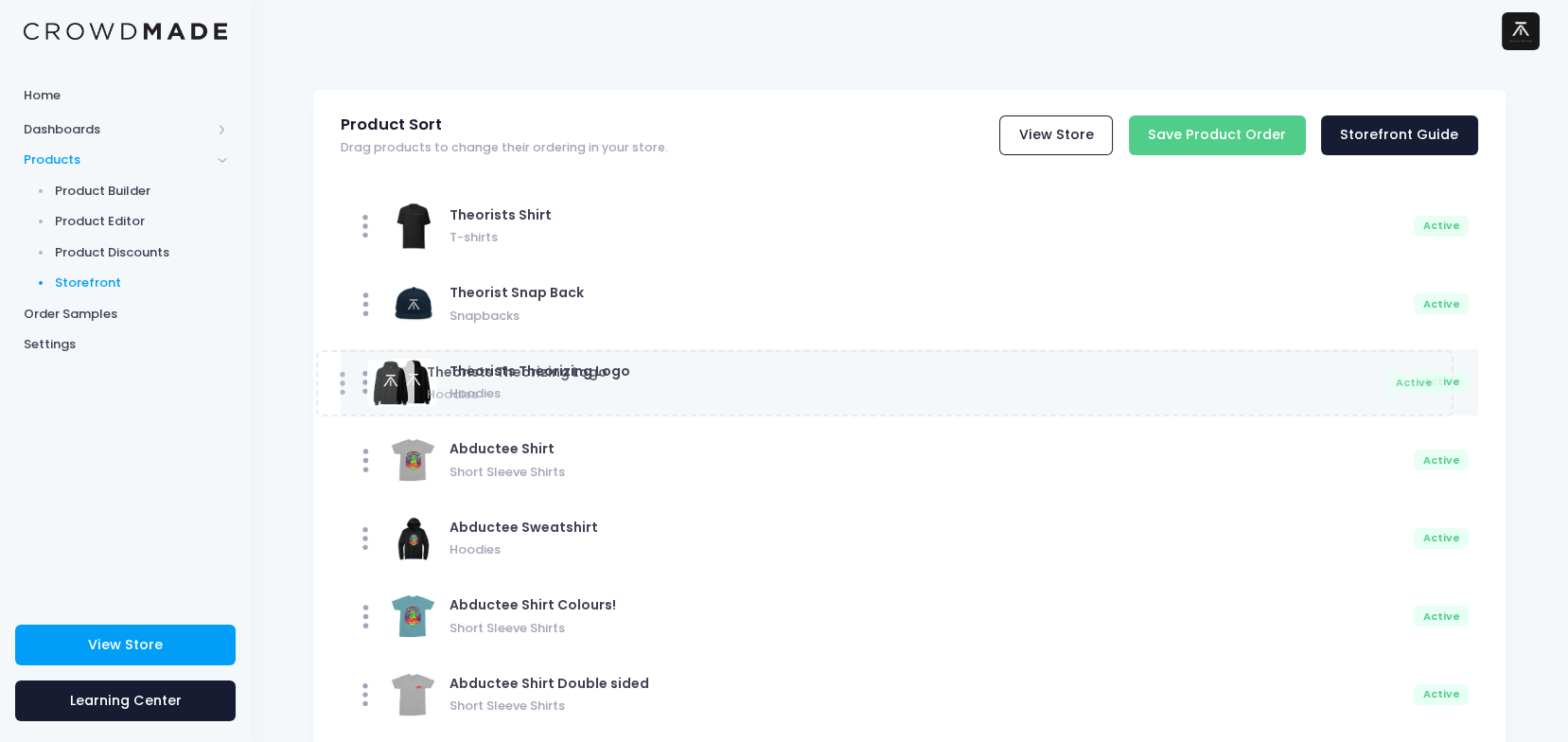
drag, startPoint x: 519, startPoint y: 549, endPoint x: 494, endPoint y: 391, distance: 160.0
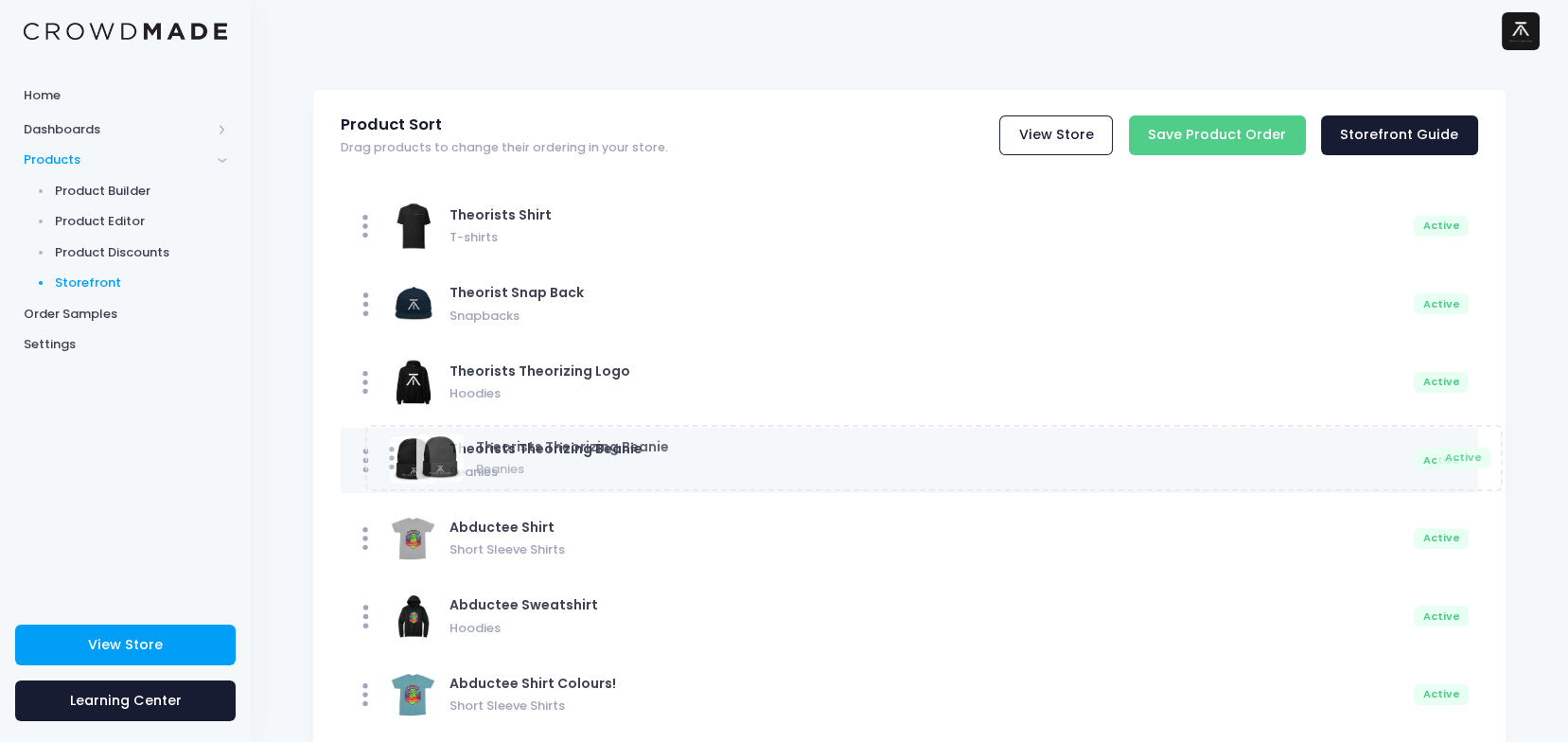
drag, startPoint x: 527, startPoint y: 618, endPoint x: 551, endPoint y: 455, distance: 164.8
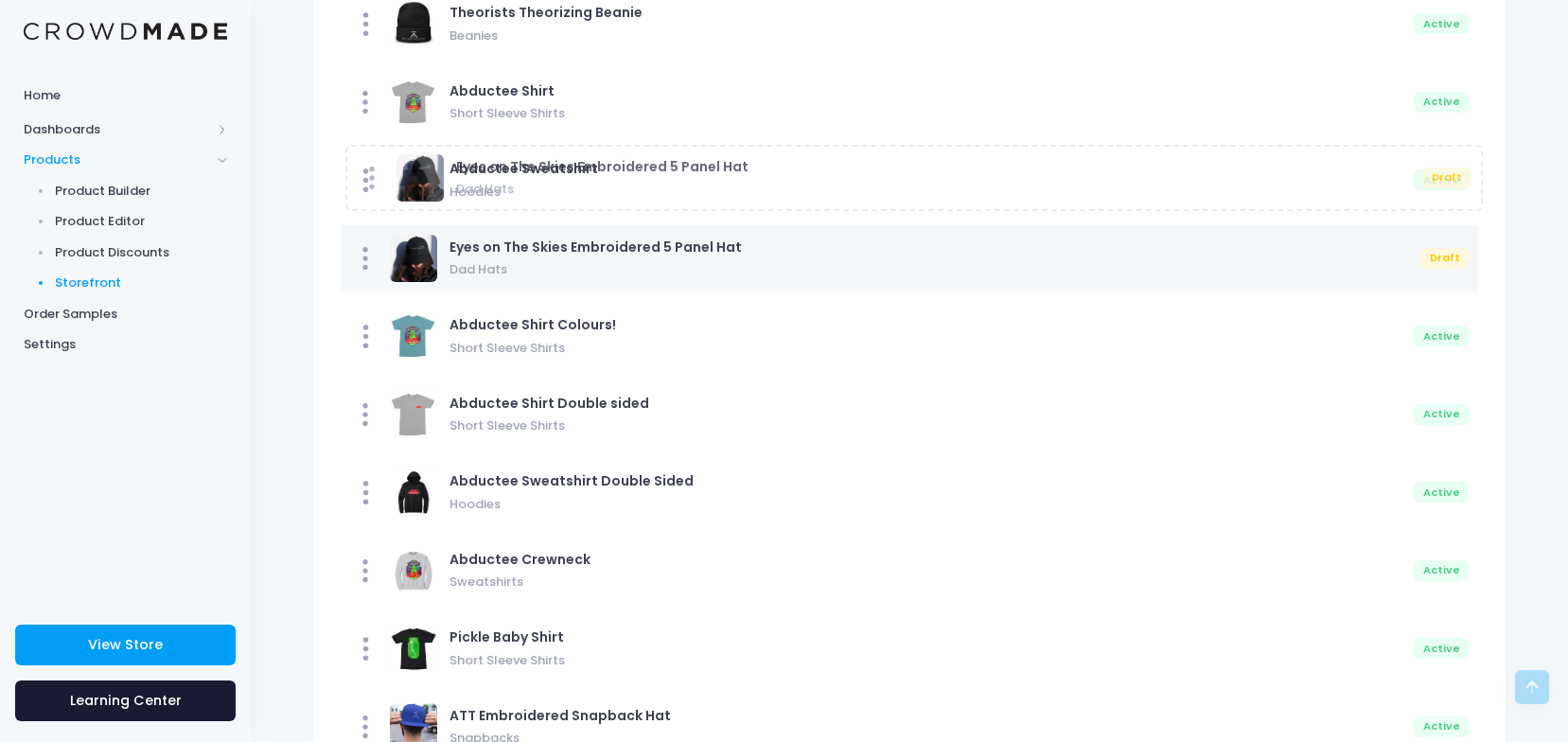
scroll to position [379, 0]
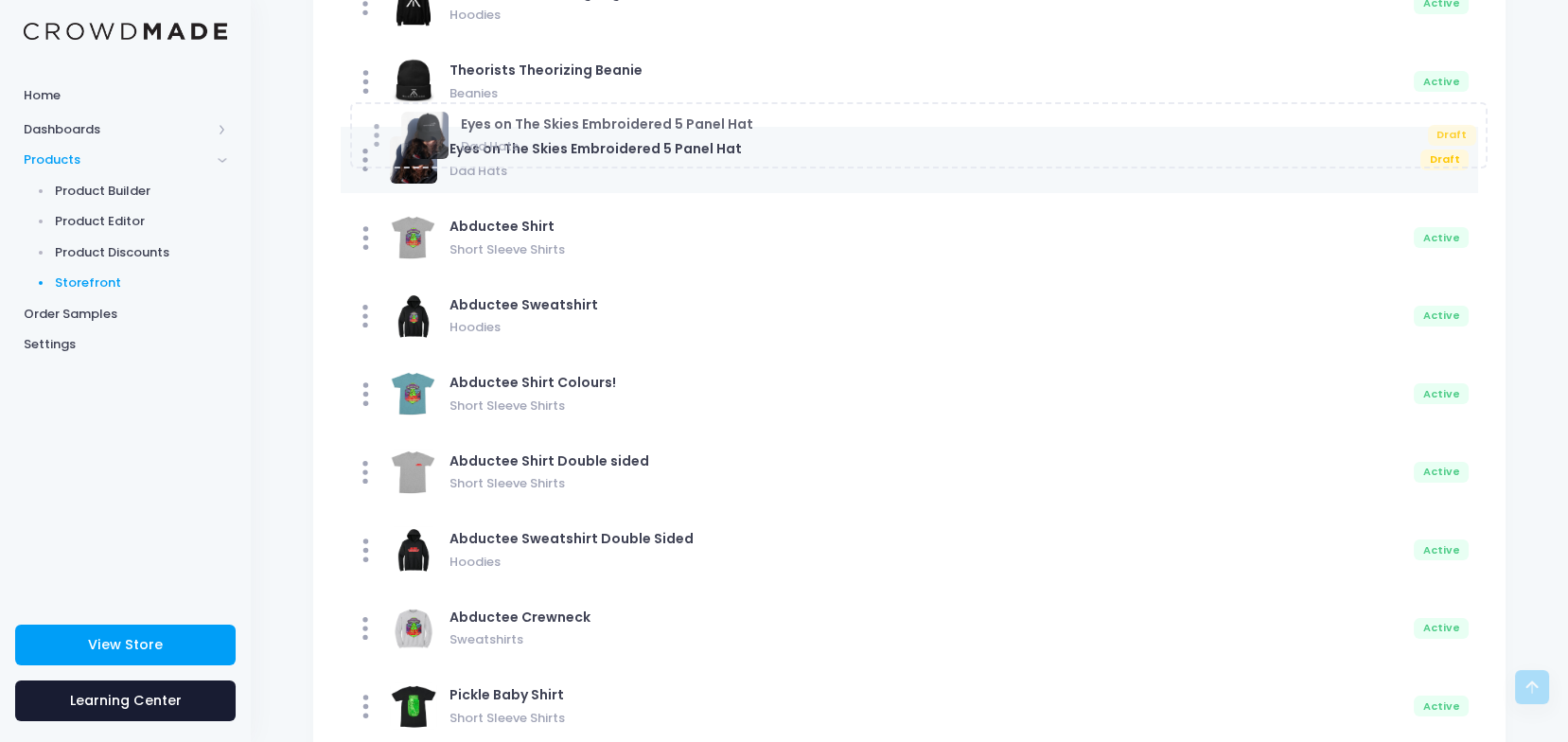
drag, startPoint x: 516, startPoint y: 346, endPoint x: 526, endPoint y: 142, distance: 204.2
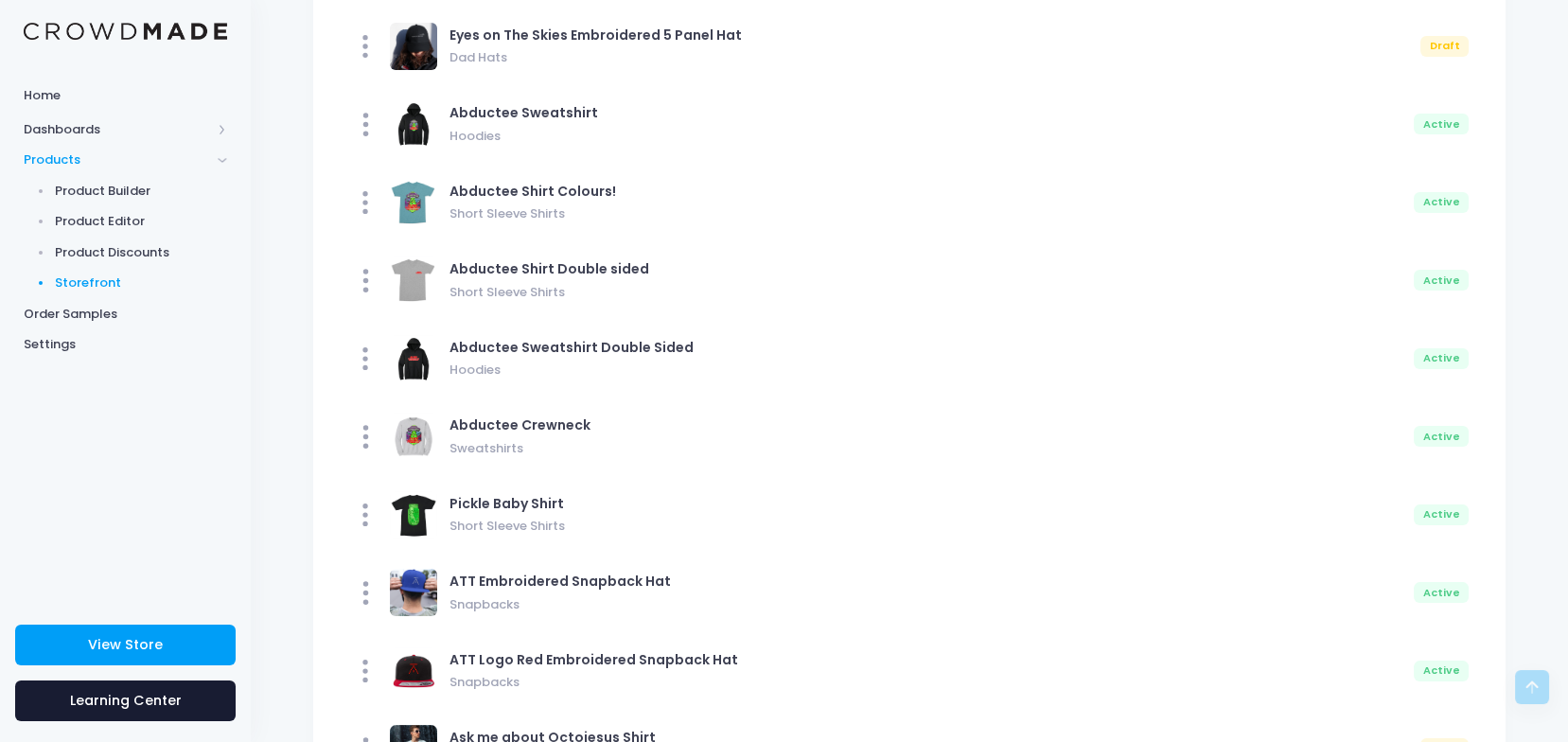
scroll to position [0, 0]
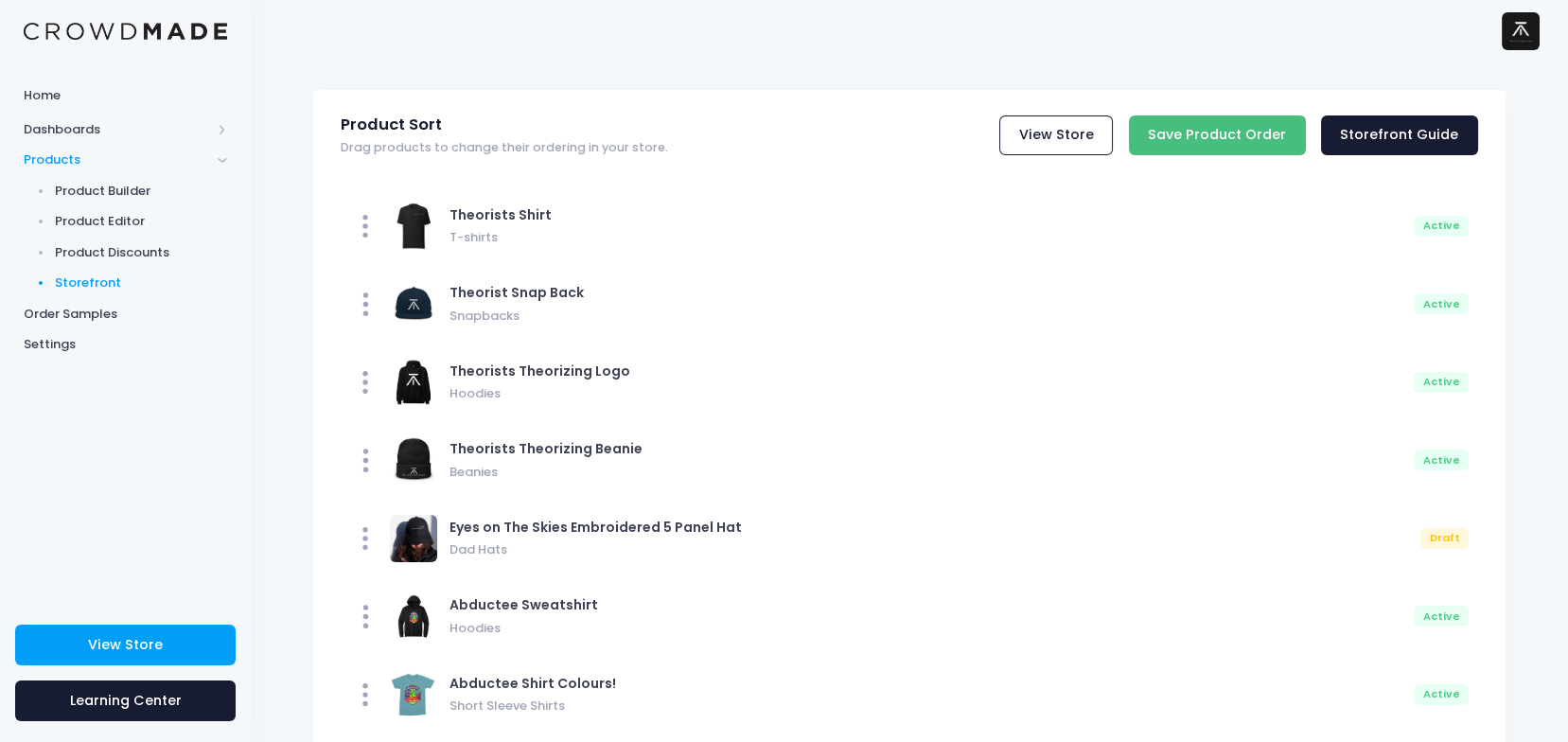
click at [1274, 127] on input "Save Product Order" at bounding box center [1218, 136] width 177 height 41
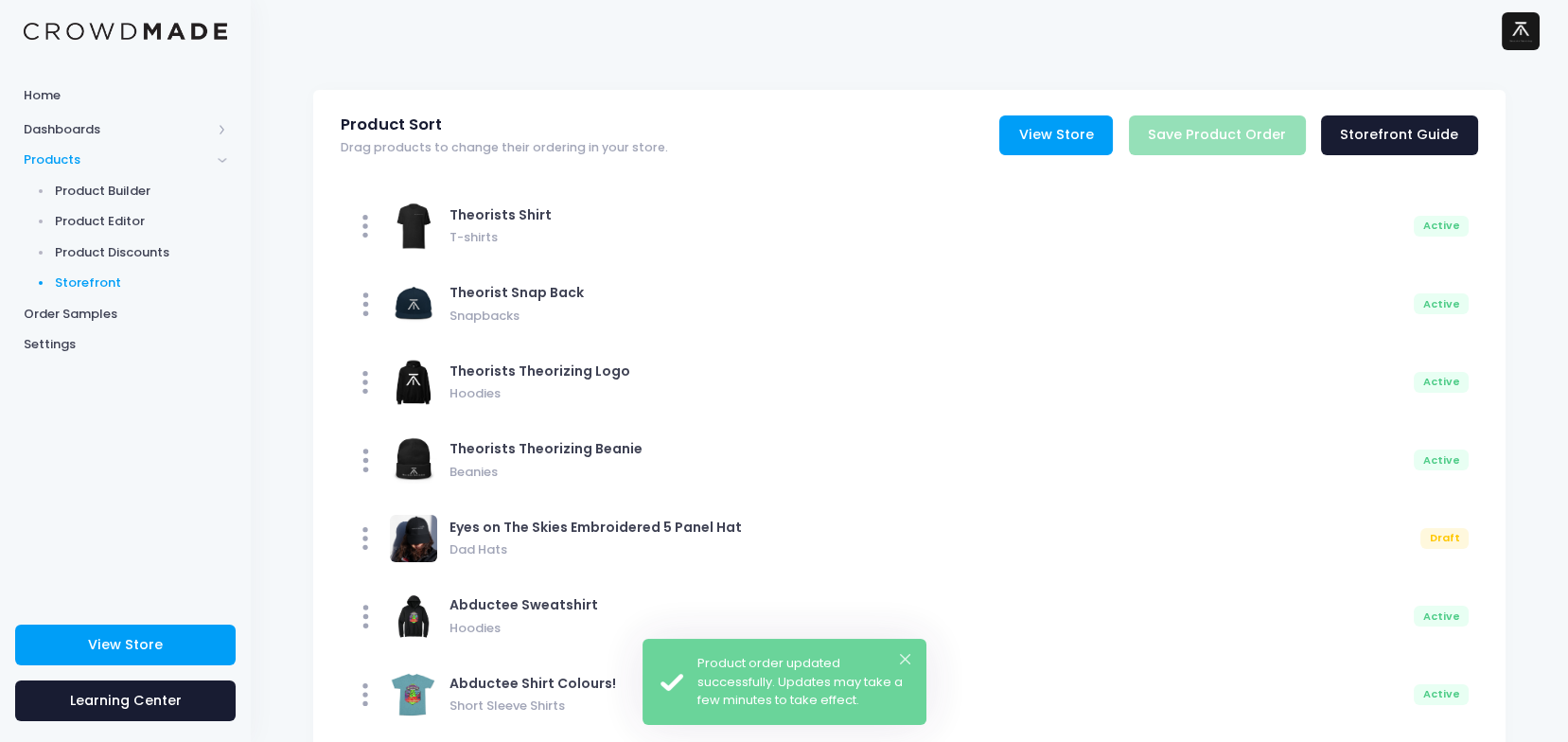
click at [1089, 140] on link "View Store" at bounding box center [1056, 136] width 114 height 41
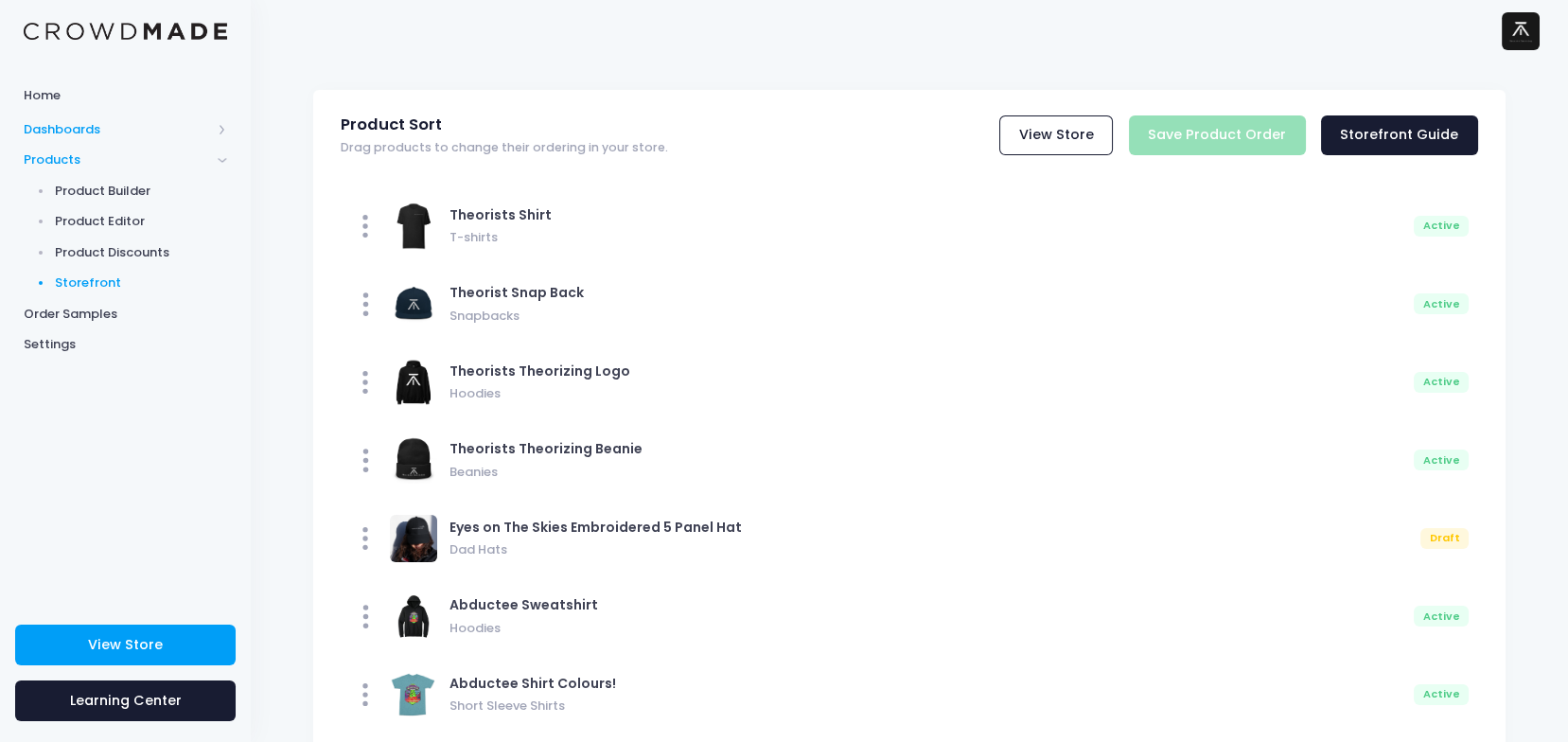
click at [55, 116] on span "Dashboards" at bounding box center [125, 129] width 251 height 31
click at [56, 92] on span "Home" at bounding box center [125, 96] width 203 height 19
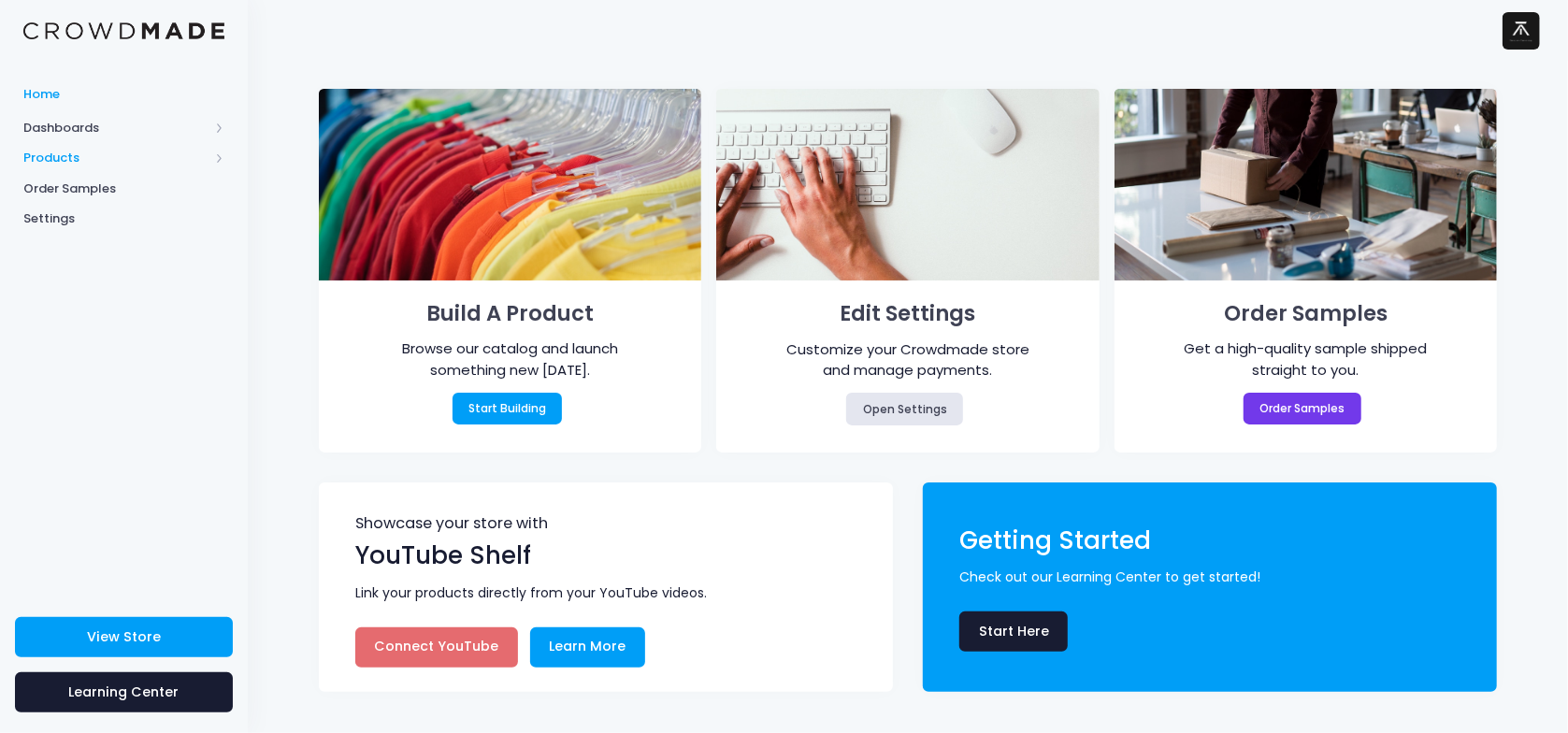
click at [77, 156] on span "Products" at bounding box center [116, 158] width 185 height 19
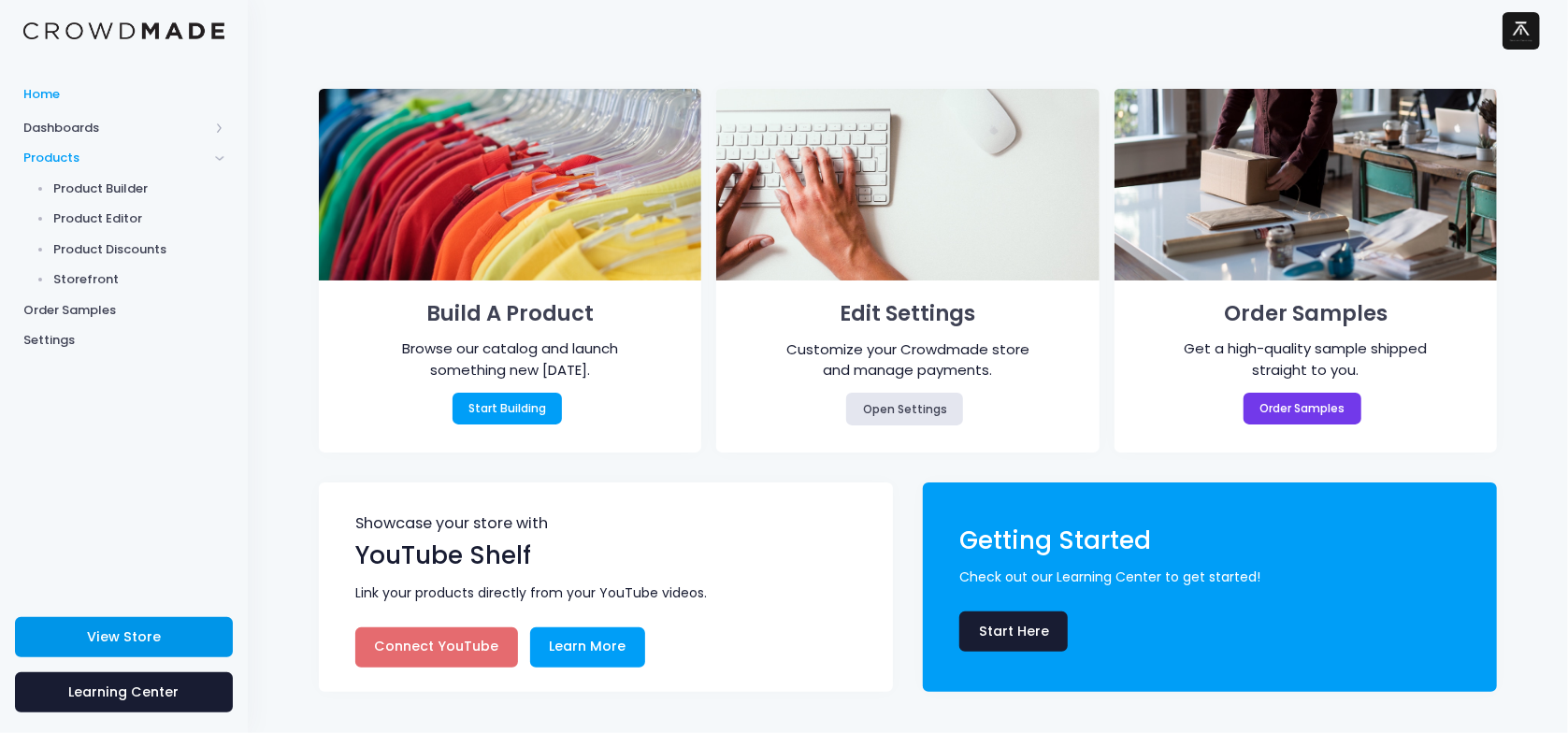
click at [121, 623] on link "View Store" at bounding box center [124, 638] width 218 height 40
click at [119, 223] on span "Product Editor" at bounding box center [140, 219] width 171 height 19
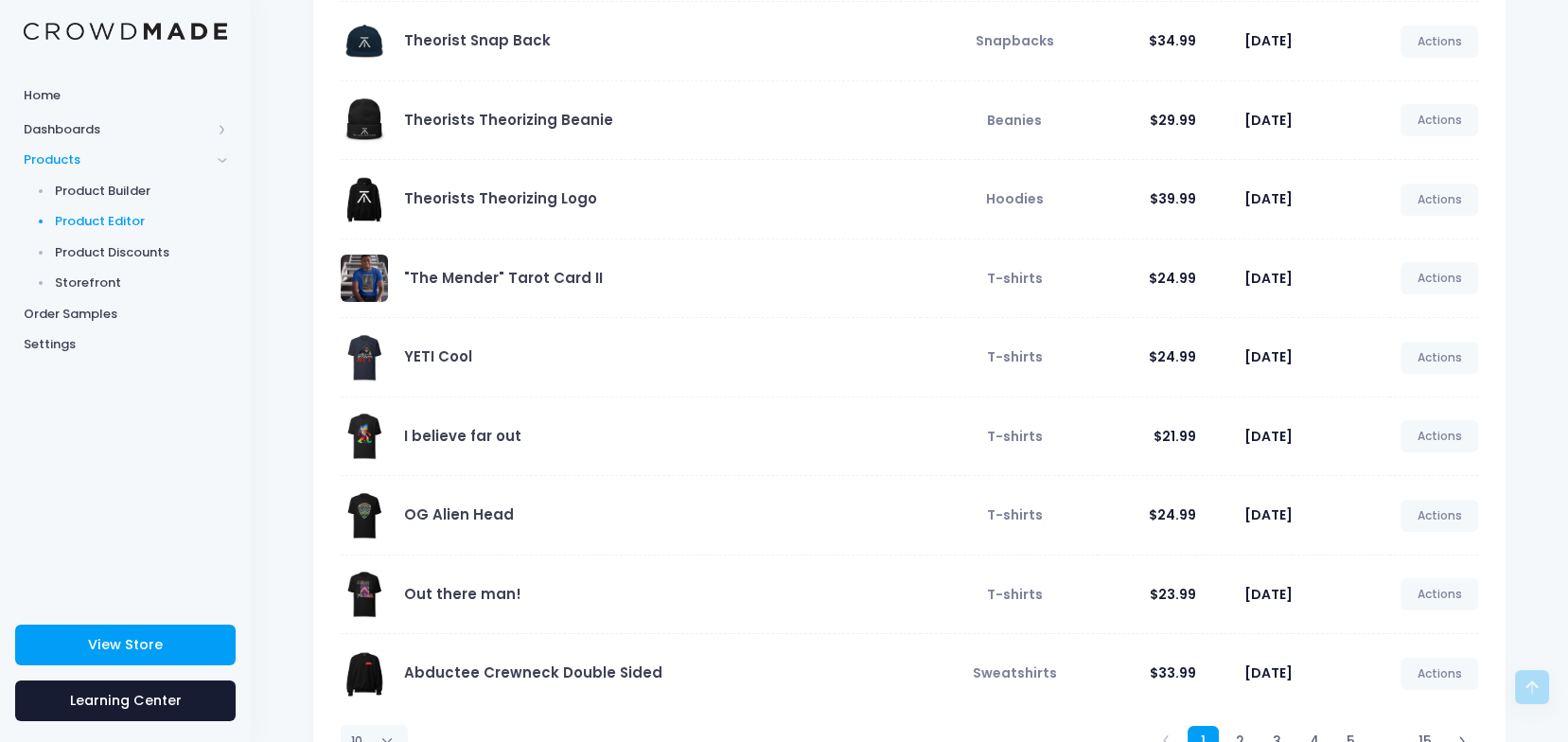
scroll to position [385, 0]
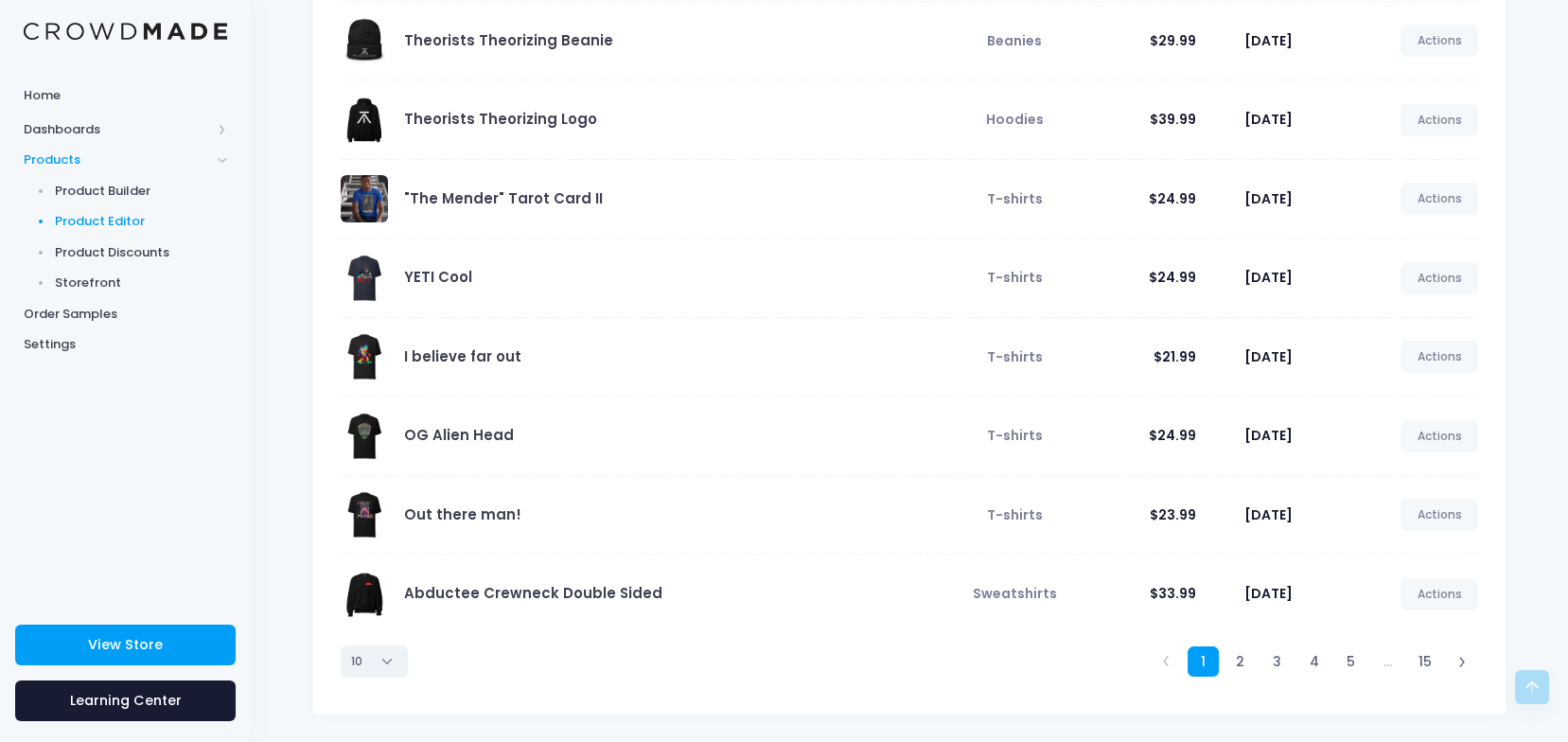
click at [387, 662] on select "10 25 50 100" at bounding box center [374, 661] width 68 height 32
select select "100"
click at [340, 678] on select "10 25 50 100" at bounding box center [374, 661] width 68 height 32
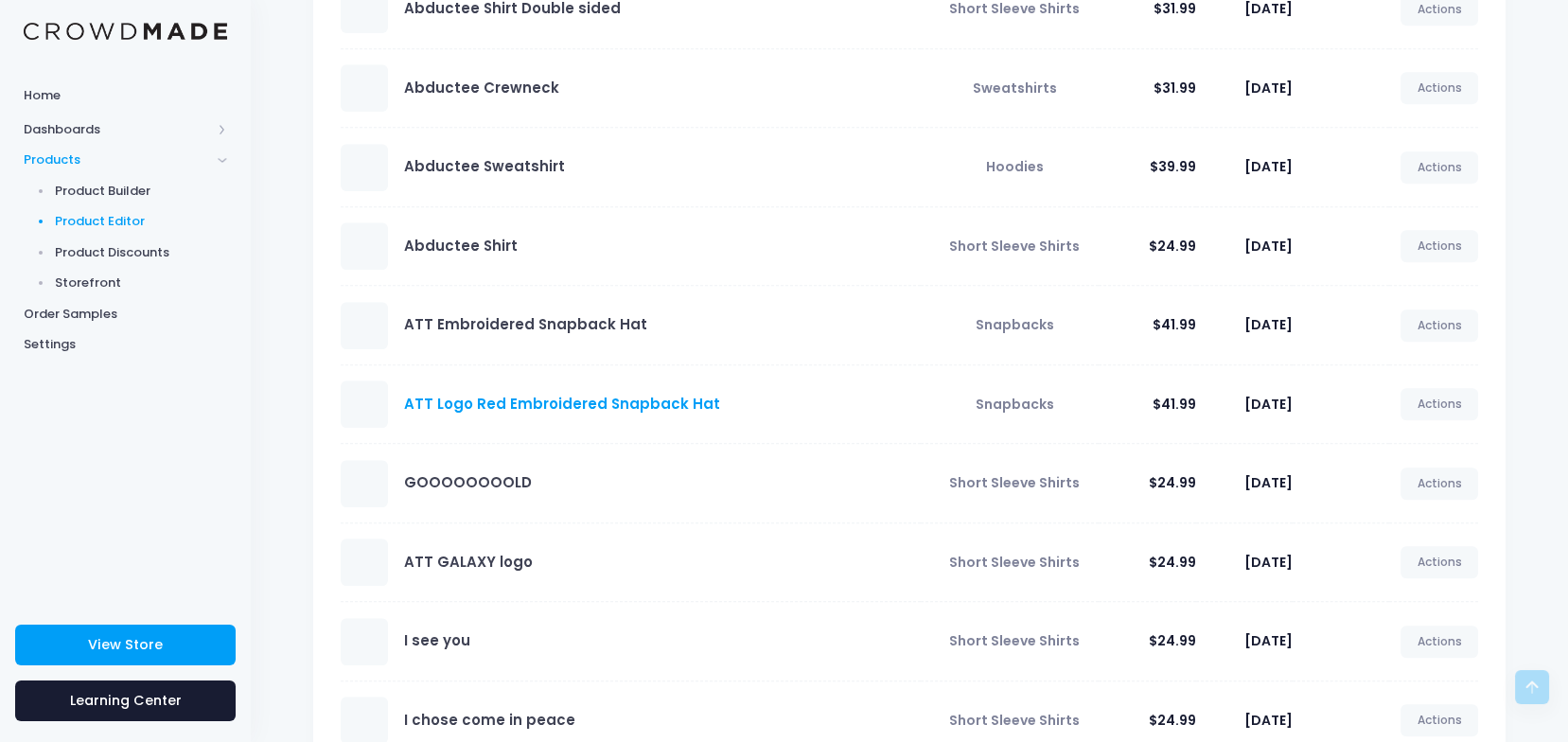
scroll to position [2399, 0]
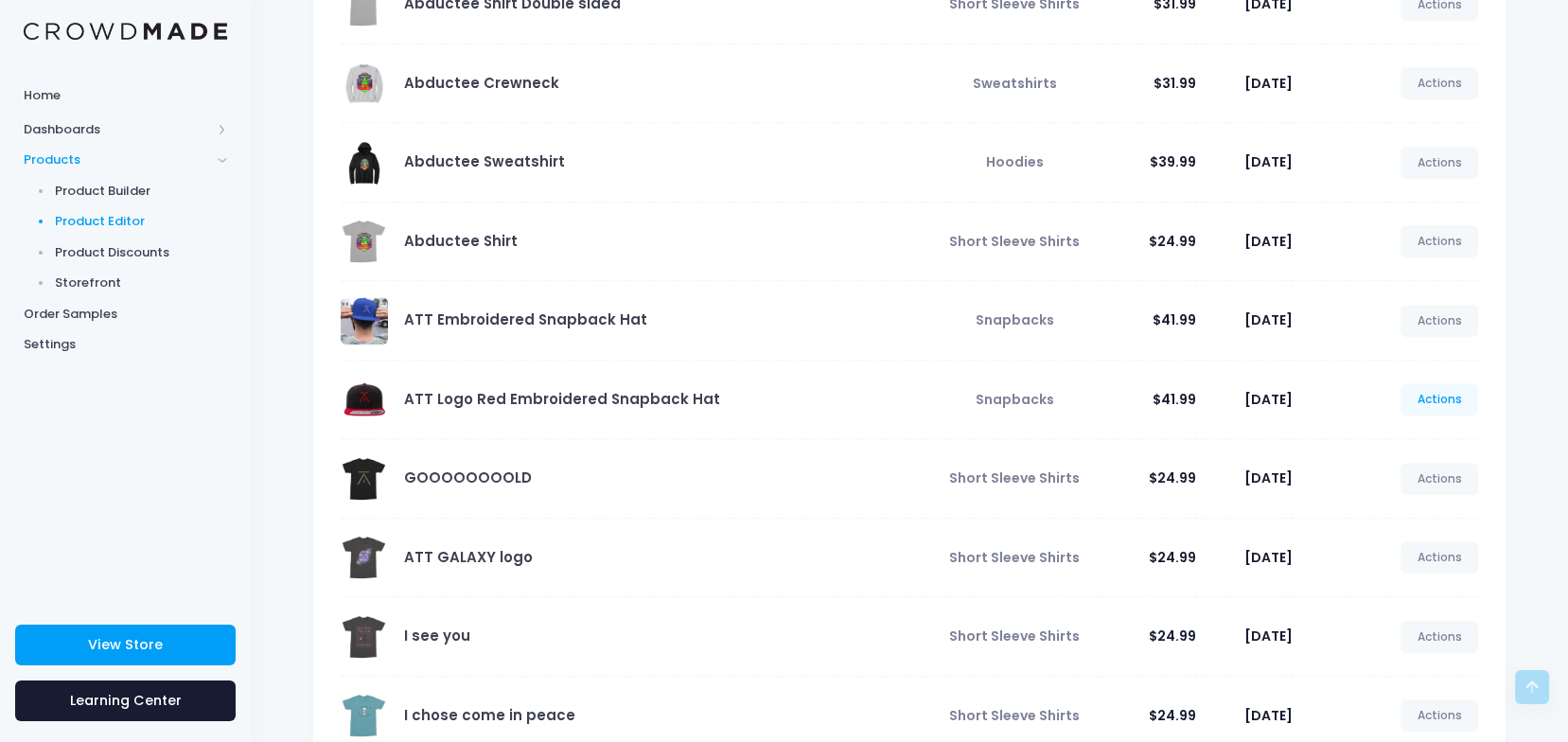
click at [1432, 392] on link "Actions" at bounding box center [1440, 399] width 77 height 32
click at [1405, 510] on link "Unpublish" at bounding box center [1419, 508] width 100 height 33
click at [1413, 508] on link "Unpublish" at bounding box center [1419, 508] width 100 height 33
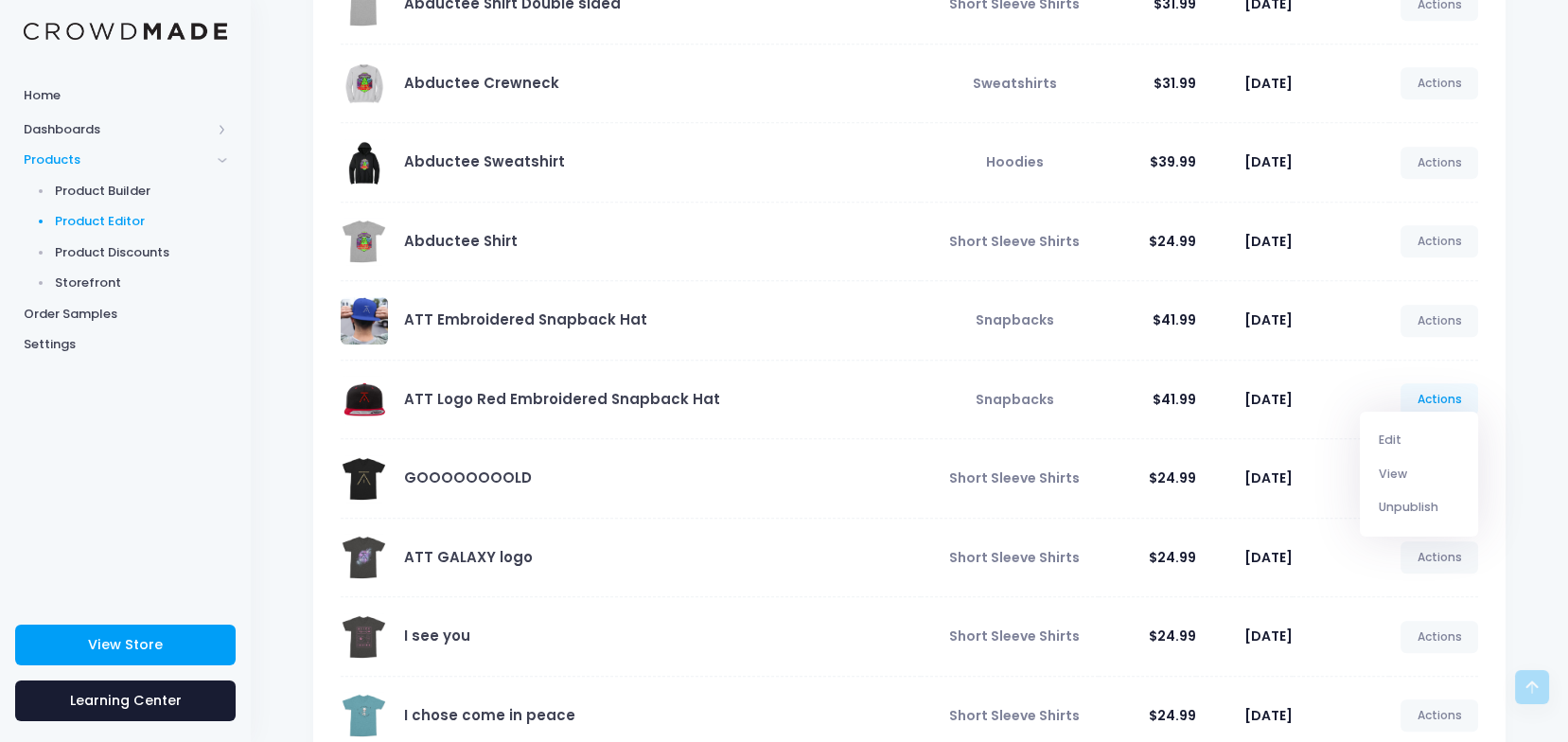
drag, startPoint x: 1413, startPoint y: 508, endPoint x: 1500, endPoint y: 506, distance: 87.0
click at [1431, 470] on link "Actions" at bounding box center [1440, 479] width 77 height 32
click at [1446, 396] on link "Actions" at bounding box center [1440, 399] width 77 height 32
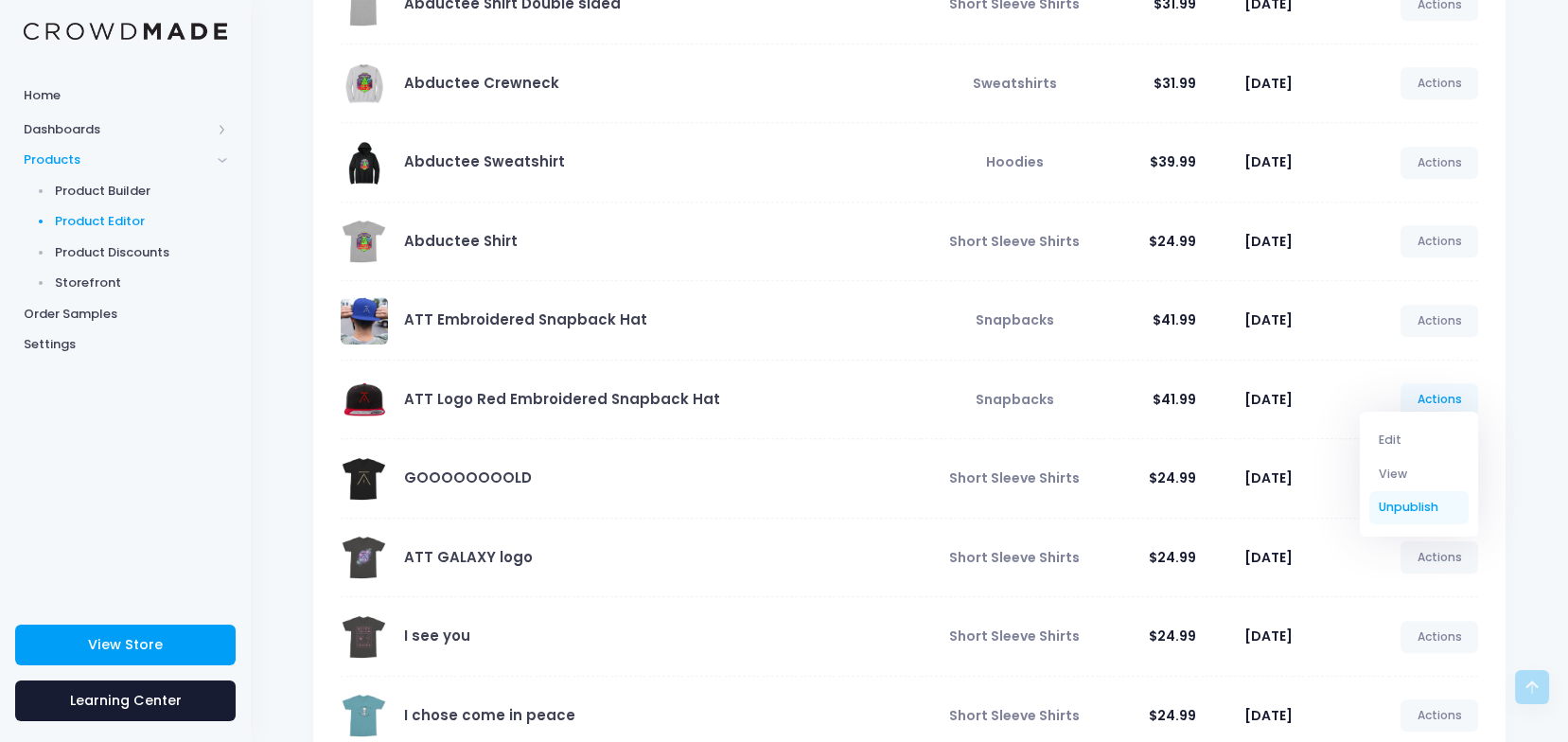
click at [1410, 504] on link "Unpublish" at bounding box center [1419, 508] width 100 height 33
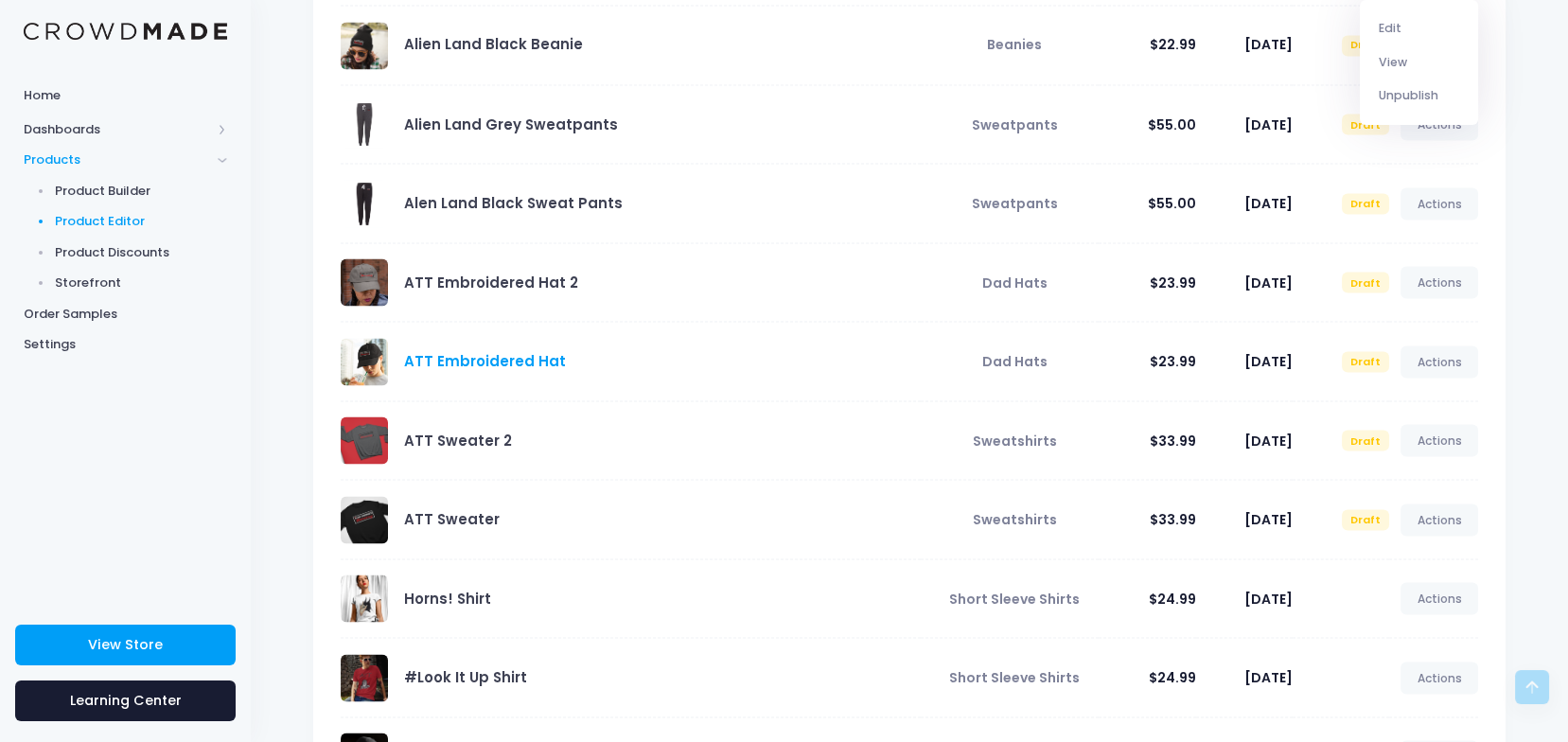
scroll to position [7071, 0]
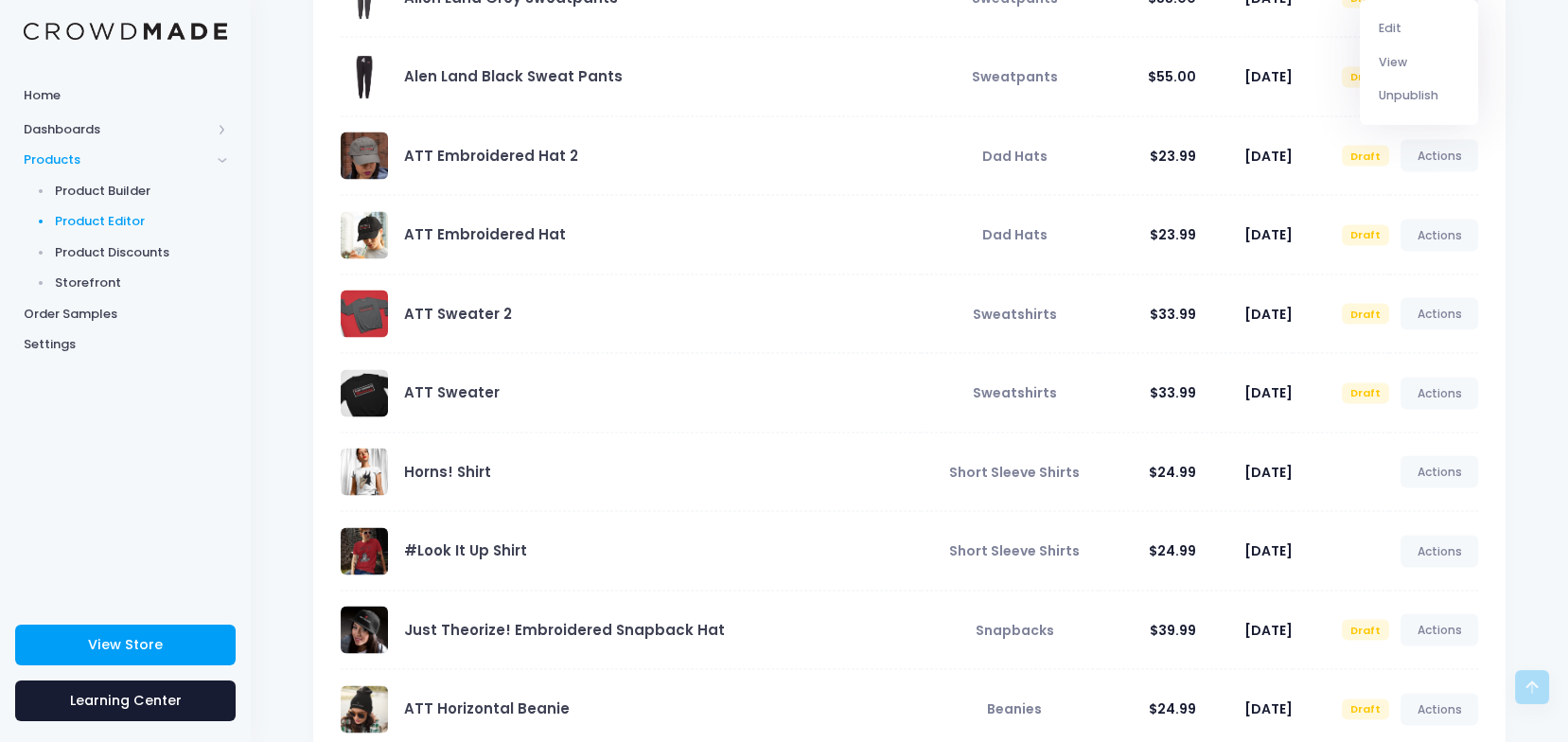
click at [362, 381] on span at bounding box center [364, 394] width 47 height 47
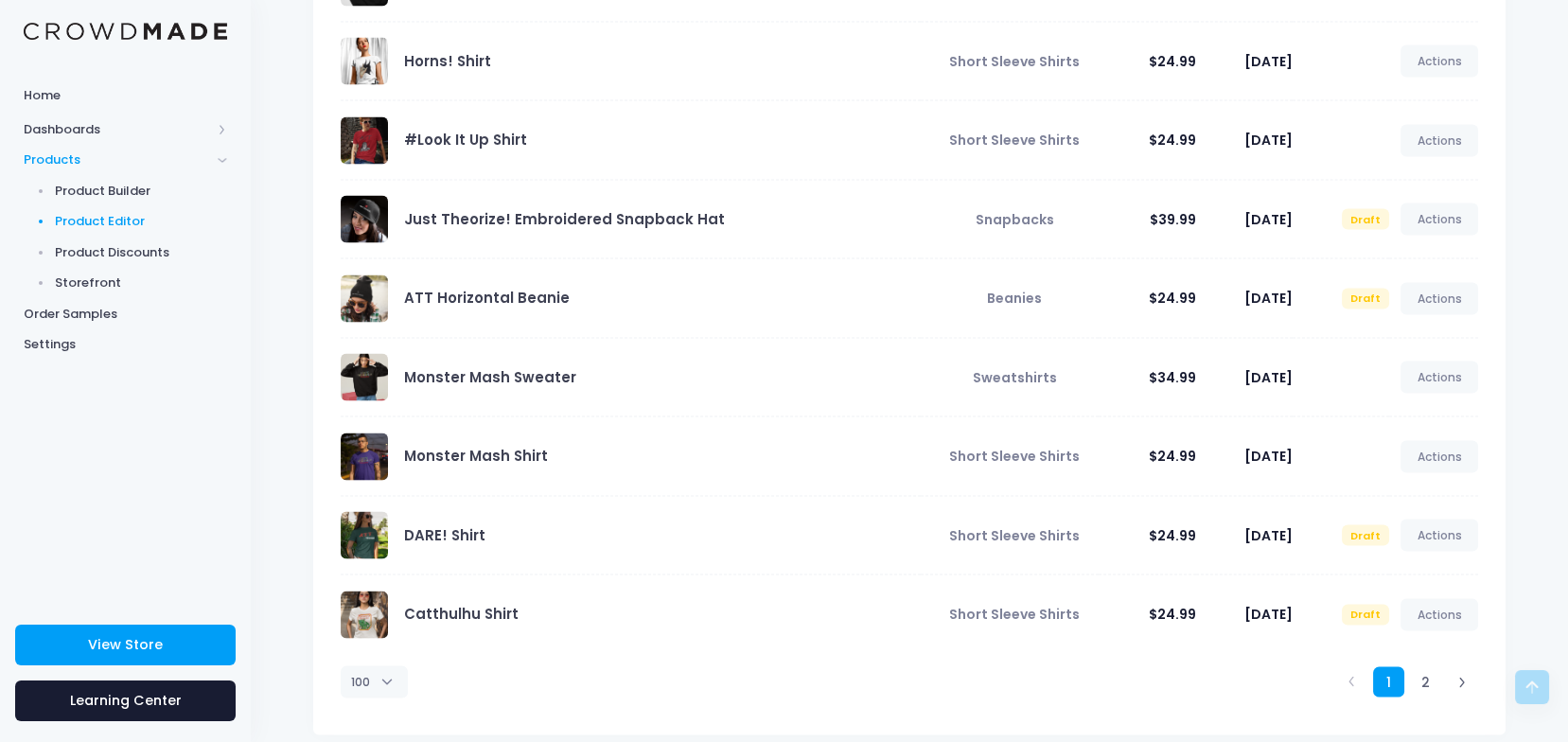
scroll to position [7493, 0]
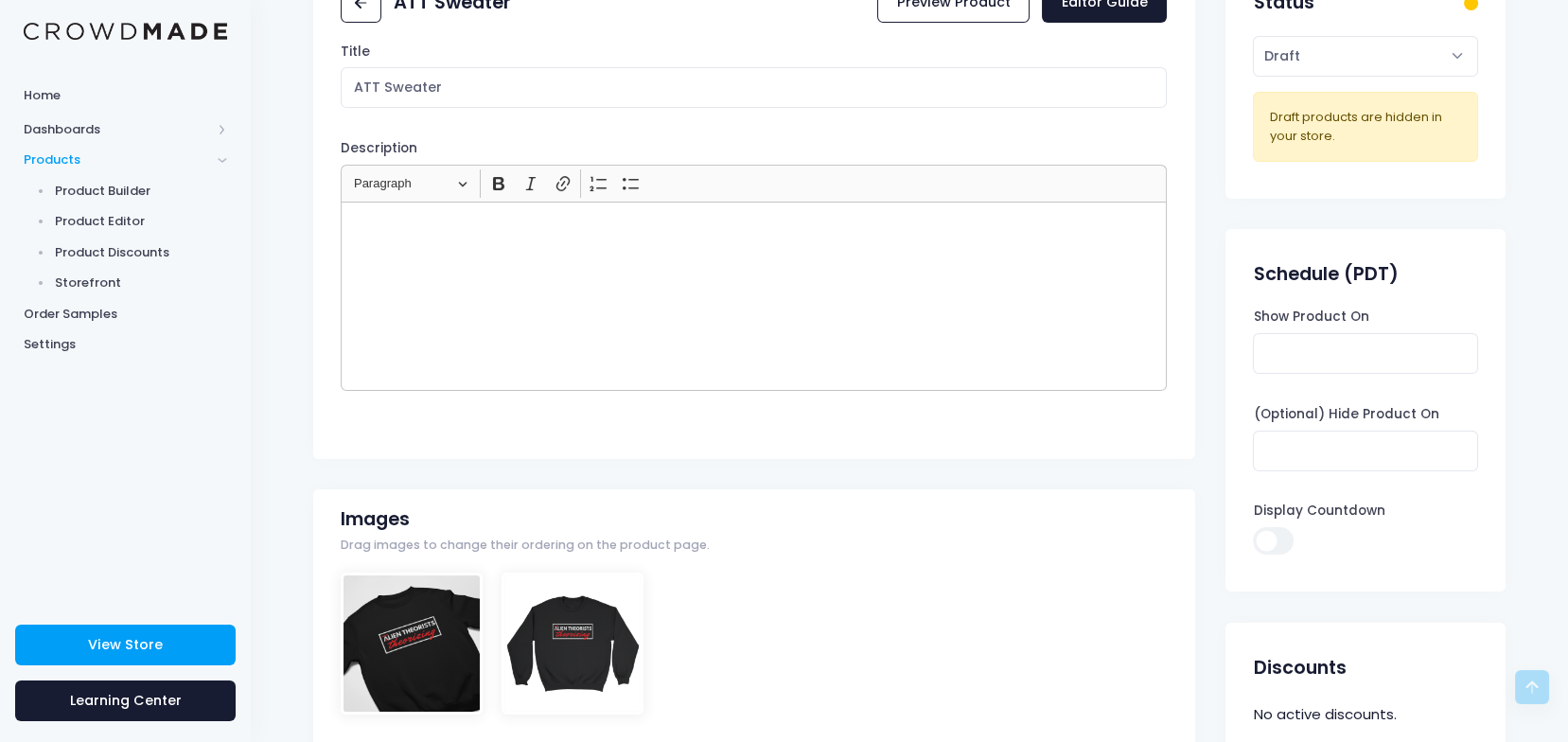
scroll to position [505, 0]
